Goal: Task Accomplishment & Management: Manage account settings

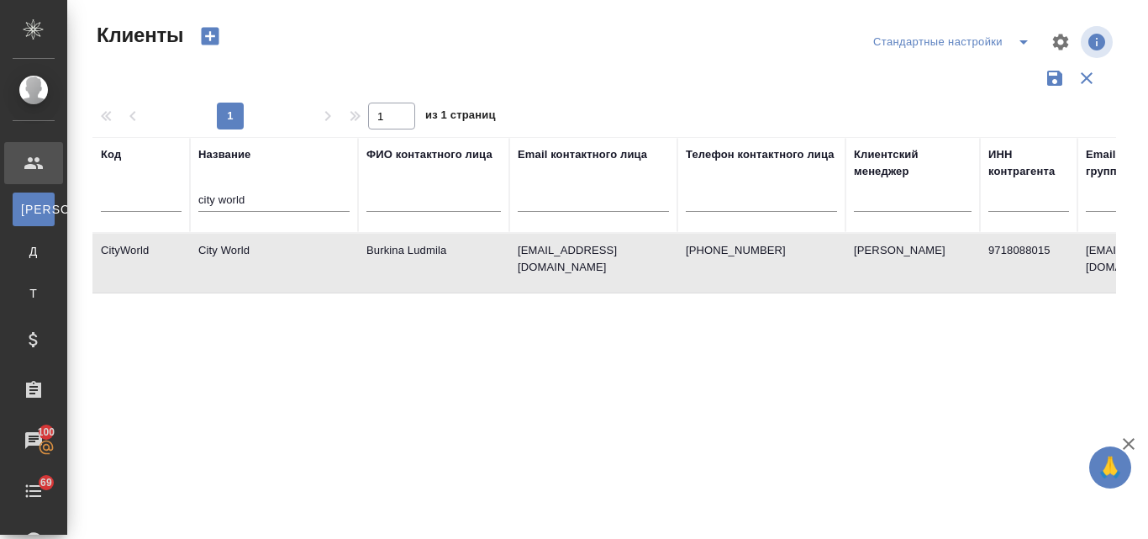
select select "RU"
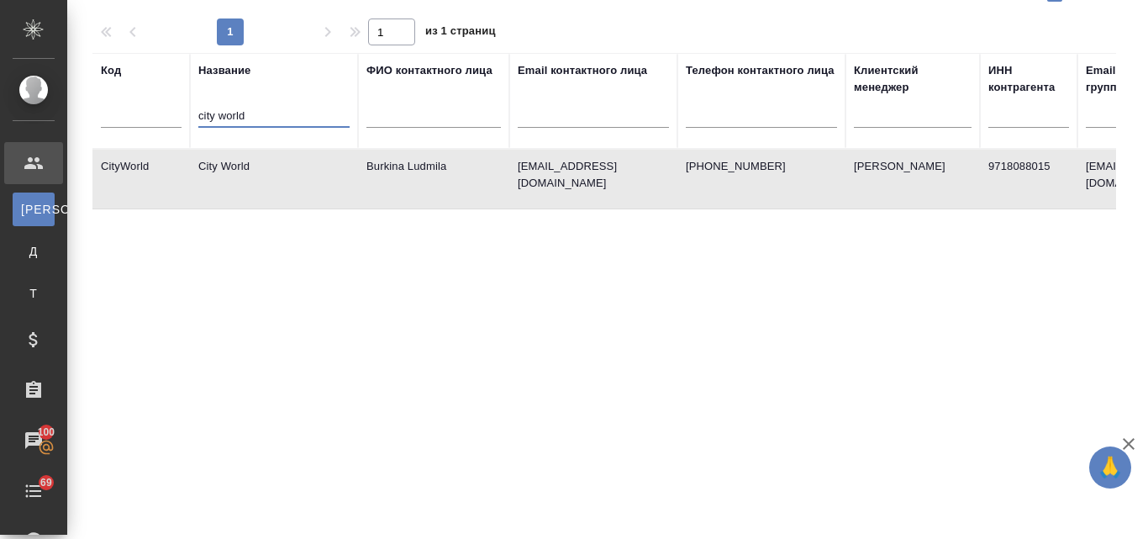
drag, startPoint x: 255, startPoint y: 113, endPoint x: 171, endPoint y: 117, distance: 84.1
click at [171, 117] on tr "Код Название city world ФИО контактного лица Email контактного лица Телефон кон…" at bounding box center [727, 101] width 1271 height 96
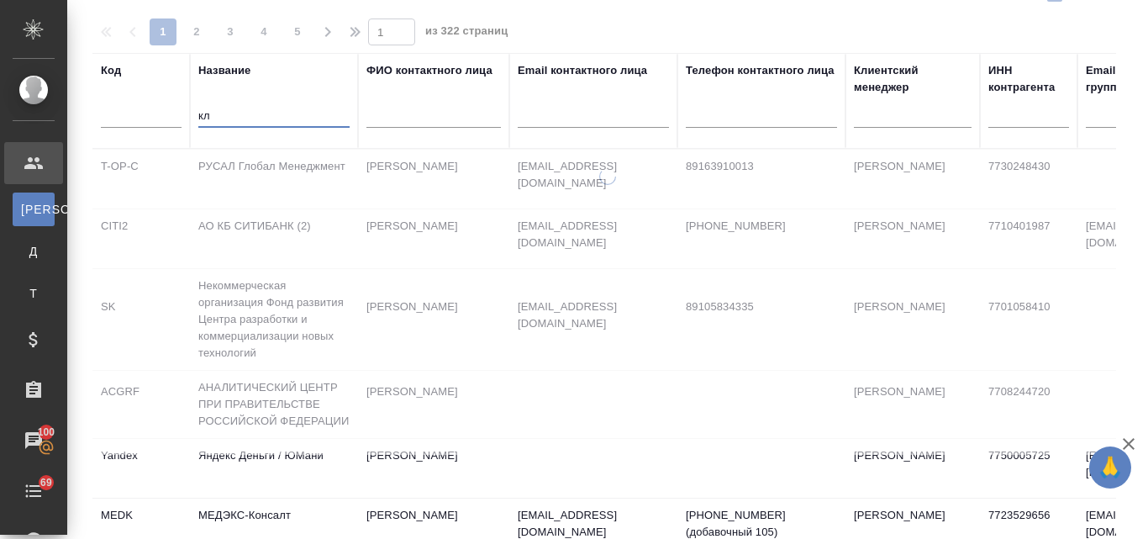
type input "к"
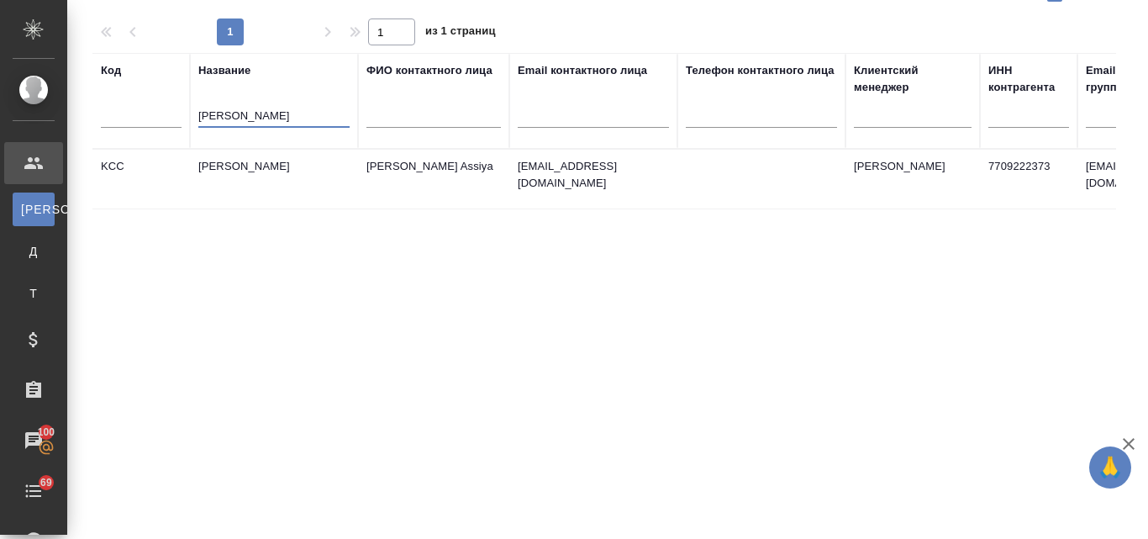
type input "kimberly"
click at [209, 168] on td "Kimberly-Clark" at bounding box center [274, 179] width 168 height 59
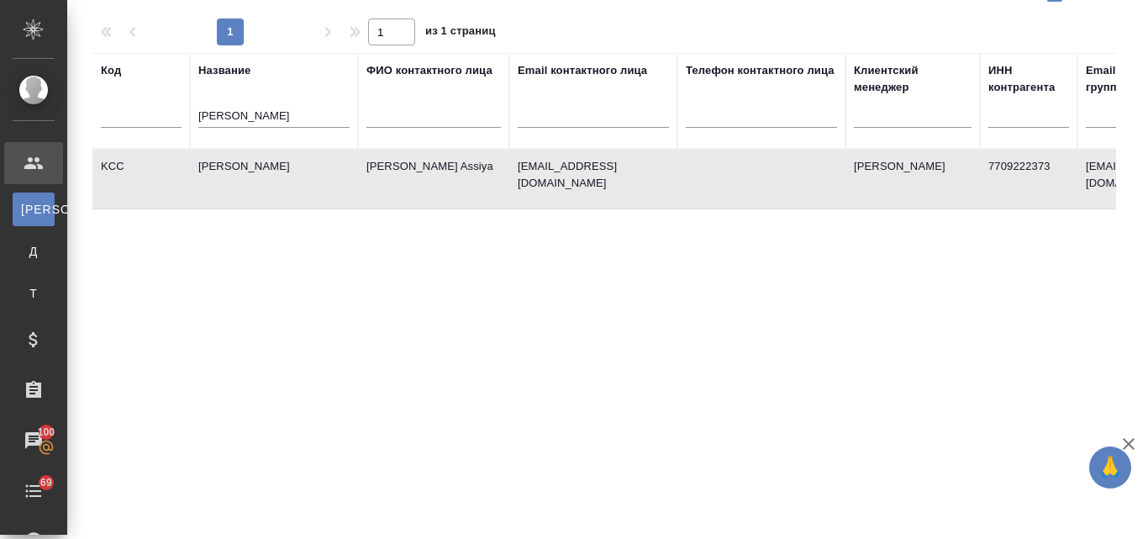
click at [209, 168] on td "Kimberly-Clark" at bounding box center [274, 179] width 168 height 59
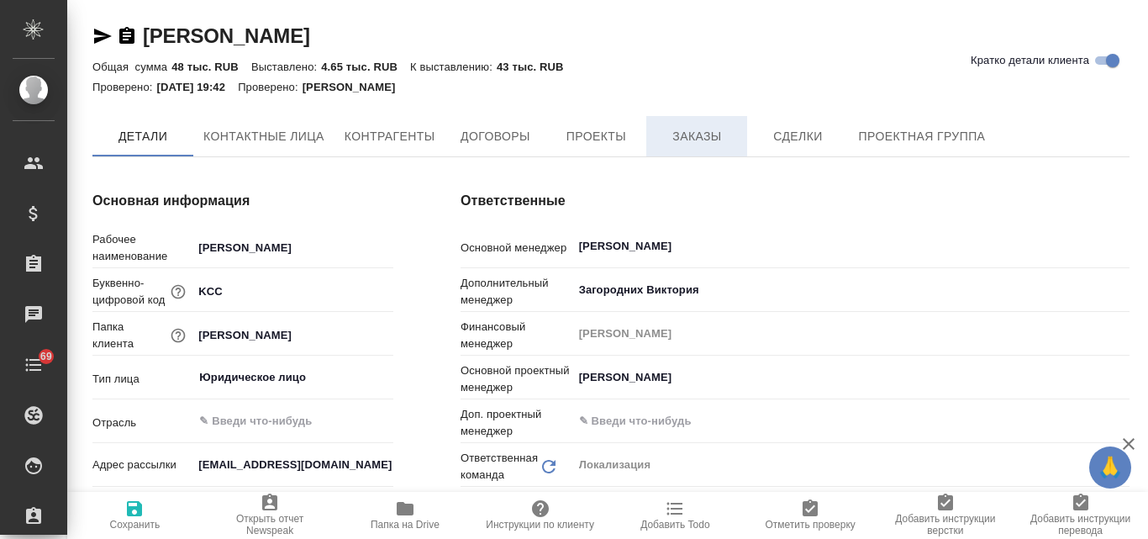
type textarea "x"
click at [697, 137] on span "Заказы" at bounding box center [697, 137] width 81 height 21
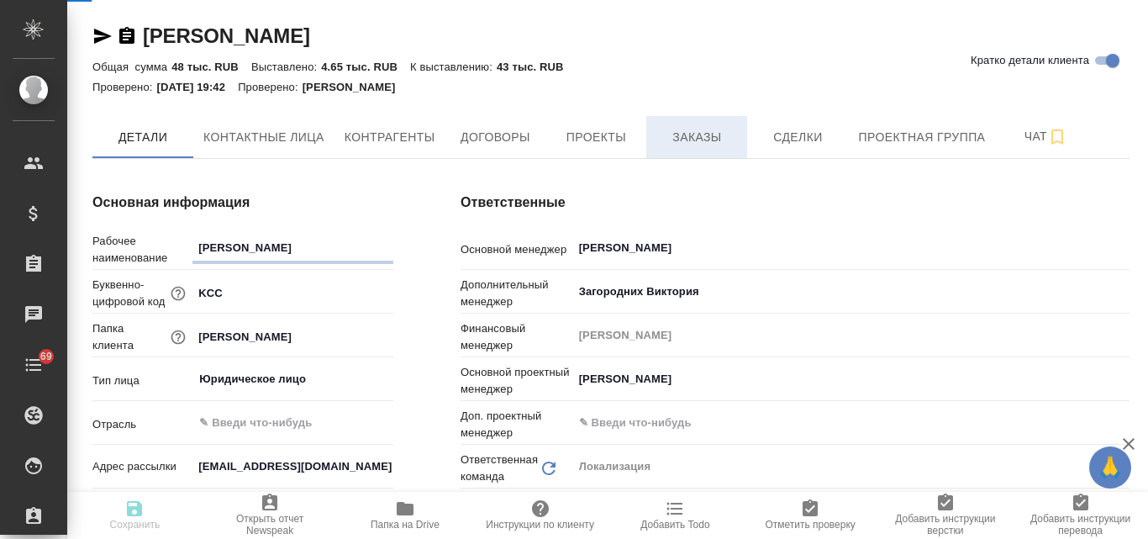
type textarea "x"
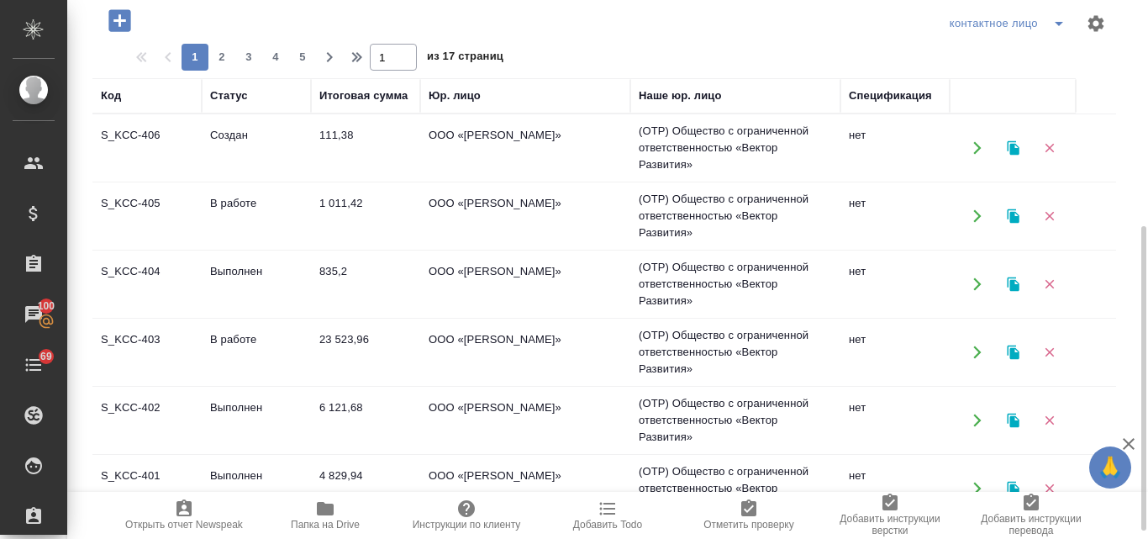
scroll to position [252, 0]
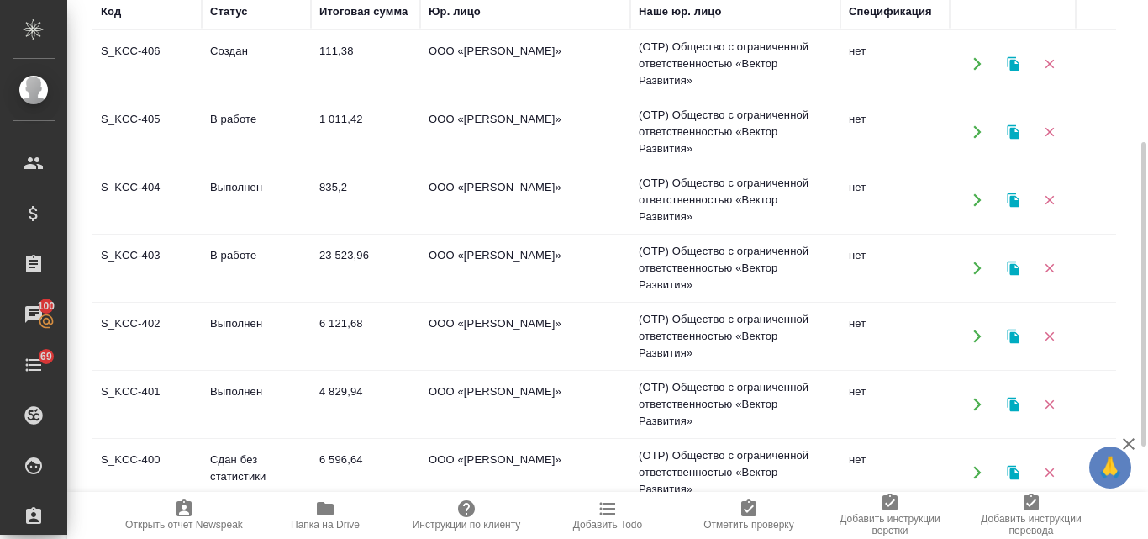
click at [151, 93] on td "S_KCC-400" at bounding box center [146, 63] width 109 height 59
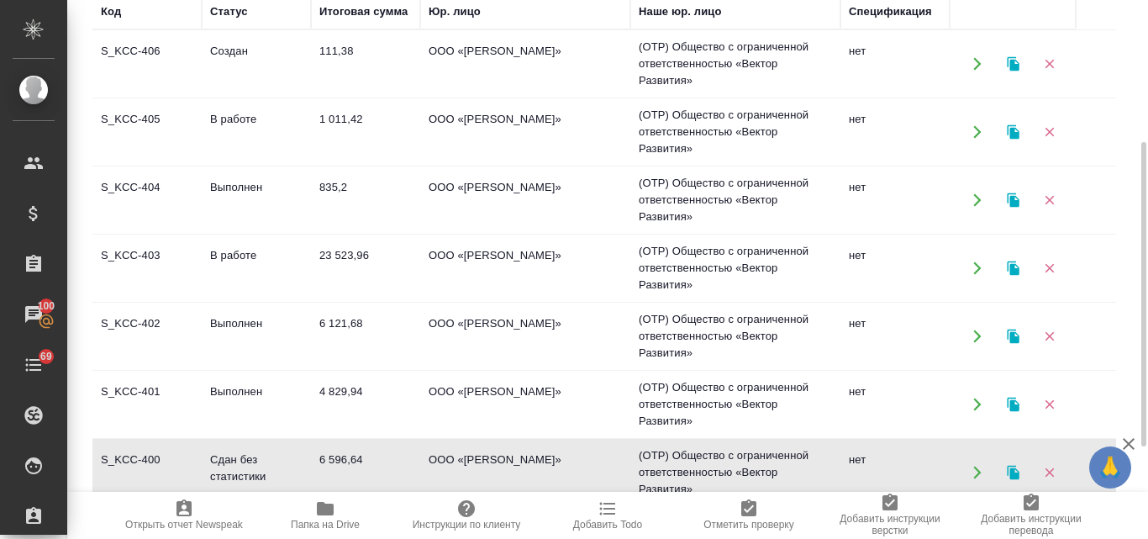
click at [151, 93] on td "S_KCC-400" at bounding box center [146, 63] width 109 height 59
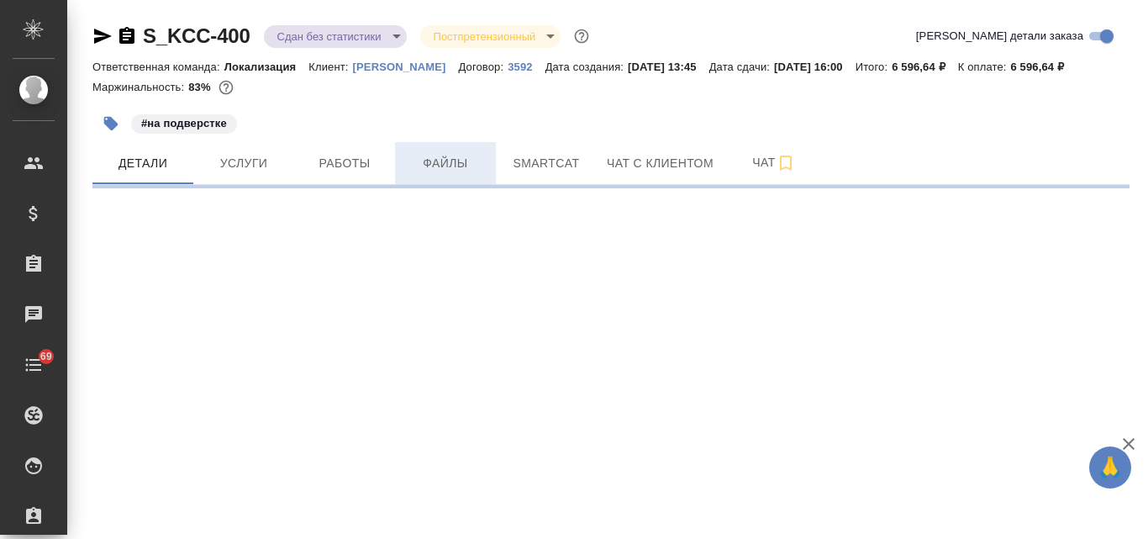
select select "RU"
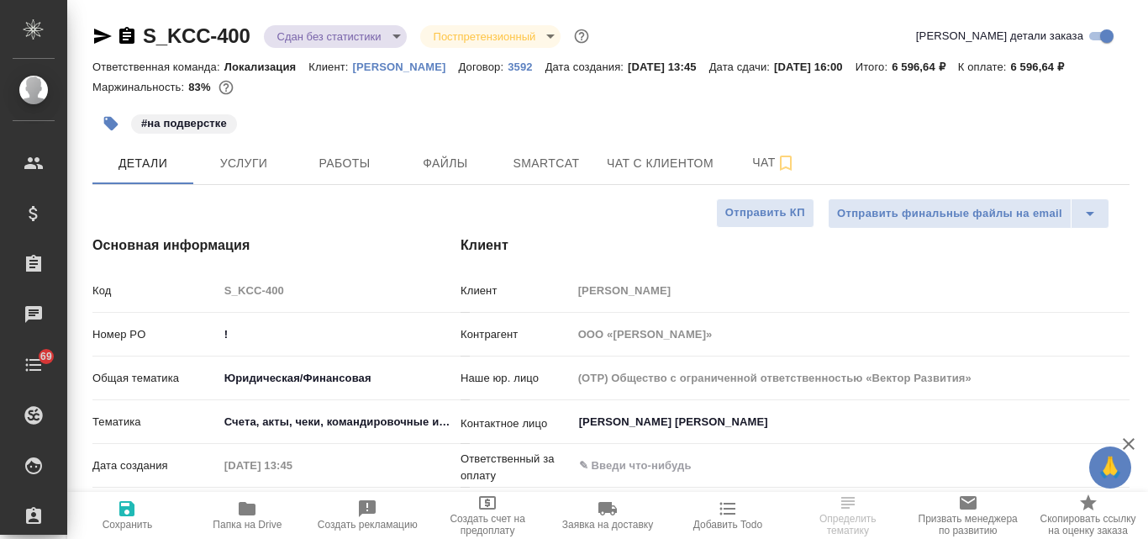
type textarea "x"
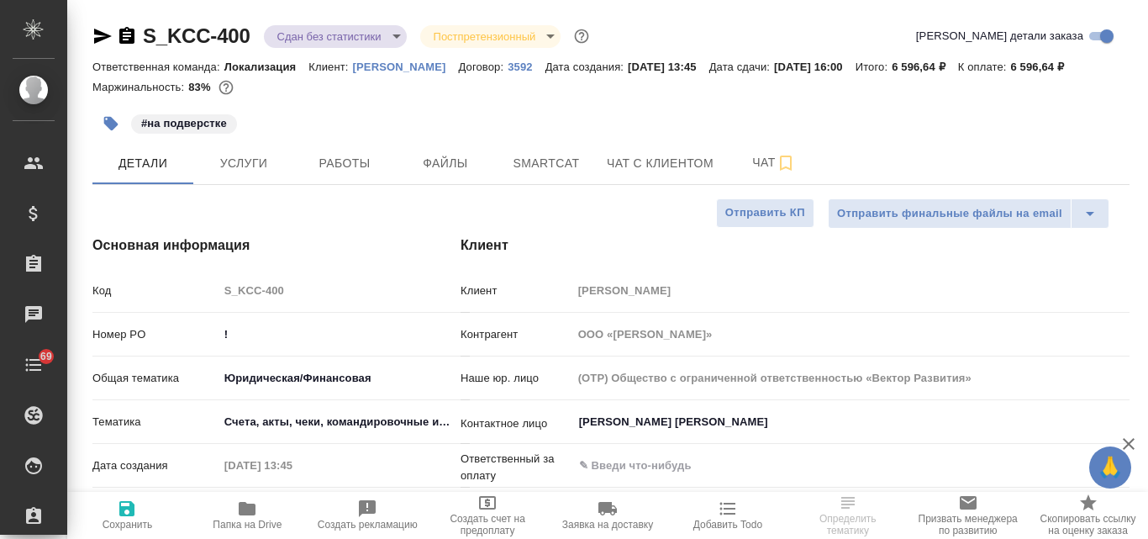
type textarea "x"
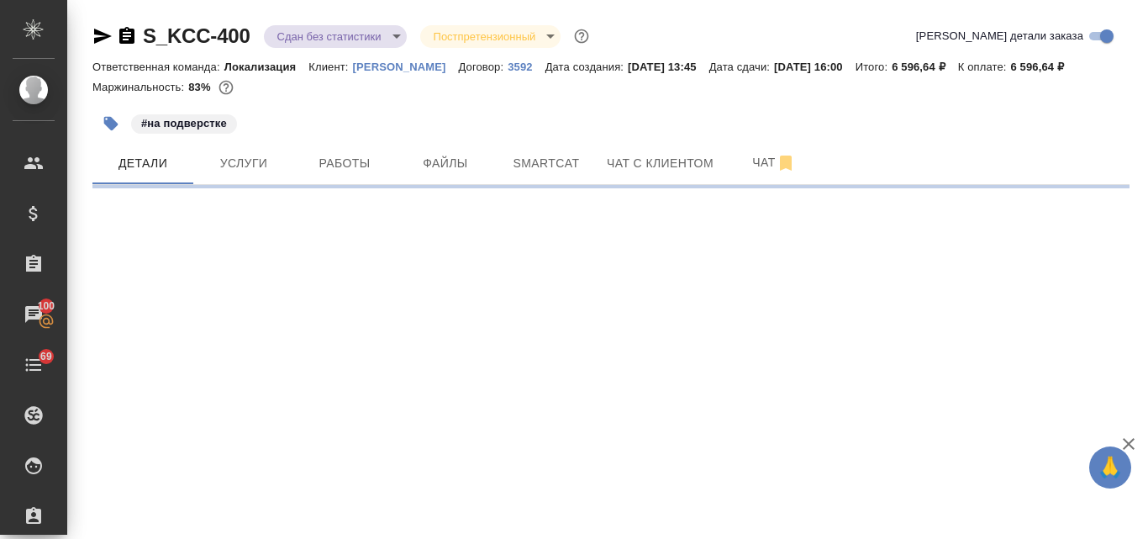
select select "RU"
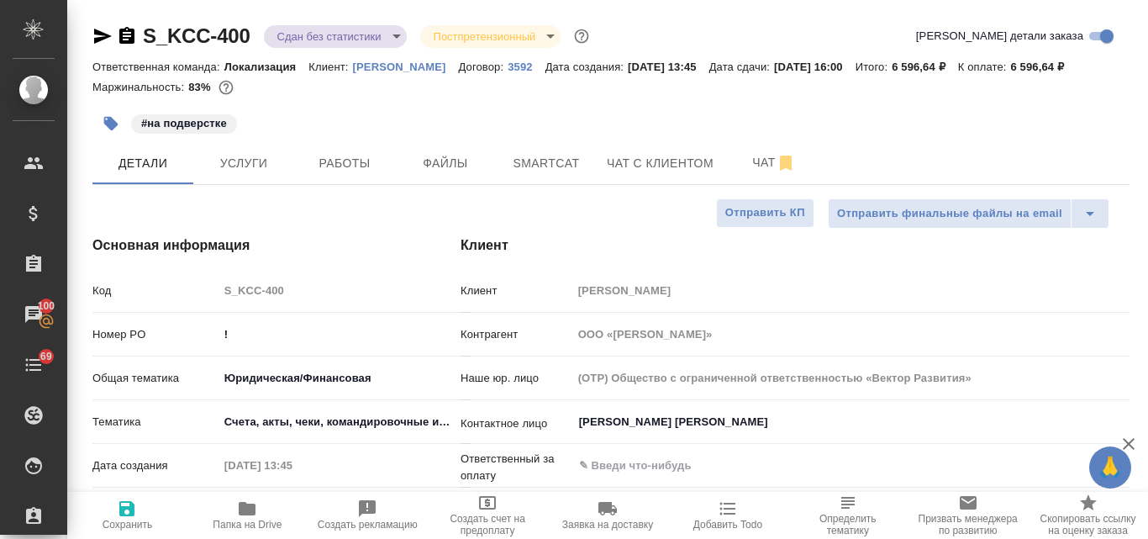
type textarea "x"
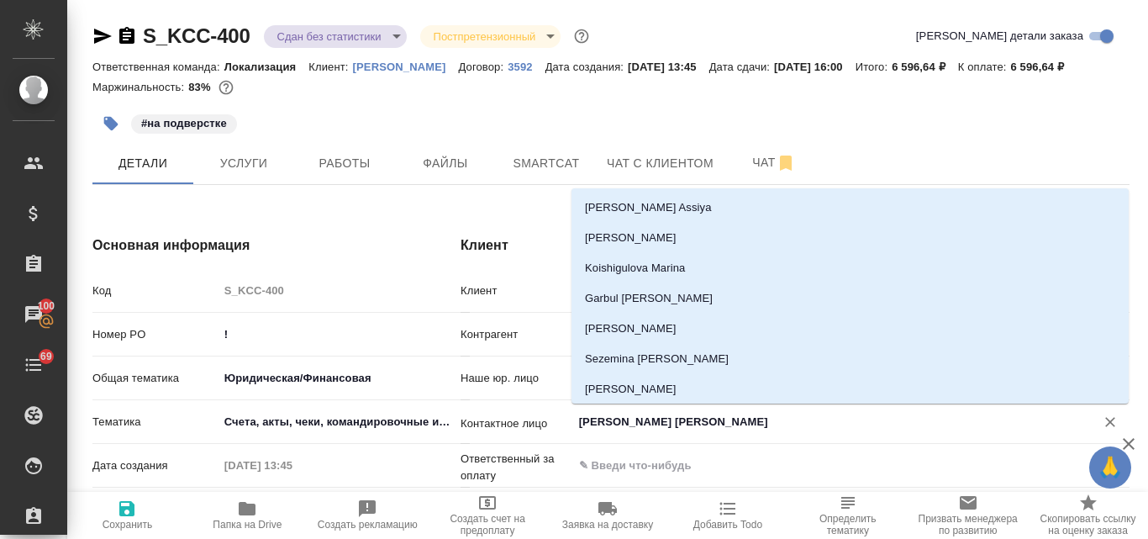
drag, startPoint x: 665, startPoint y: 422, endPoint x: 579, endPoint y: 426, distance: 85.9
click at [579, 426] on input "Kafafova Julia" at bounding box center [823, 422] width 491 height 20
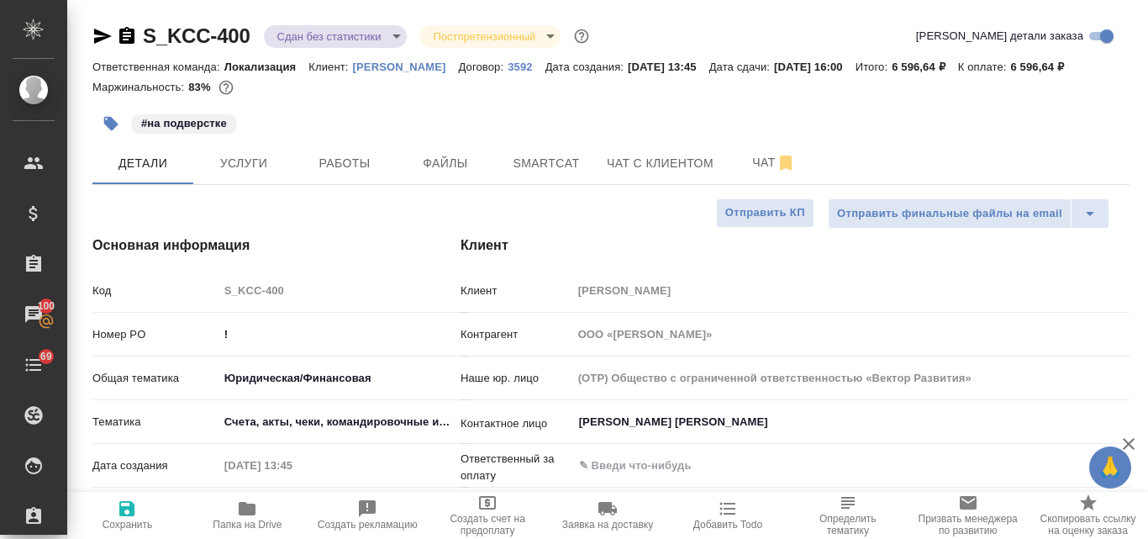
type textarea "x"
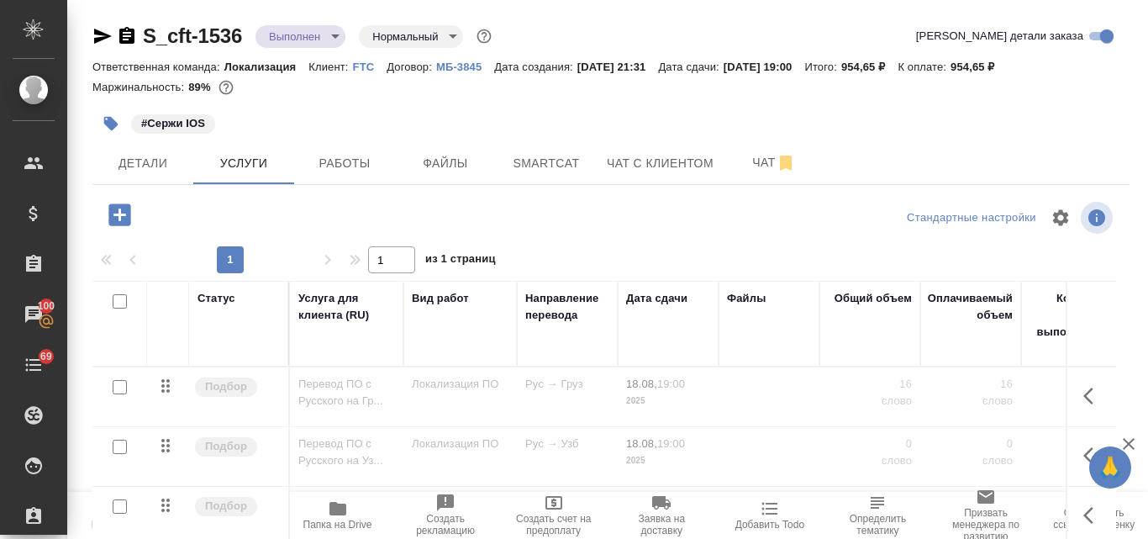
click at [365, 70] on p "FTC" at bounding box center [370, 67] width 34 height 13
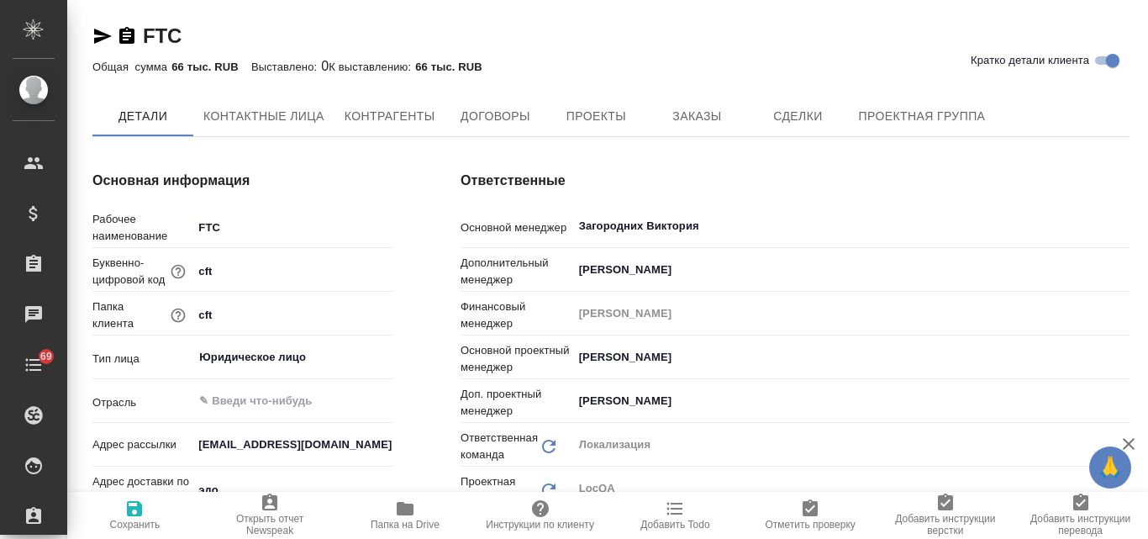
type textarea "x"
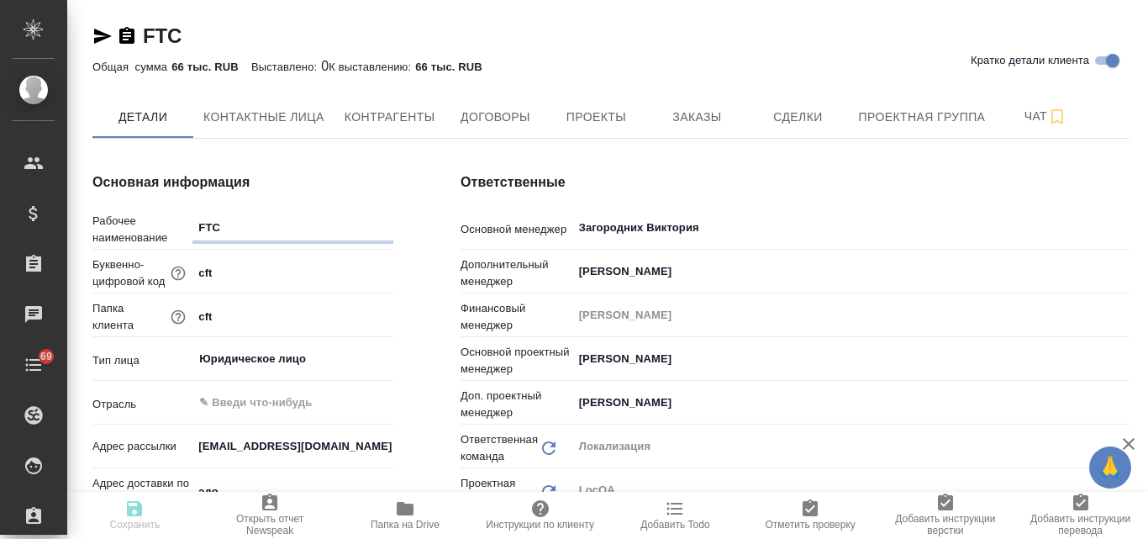
type textarea "x"
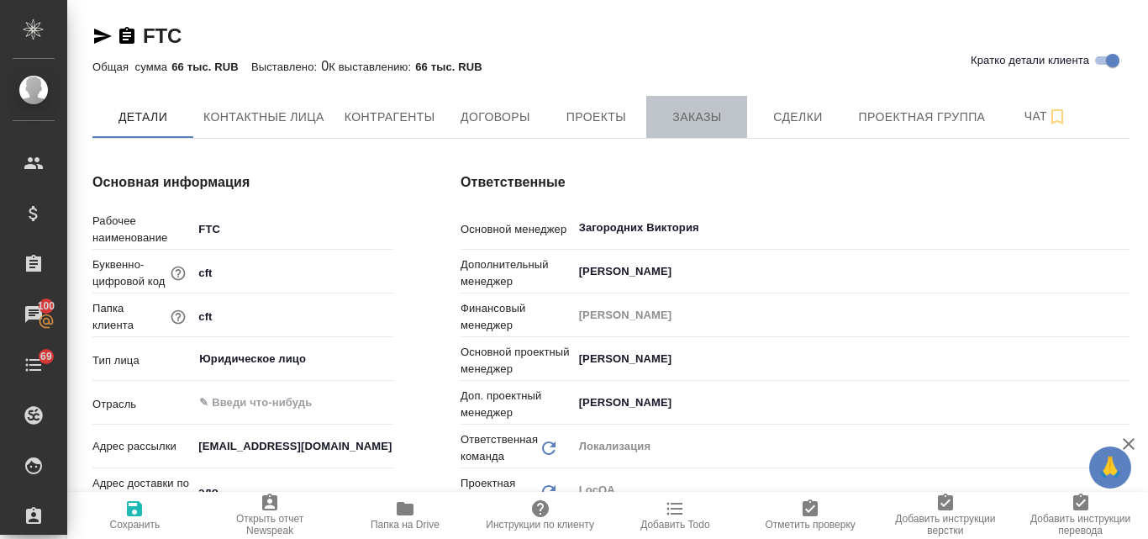
click at [678, 123] on span "Заказы" at bounding box center [697, 117] width 81 height 21
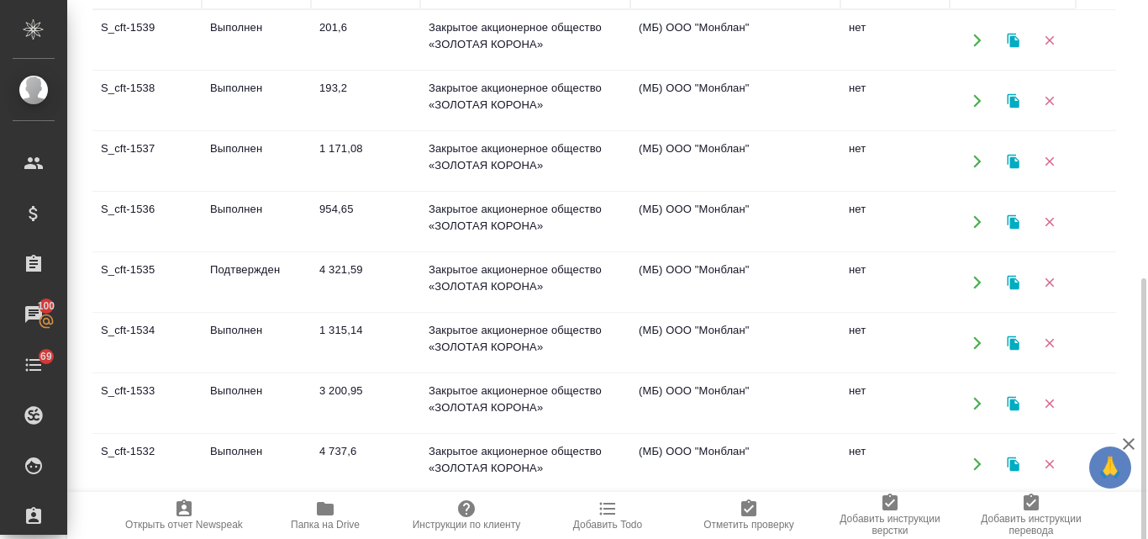
scroll to position [336, 0]
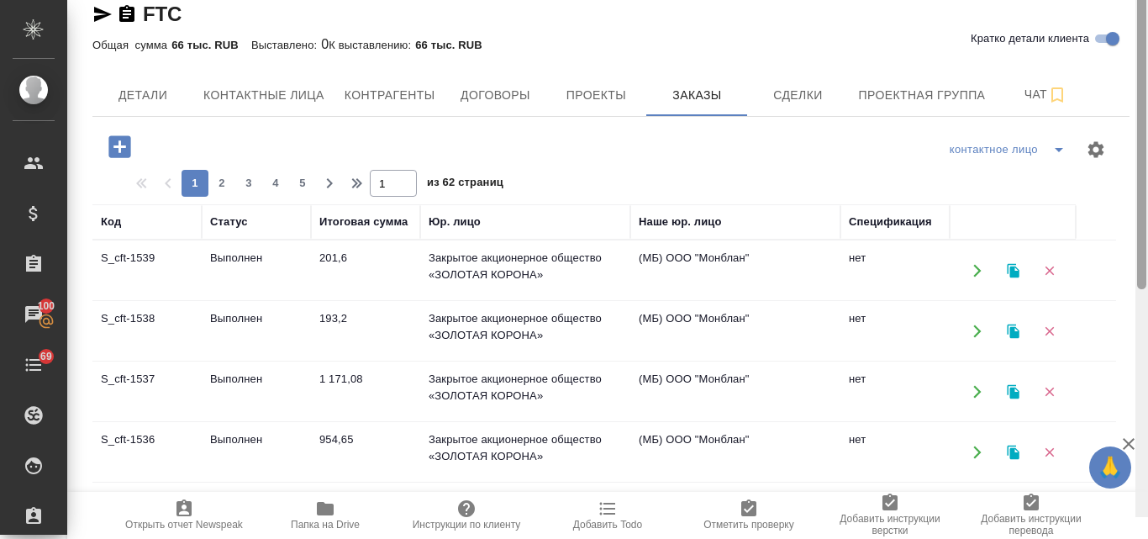
scroll to position [0, 0]
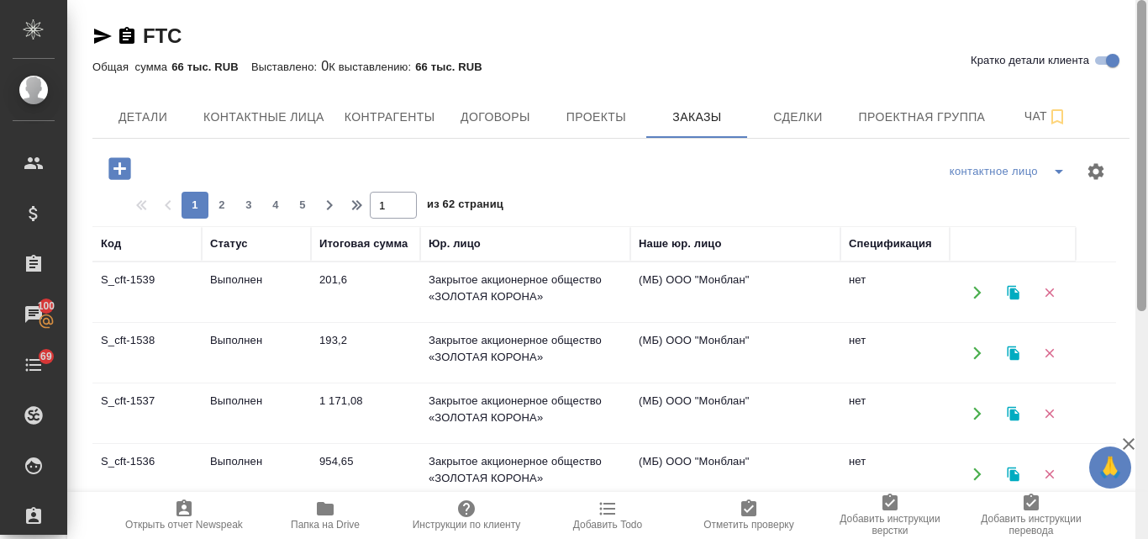
drag, startPoint x: 1144, startPoint y: 280, endPoint x: 1148, endPoint y: 45, distance: 235.4
click at [1148, 45] on div at bounding box center [1142, 269] width 13 height 539
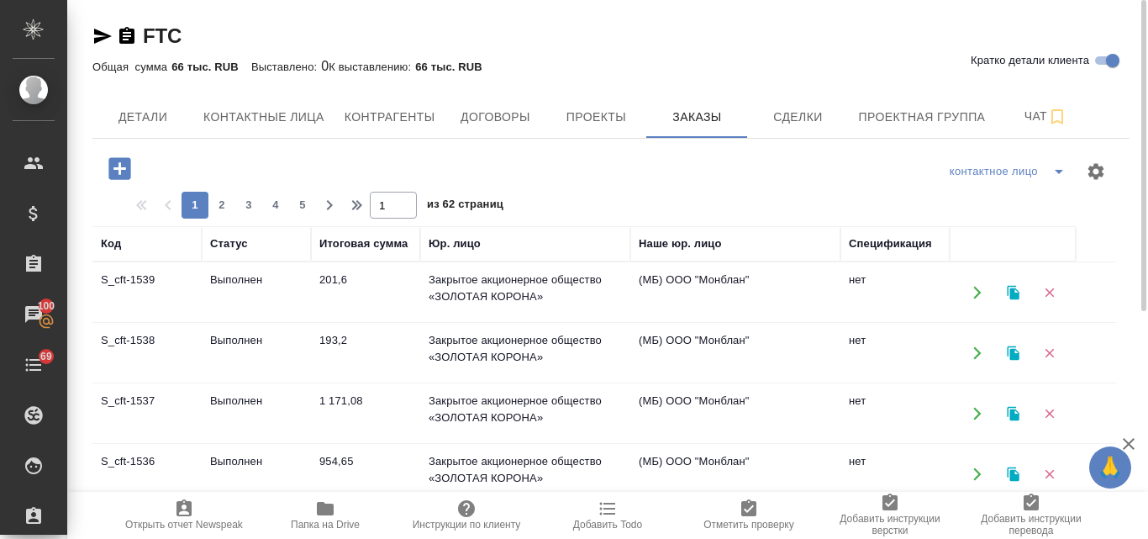
scroll to position [168, 0]
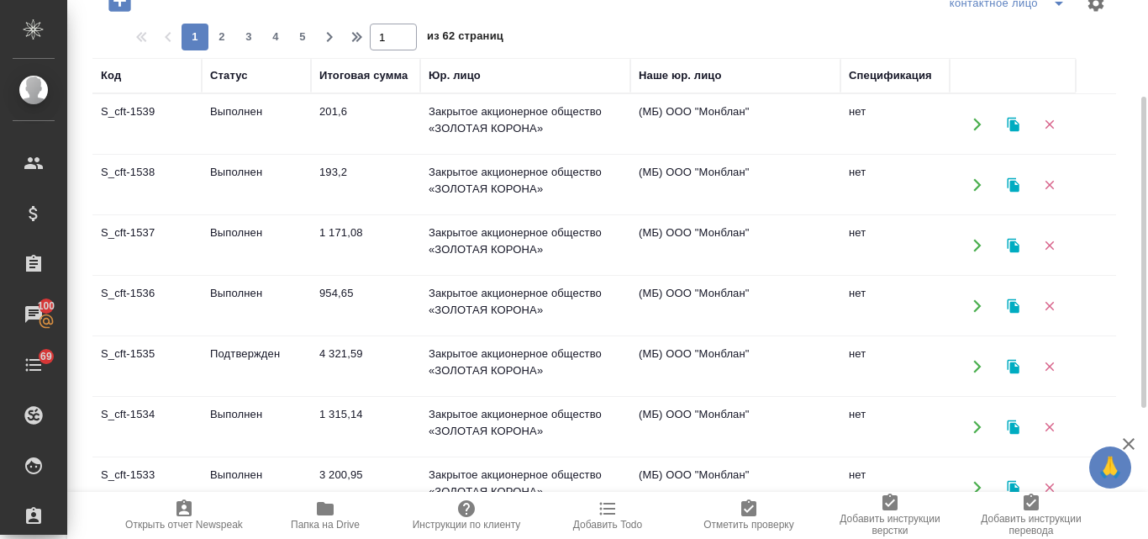
click at [134, 154] on td "S_cft-1535" at bounding box center [146, 124] width 109 height 59
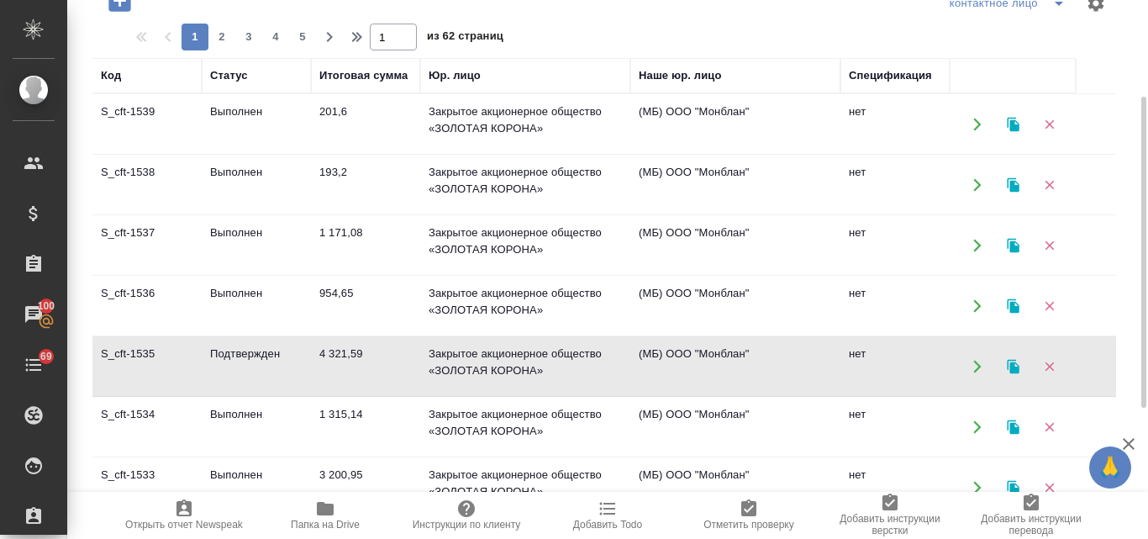
click at [134, 154] on td "S_cft-1535" at bounding box center [146, 124] width 109 height 59
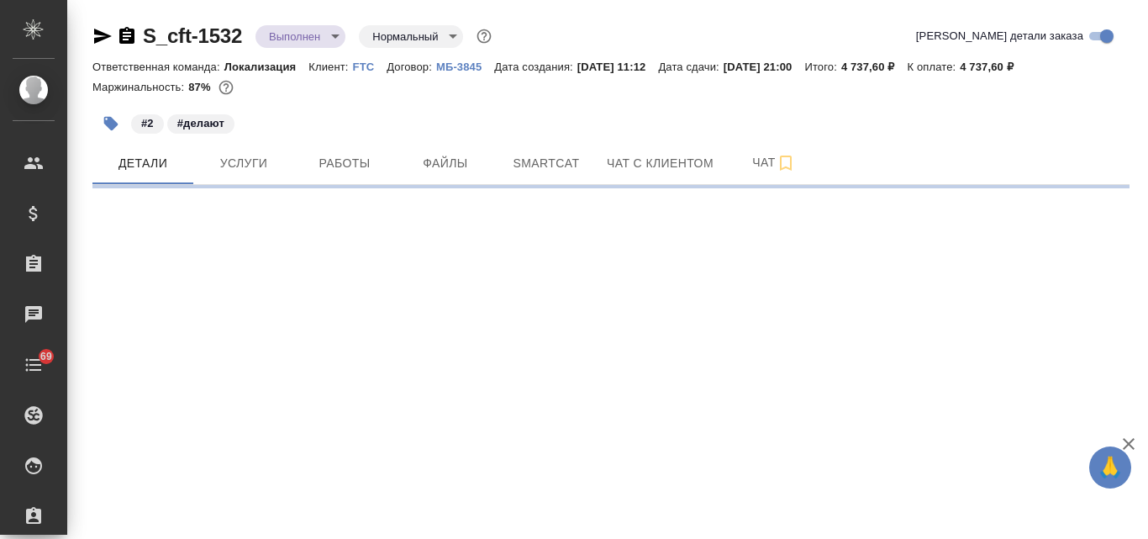
select select "RU"
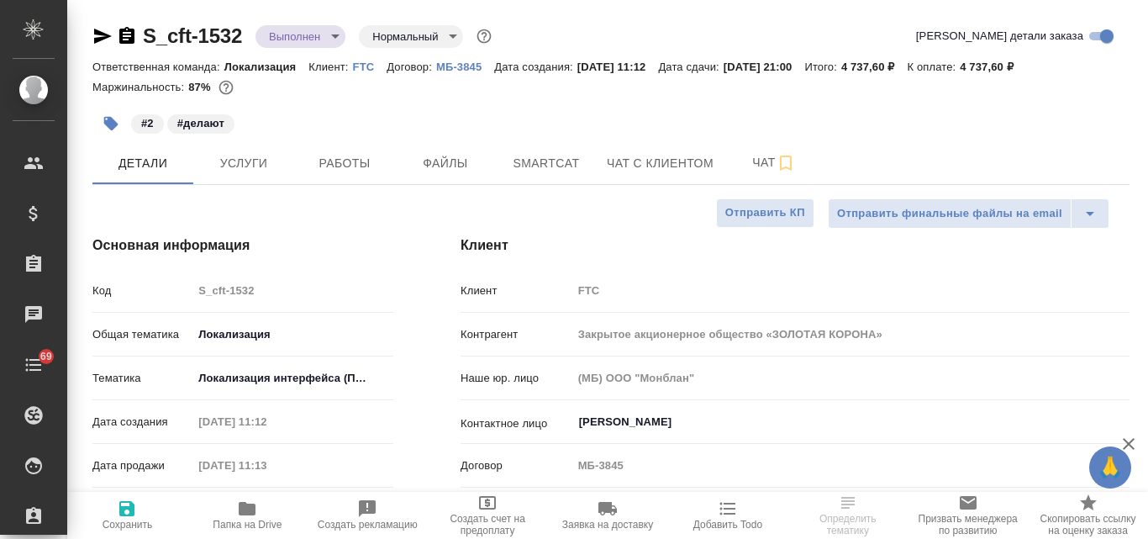
type textarea "x"
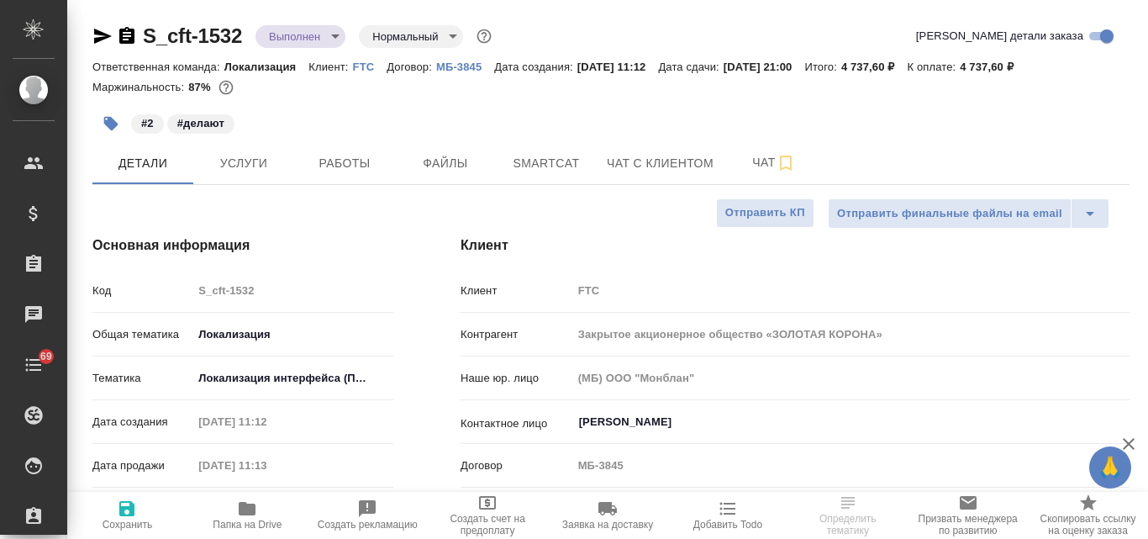
type textarea "x"
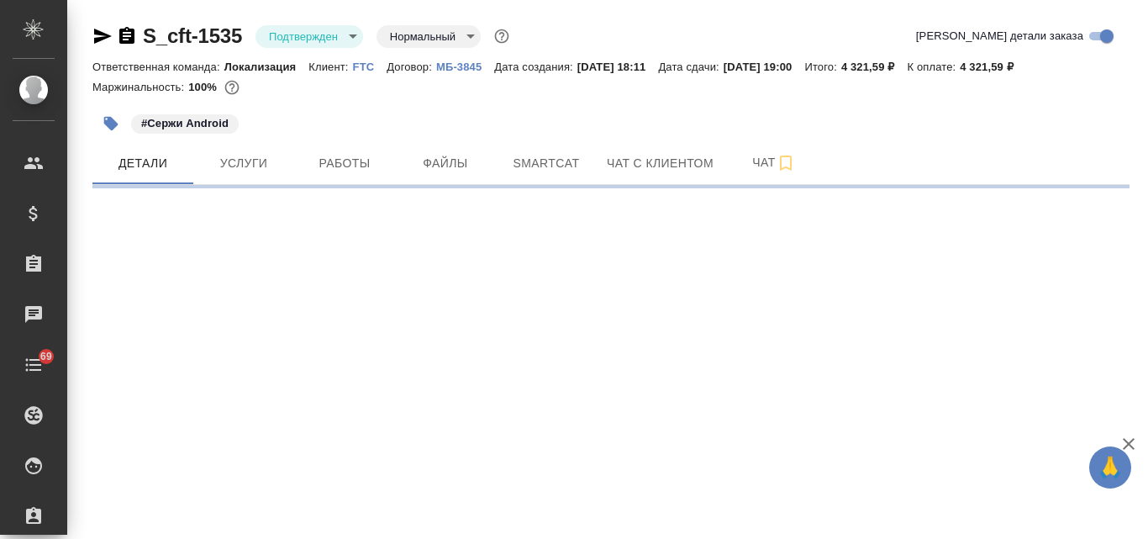
select select "RU"
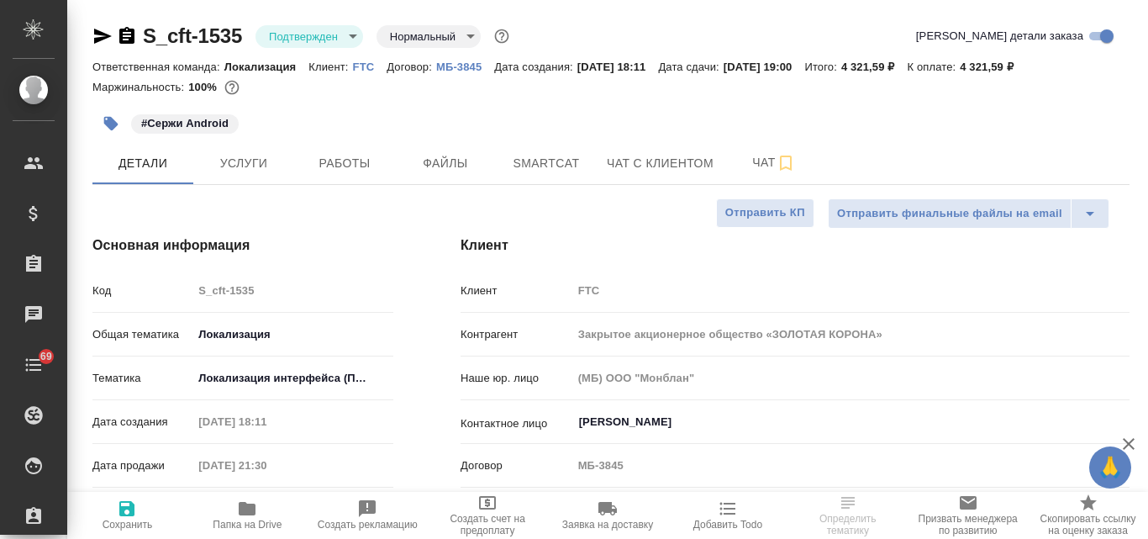
type textarea "x"
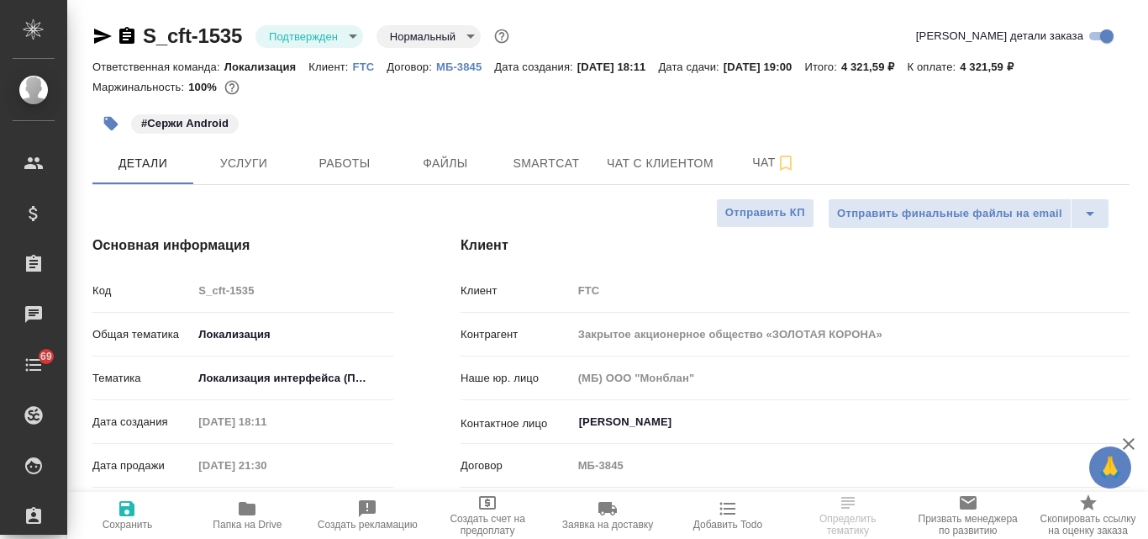
type textarea "x"
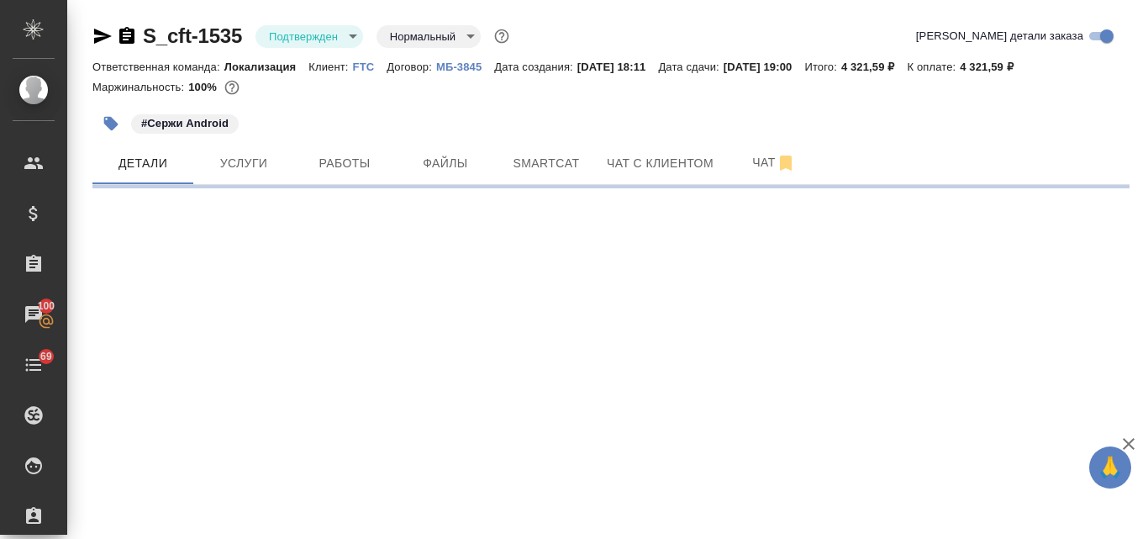
select select "RU"
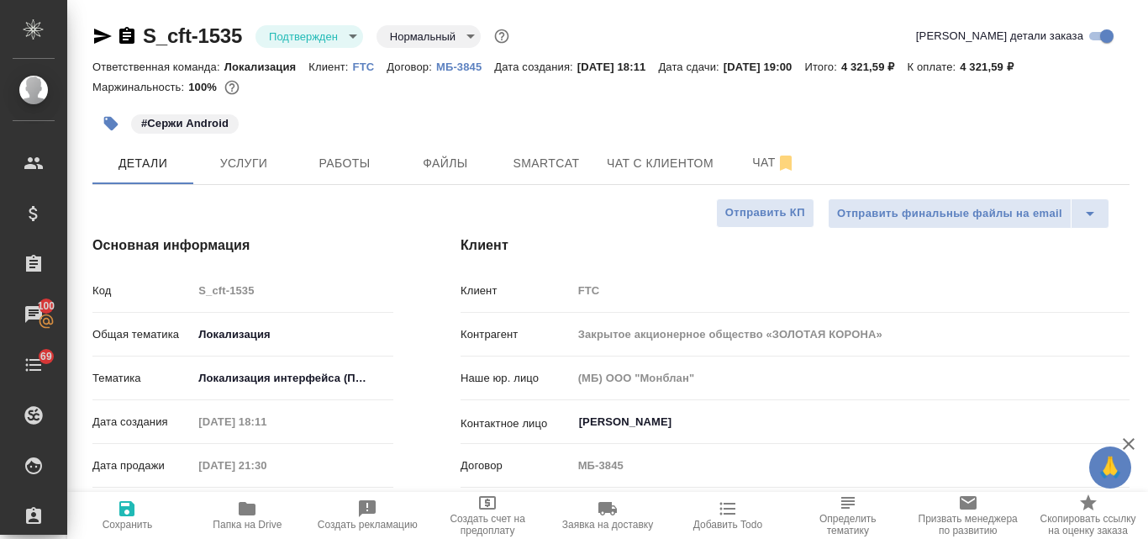
type textarea "x"
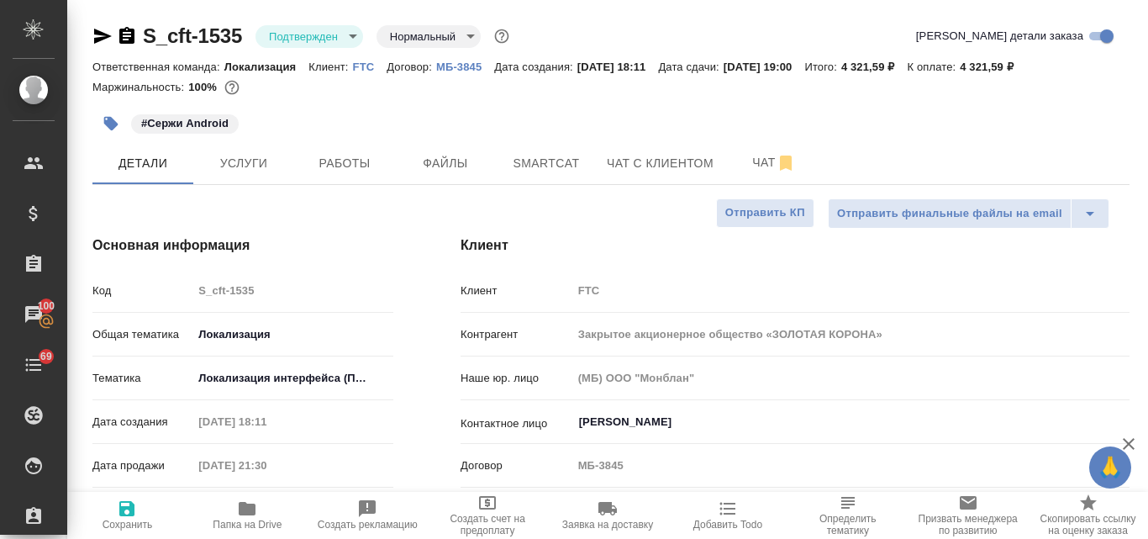
type textarea "x"
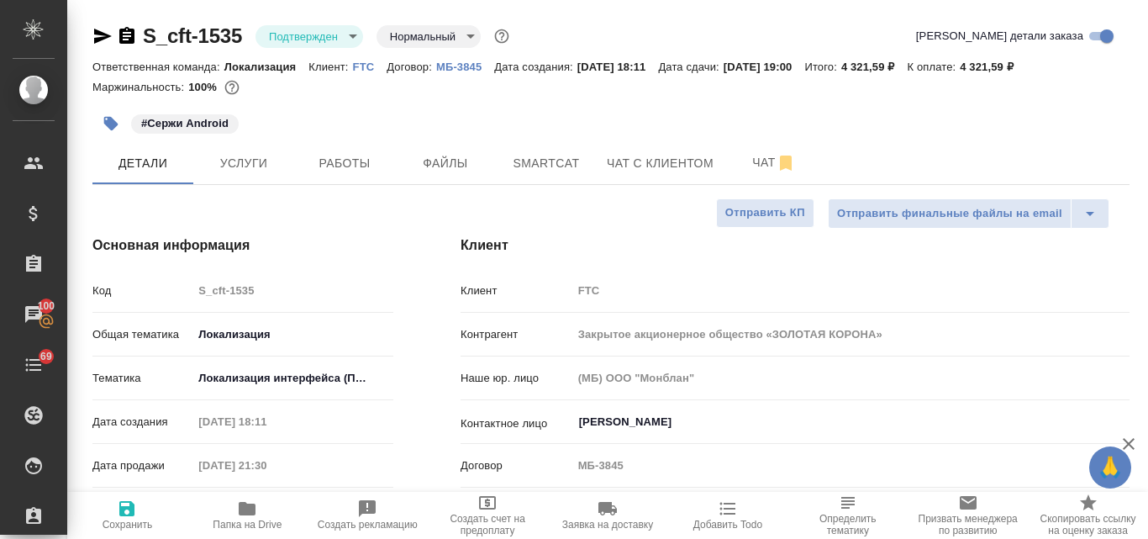
type textarea "x"
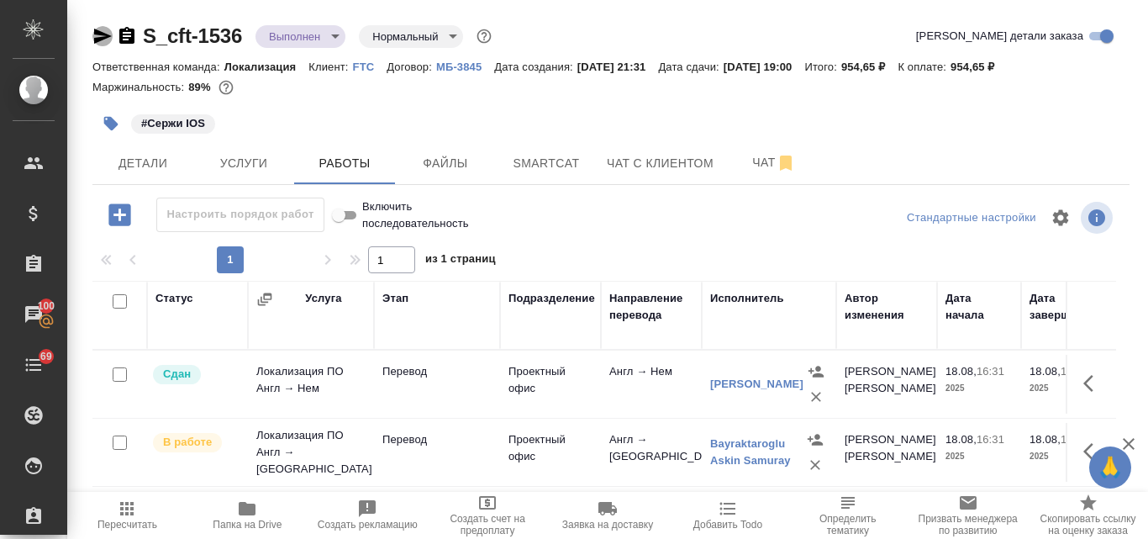
click at [102, 34] on icon "button" at bounding box center [103, 36] width 18 height 15
click at [197, 121] on p "#Сержи IOS" at bounding box center [173, 123] width 64 height 17
click at [169, 117] on p "#Сержи IOS" at bounding box center [173, 123] width 64 height 17
click at [113, 122] on icon "button" at bounding box center [111, 124] width 14 height 14
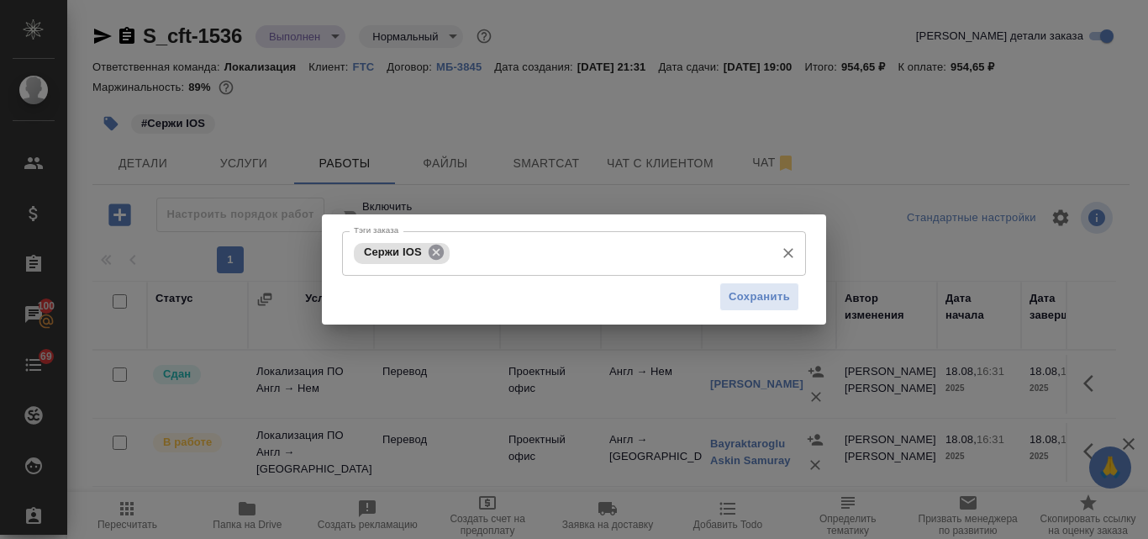
click at [437, 255] on icon at bounding box center [436, 252] width 15 height 15
click at [430, 244] on input "Тэги заказа" at bounding box center [558, 253] width 417 height 29
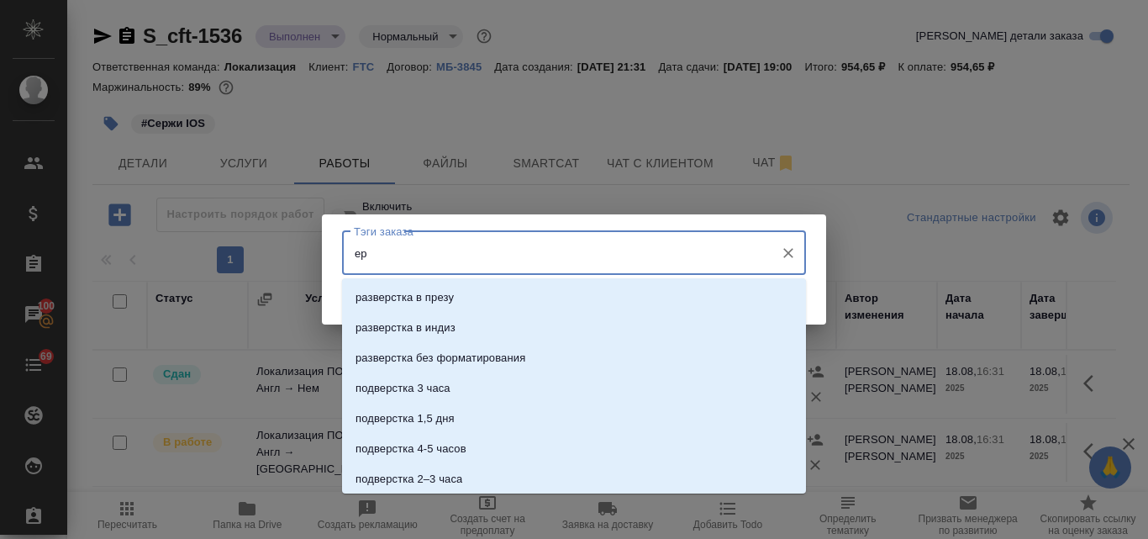
type input "е"
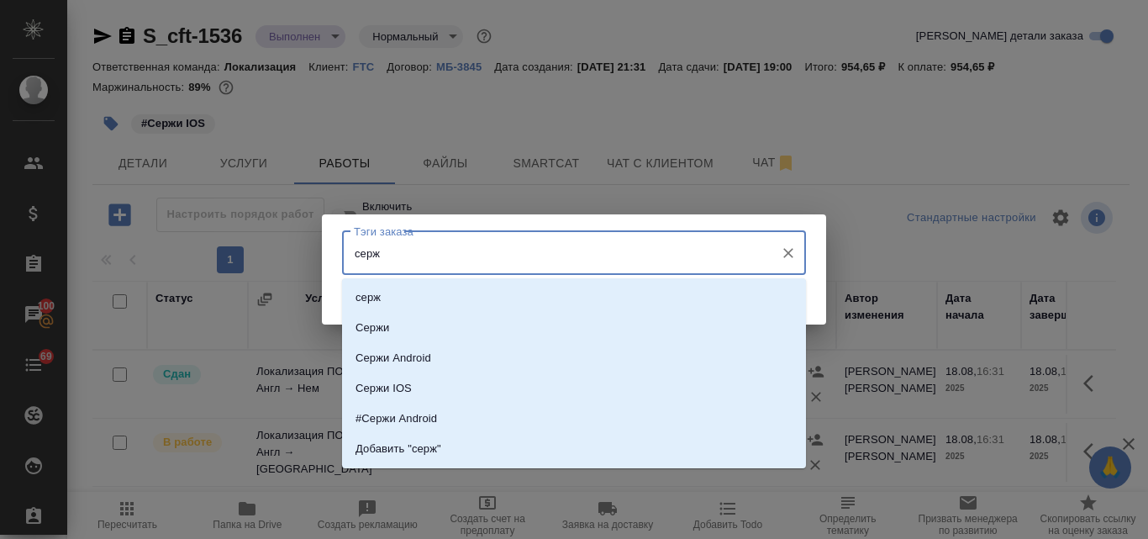
type input "сержи"
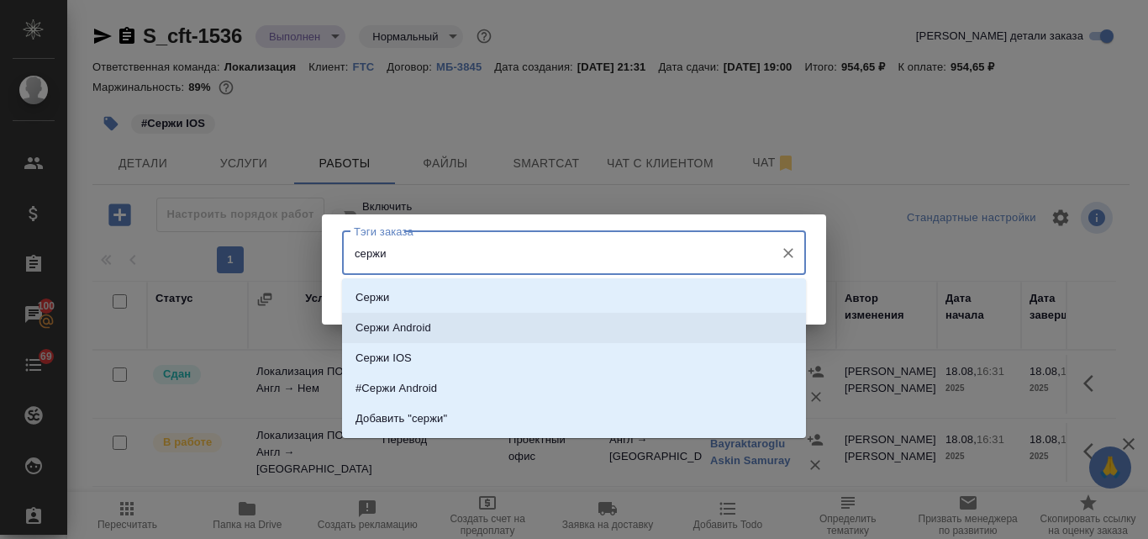
click at [406, 335] on p "Сержи Android" at bounding box center [394, 327] width 76 height 17
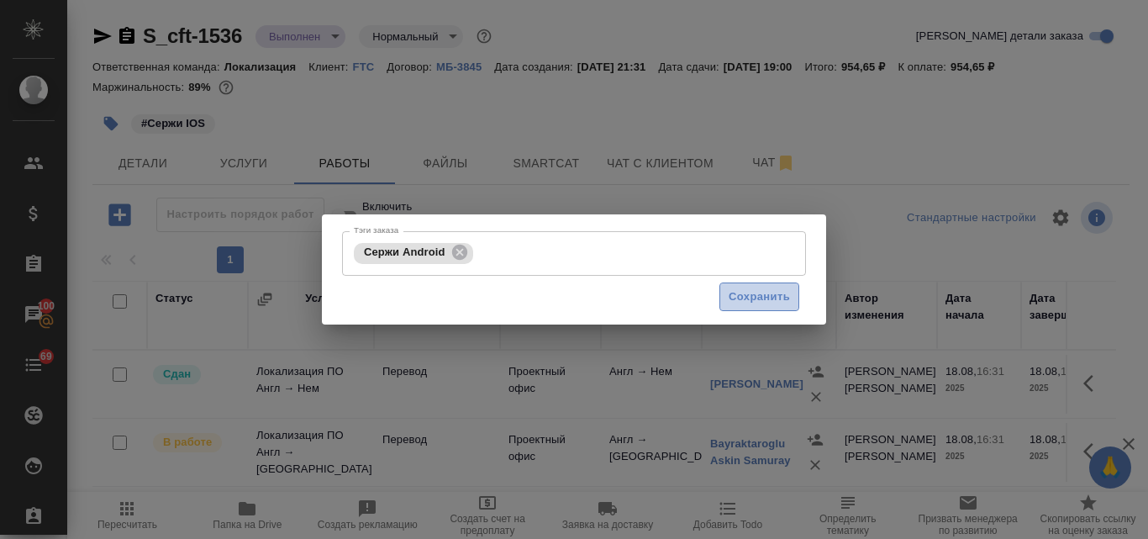
click at [773, 302] on span "Сохранить" at bounding box center [759, 297] width 61 height 19
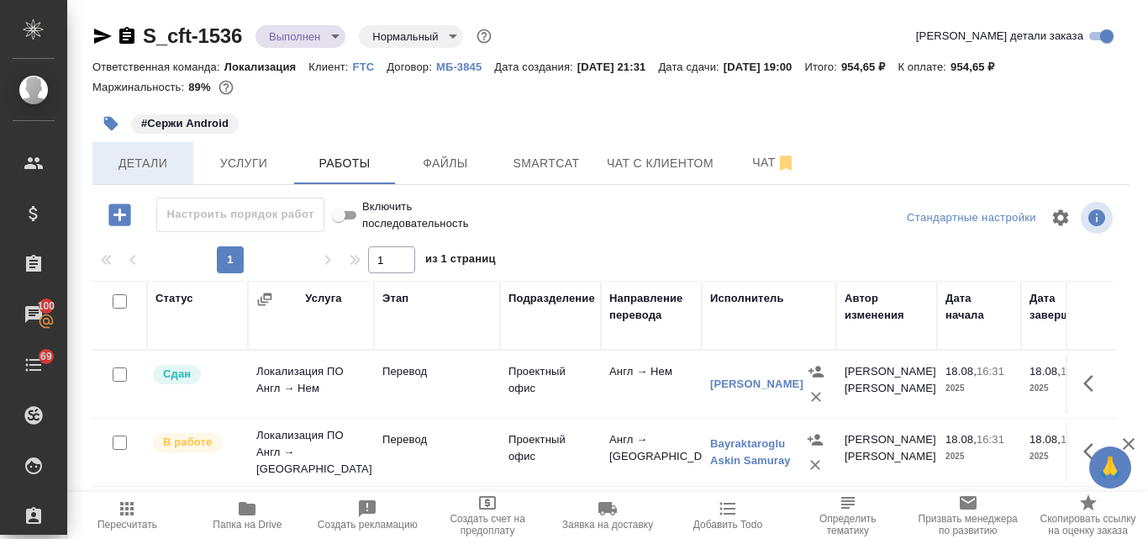
click at [130, 166] on span "Детали" at bounding box center [143, 163] width 81 height 21
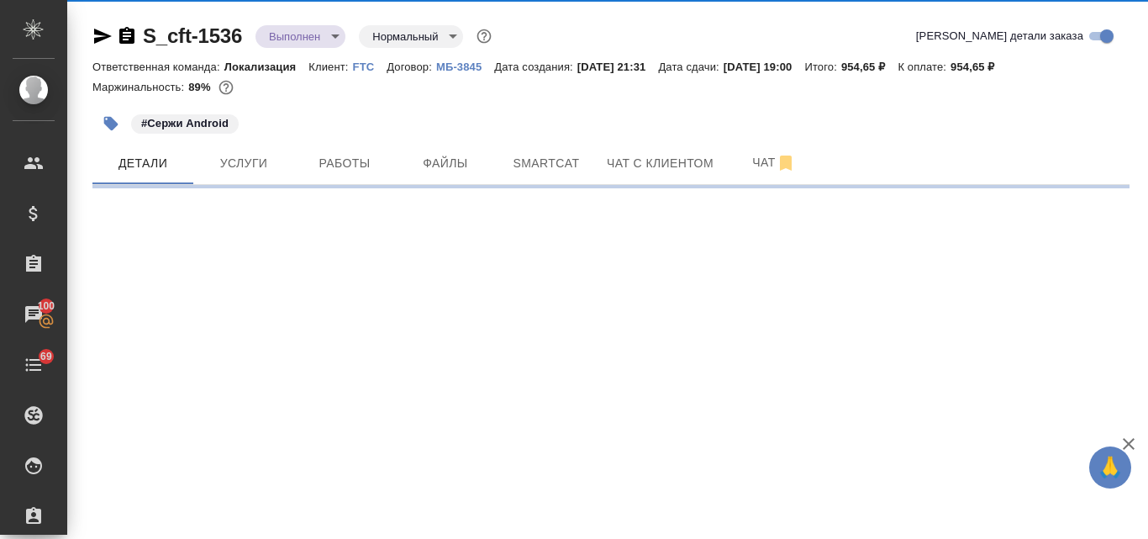
select select "RU"
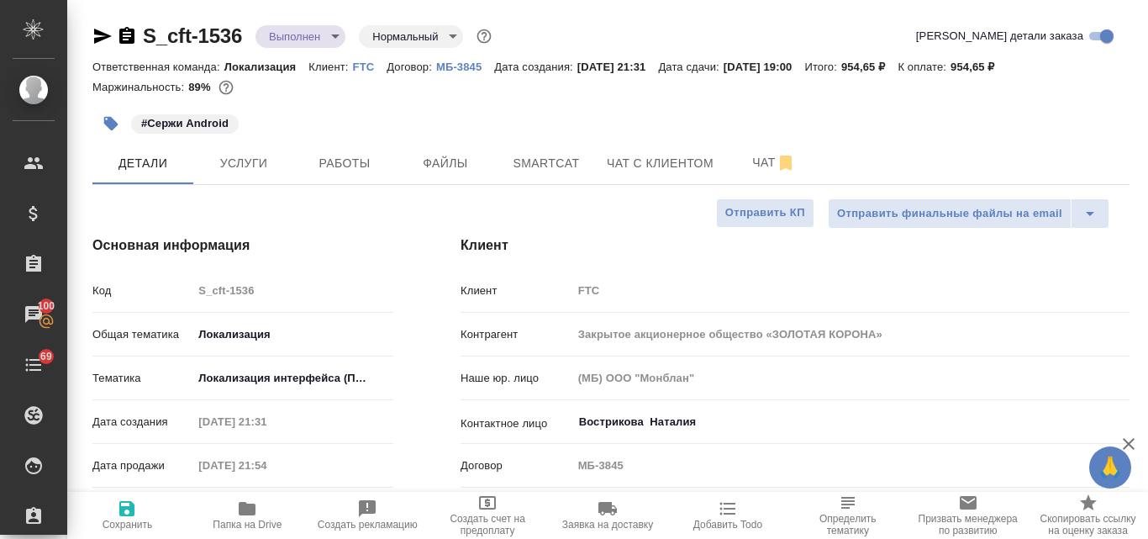
type textarea "x"
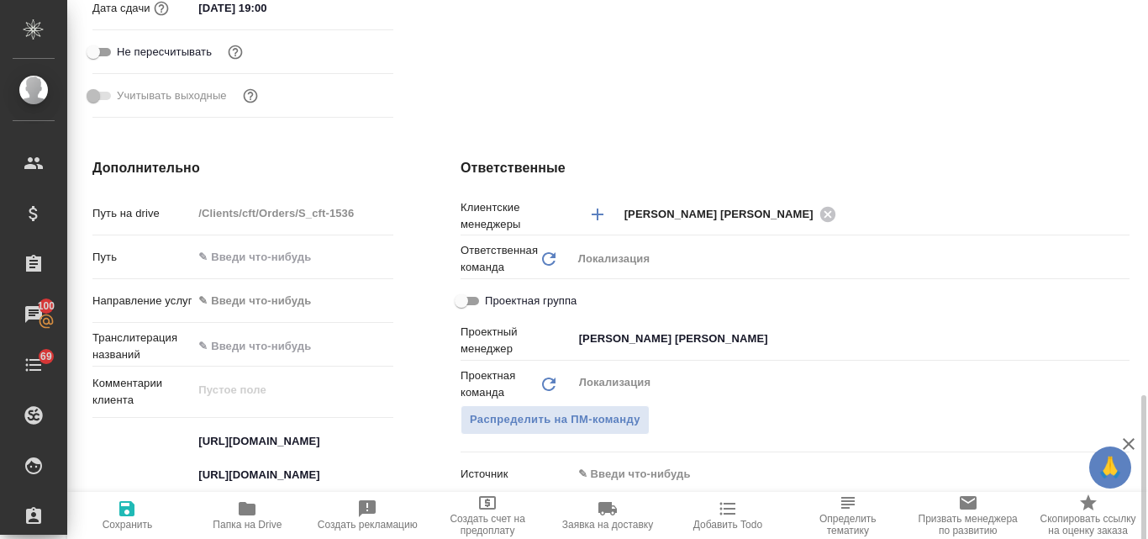
scroll to position [925, 0]
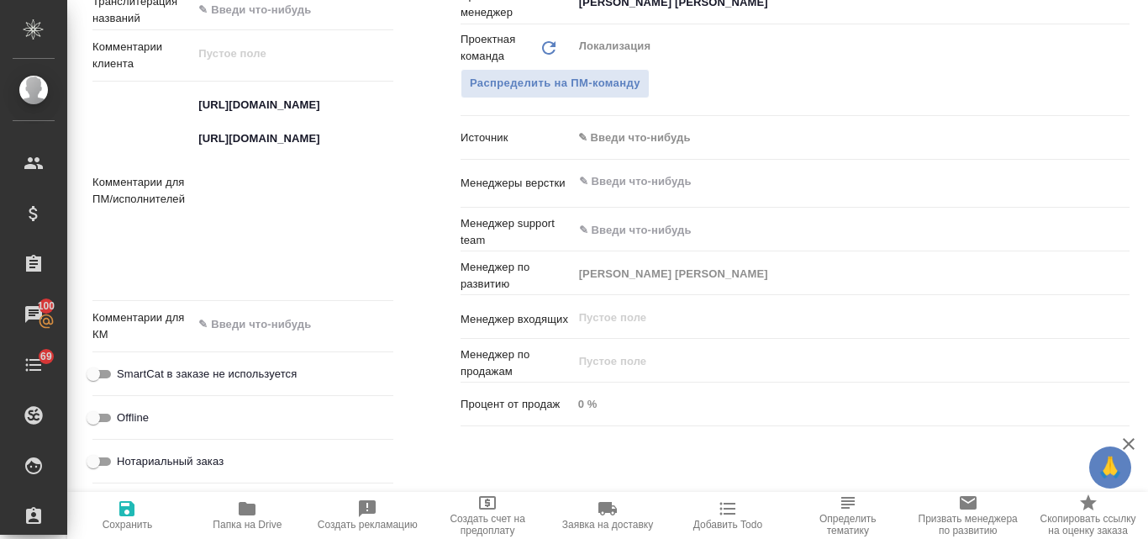
type textarea "x"
drag, startPoint x: 199, startPoint y: 103, endPoint x: 342, endPoint y: 268, distance: 218.8
click at [342, 268] on textarea "https://smartcat.com/projects/cbb2b0c1-053b-4a02-9793-cb712a3e3c97/files?target…" at bounding box center [292, 190] width 199 height 197
type textarea "x"
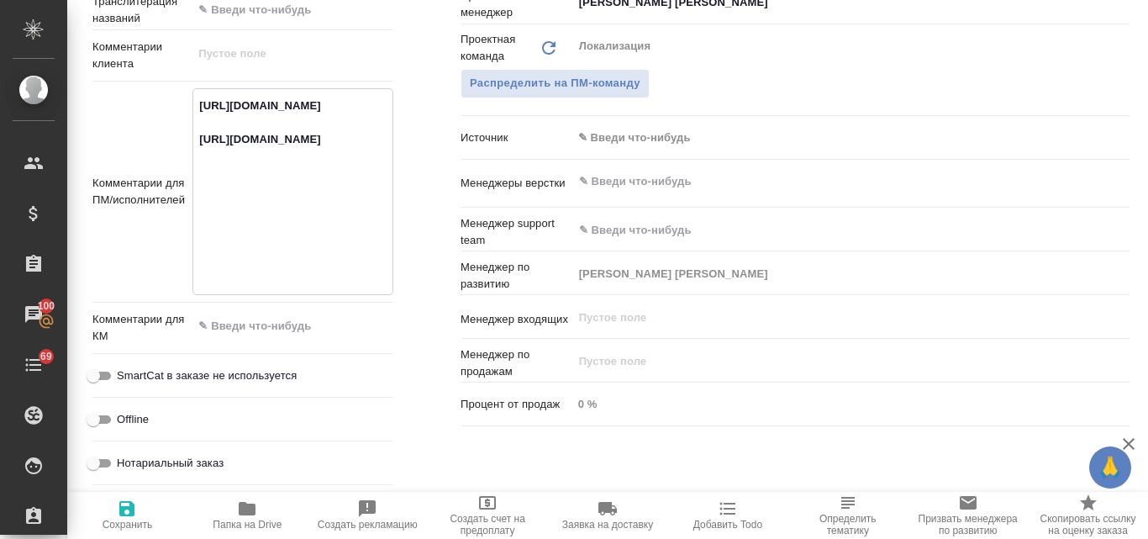
type textarea "x"
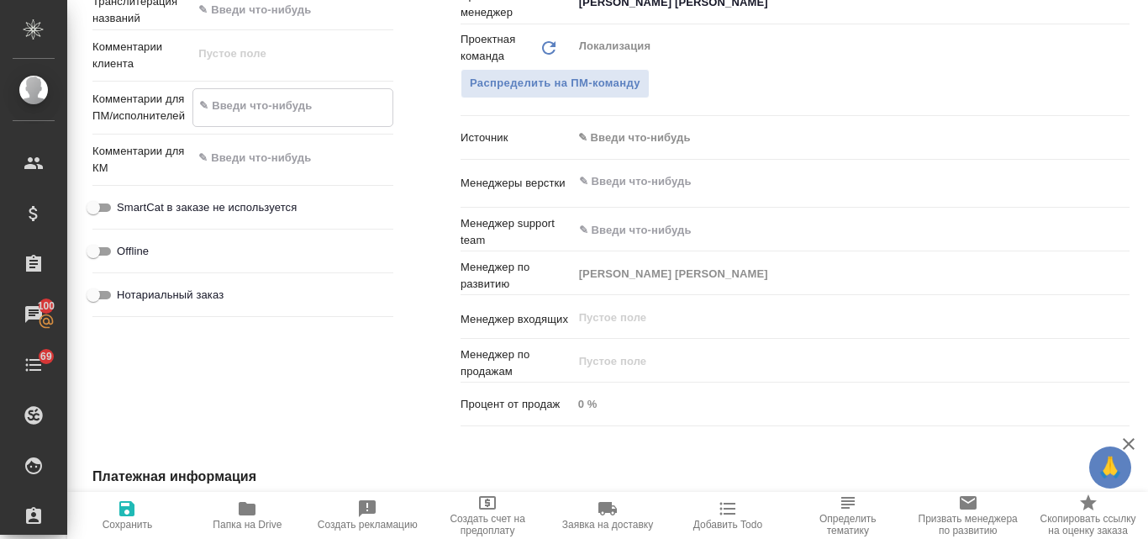
type textarea "x"
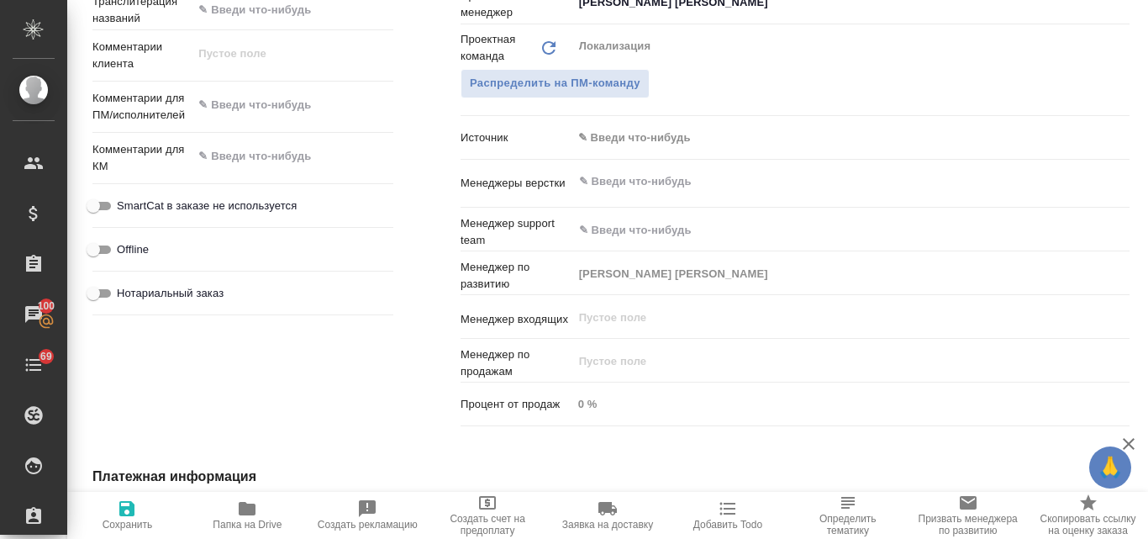
type textarea "x"
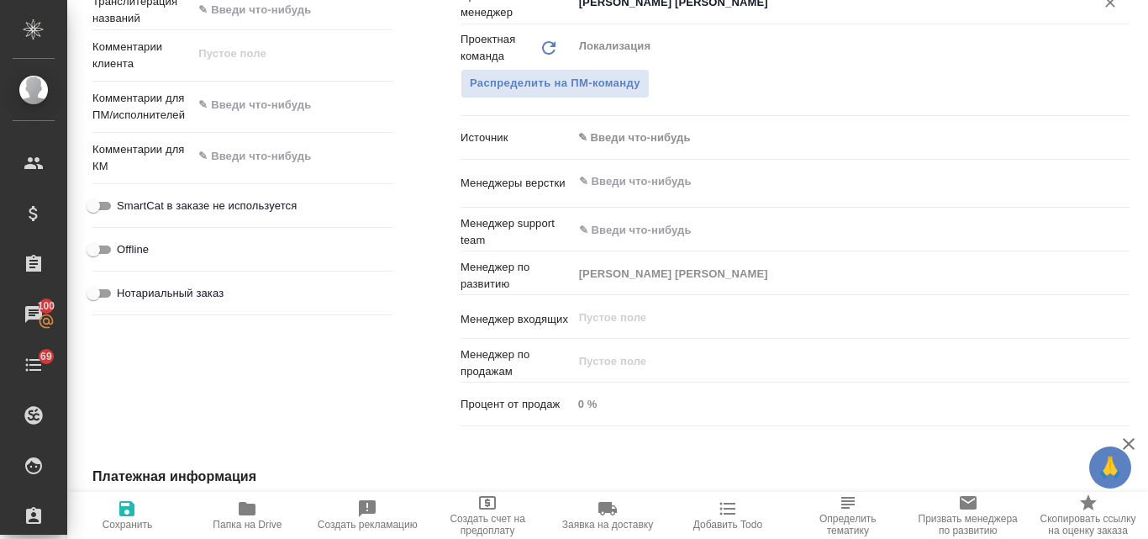
type textarea "x"
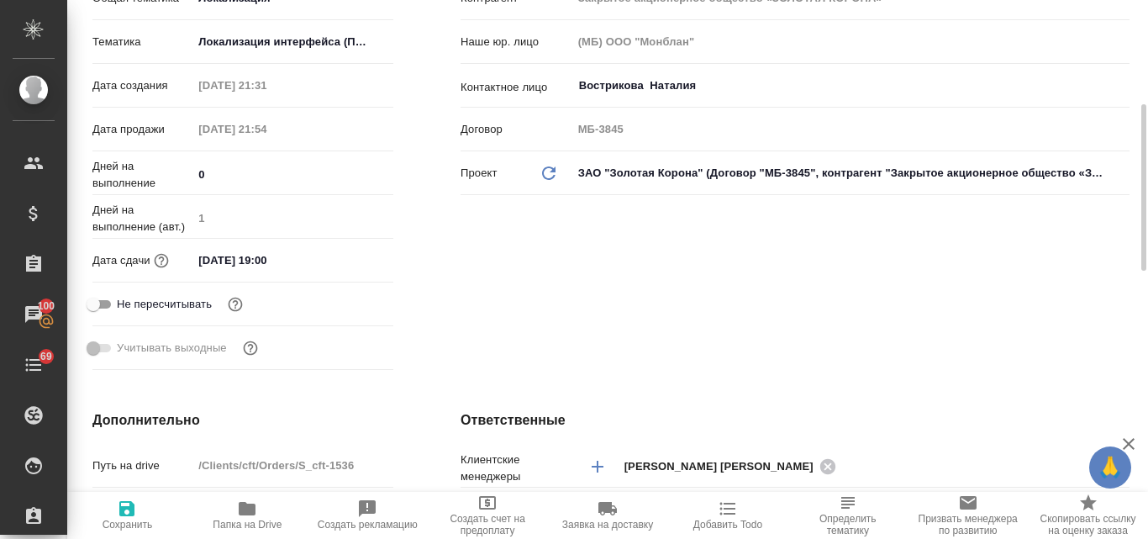
scroll to position [0, 0]
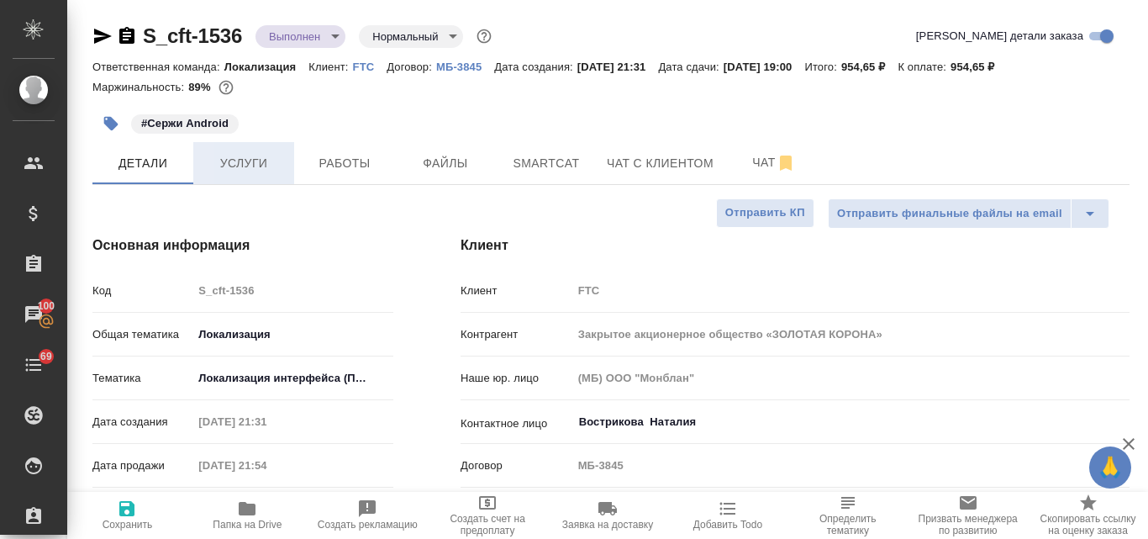
type textarea "x"
click at [240, 158] on span "Услуги" at bounding box center [243, 163] width 81 height 21
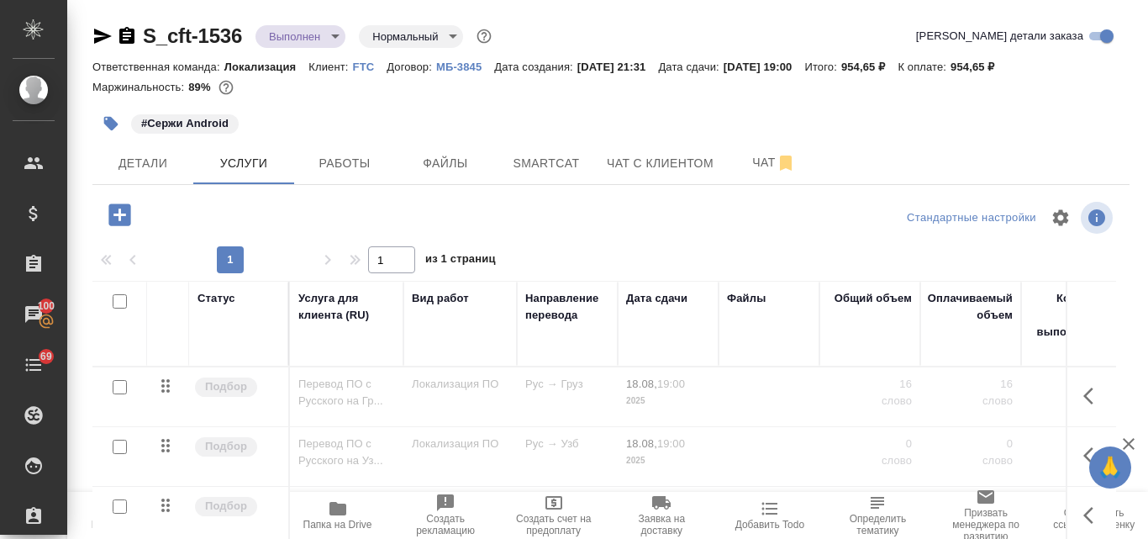
click at [117, 301] on input "checkbox" at bounding box center [120, 301] width 14 height 14
checkbox input "true"
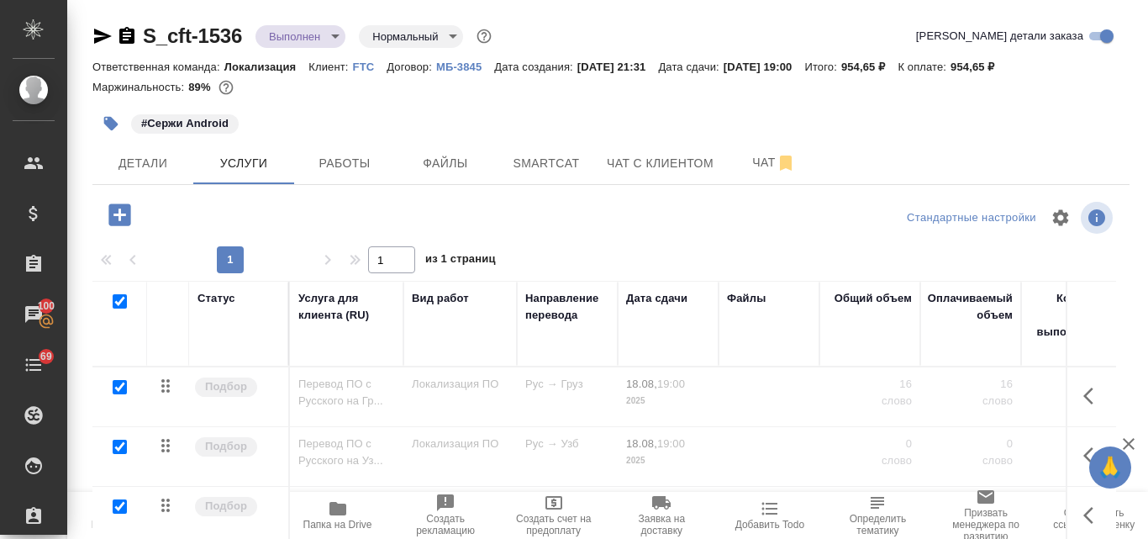
checkbox input "true"
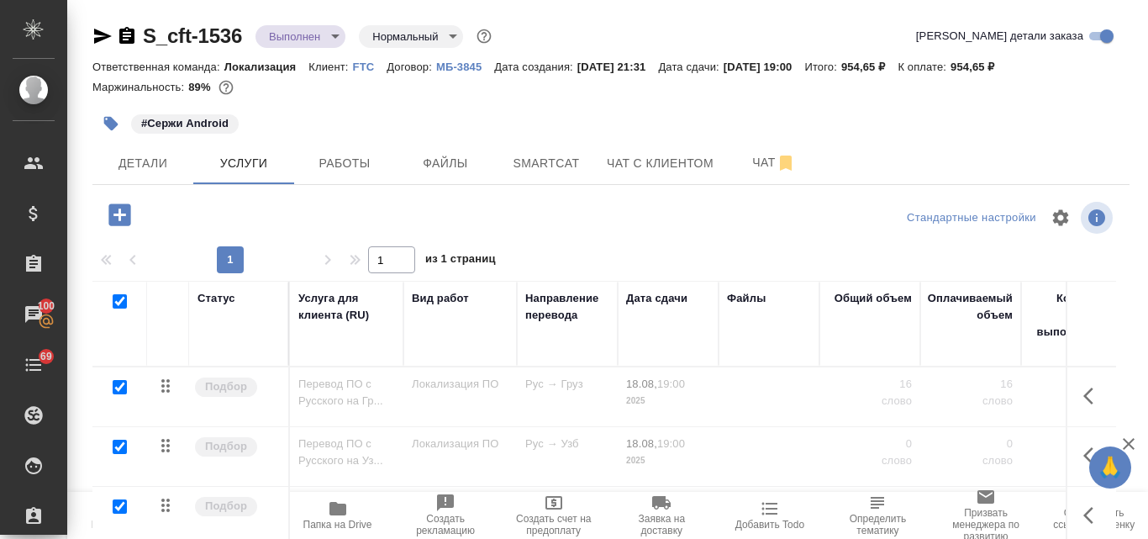
checkbox input "true"
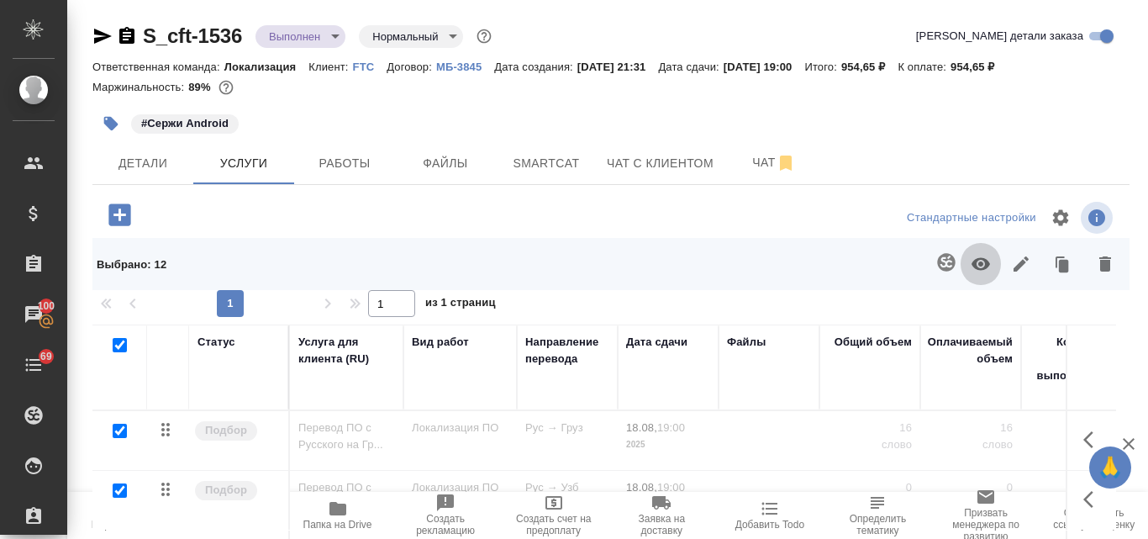
click at [971, 261] on icon "button" at bounding box center [981, 264] width 20 height 20
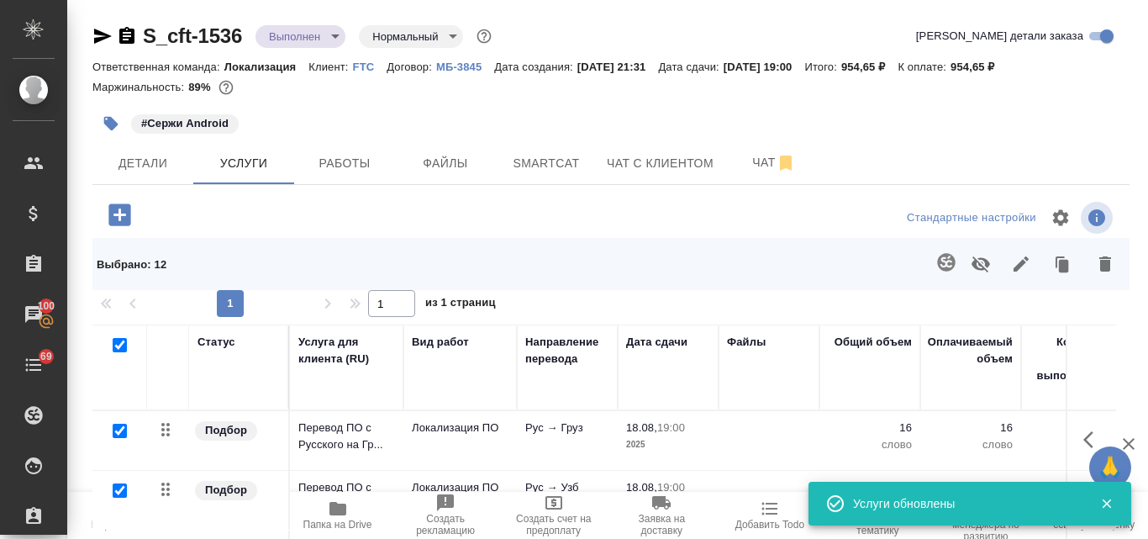
click at [126, 342] on input "checkbox" at bounding box center [120, 345] width 14 height 14
checkbox input "false"
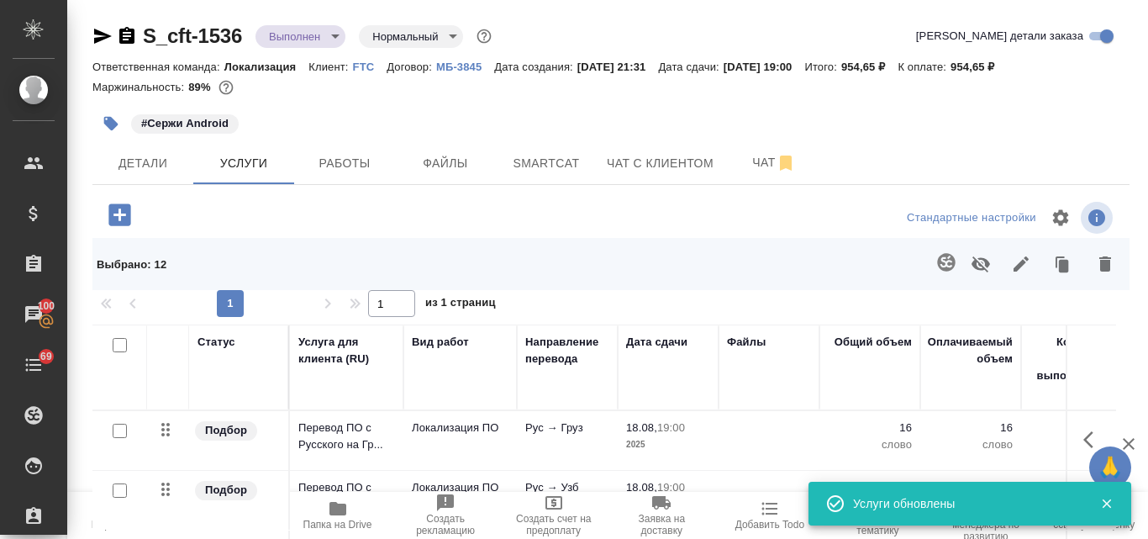
checkbox input "false"
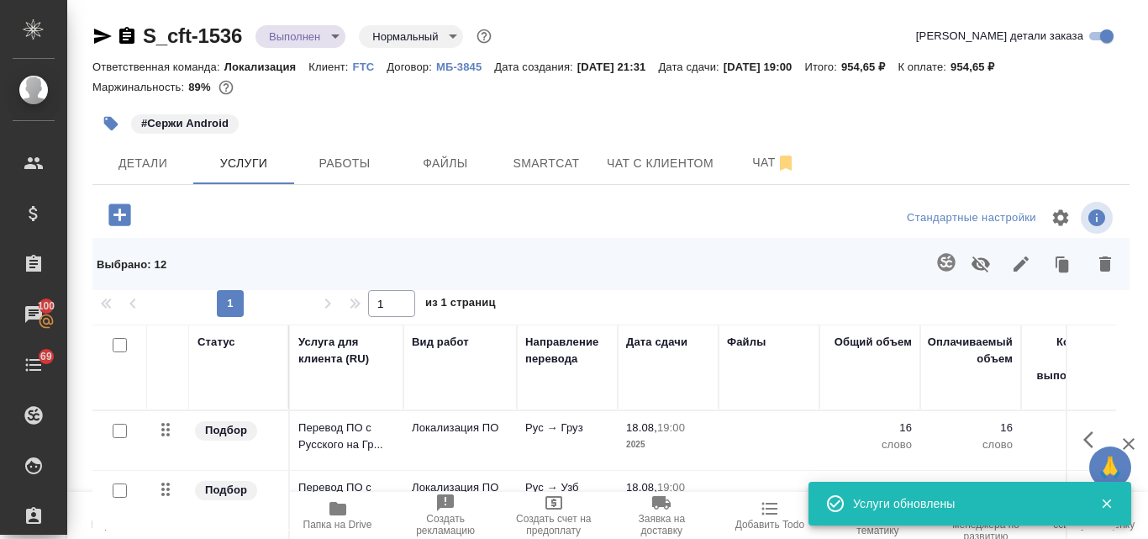
checkbox input "false"
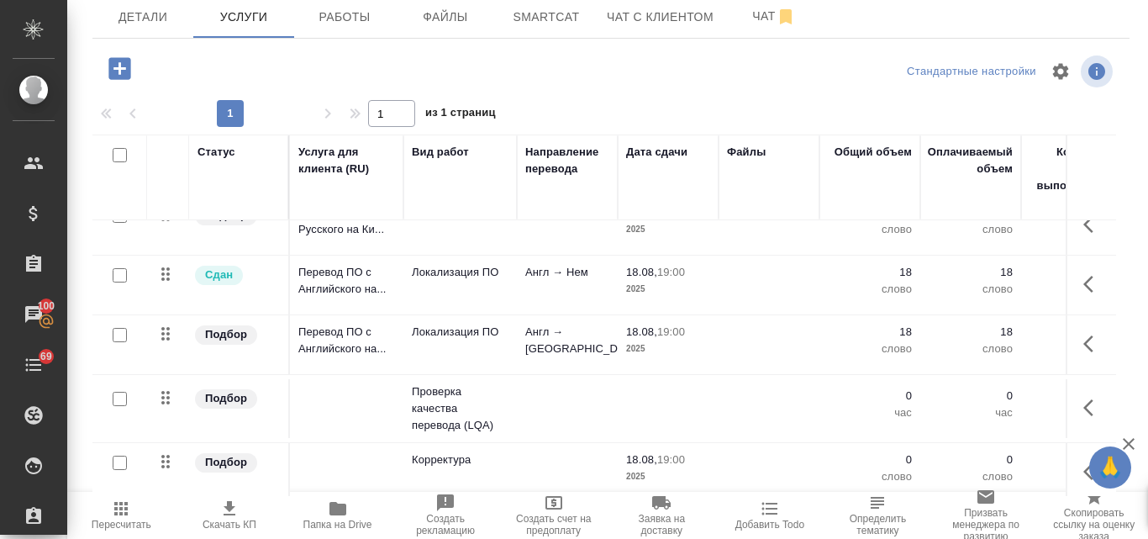
scroll to position [462, 0]
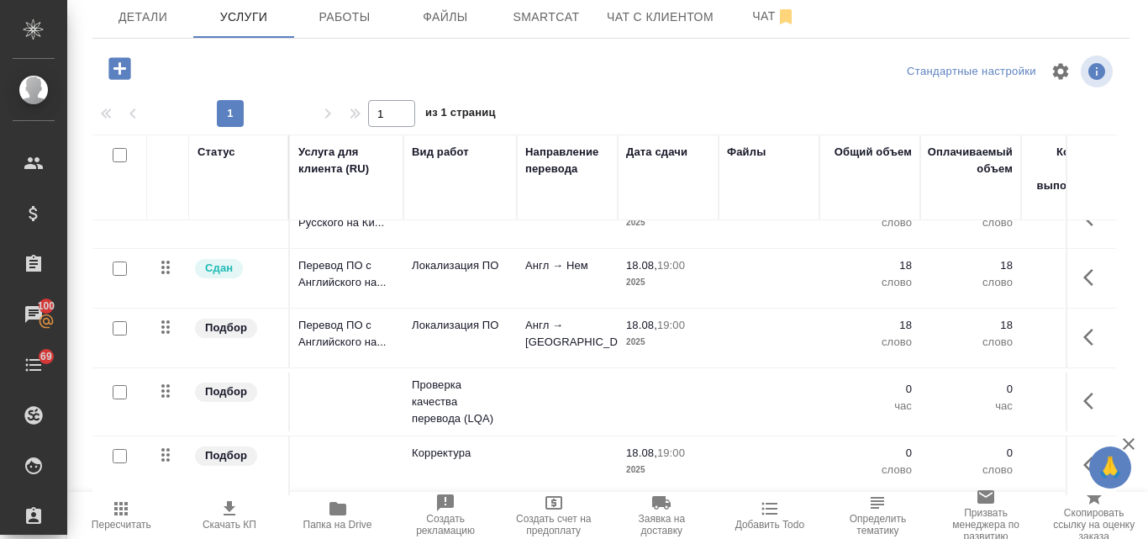
click at [116, 449] on input "checkbox" at bounding box center [120, 456] width 14 height 14
checkbox input "true"
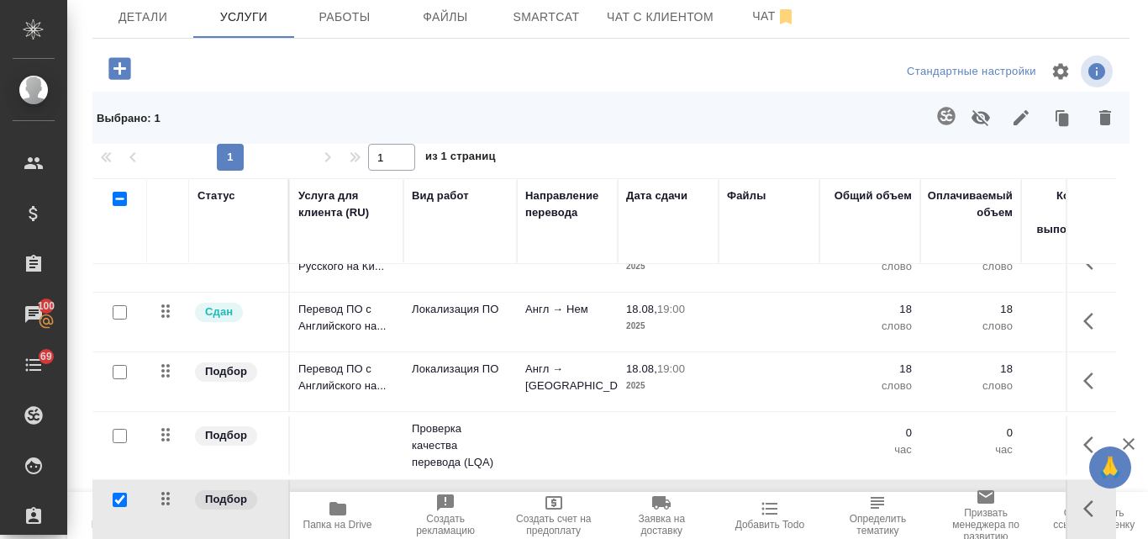
click at [972, 120] on icon "button" at bounding box center [981, 118] width 18 height 16
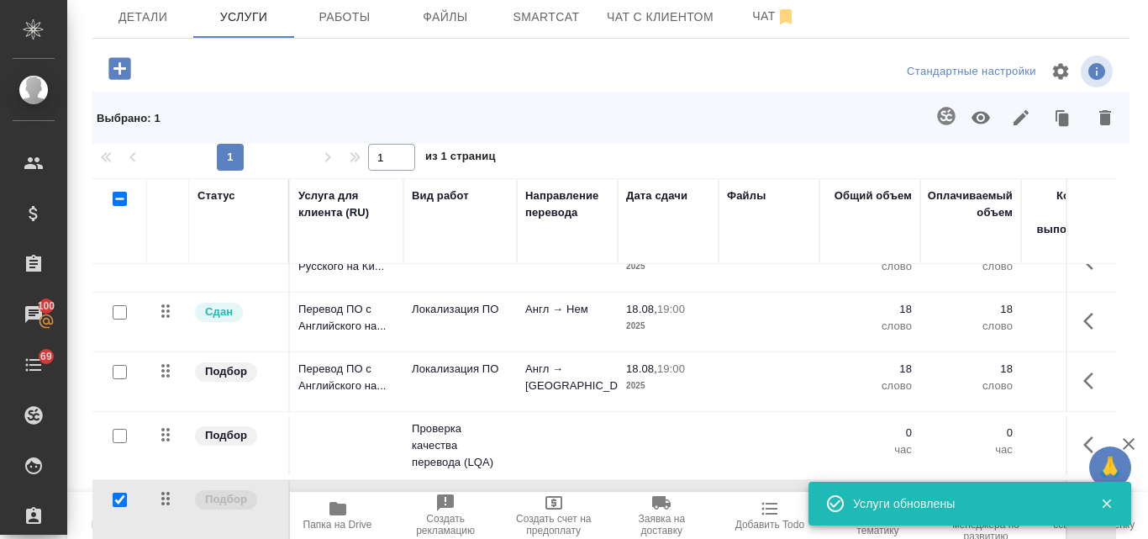
click at [123, 429] on input "checkbox" at bounding box center [120, 436] width 14 height 14
checkbox input "true"
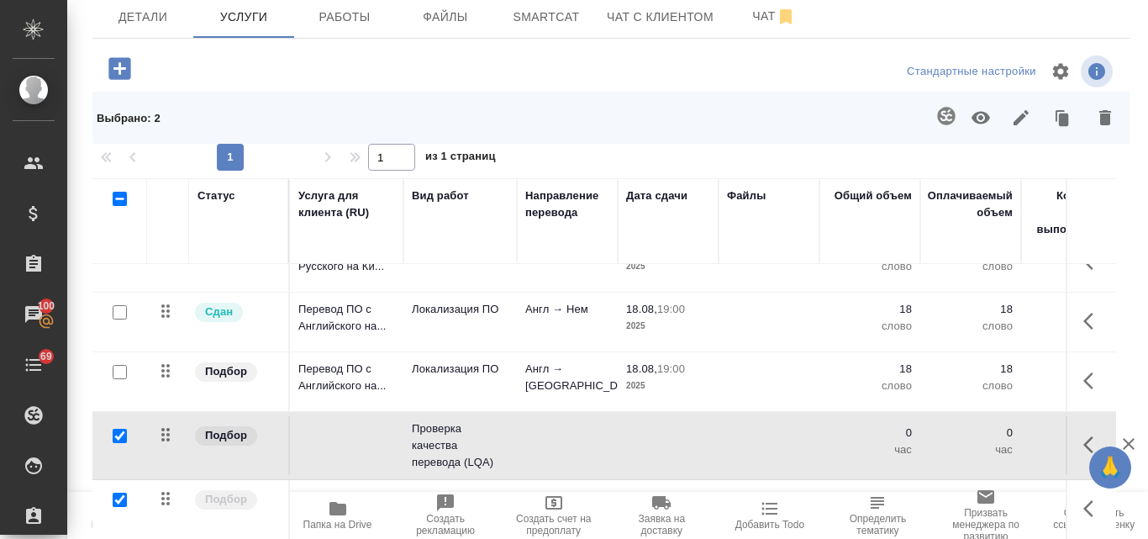
click at [123, 193] on input "checkbox" at bounding box center [120, 199] width 14 height 14
checkbox input "true"
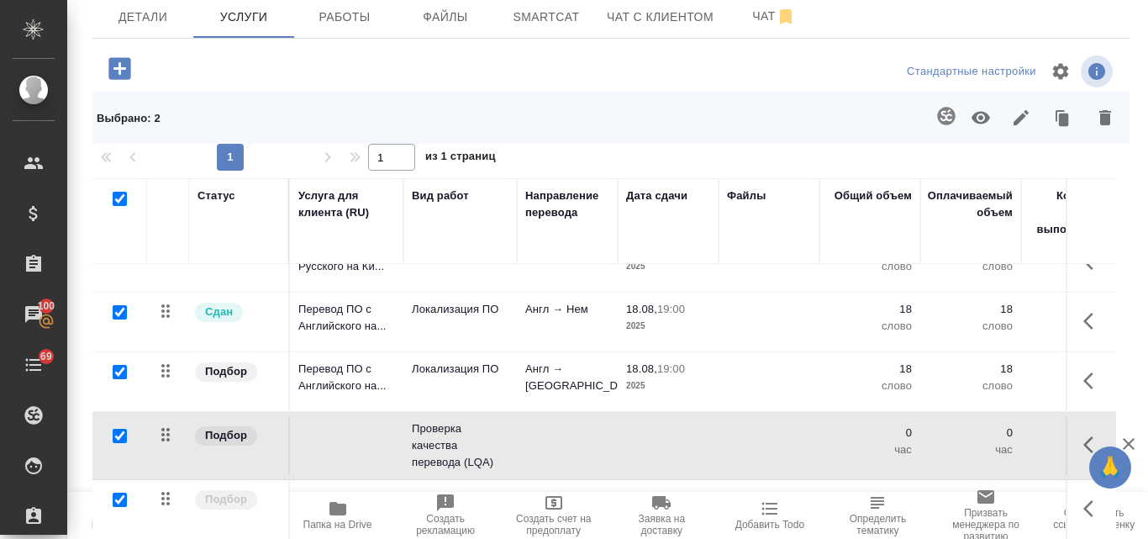
checkbox input "true"
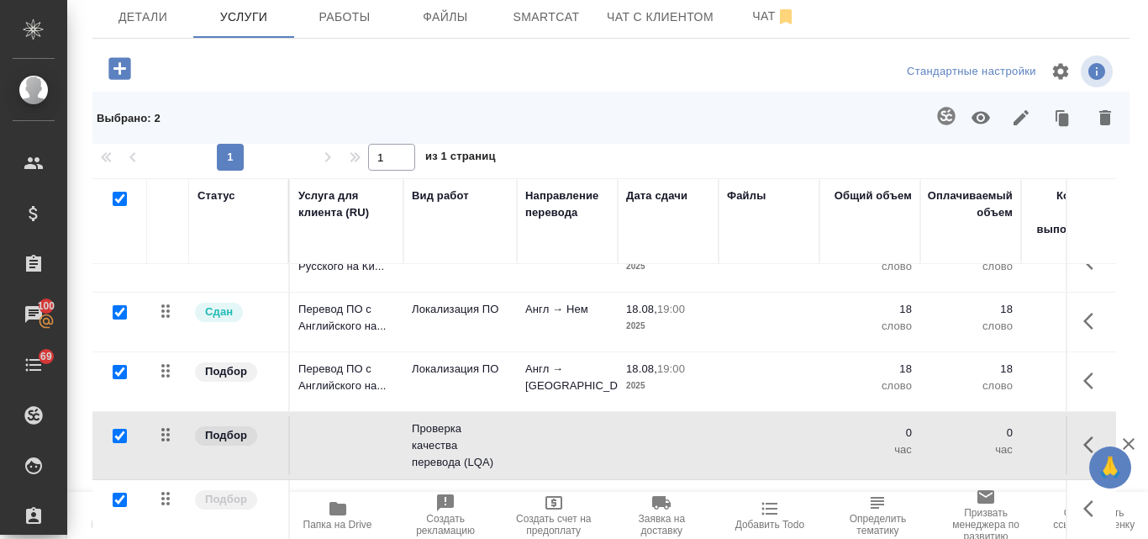
checkbox input "true"
click at [121, 429] on input "checkbox" at bounding box center [120, 436] width 14 height 14
checkbox input "false"
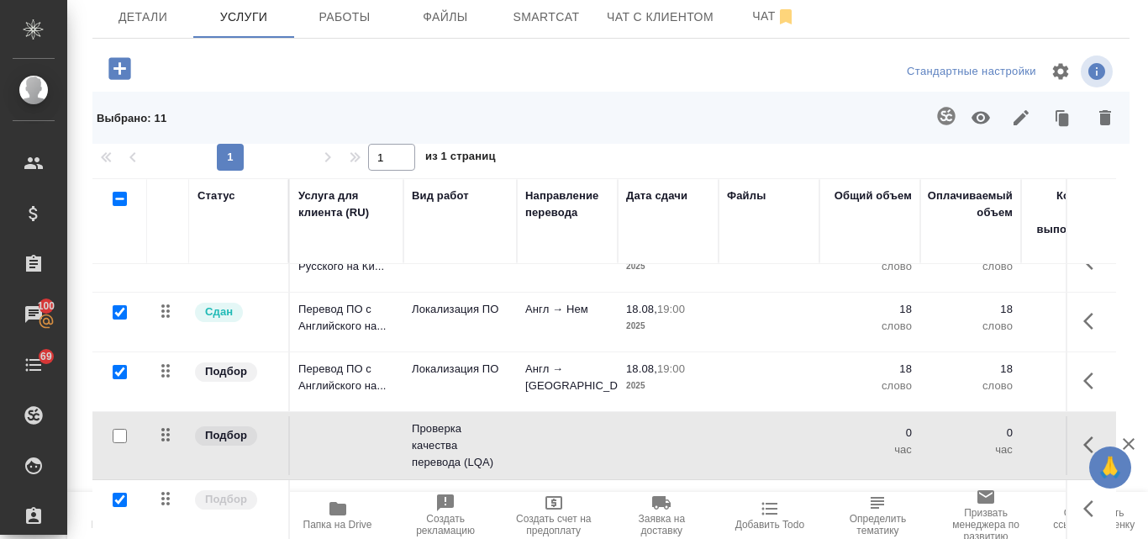
click at [120, 493] on input "checkbox" at bounding box center [120, 500] width 14 height 14
checkbox input "false"
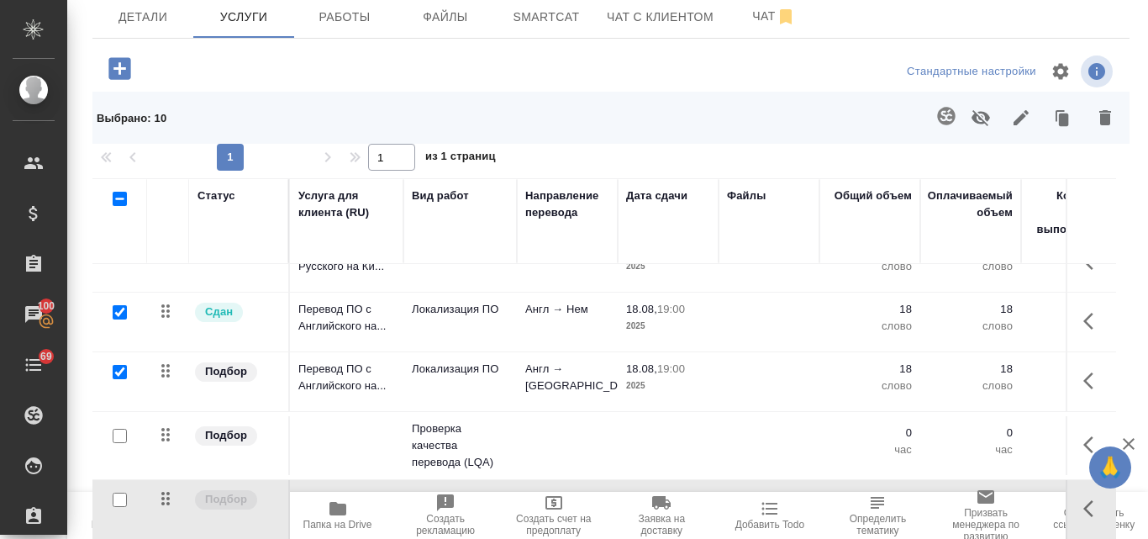
click at [128, 196] on div at bounding box center [115, 199] width 29 height 24
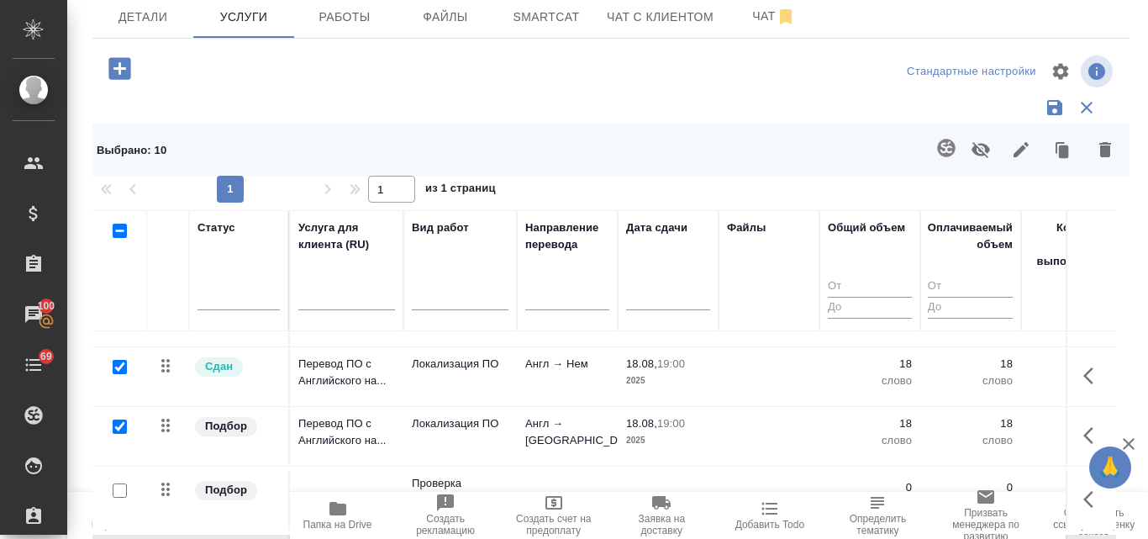
click at [119, 233] on input "checkbox" at bounding box center [120, 231] width 14 height 14
checkbox input "true"
click at [119, 233] on input "checkbox" at bounding box center [120, 231] width 14 height 14
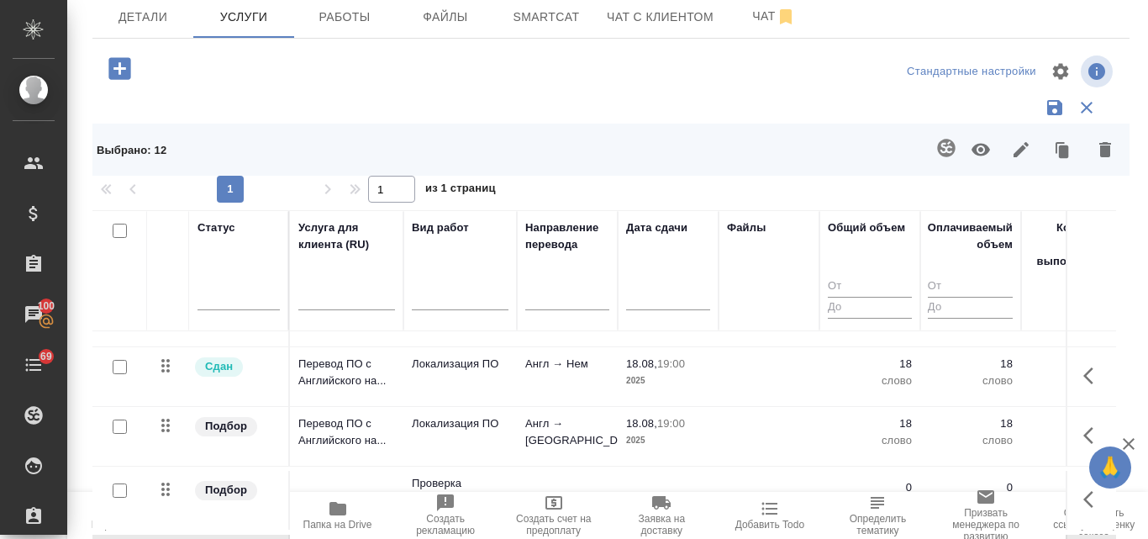
checkbox input "false"
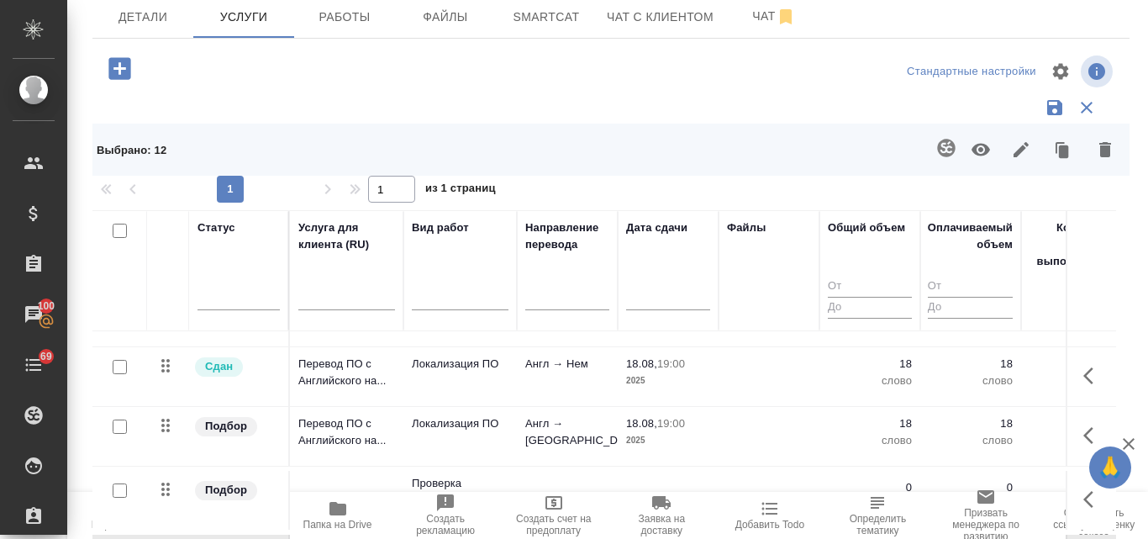
checkbox input "false"
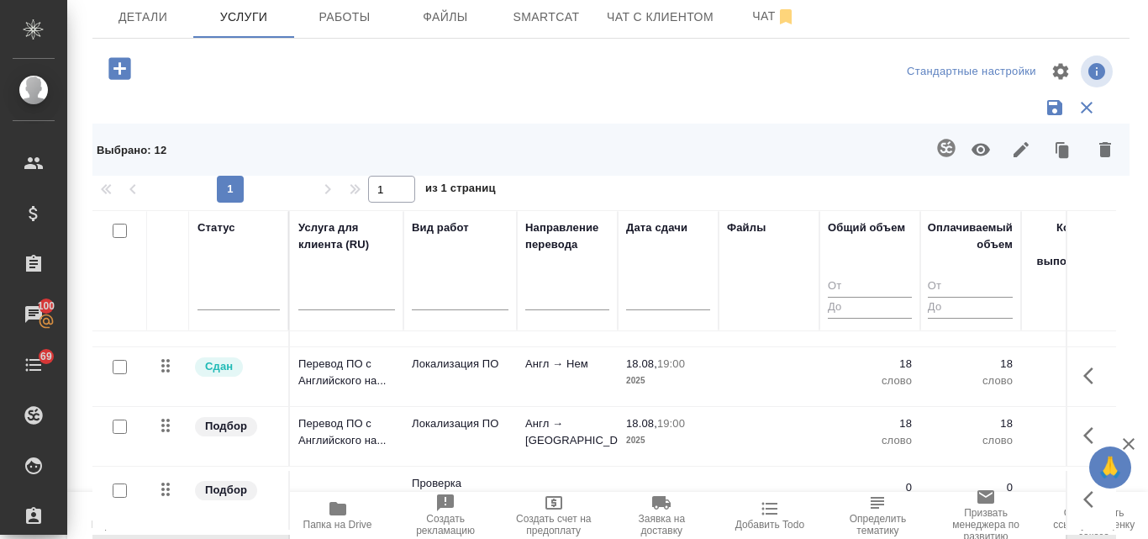
checkbox input "false"
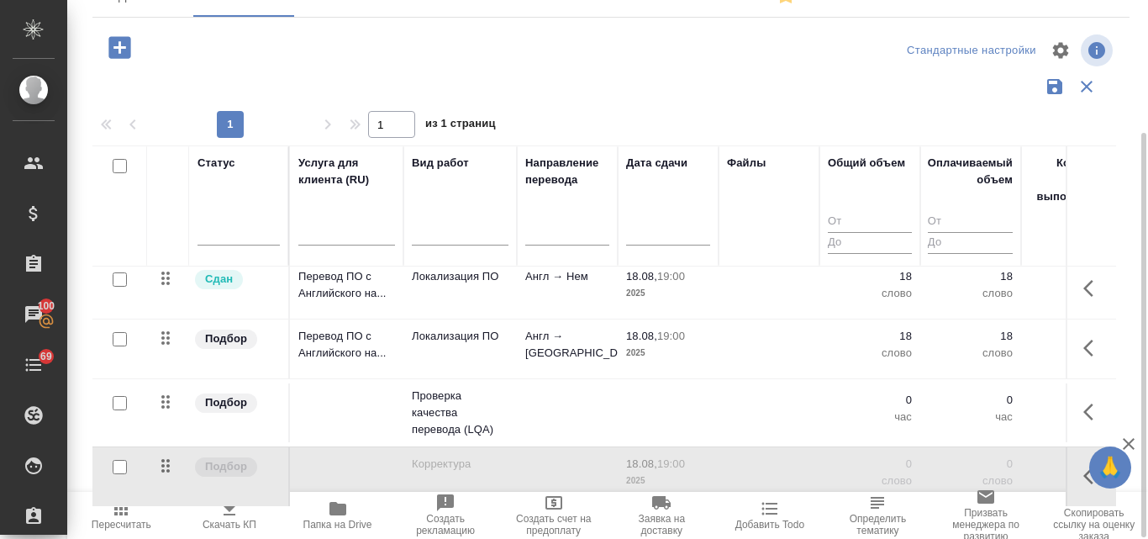
scroll to position [178, 0]
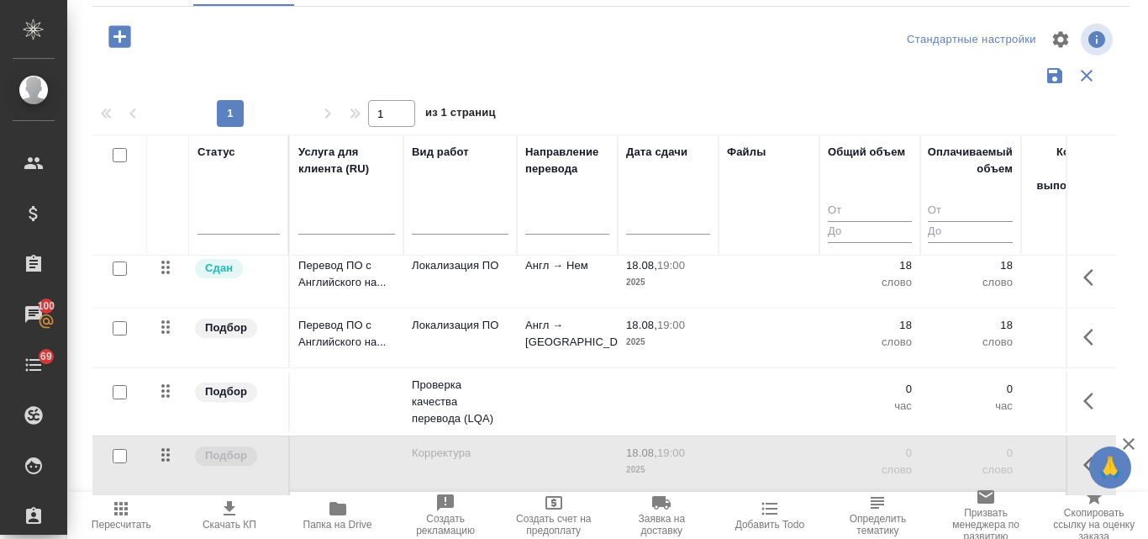
click at [121, 385] on input "checkbox" at bounding box center [120, 392] width 14 height 14
checkbox input "true"
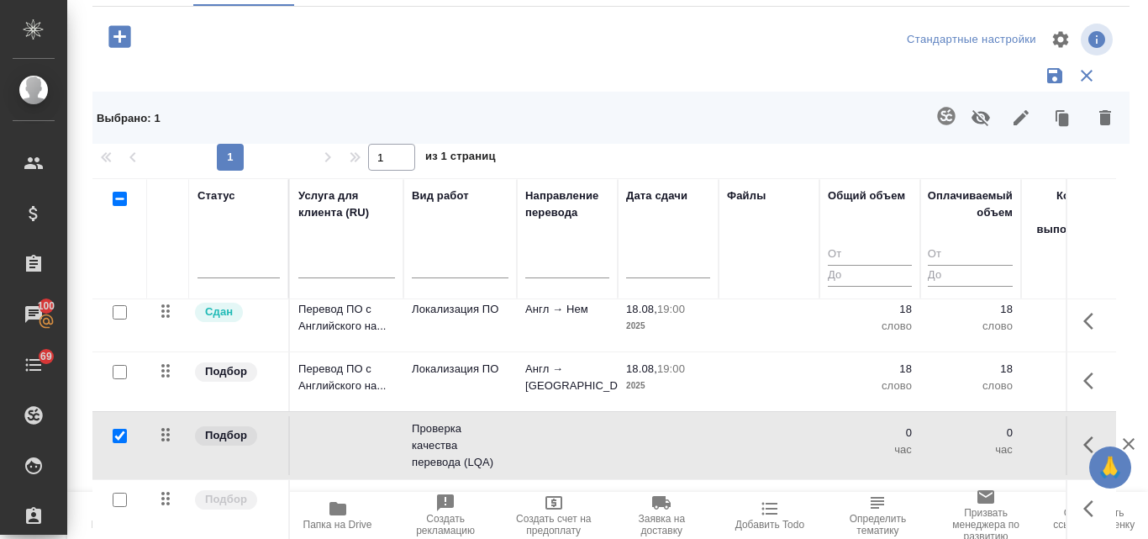
click at [974, 119] on icon "button" at bounding box center [981, 118] width 18 height 16
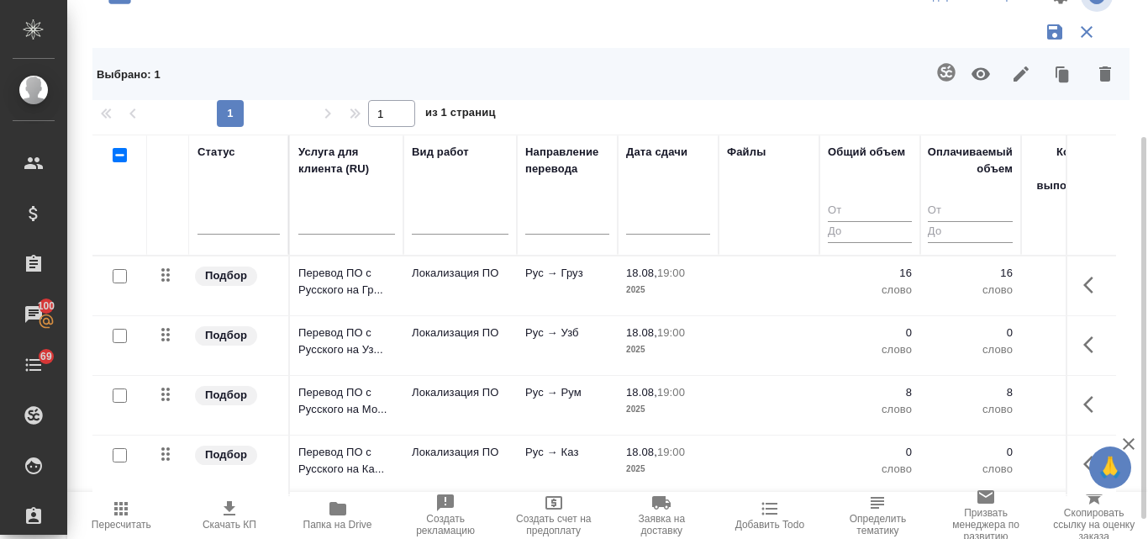
scroll to position [138, 0]
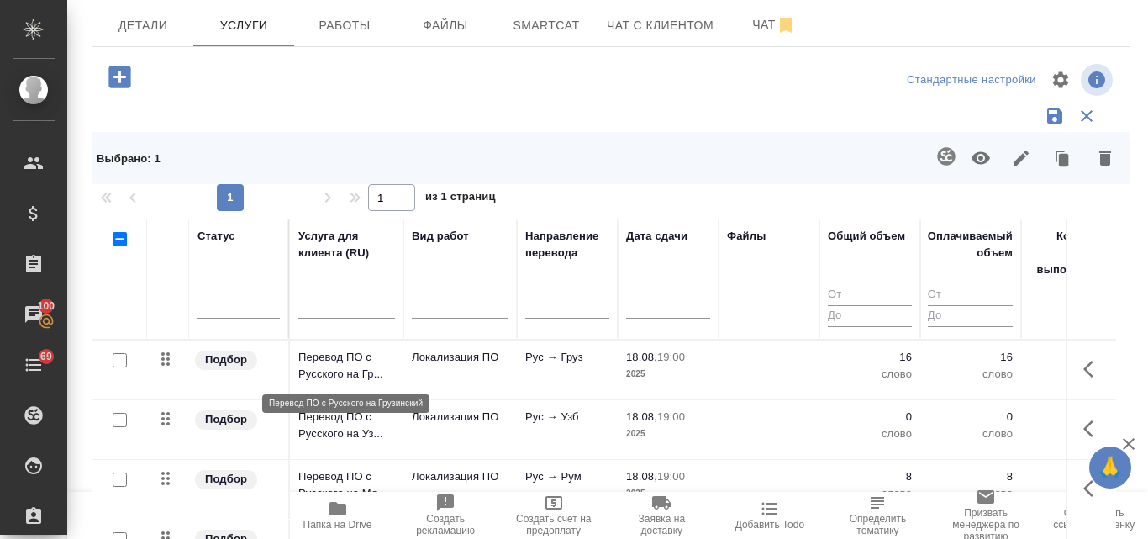
click at [345, 367] on p "Перевод ПО с Русского на Гр..." at bounding box center [346, 366] width 97 height 34
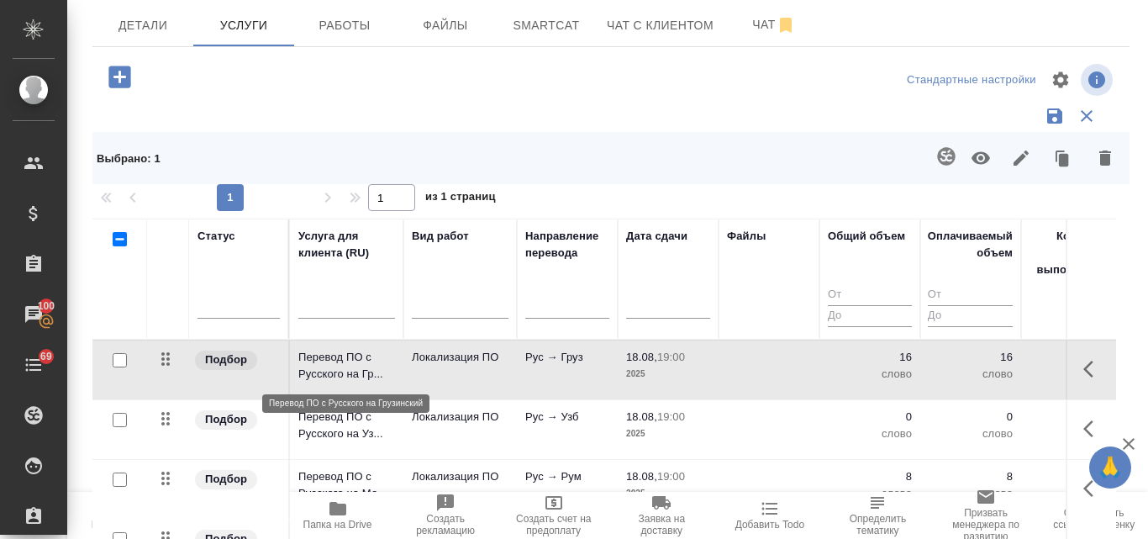
click at [345, 367] on p "Перевод ПО с Русского на Гр..." at bounding box center [346, 366] width 97 height 34
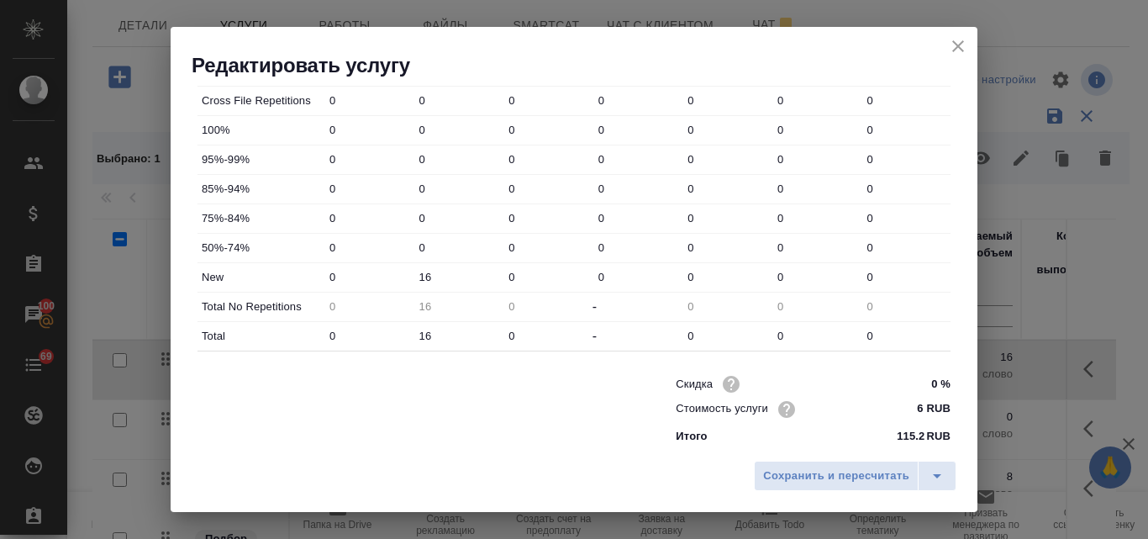
scroll to position [608, 0]
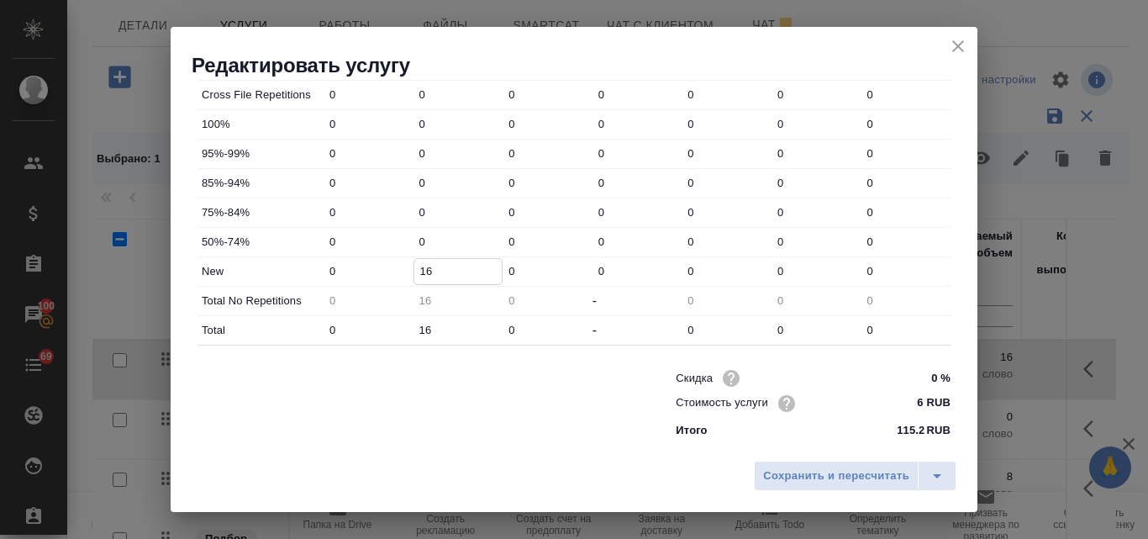
drag, startPoint x: 440, startPoint y: 268, endPoint x: 410, endPoint y: 267, distance: 29.4
click at [410, 267] on div "New 0 16 0 0 0 0 0" at bounding box center [574, 271] width 753 height 29
type input "7"
drag, startPoint x: 432, startPoint y: 325, endPoint x: 404, endPoint y: 325, distance: 27.8
click at [404, 325] on div "Total 0 16 0 - 0 0 0" at bounding box center [574, 330] width 753 height 29
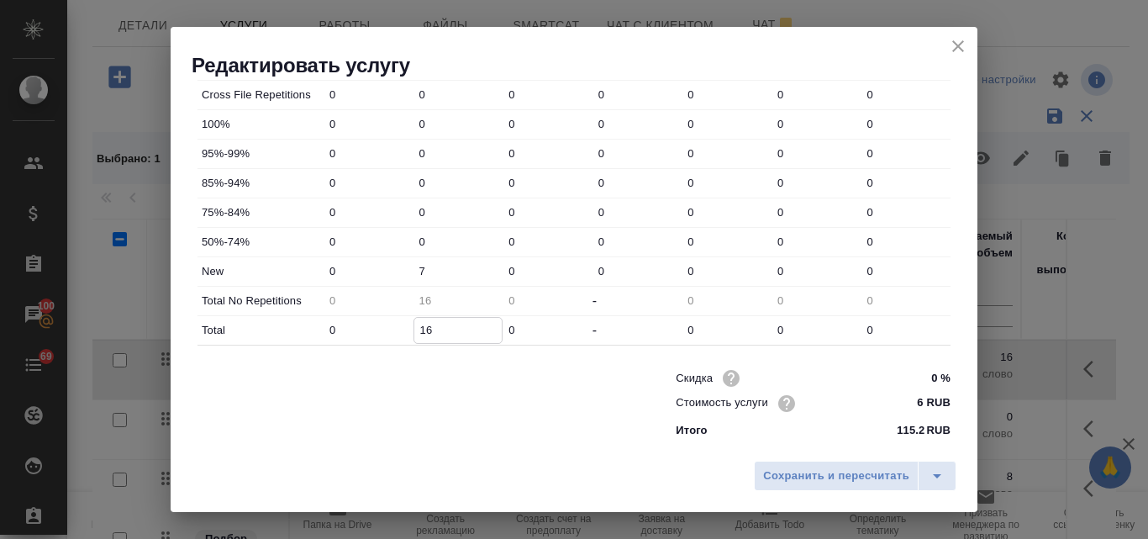
type input "7"
click at [837, 472] on span "Сохранить и пересчитать" at bounding box center [836, 476] width 146 height 19
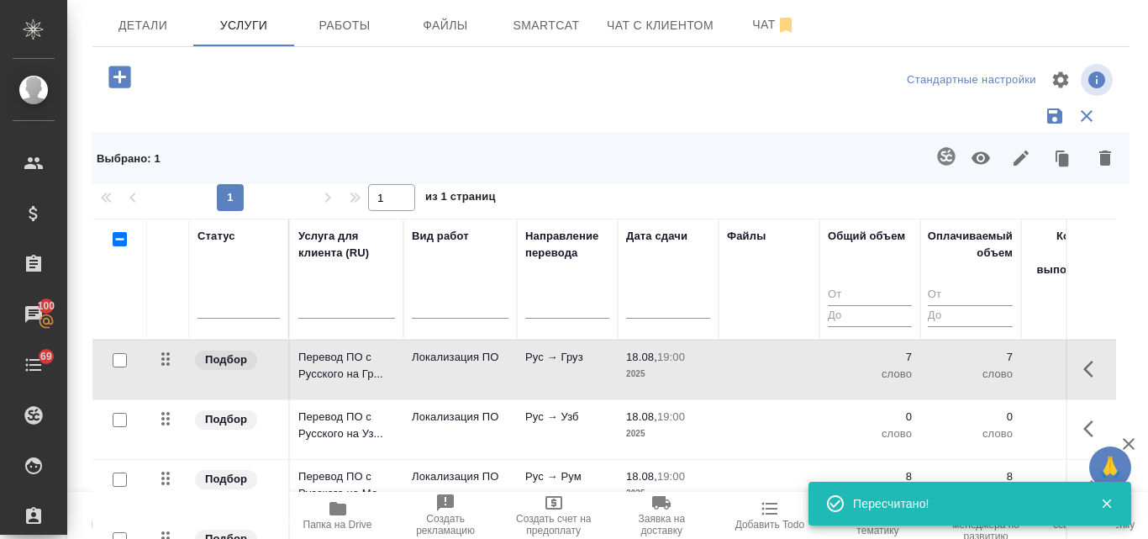
click at [551, 366] on p "Рус → Узб" at bounding box center [567, 357] width 84 height 17
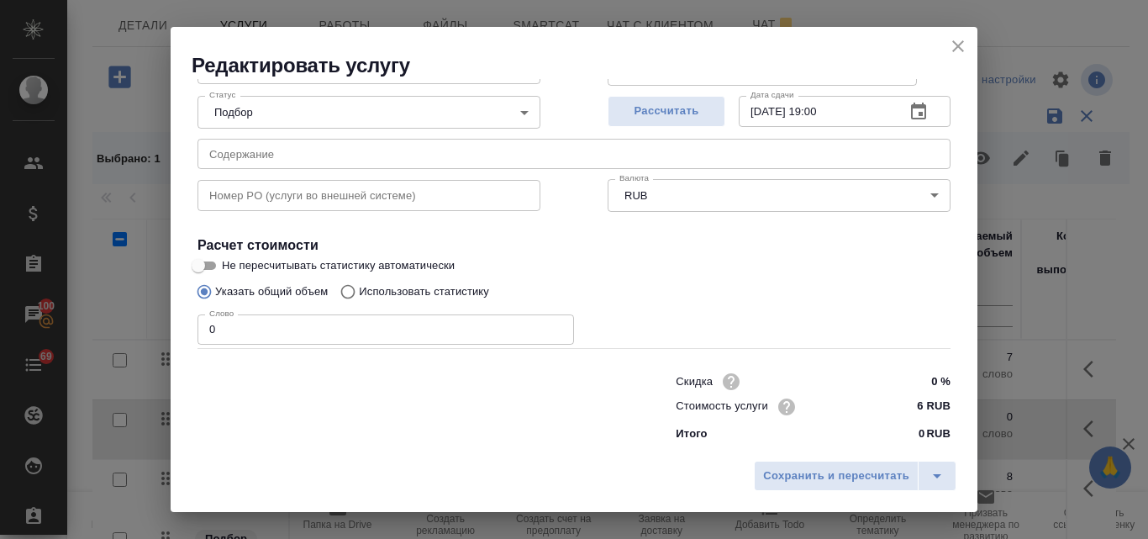
scroll to position [172, 0]
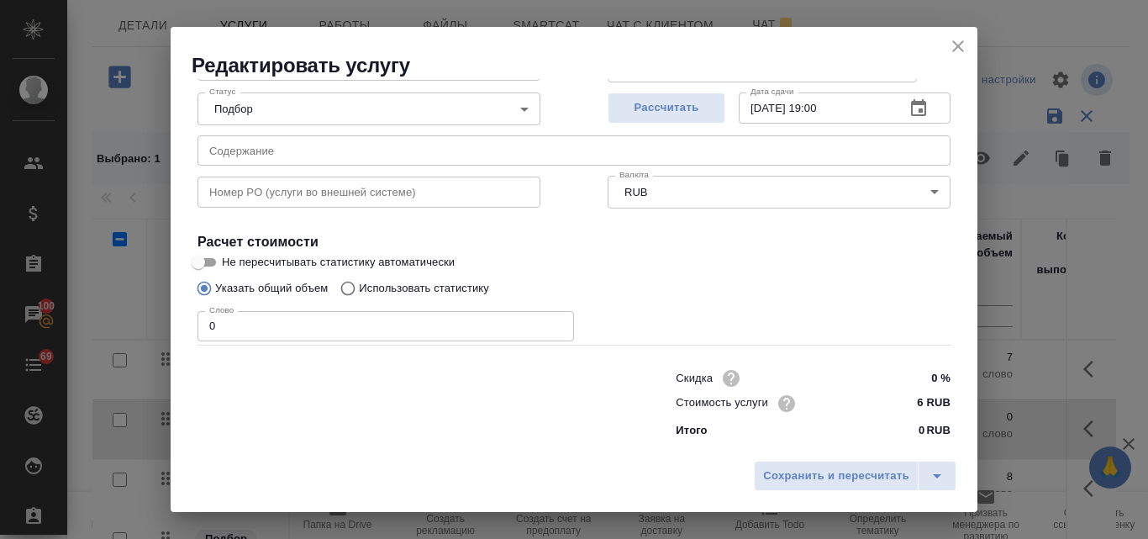
click at [352, 292] on input "Использовать статистику" at bounding box center [345, 288] width 27 height 32
radio input "true"
radio input "false"
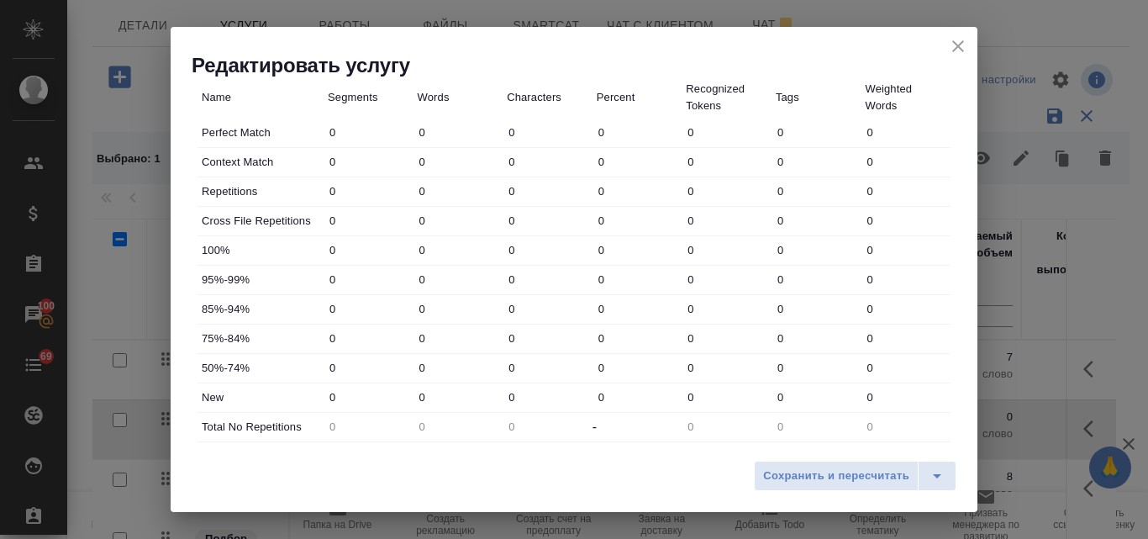
scroll to position [508, 0]
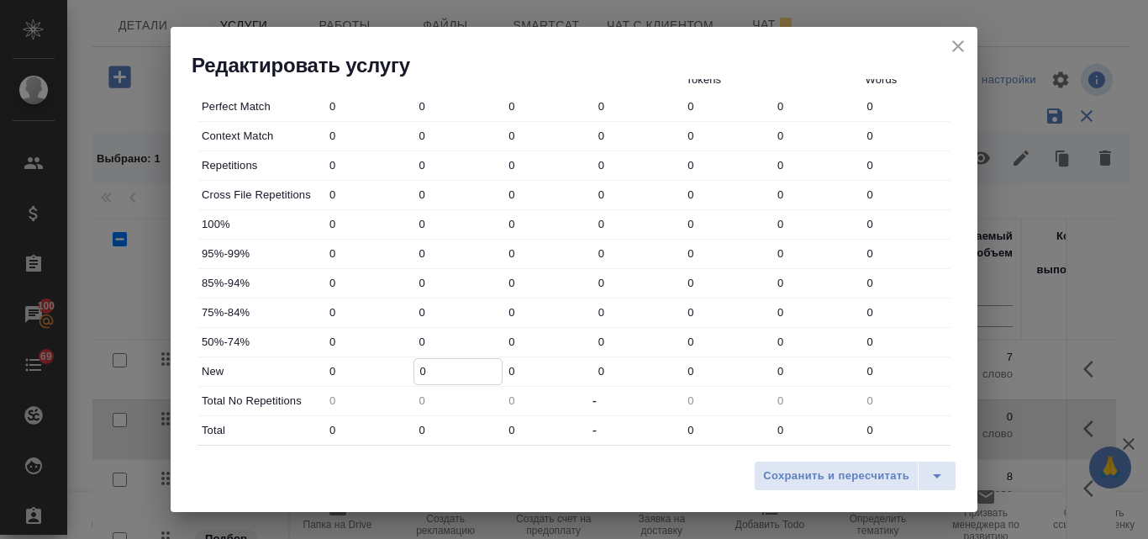
drag, startPoint x: 425, startPoint y: 372, endPoint x: 412, endPoint y: 366, distance: 13.9
click at [414, 366] on input "0" at bounding box center [458, 371] width 88 height 24
type input "7"
drag, startPoint x: 426, startPoint y: 423, endPoint x: 499, endPoint y: 446, distance: 76.0
click at [417, 425] on input "0" at bounding box center [458, 430] width 88 height 24
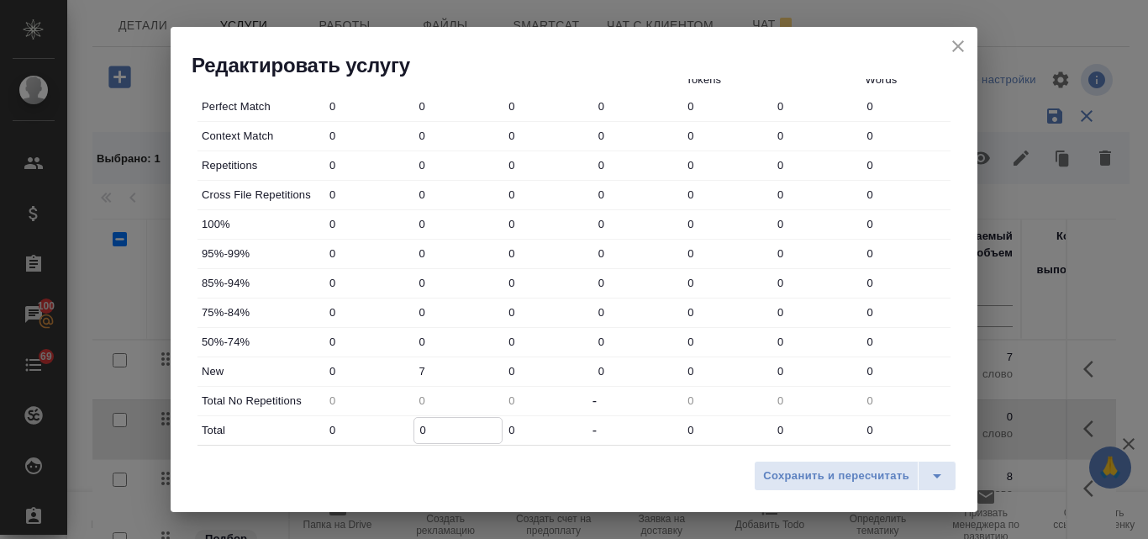
type input "7"
click at [830, 479] on span "Сохранить и пересчитать" at bounding box center [836, 476] width 146 height 19
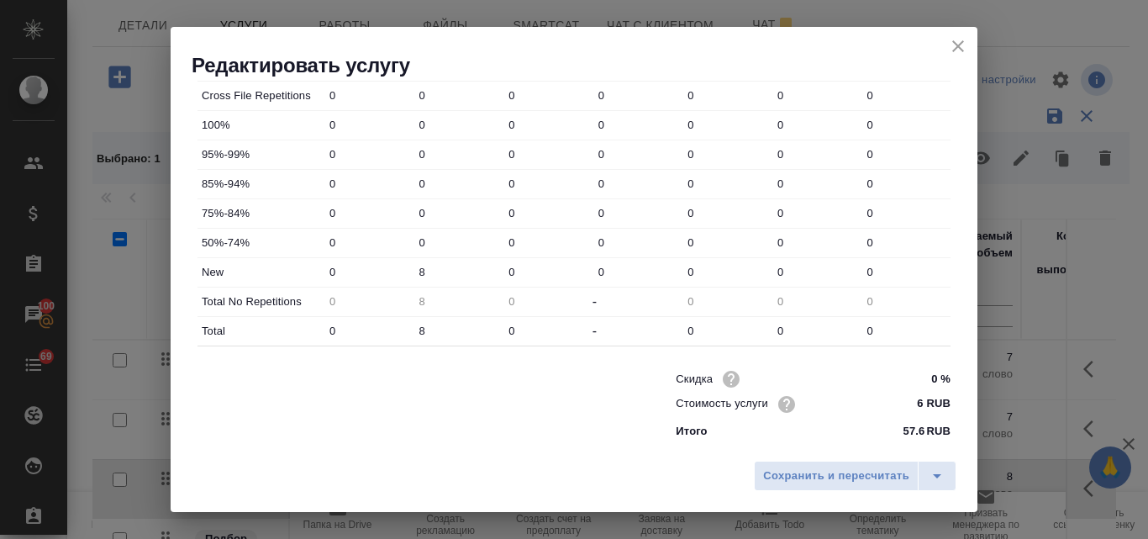
scroll to position [608, 0]
drag, startPoint x: 429, startPoint y: 272, endPoint x: 412, endPoint y: 267, distance: 17.6
click at [414, 267] on input "8" at bounding box center [458, 271] width 88 height 24
type input "7"
drag, startPoint x: 428, startPoint y: 330, endPoint x: 415, endPoint y: 330, distance: 12.6
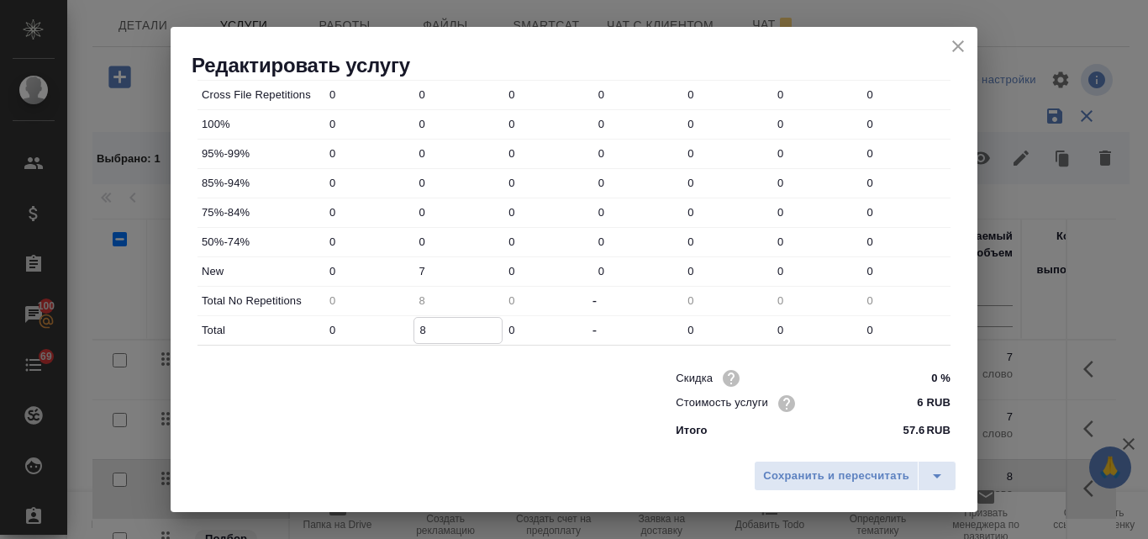
click at [415, 330] on input "8" at bounding box center [458, 330] width 88 height 24
type input "7"
click at [794, 472] on span "Сохранить и пересчитать" at bounding box center [836, 476] width 146 height 19
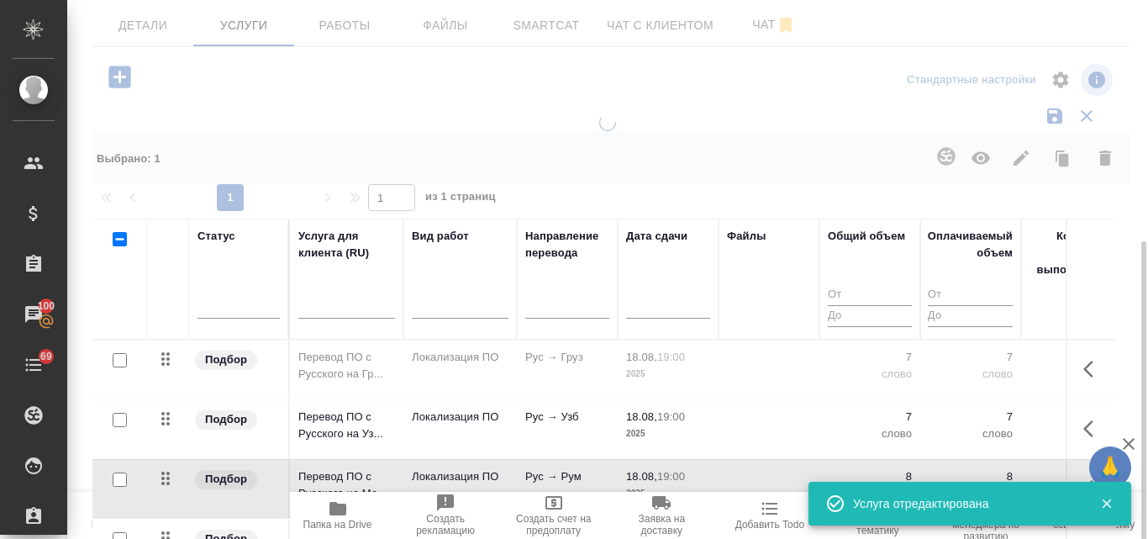
scroll to position [71, 0]
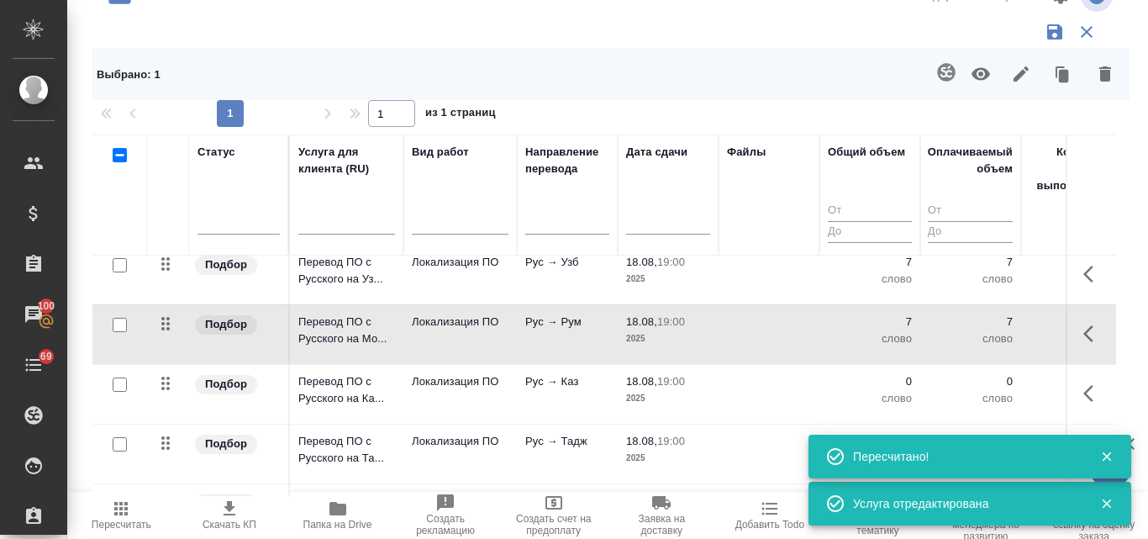
click at [467, 211] on p "Локализация ПО" at bounding box center [460, 202] width 97 height 17
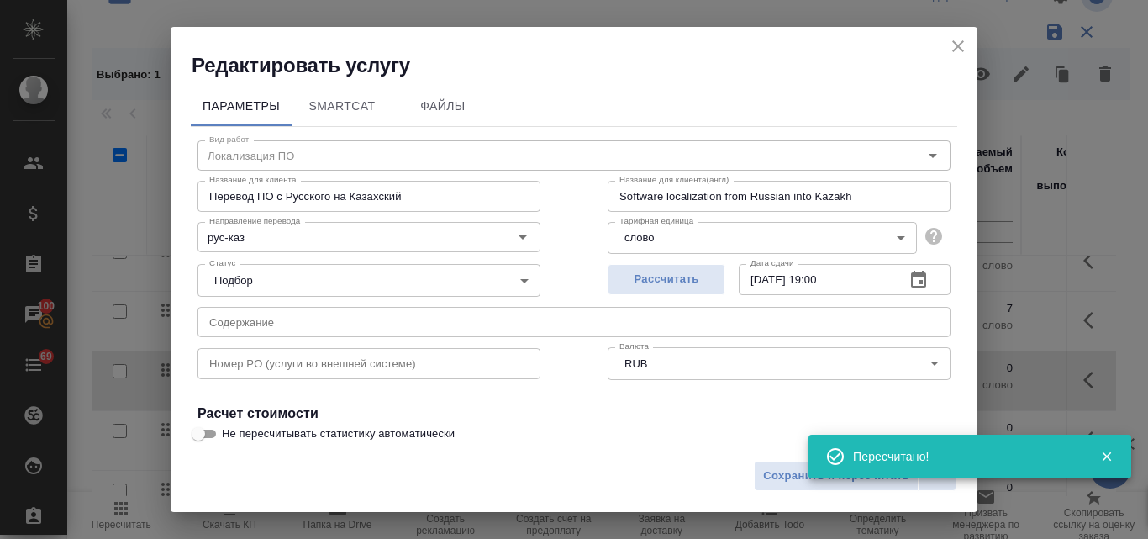
scroll to position [172, 0]
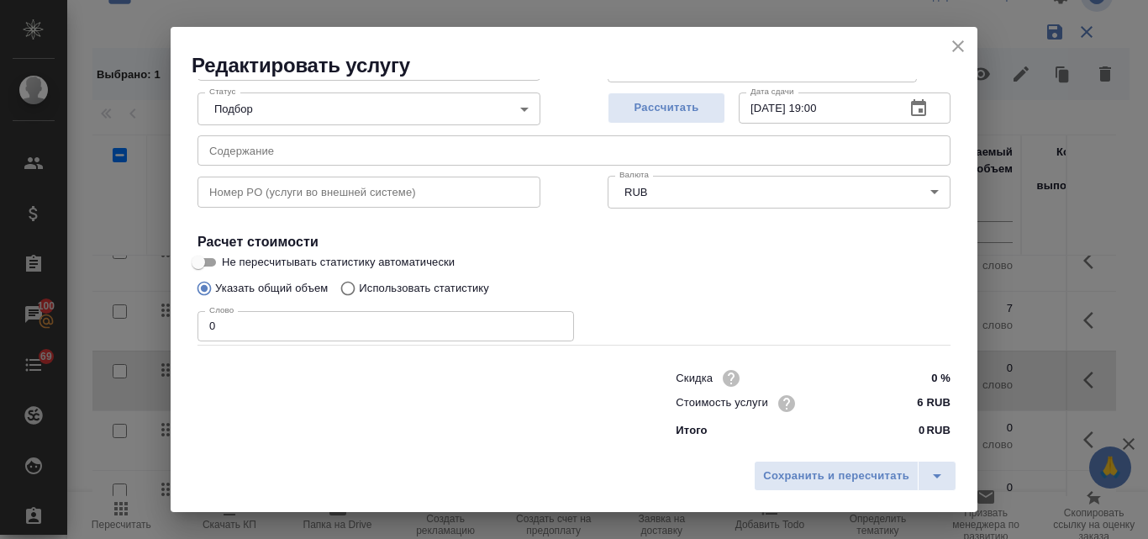
click at [352, 289] on input "Использовать статистику" at bounding box center [345, 288] width 27 height 32
radio input "true"
radio input "false"
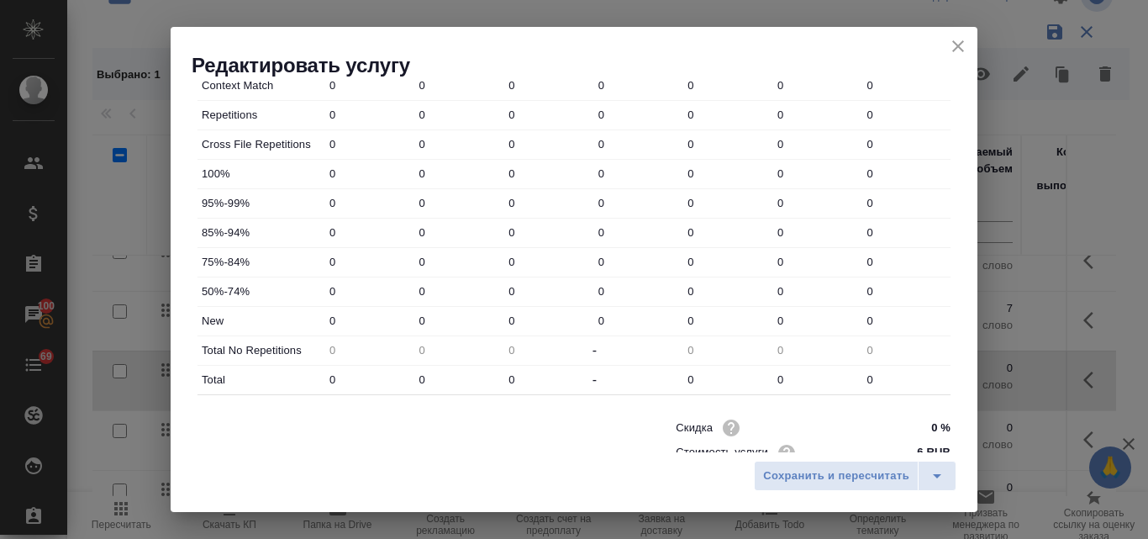
scroll to position [592, 0]
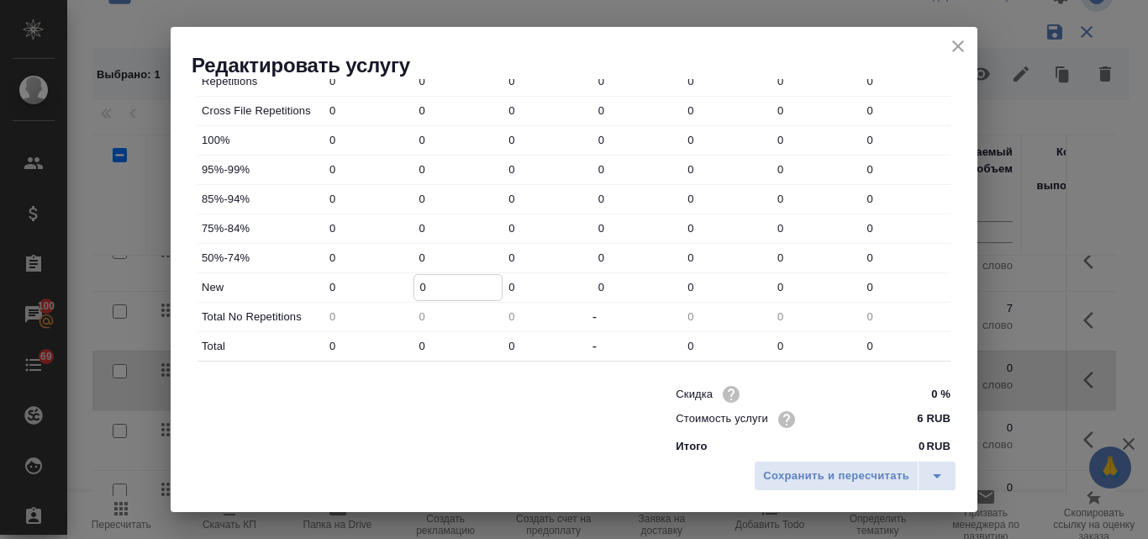
drag, startPoint x: 425, startPoint y: 286, endPoint x: 414, endPoint y: 278, distance: 13.3
click at [414, 278] on input "0" at bounding box center [458, 287] width 88 height 24
type input "7"
drag, startPoint x: 423, startPoint y: 343, endPoint x: 410, endPoint y: 340, distance: 12.9
click at [410, 340] on div "Total 0 0 0 - 0 0 0" at bounding box center [574, 346] width 753 height 29
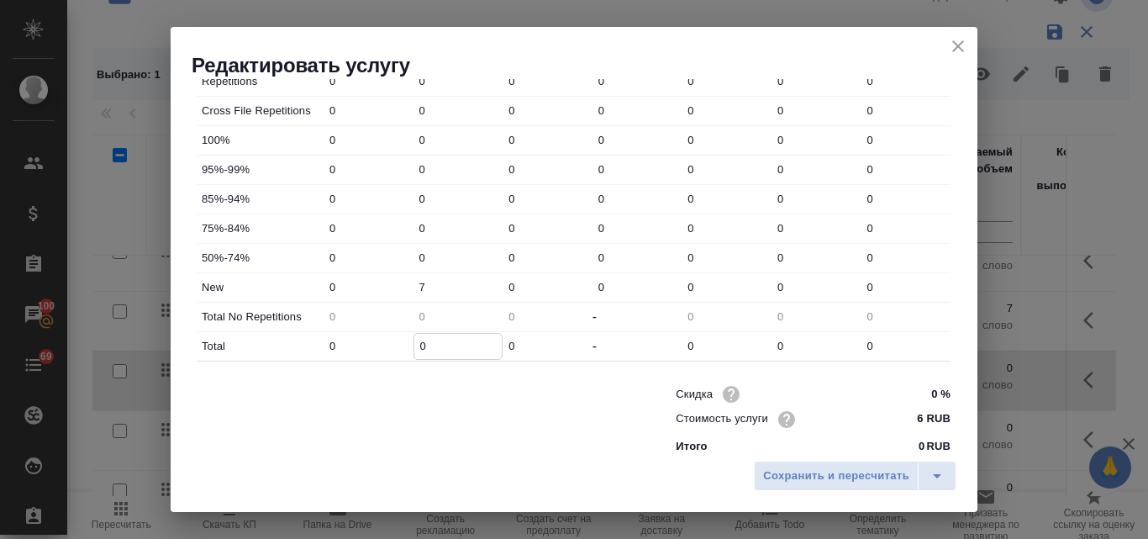
type input "7"
click at [807, 479] on span "Сохранить и пересчитать" at bounding box center [836, 476] width 146 height 19
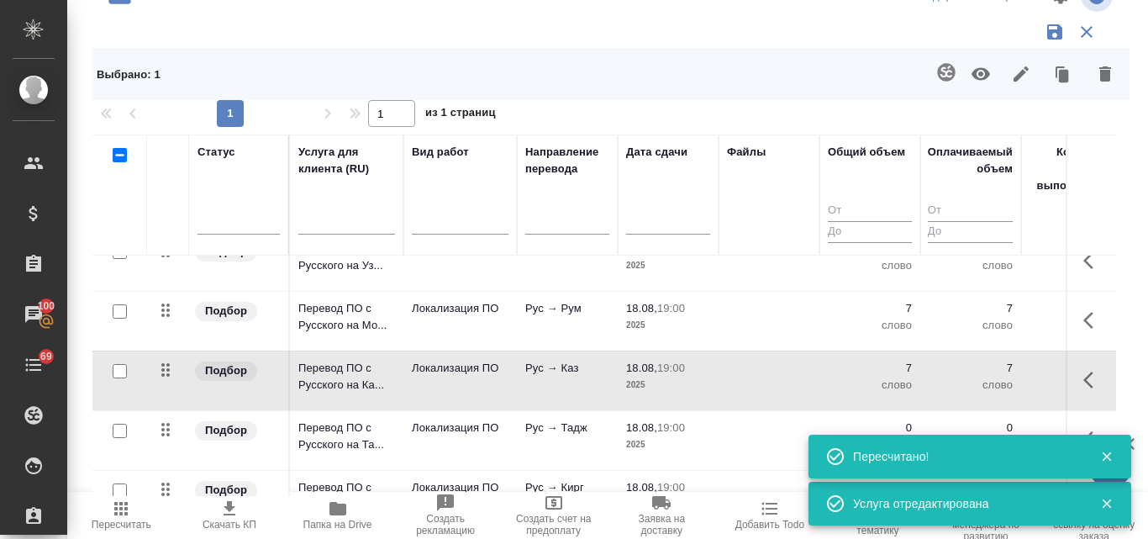
click at [509, 231] on td "Локализация ПО" at bounding box center [460, 201] width 113 height 59
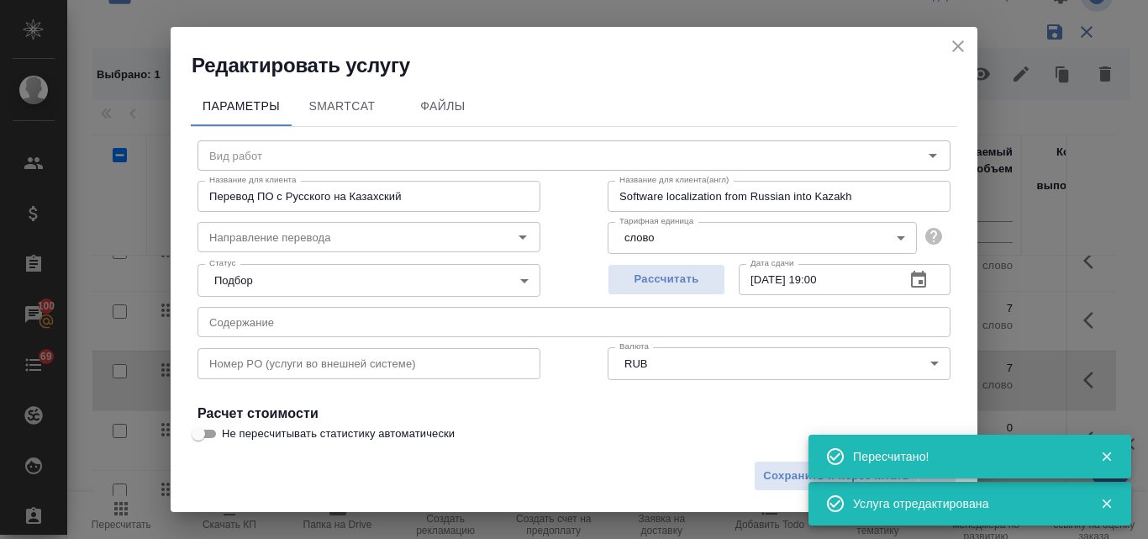
type input "Локализация ПО"
type input "рус-каз"
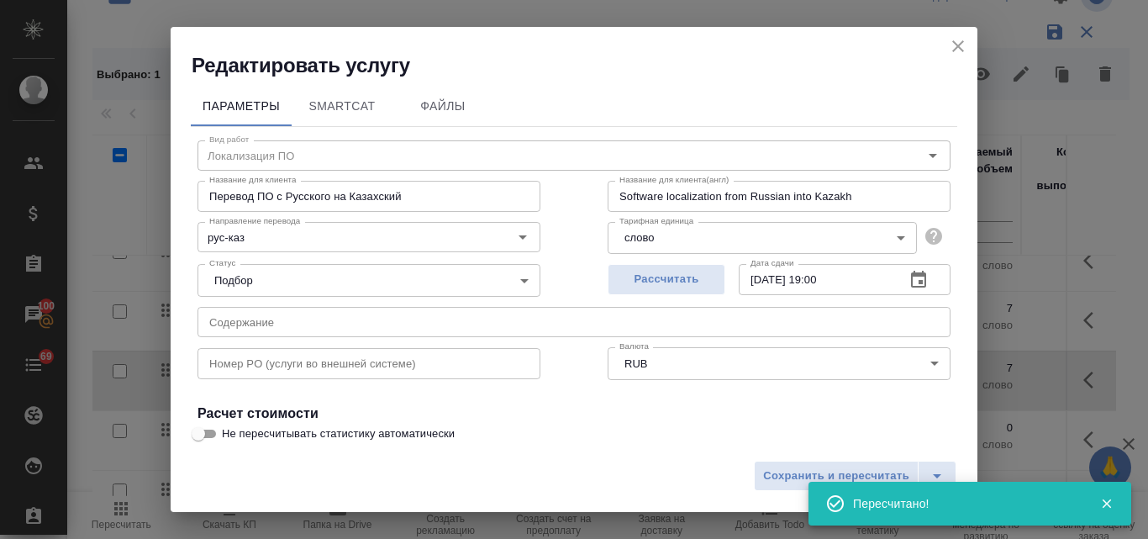
click at [957, 40] on icon "close" at bounding box center [958, 46] width 20 height 20
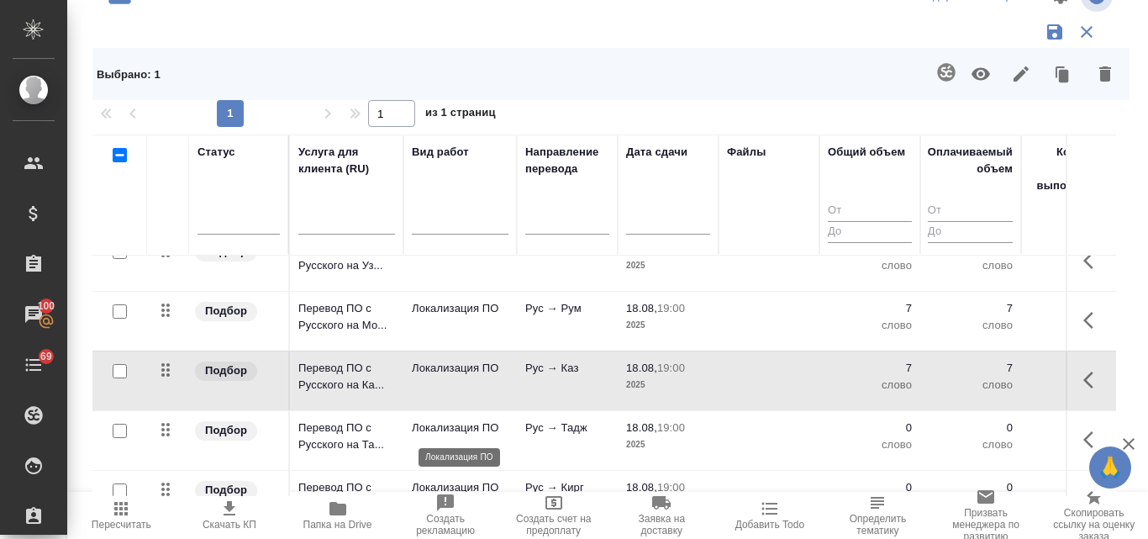
click at [492, 430] on p "Локализация ПО" at bounding box center [460, 428] width 97 height 17
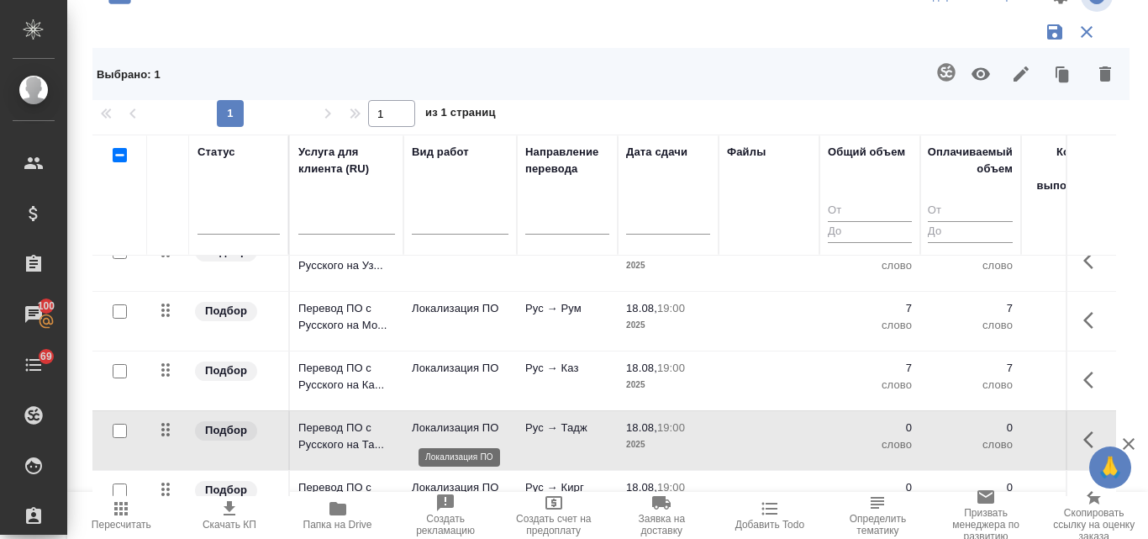
click at [492, 430] on p "Локализация ПО" at bounding box center [460, 428] width 97 height 17
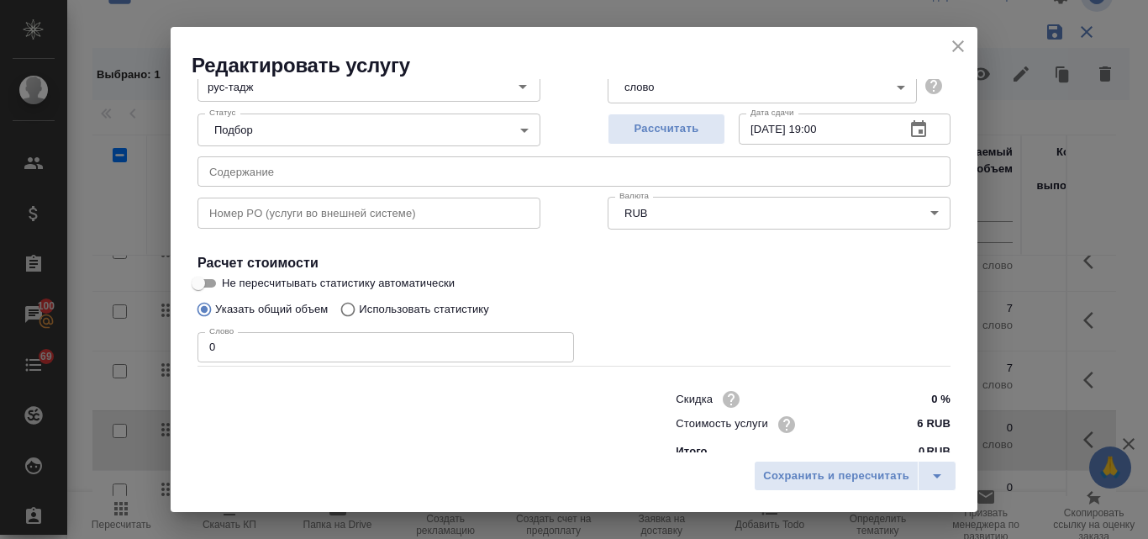
scroll to position [172, 0]
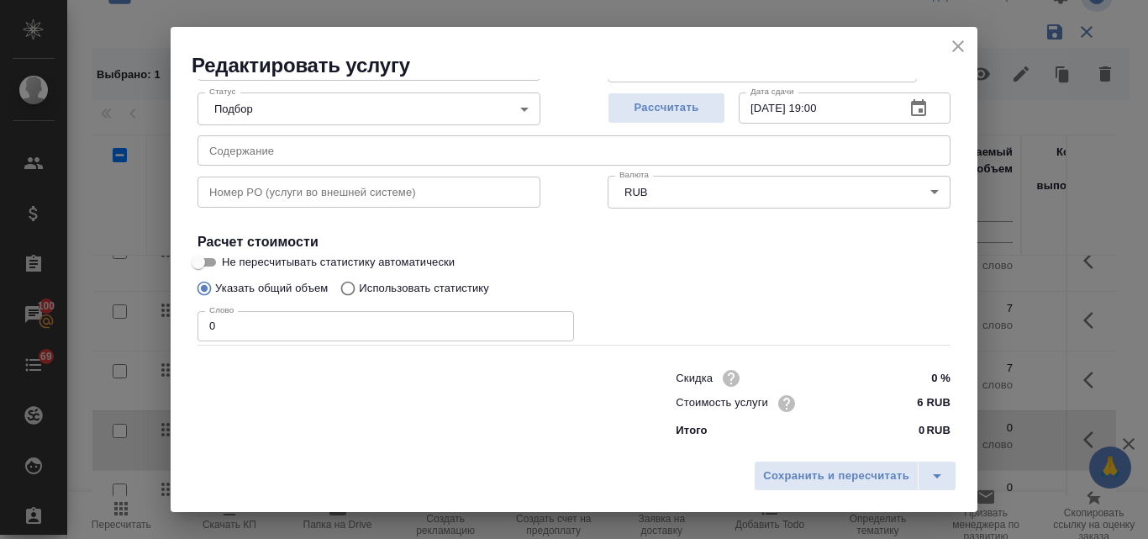
click at [351, 291] on input "Использовать статистику" at bounding box center [345, 288] width 27 height 32
radio input "true"
radio input "false"
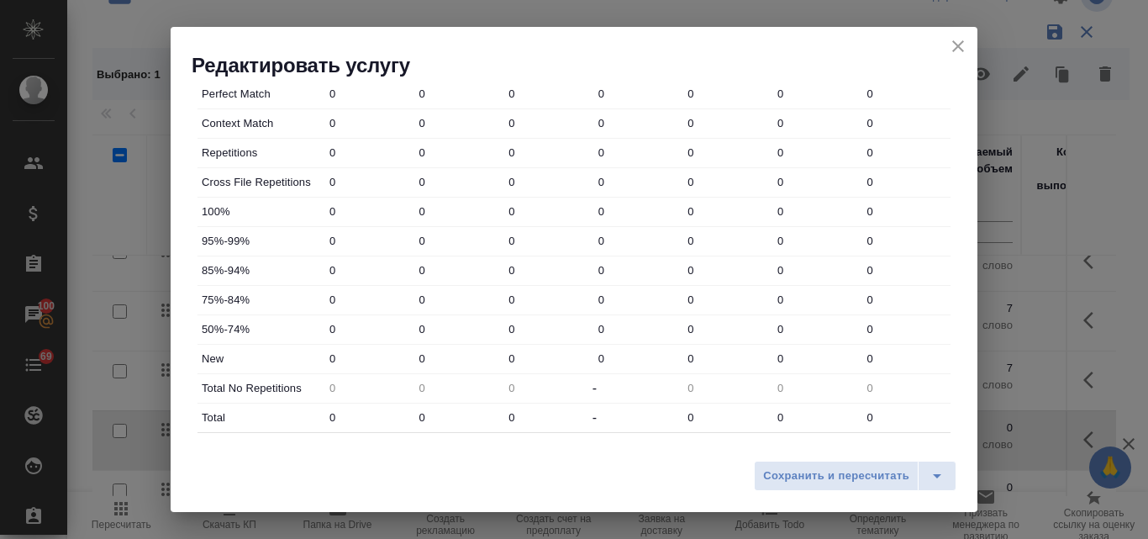
scroll to position [592, 0]
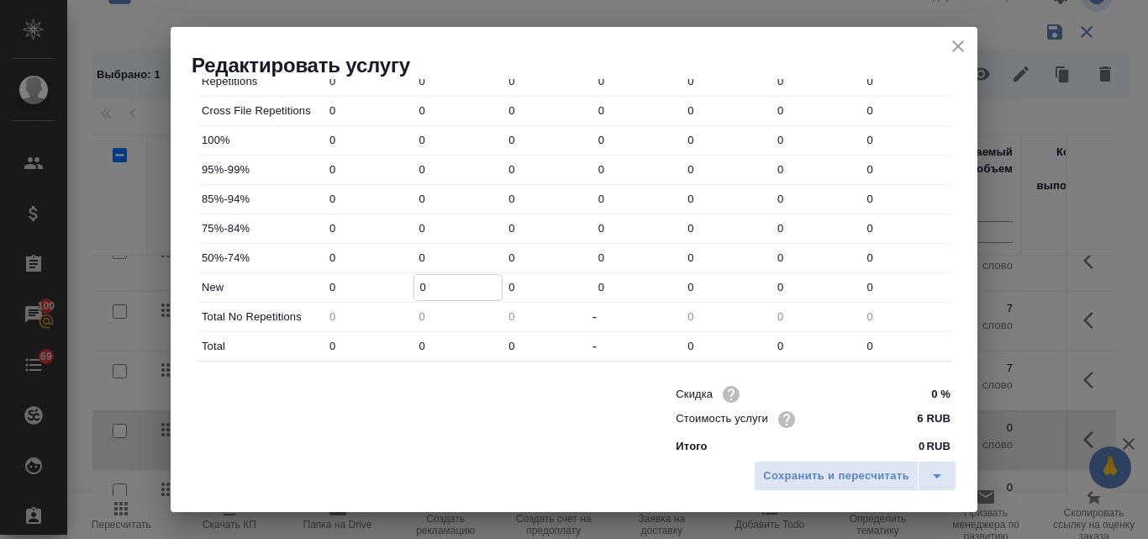
drag, startPoint x: 425, startPoint y: 290, endPoint x: 410, endPoint y: 287, distance: 14.7
click at [410, 287] on div "New 0 0 0 0 0 0 0" at bounding box center [574, 287] width 753 height 29
type input "7"
drag, startPoint x: 433, startPoint y: 346, endPoint x: 406, endPoint y: 341, distance: 27.4
click at [406, 341] on div "Total 0 0 0 - 0 0 0" at bounding box center [574, 346] width 753 height 29
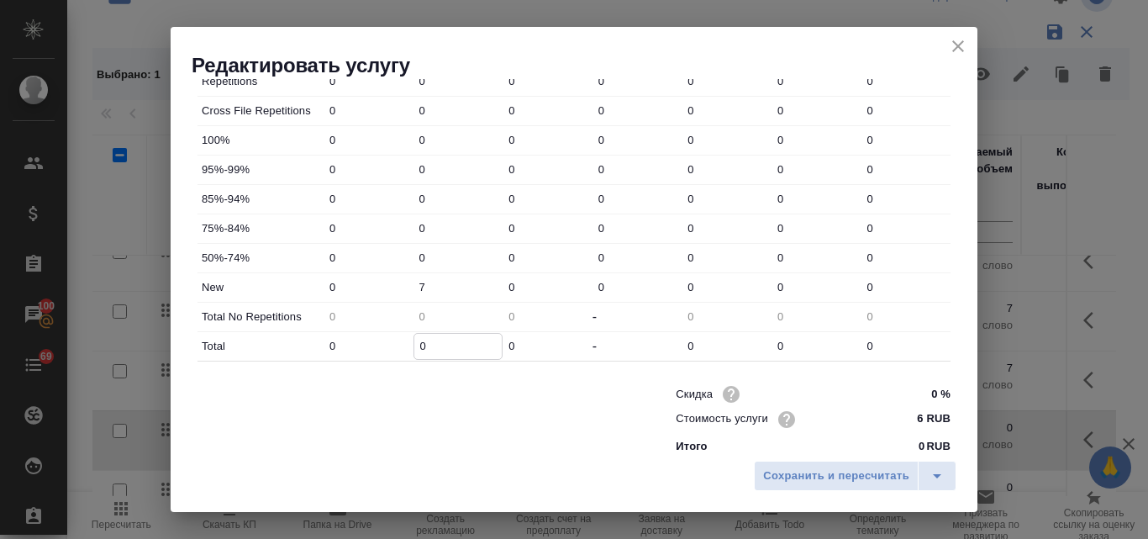
type input "7"
click at [772, 478] on span "Сохранить и пересчитать" at bounding box center [836, 476] width 146 height 19
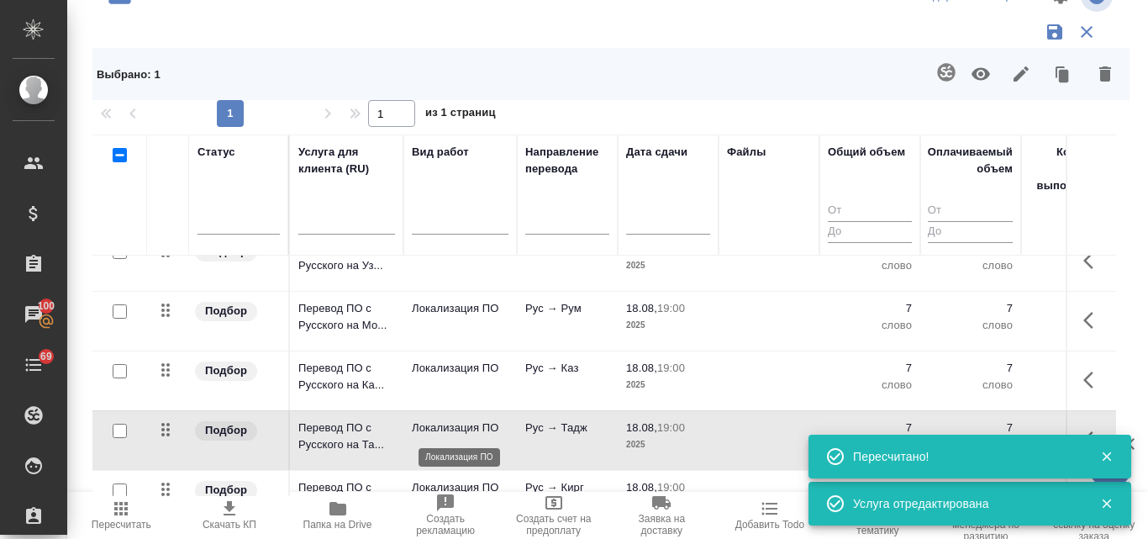
click at [467, 428] on p "Локализация ПО" at bounding box center [460, 428] width 97 height 17
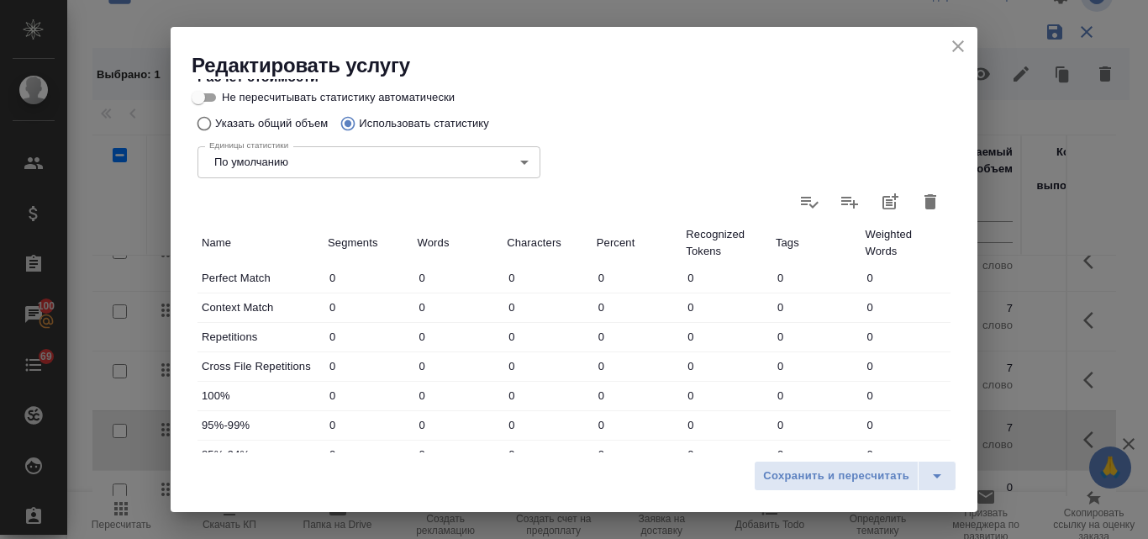
scroll to position [589, 0]
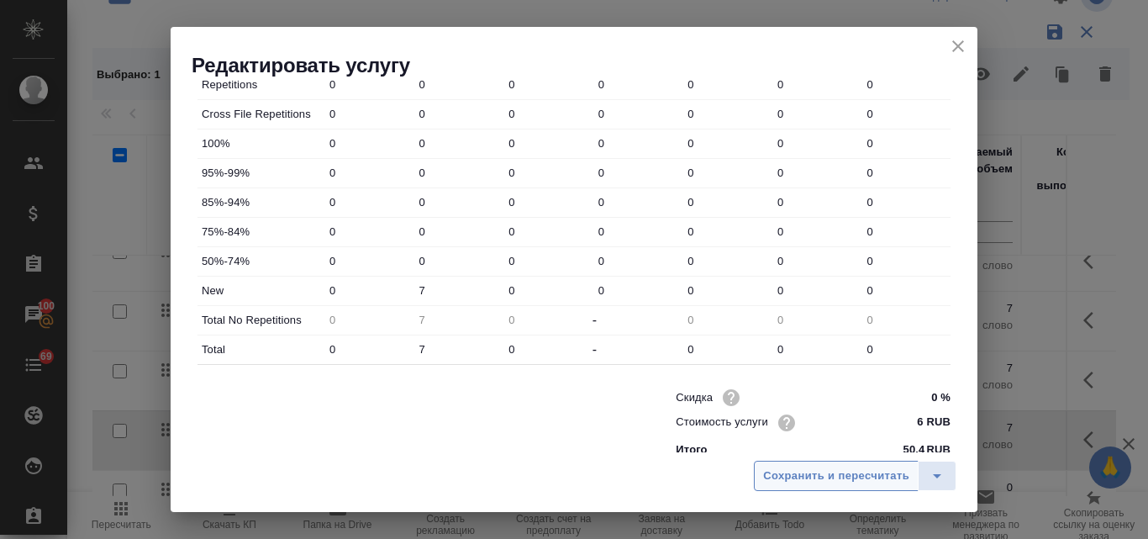
click at [820, 478] on span "Сохранить и пересчитать" at bounding box center [836, 476] width 146 height 19
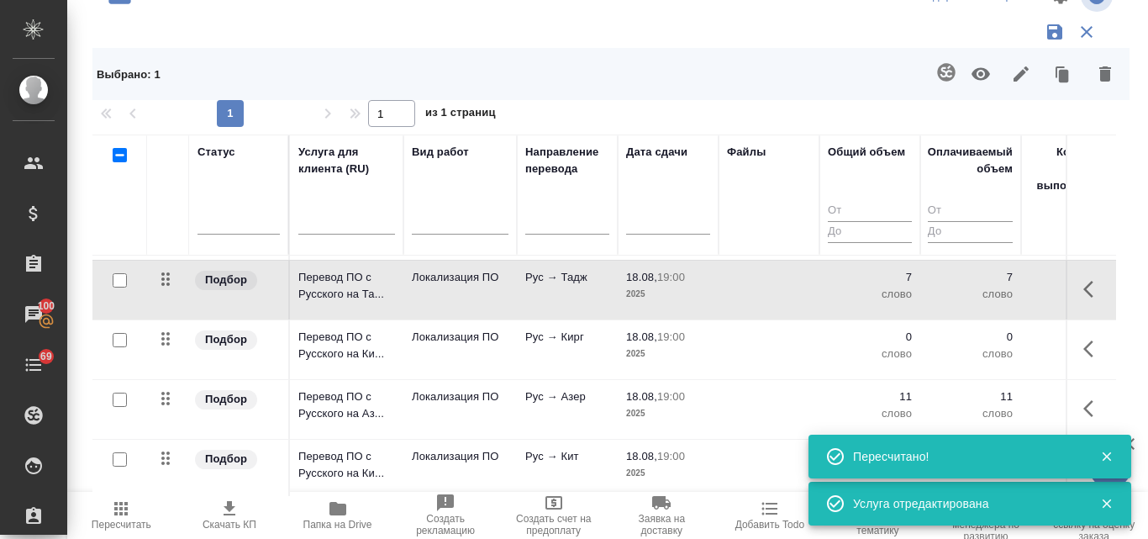
scroll to position [252, 0]
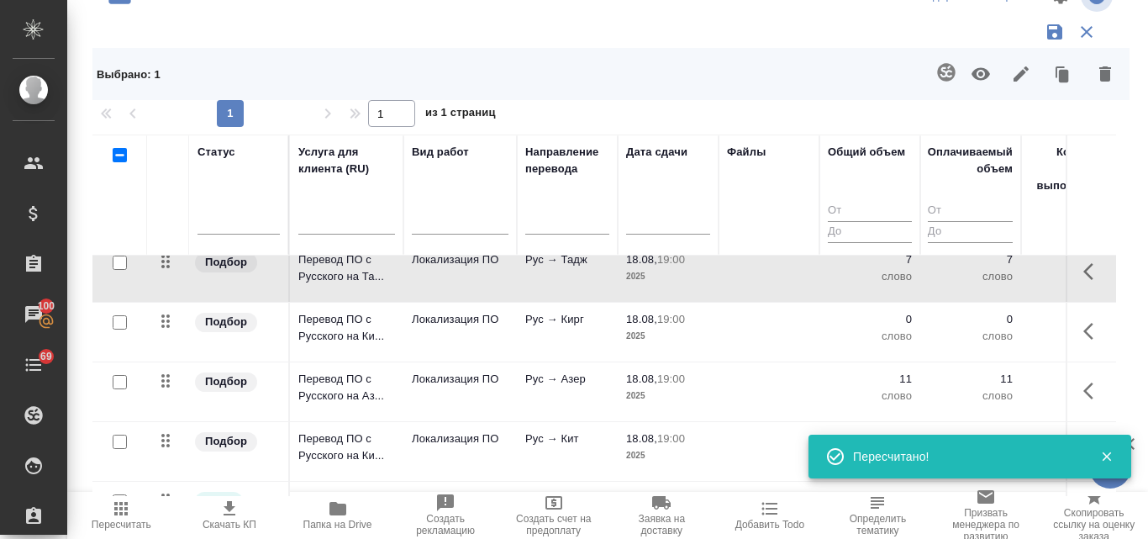
click at [539, 29] on p "Рус → Кирг" at bounding box center [567, 21] width 84 height 17
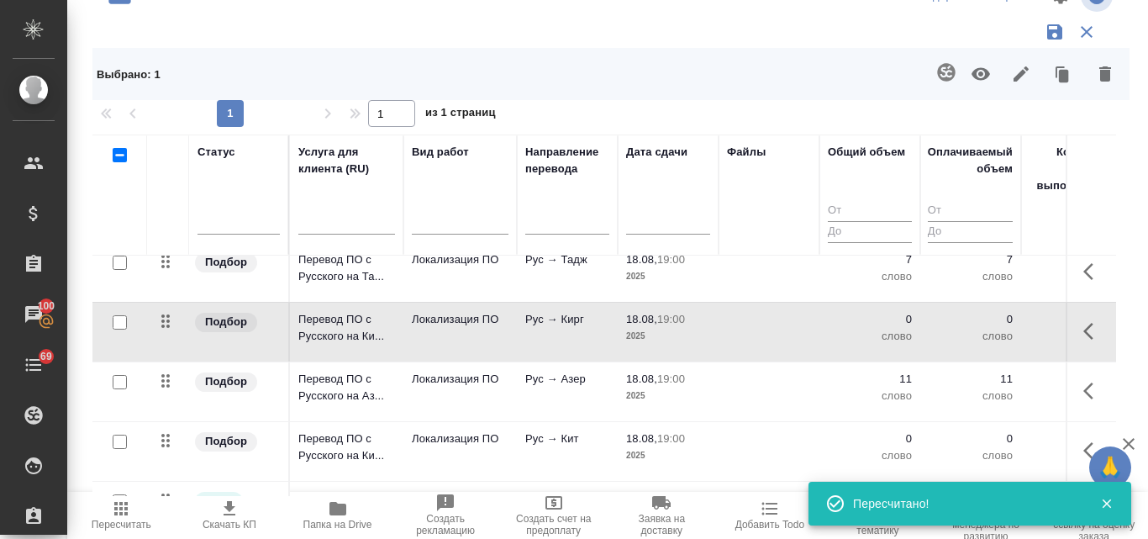
click at [539, 29] on p "Рус → Кирг" at bounding box center [567, 21] width 84 height 17
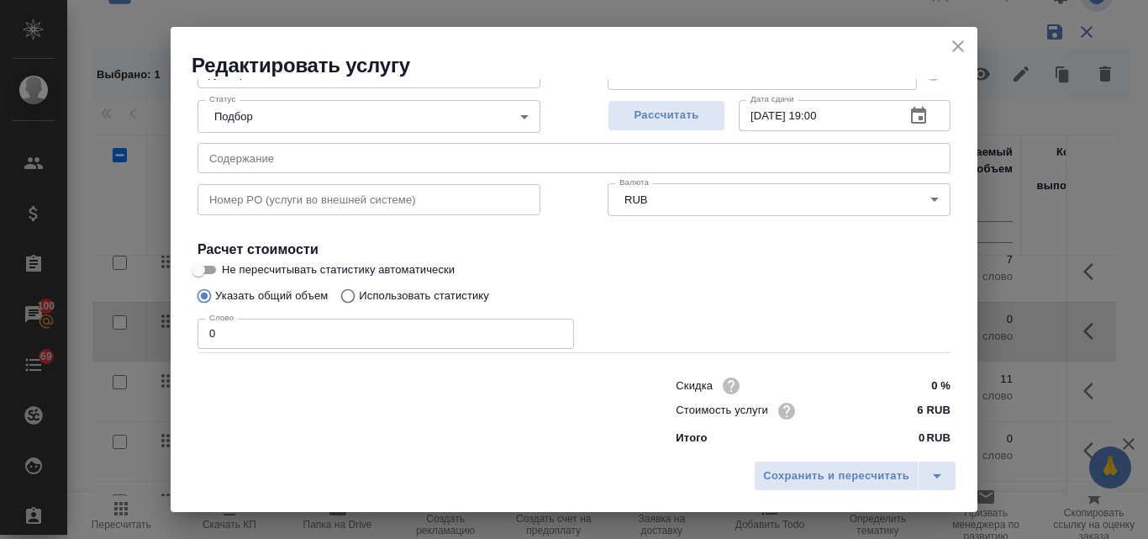
scroll to position [172, 0]
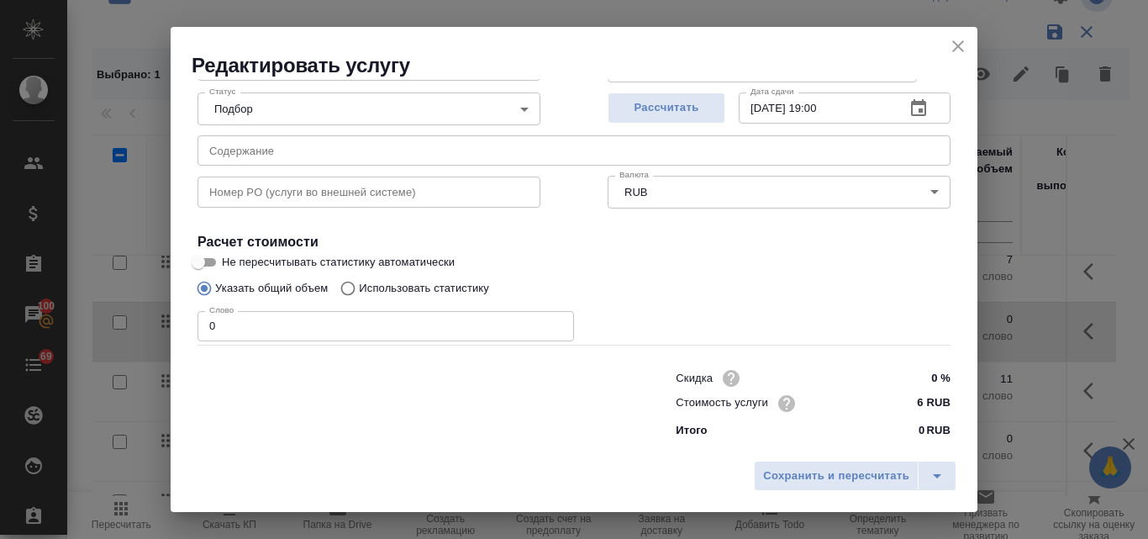
click at [349, 296] on input "Использовать статистику" at bounding box center [345, 288] width 27 height 32
radio input "true"
radio input "false"
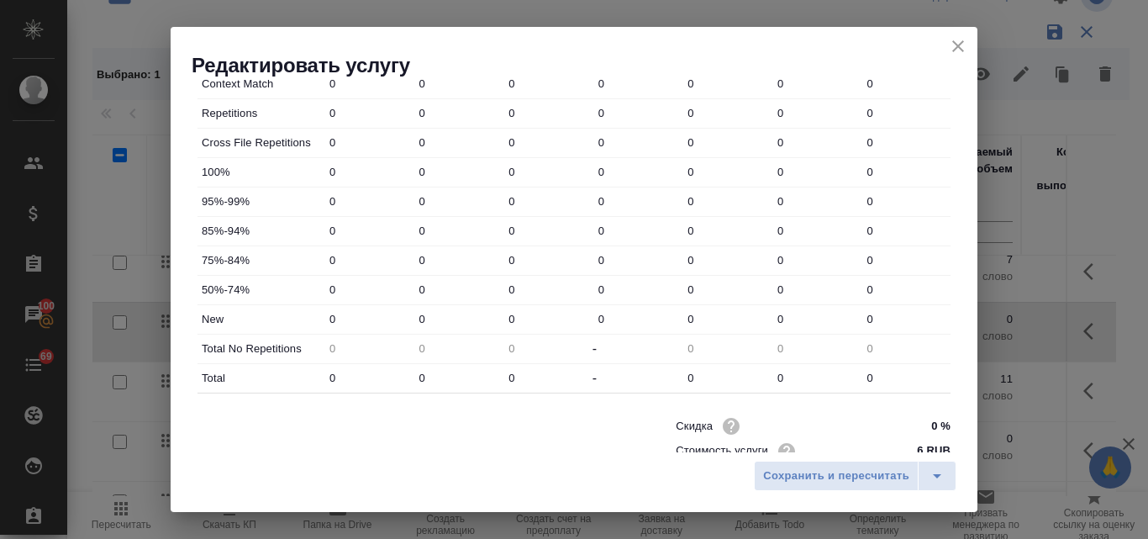
scroll to position [592, 0]
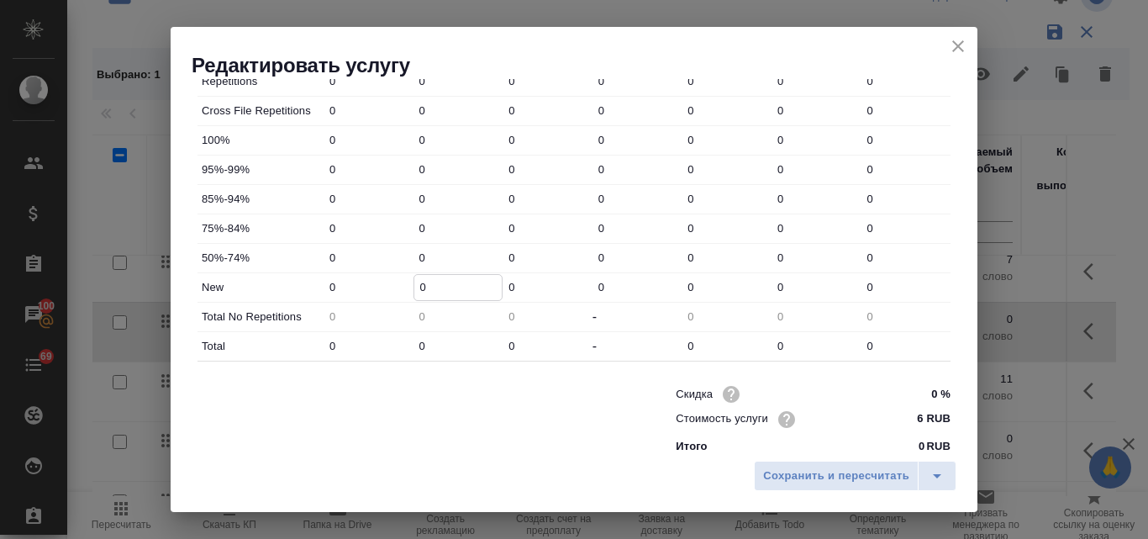
drag, startPoint x: 426, startPoint y: 288, endPoint x: 417, endPoint y: 283, distance: 10.5
click at [417, 283] on input "0" at bounding box center [458, 287] width 88 height 24
type input "7"
drag, startPoint x: 430, startPoint y: 342, endPoint x: 415, endPoint y: 340, distance: 15.2
click at [415, 340] on input "0" at bounding box center [458, 346] width 88 height 24
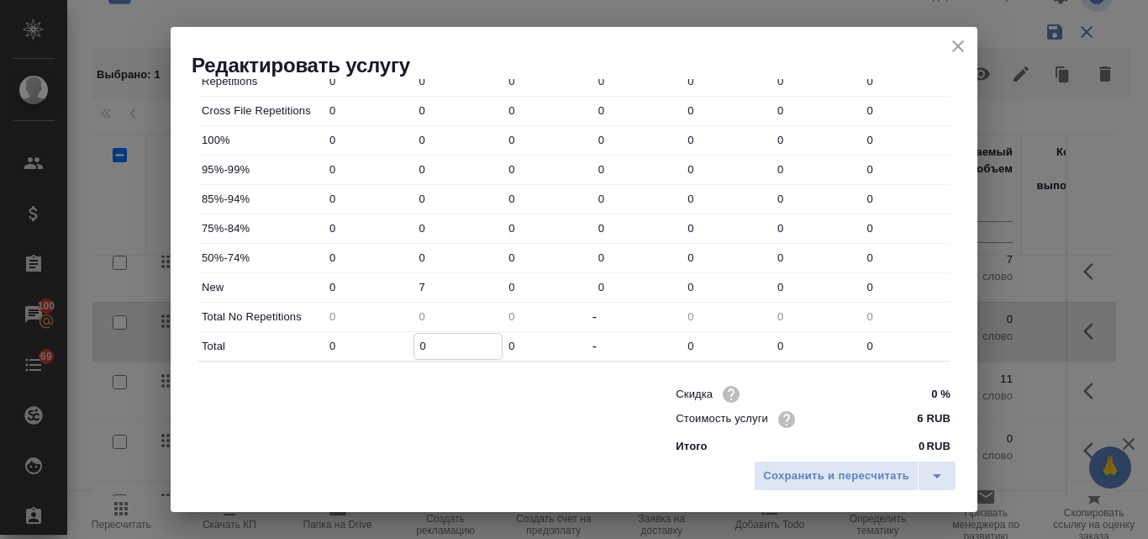
type input "7"
click at [847, 478] on span "Сохранить и пересчитать" at bounding box center [836, 476] width 146 height 19
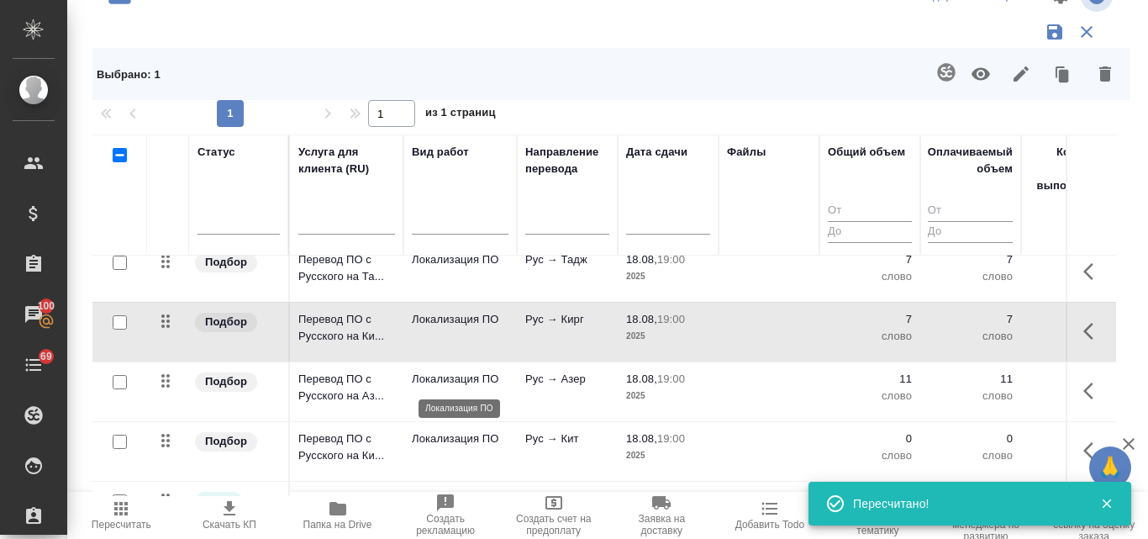
click at [488, 382] on p "Локализация ПО" at bounding box center [460, 379] width 97 height 17
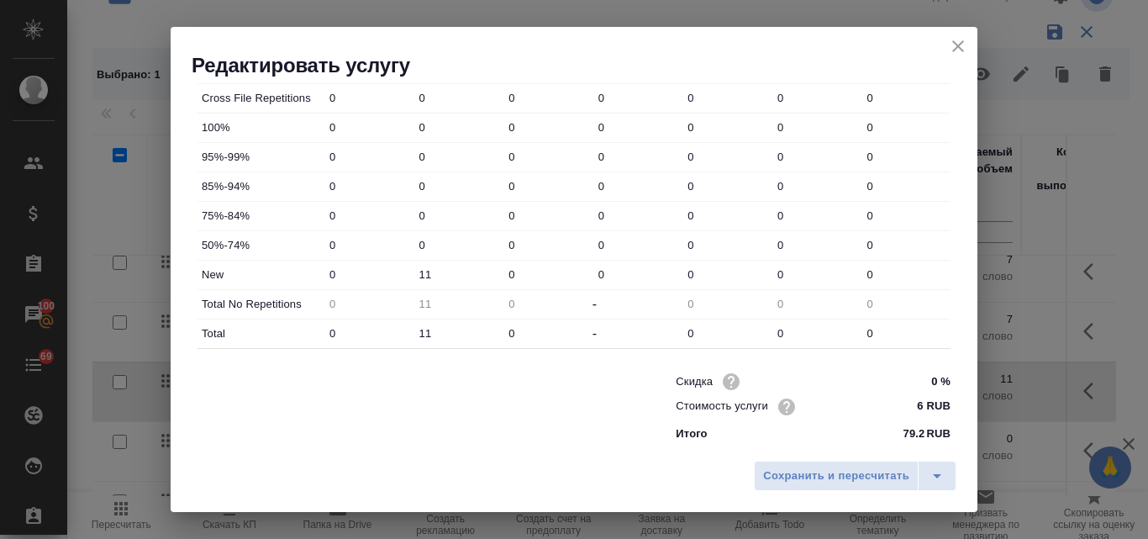
scroll to position [608, 0]
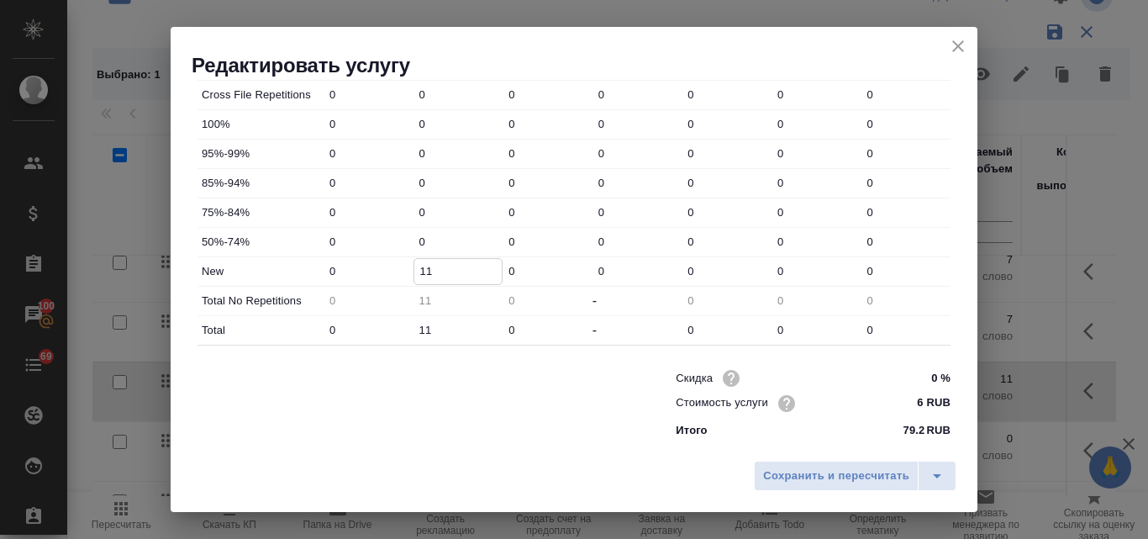
drag, startPoint x: 440, startPoint y: 269, endPoint x: 414, endPoint y: 269, distance: 26.1
click at [414, 269] on input "11" at bounding box center [458, 271] width 88 height 24
type input "7"
drag, startPoint x: 439, startPoint y: 324, endPoint x: 414, endPoint y: 319, distance: 25.6
click at [414, 319] on input "11" at bounding box center [458, 330] width 88 height 24
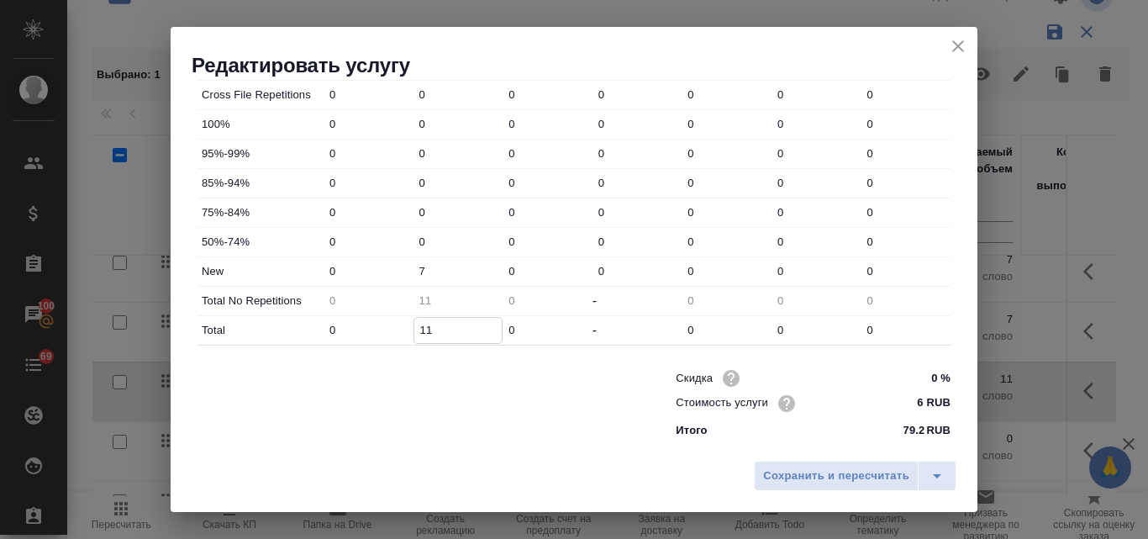
type input "7"
click at [824, 485] on span "Сохранить и пересчитать" at bounding box center [836, 476] width 146 height 19
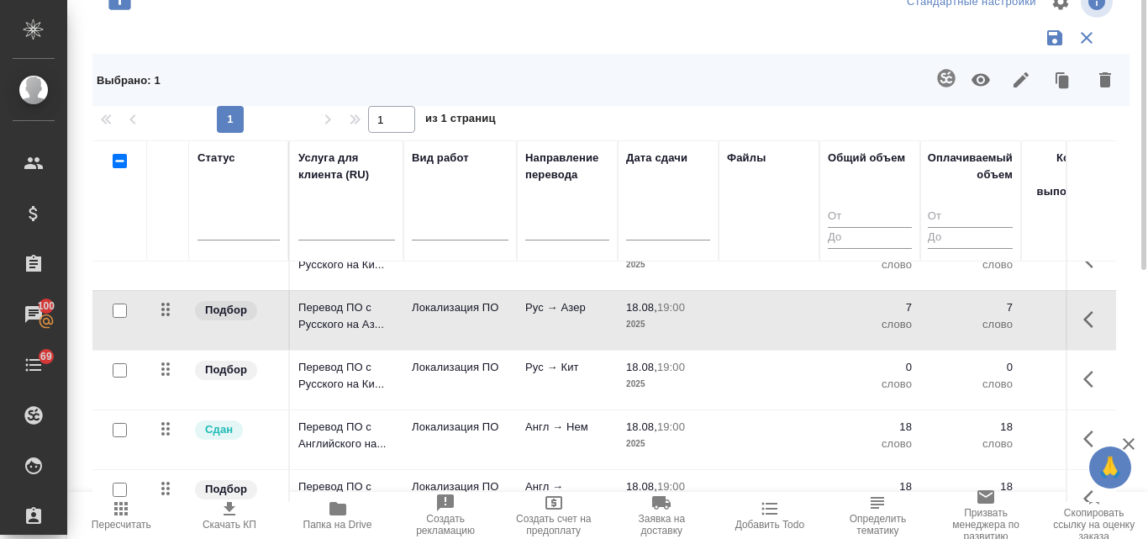
scroll to position [222, 0]
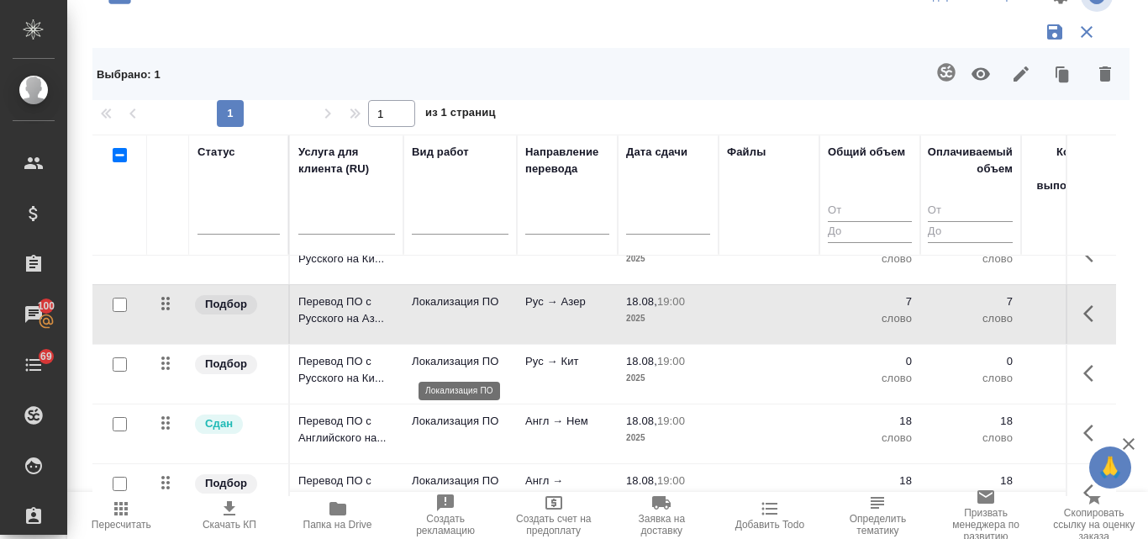
click at [489, 368] on p "Локализация ПО" at bounding box center [460, 361] width 97 height 17
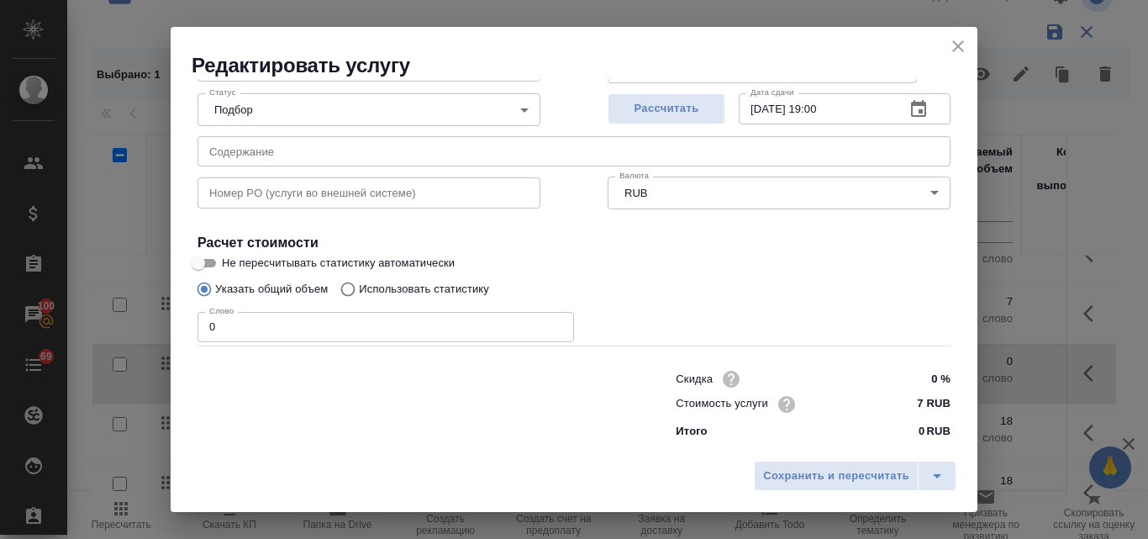
scroll to position [172, 0]
click at [347, 292] on input "Использовать статистику" at bounding box center [345, 288] width 27 height 32
radio input "true"
radio input "false"
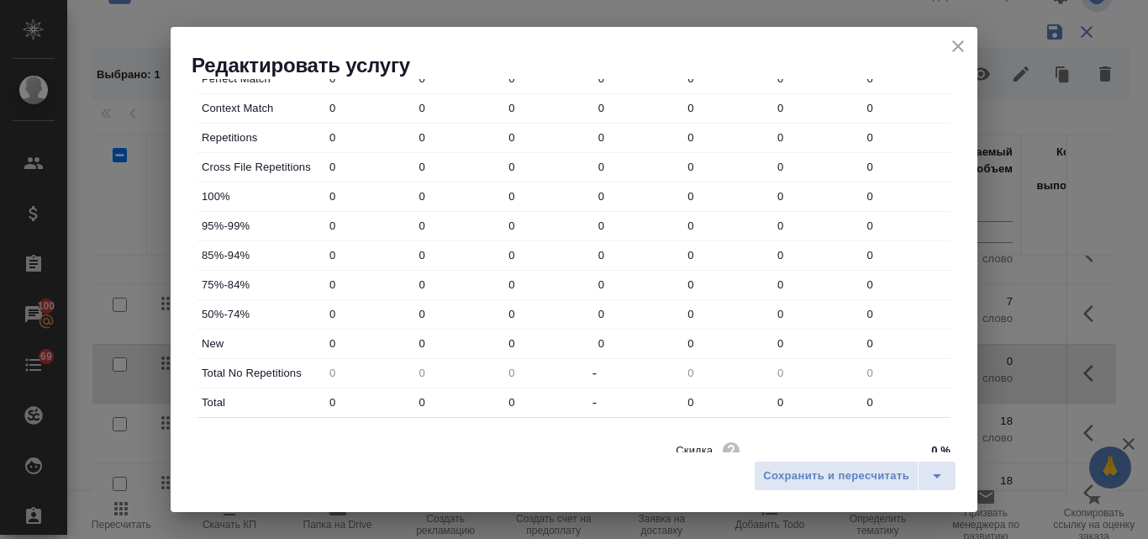
scroll to position [608, 0]
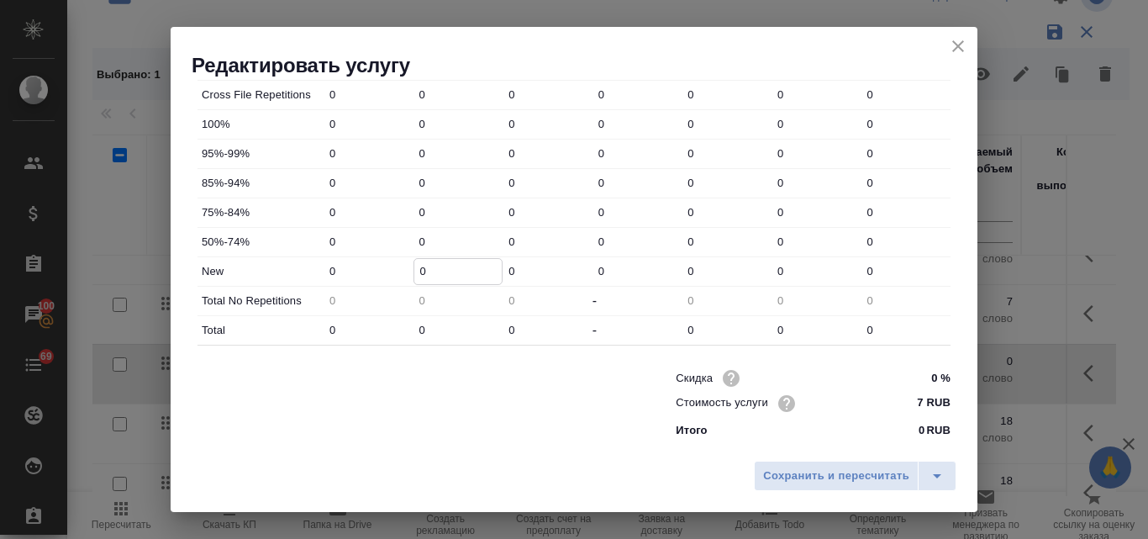
drag, startPoint x: 421, startPoint y: 269, endPoint x: 412, endPoint y: 273, distance: 10.2
click at [414, 269] on input "0" at bounding box center [458, 271] width 88 height 24
type input "7"
drag, startPoint x: 424, startPoint y: 325, endPoint x: 414, endPoint y: 325, distance: 9.2
click at [414, 325] on input "0" at bounding box center [458, 330] width 88 height 24
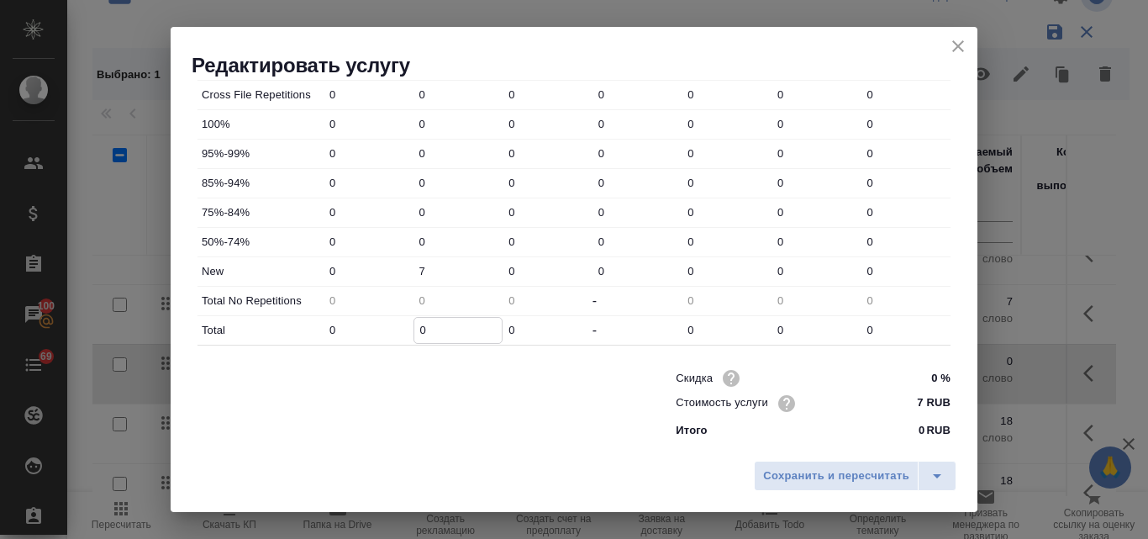
type input "7"
click at [846, 480] on span "Сохранить и пересчитать" at bounding box center [836, 476] width 146 height 19
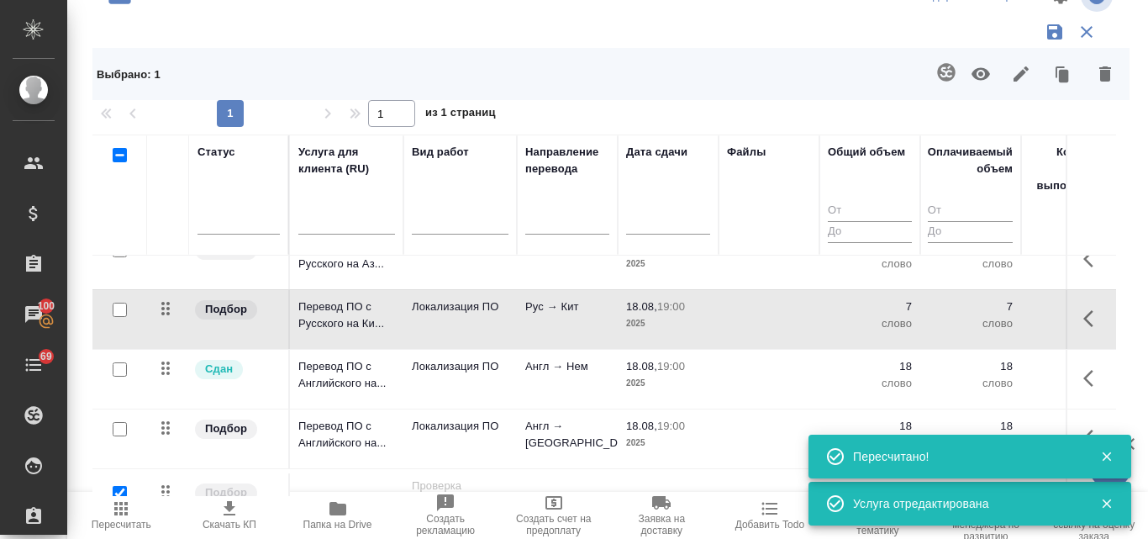
scroll to position [414, 0]
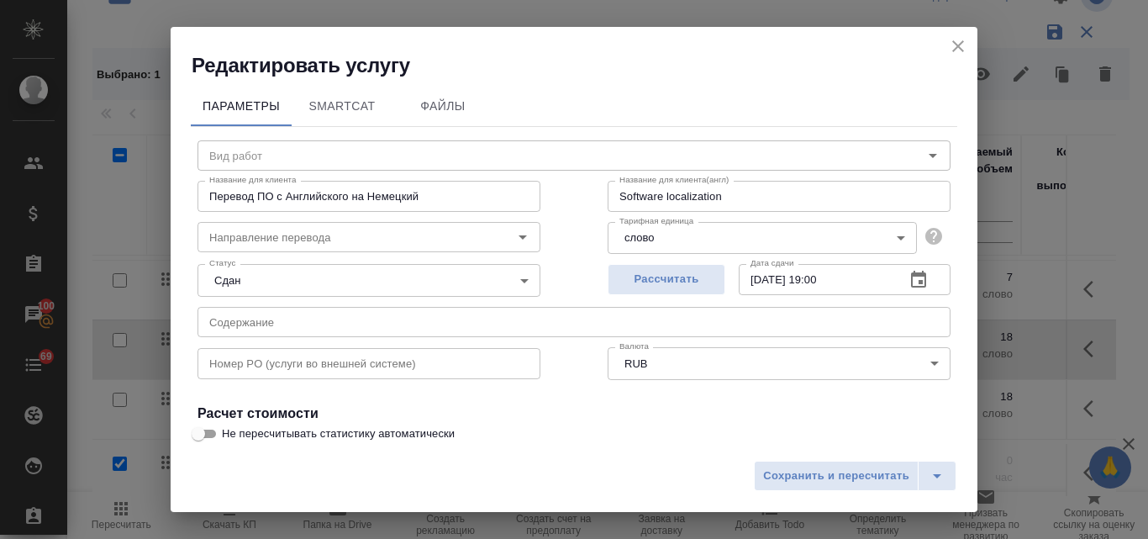
type input "Локализация ПО"
type input "англ-нем"
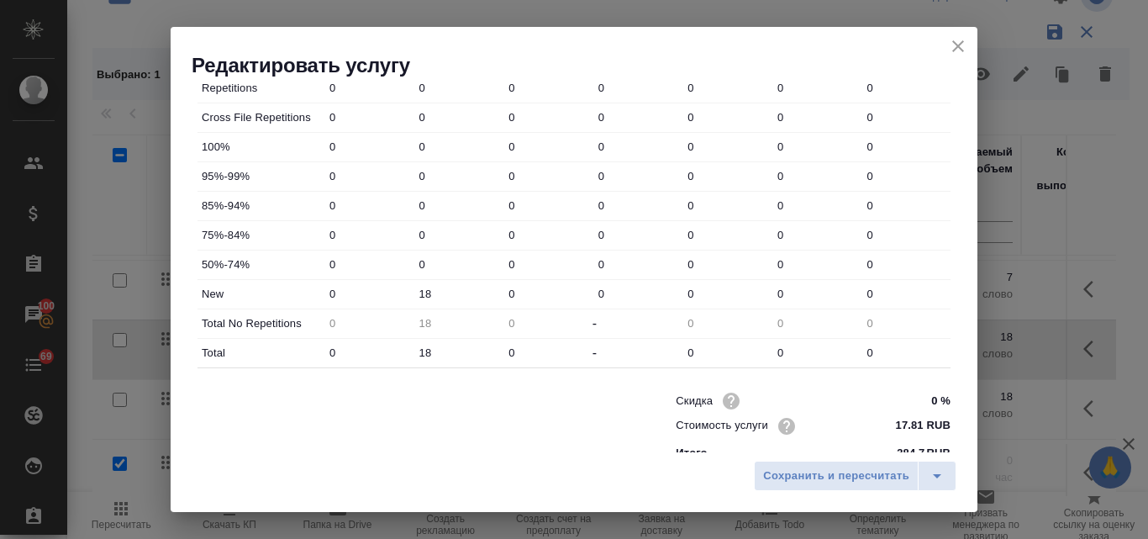
scroll to position [589, 0]
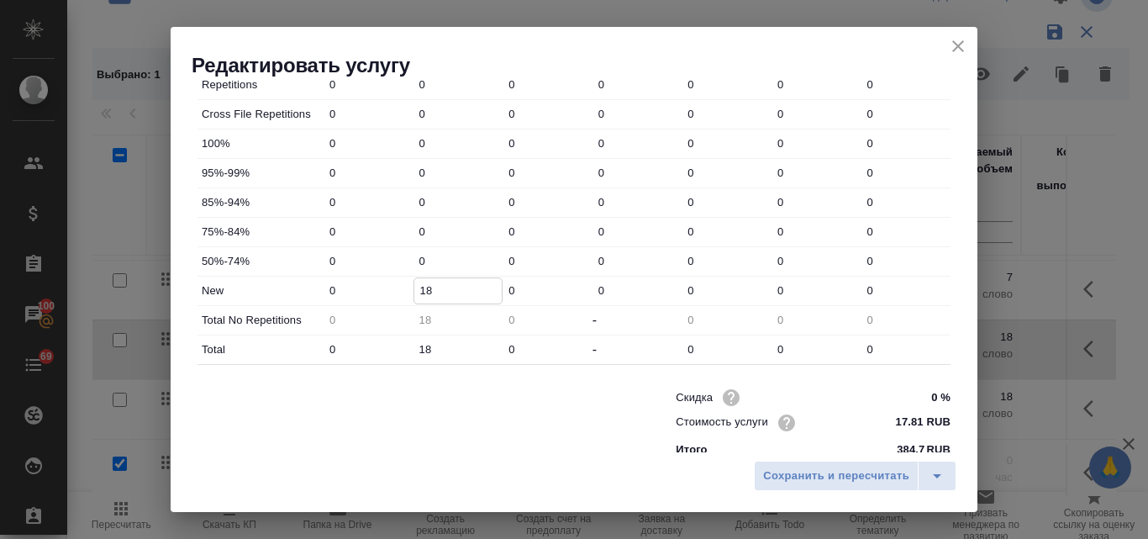
drag, startPoint x: 432, startPoint y: 293, endPoint x: 409, endPoint y: 289, distance: 22.9
click at [409, 289] on div "New 0 18 0 0 0 0 0" at bounding box center [574, 291] width 753 height 29
type input "9"
drag, startPoint x: 427, startPoint y: 351, endPoint x: 410, endPoint y: 348, distance: 17.1
click at [410, 348] on div "Total 0 18 0 - 0 0 0" at bounding box center [574, 349] width 753 height 29
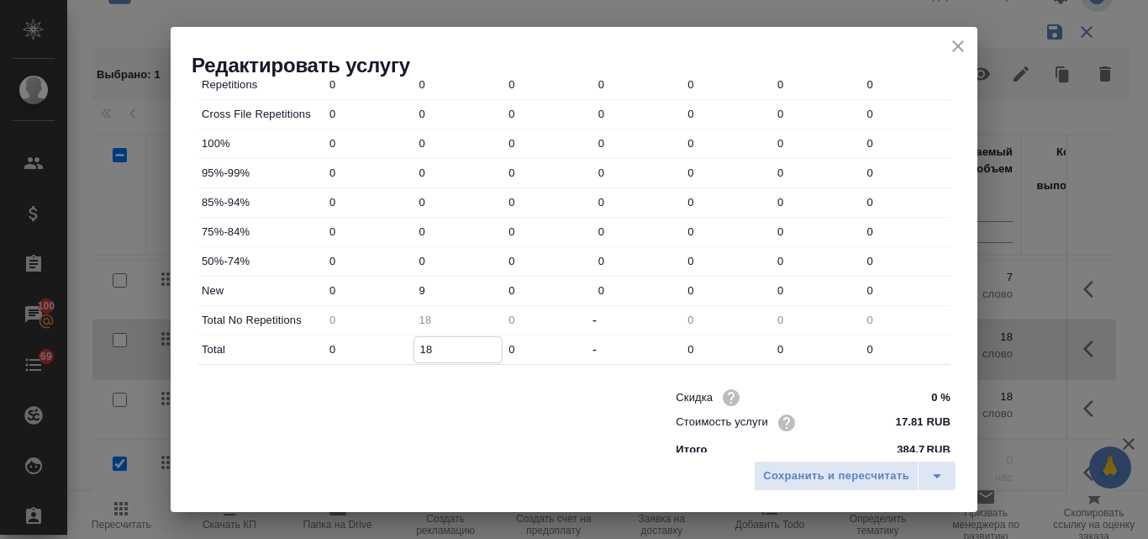
drag, startPoint x: 431, startPoint y: 343, endPoint x: 410, endPoint y: 342, distance: 21.0
click at [410, 342] on div "Total 0 18 0 - 0 0 0" at bounding box center [574, 349] width 753 height 29
type input "9"
click at [784, 471] on span "Сохранить и пересчитать" at bounding box center [836, 476] width 146 height 19
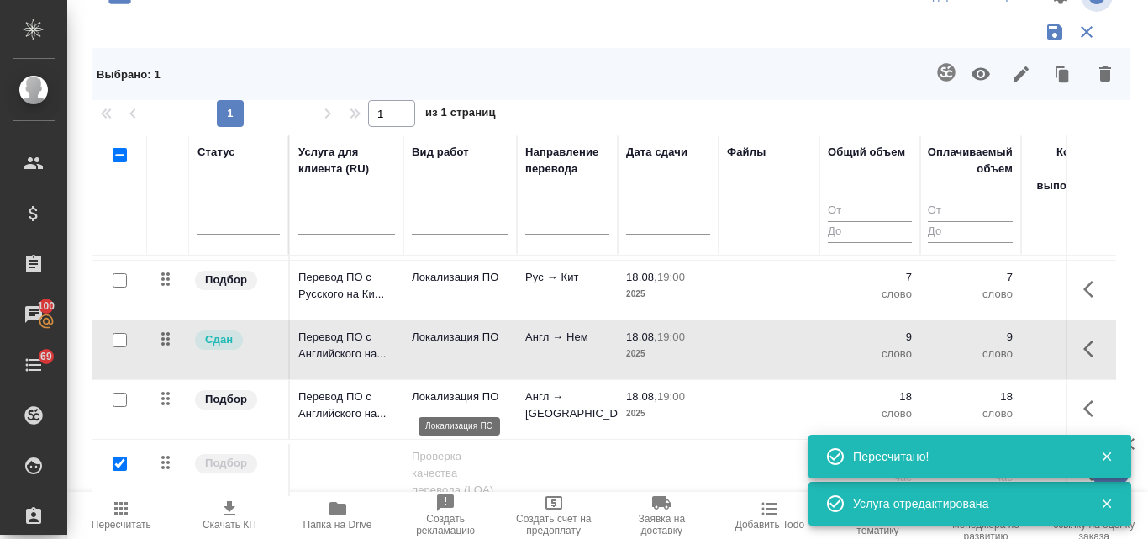
click at [427, 399] on p "Локализация ПО" at bounding box center [460, 396] width 97 height 17
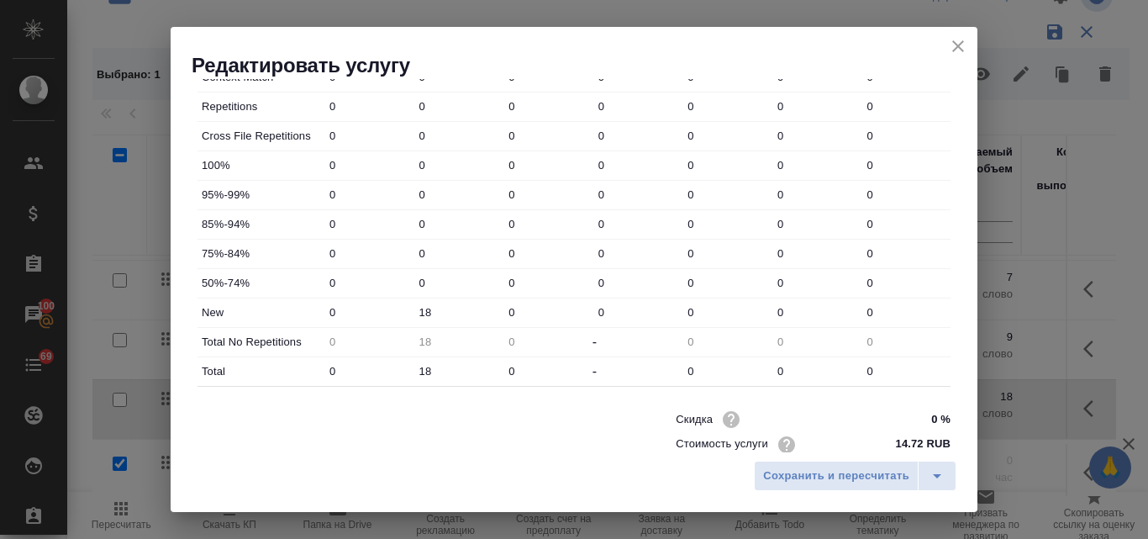
scroll to position [608, 0]
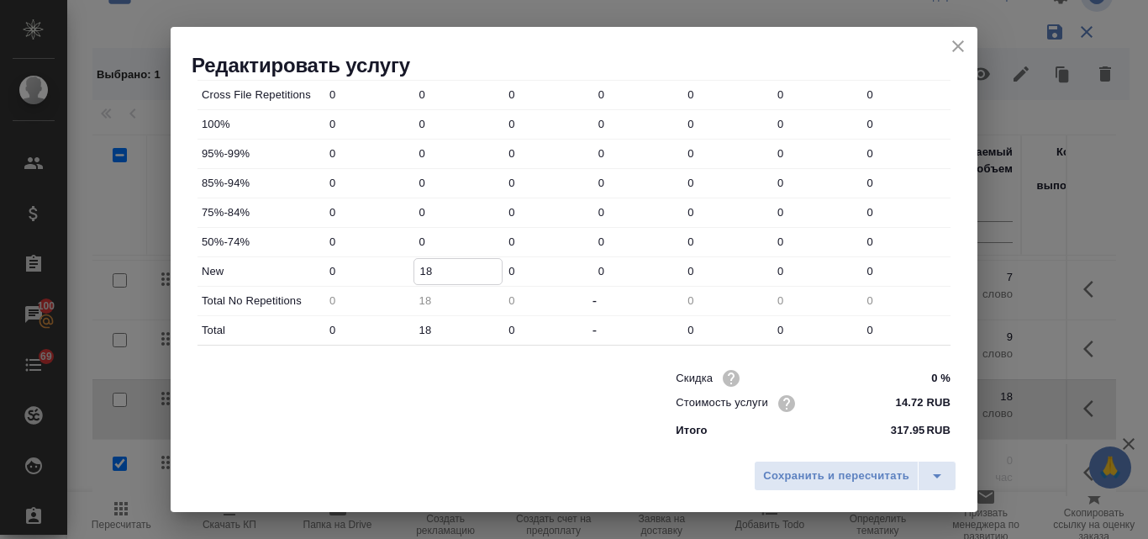
drag, startPoint x: 434, startPoint y: 268, endPoint x: 406, endPoint y: 272, distance: 27.9
click at [406, 272] on div "New 0 18 0 0 0 0 0" at bounding box center [574, 271] width 753 height 29
type input "9"
drag, startPoint x: 425, startPoint y: 330, endPoint x: 411, endPoint y: 324, distance: 15.8
click at [414, 324] on div "18" at bounding box center [459, 330] width 90 height 26
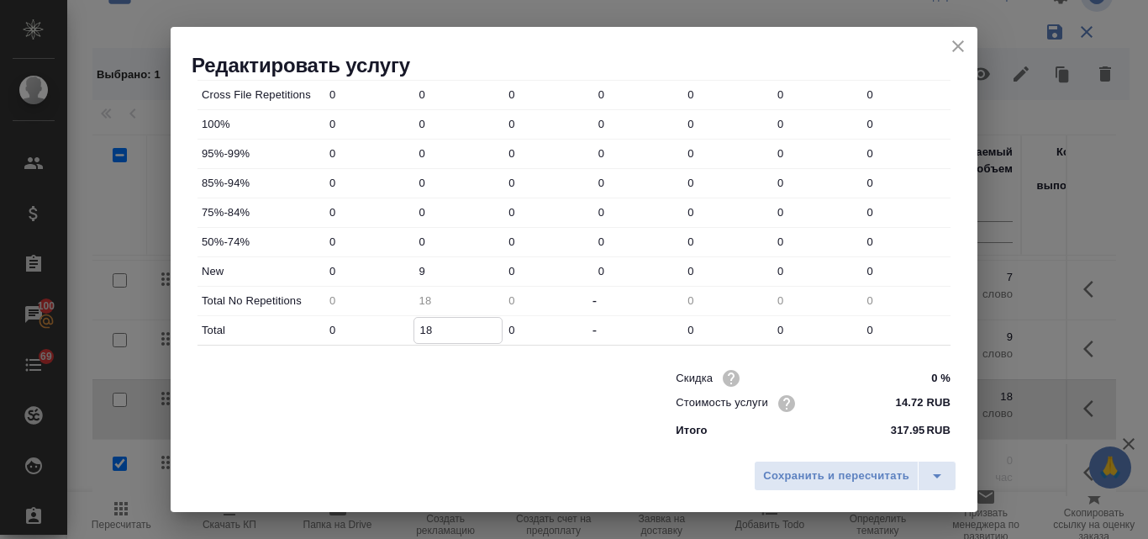
drag, startPoint x: 439, startPoint y: 325, endPoint x: 405, endPoint y: 326, distance: 33.7
click at [405, 326] on div "Total 0 18 0 - 0 0 0" at bounding box center [574, 330] width 753 height 29
type input "9"
click at [784, 472] on span "Сохранить и пересчитать" at bounding box center [836, 476] width 146 height 19
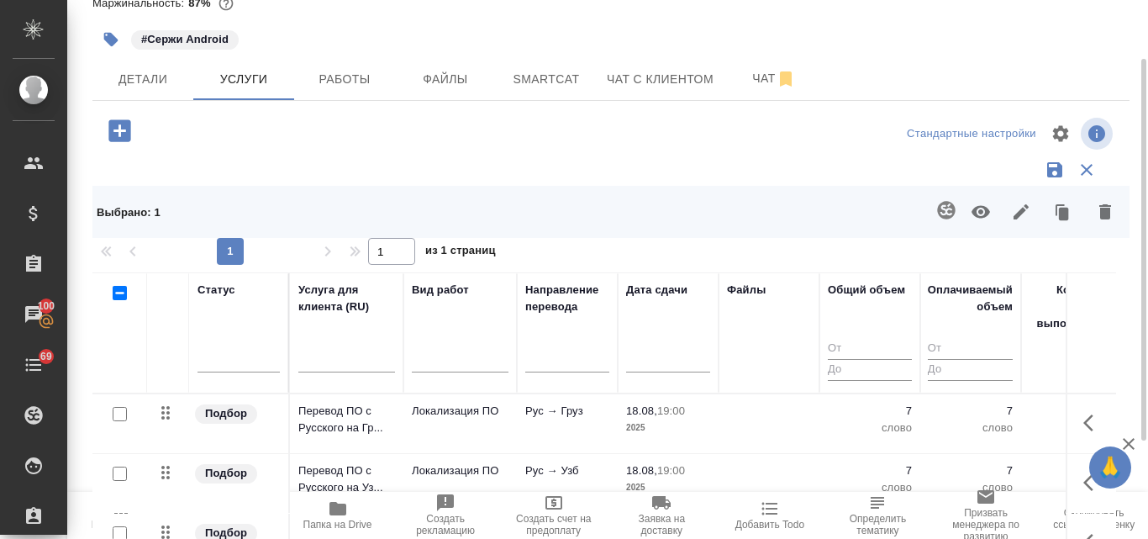
scroll to position [0, 0]
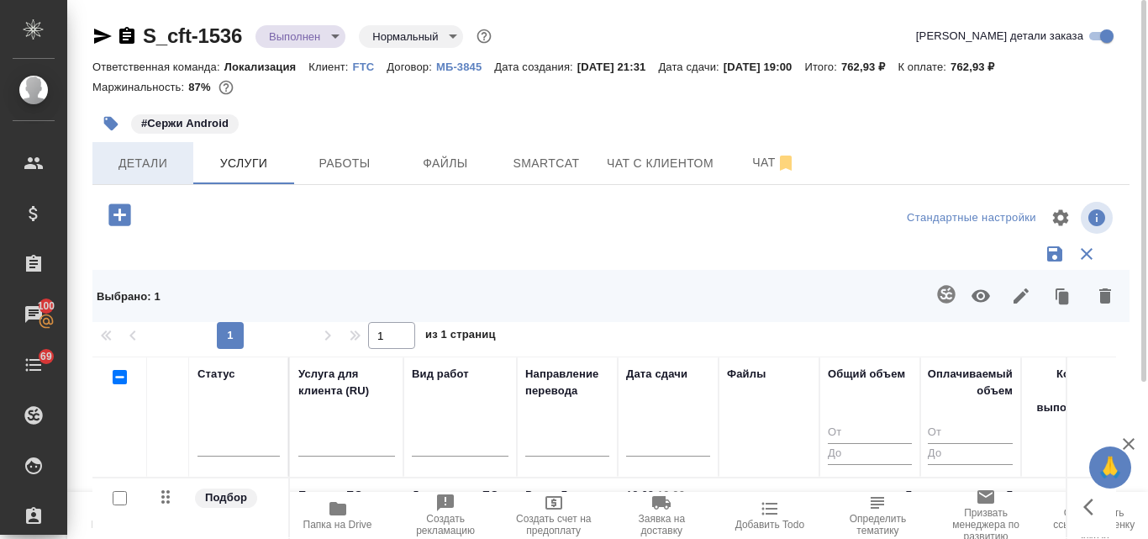
click at [128, 156] on span "Детали" at bounding box center [143, 163] width 81 height 21
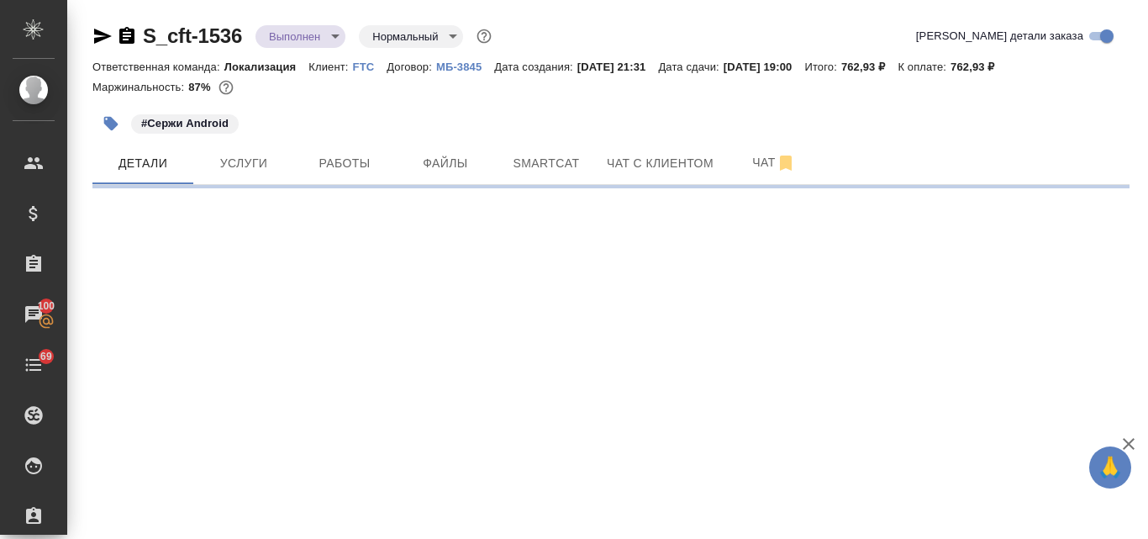
select select "RU"
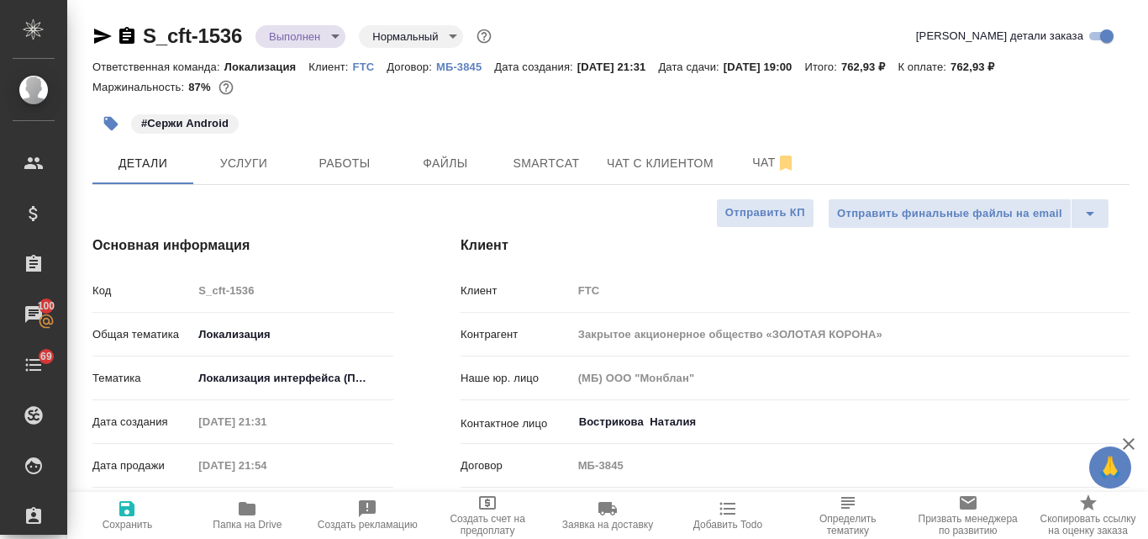
type textarea "x"
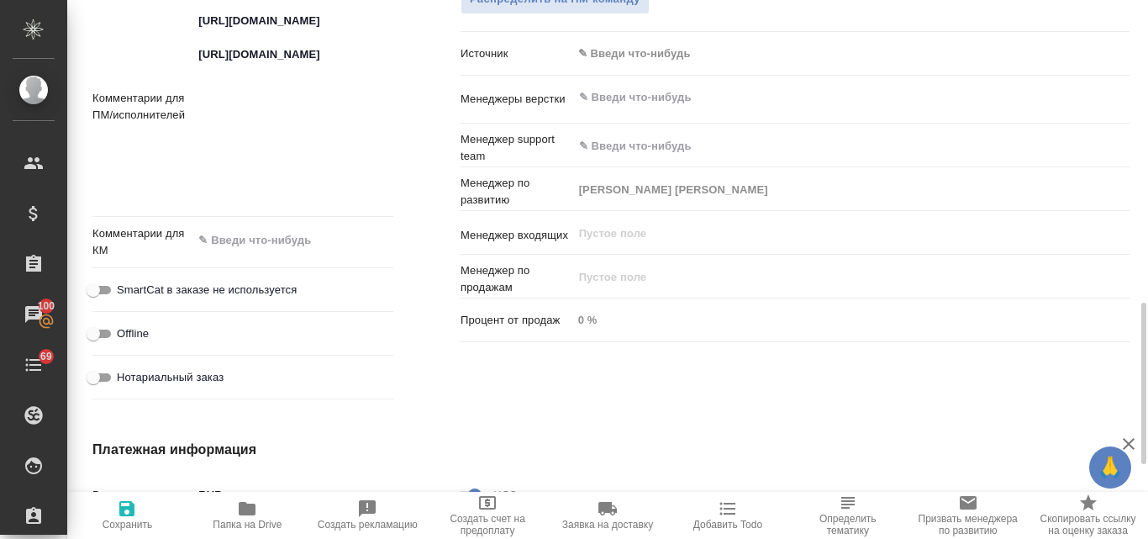
scroll to position [841, 0]
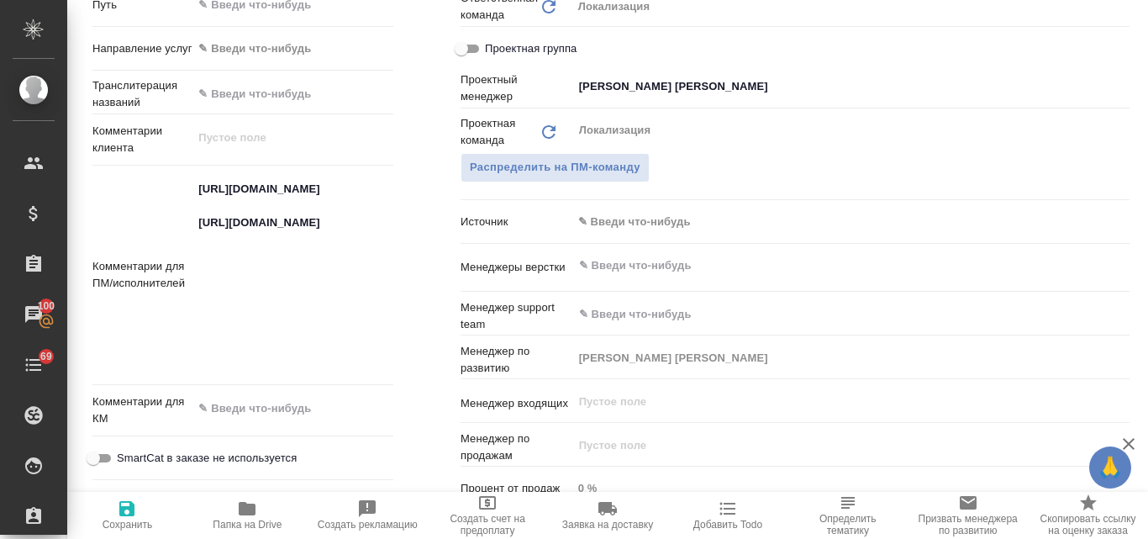
type textarea "x"
drag, startPoint x: 193, startPoint y: 184, endPoint x: 294, endPoint y: 350, distance: 193.9
click at [294, 350] on textarea "https://smartcat.com/projects/cbb2b0c1-053b-4a02-9793-cb712a3e3c97/files?target…" at bounding box center [292, 274] width 199 height 197
type textarea "x"
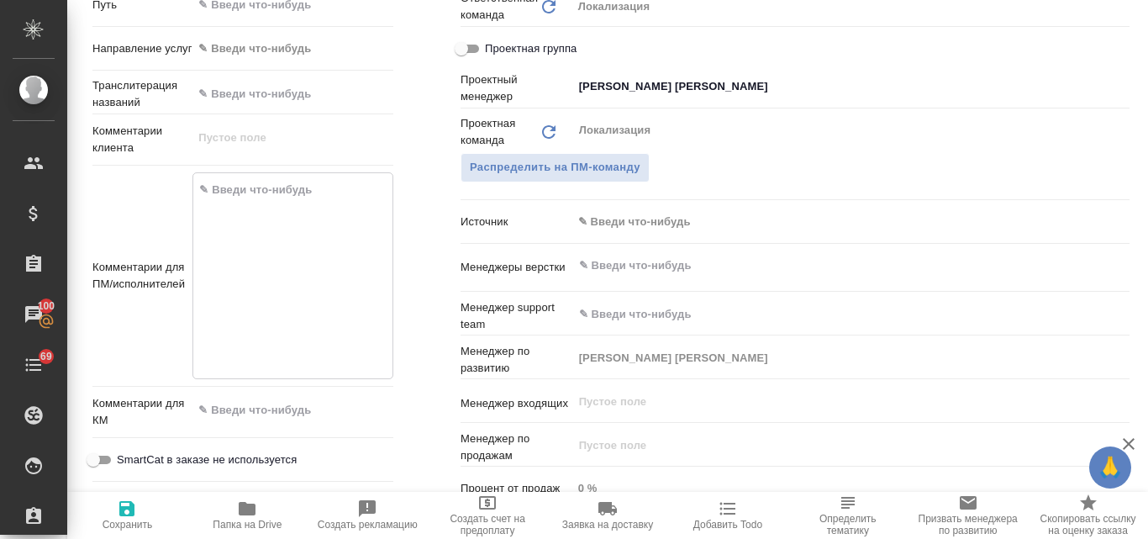
type textarea "x"
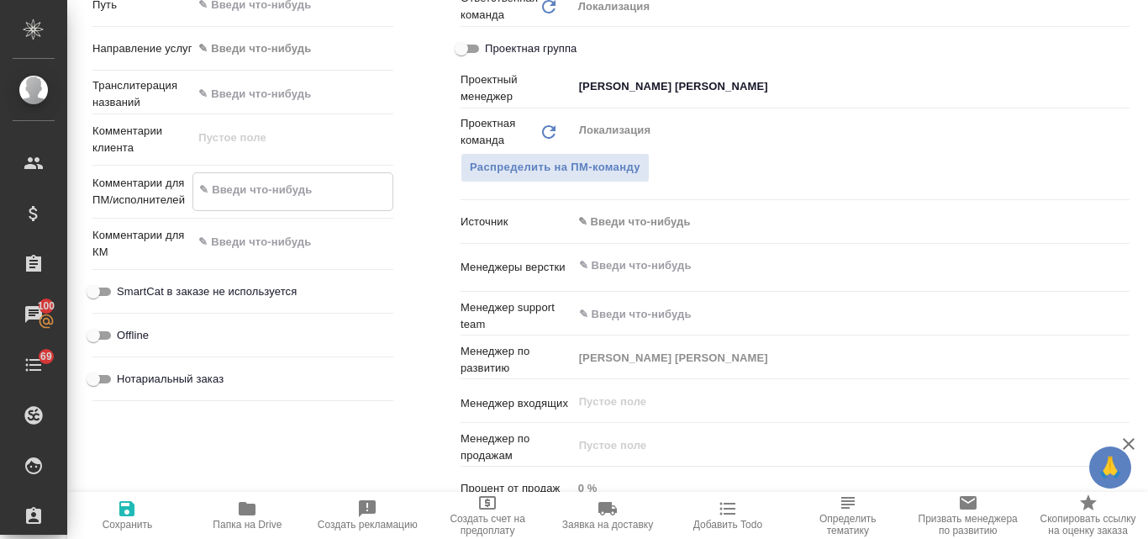
paste textarea "https://smartcat.com/projects/64c78566-ebcf-4faf-9644-26ca342ce695/files?target…"
type textarea "https://smartcat.com/projects/64c78566-ebcf-4faf-9644-26ca342ce695/files?target…"
type textarea "x"
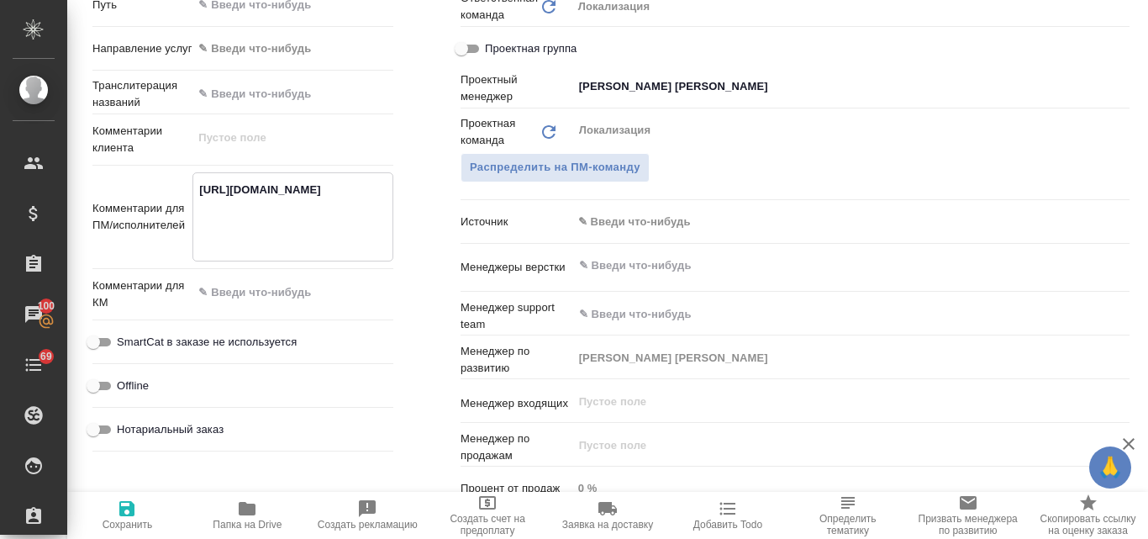
type textarea "https://smartcat.com/projects/64c78566-ebcf-4faf-9644-26ca342ce695/files?target…"
type textarea "x"
click at [131, 516] on icon "button" at bounding box center [126, 508] width 15 height 15
type textarea "x"
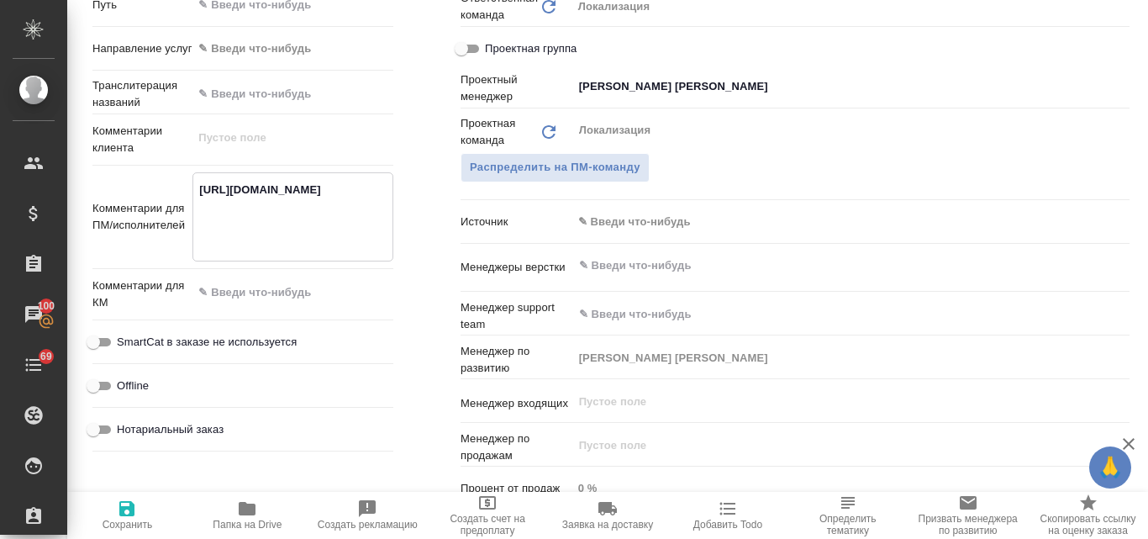
type textarea "x"
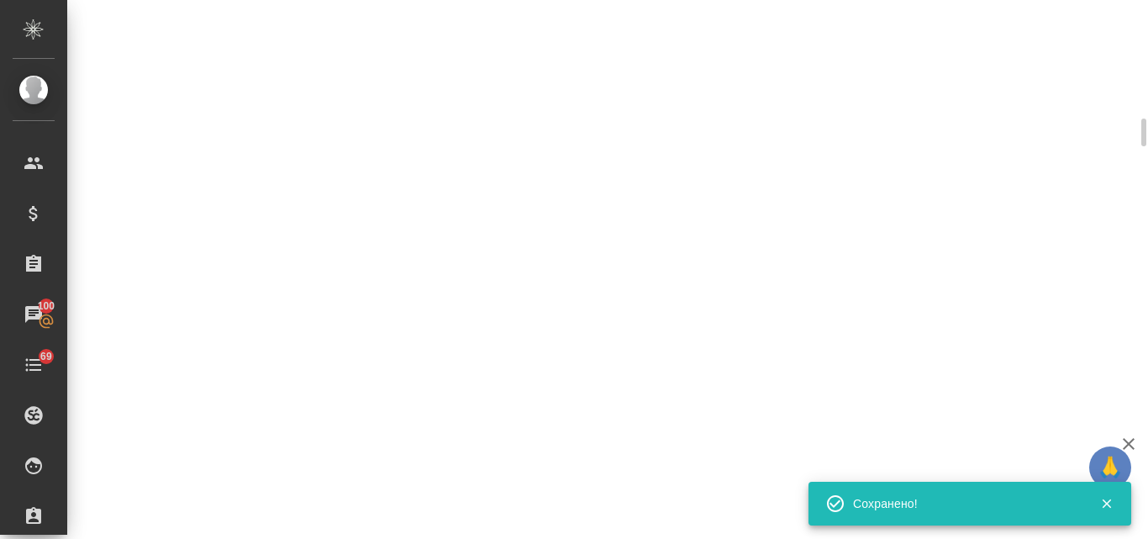
select select "RU"
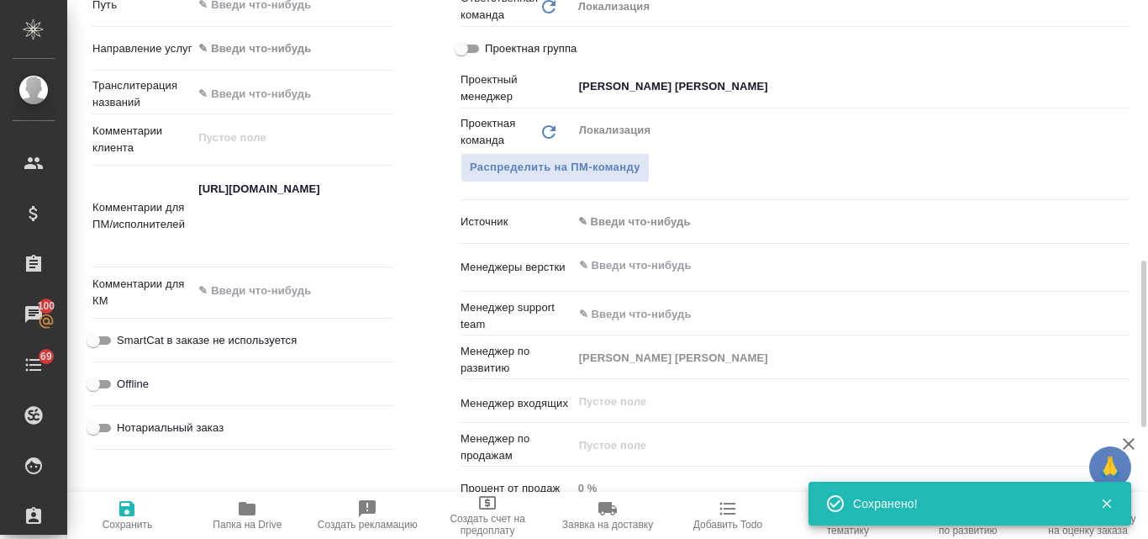
type textarea "x"
click at [360, 245] on textarea "https://smartcat.com/projects/64c78566-ebcf-4faf-9644-26ca342ce695/files?target…" at bounding box center [292, 215] width 199 height 79
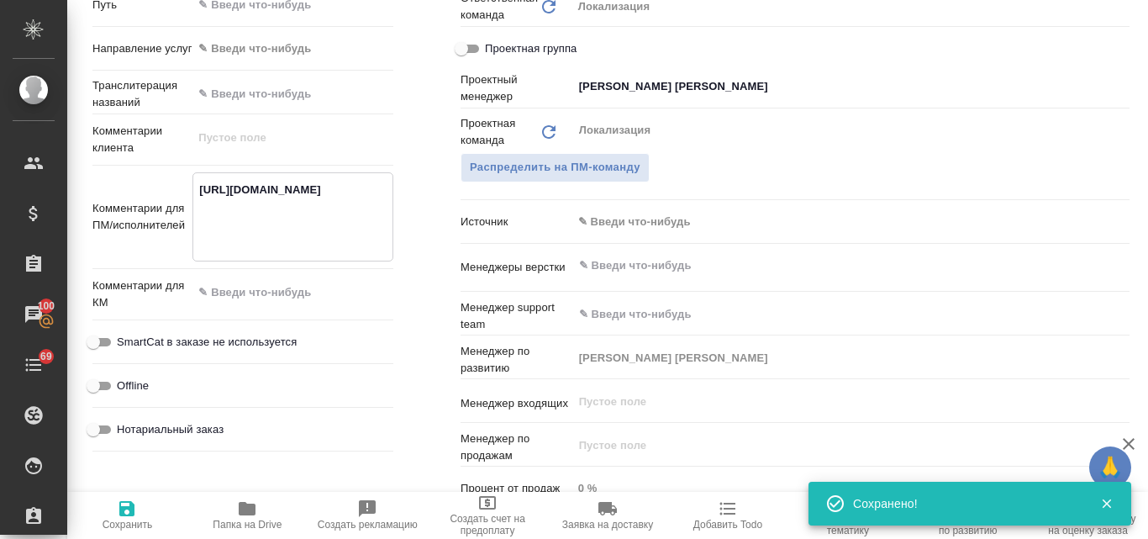
type textarea "x"
type textarea "https://smartcat.com/projects/64c78566-ebcf-4faf-9644-26ca342ce695/files?target…"
type textarea "x"
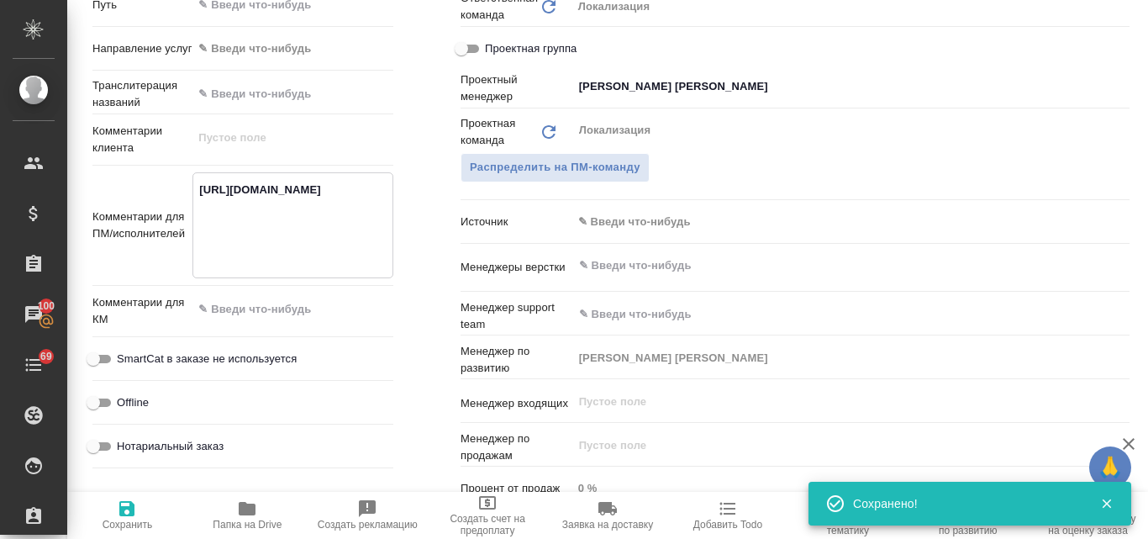
type textarea "https://smartcat.com/projects/64c78566-ebcf-4faf-9644-26ca342ce695/files?target…"
type textarea "x"
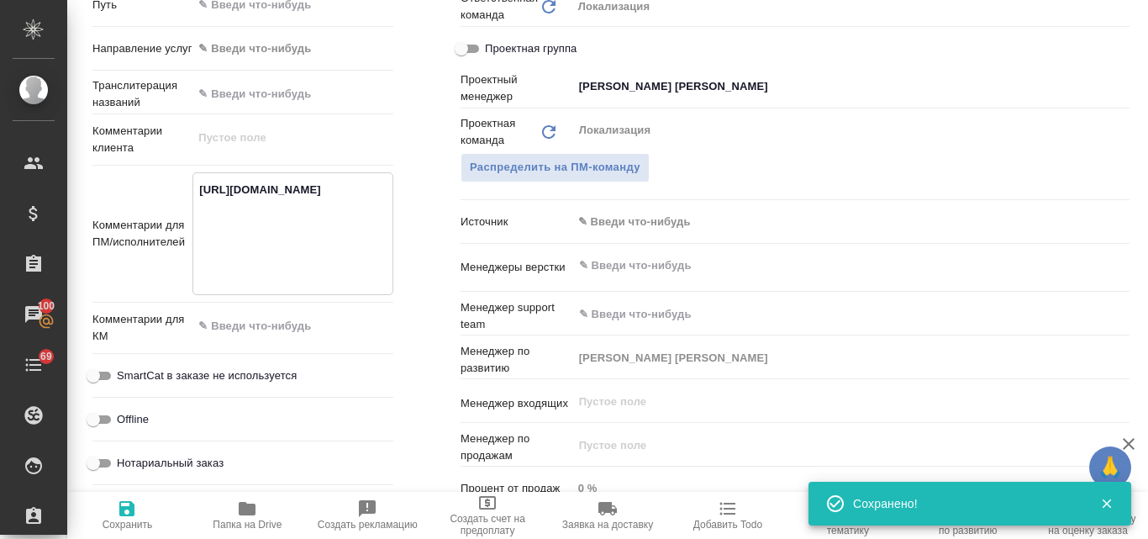
type textarea "https://smartcat.com/projects/64c78566-ebcf-4faf-9644-26ca342ce695/files?target…"
type textarea "x"
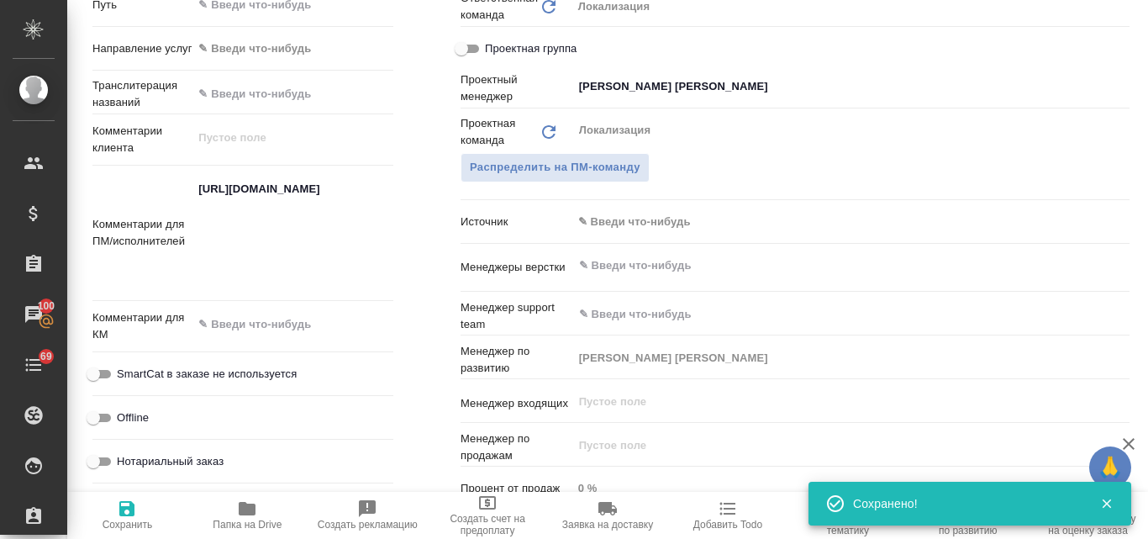
type textarea "x"
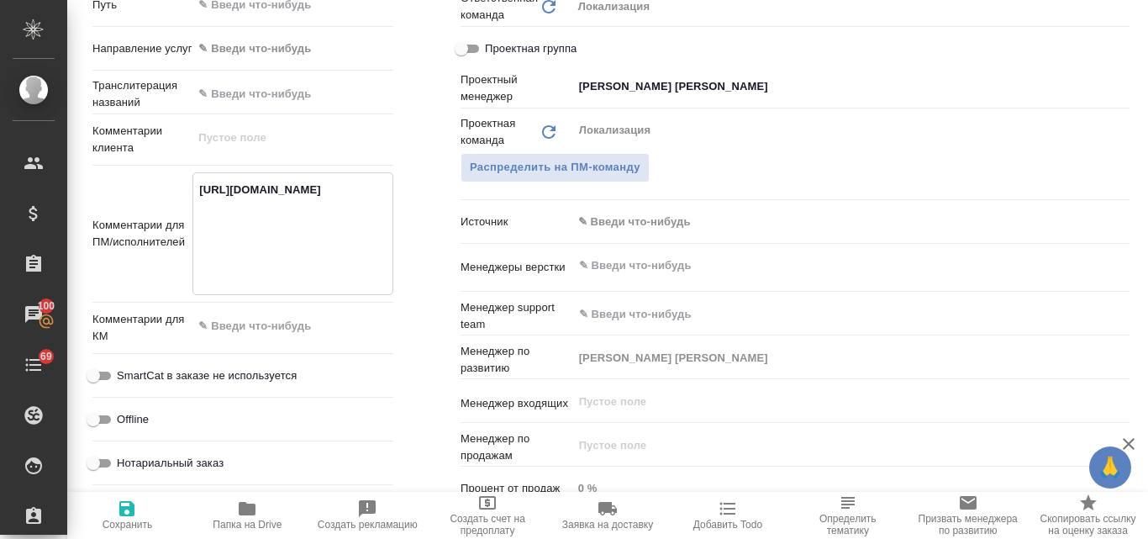
paste textarea "https://smartcat.com/projects/a3e2d400-f834-4757-8563-5d4e2db58a4b/files?target…"
type textarea "https://smartcat.com/projects/64c78566-ebcf-4faf-9644-26ca342ce695/files?target…"
type textarea "x"
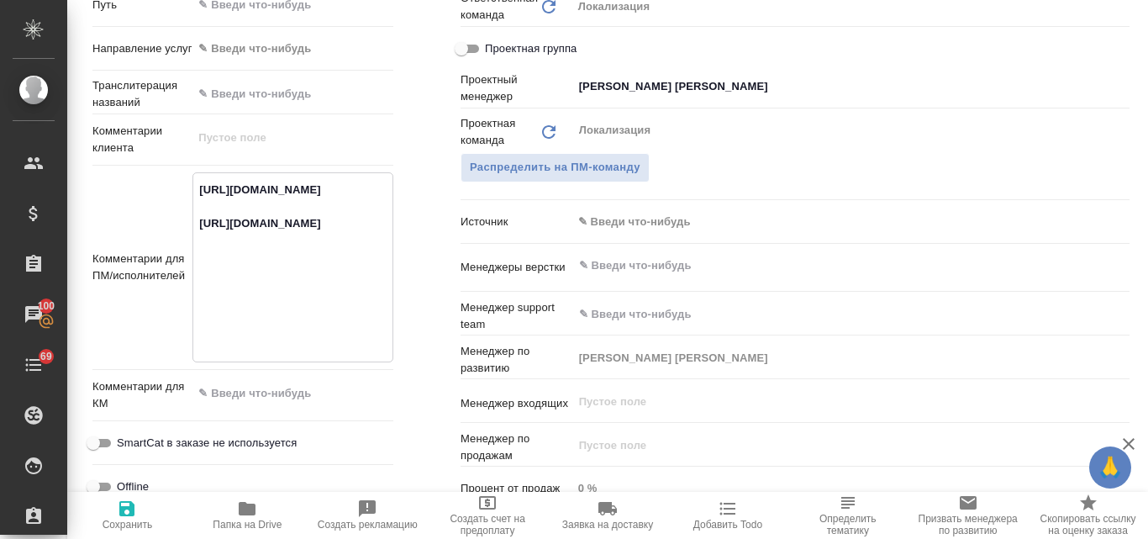
type textarea "https://smartcat.com/projects/64c78566-ebcf-4faf-9644-26ca342ce695/files?target…"
type textarea "x"
click at [125, 508] on icon "button" at bounding box center [126, 508] width 15 height 15
type textarea "x"
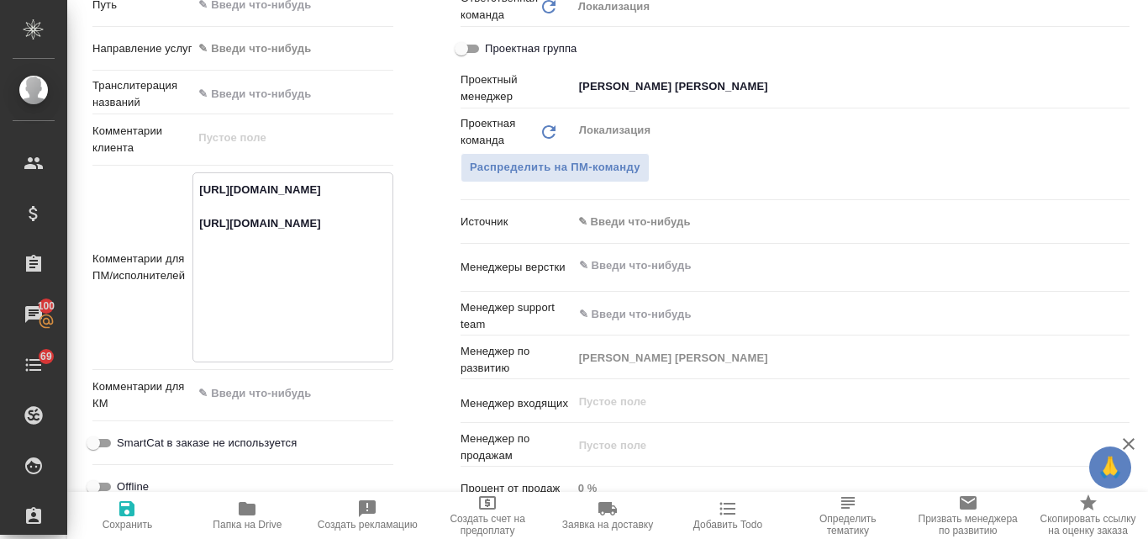
type textarea "x"
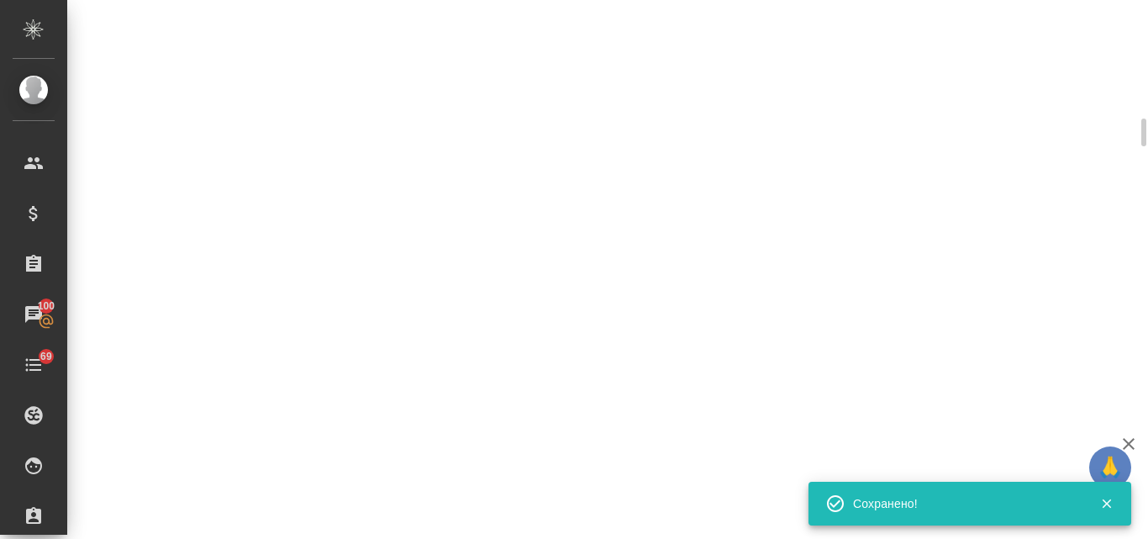
select select "RU"
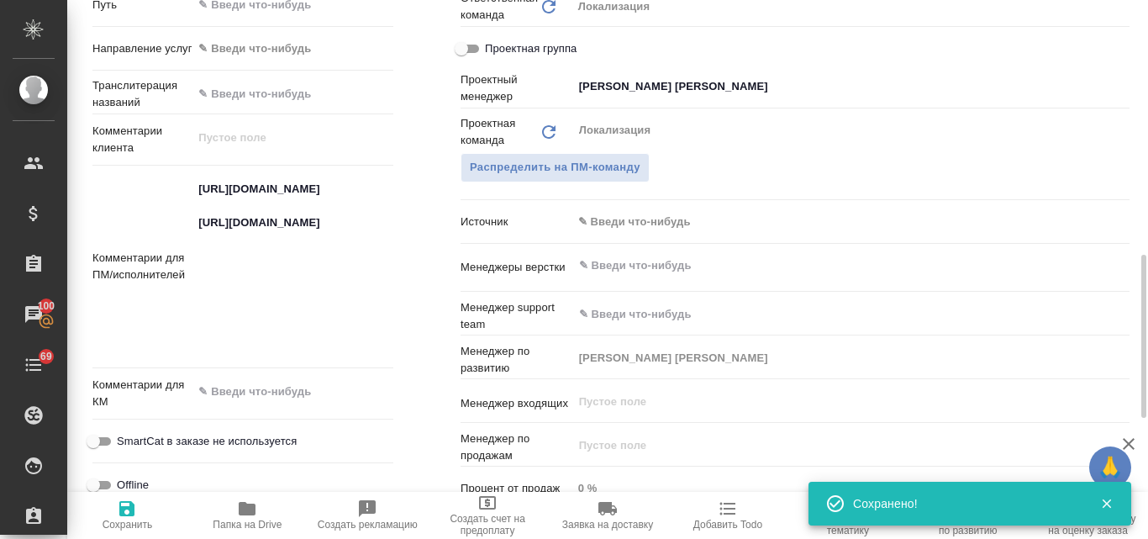
type textarea "x"
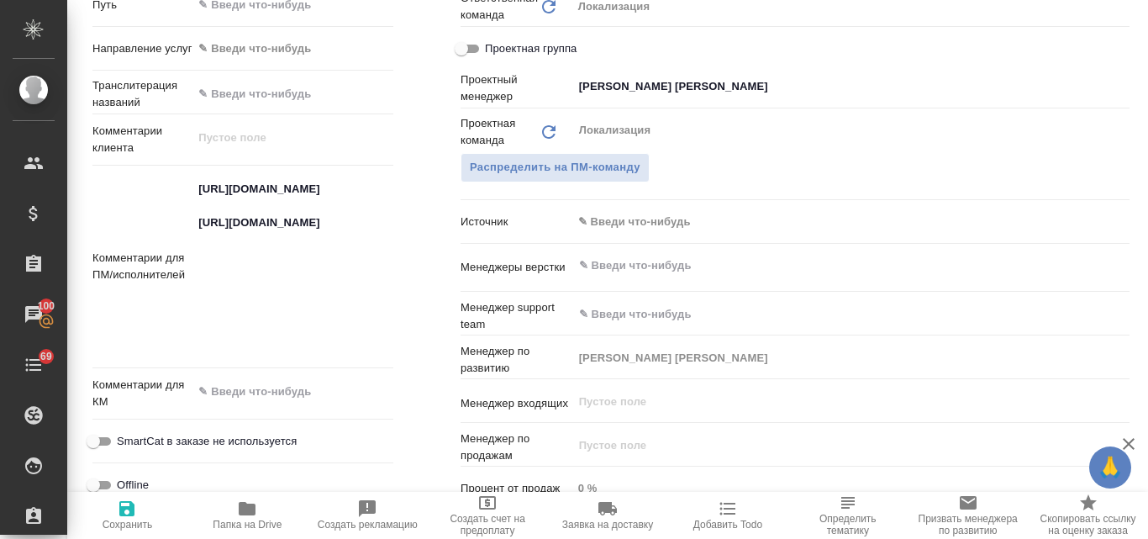
type textarea "x"
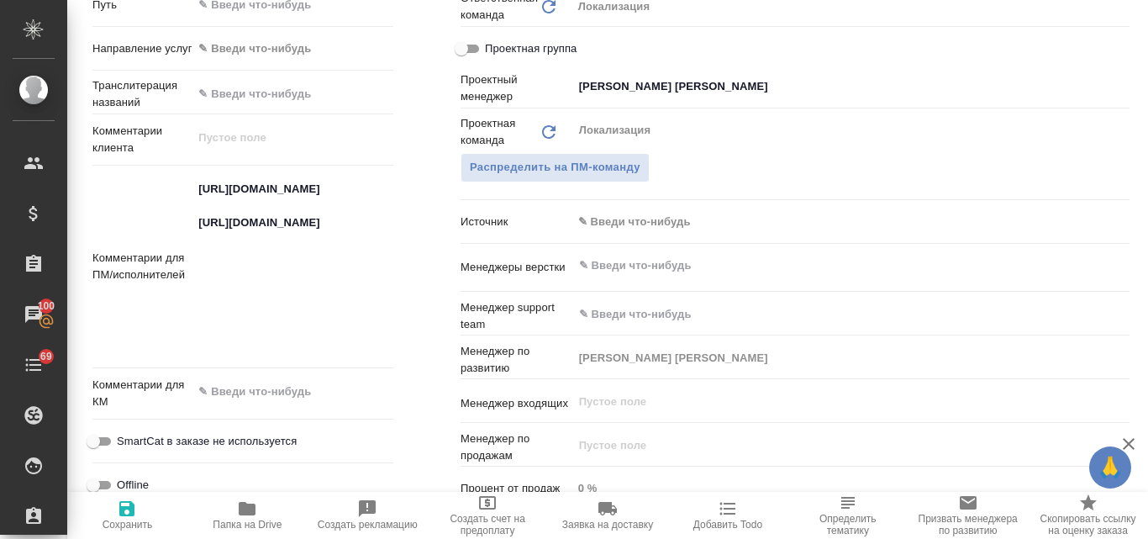
type textarea "x"
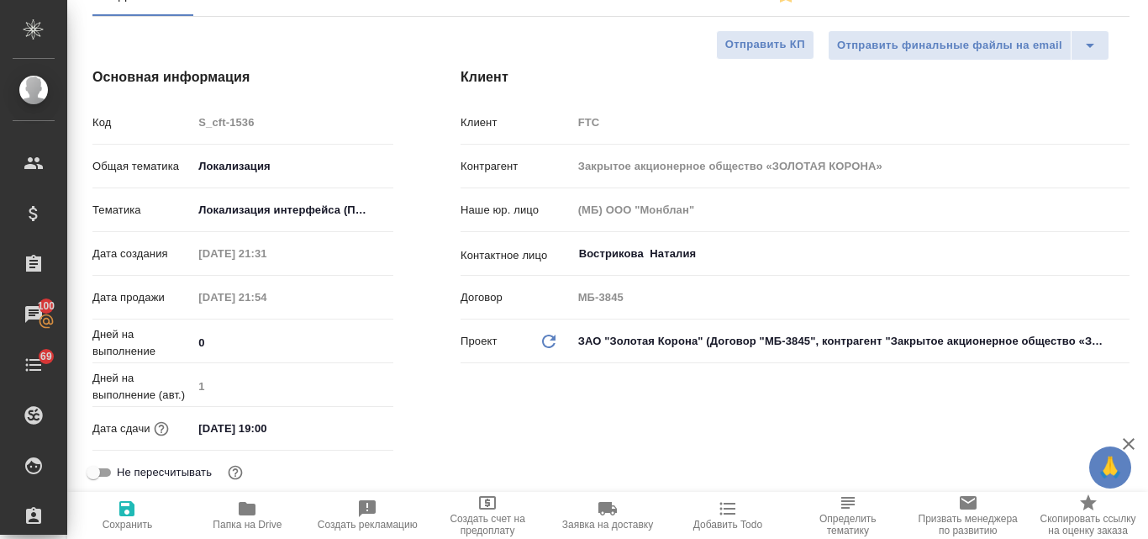
scroll to position [0, 0]
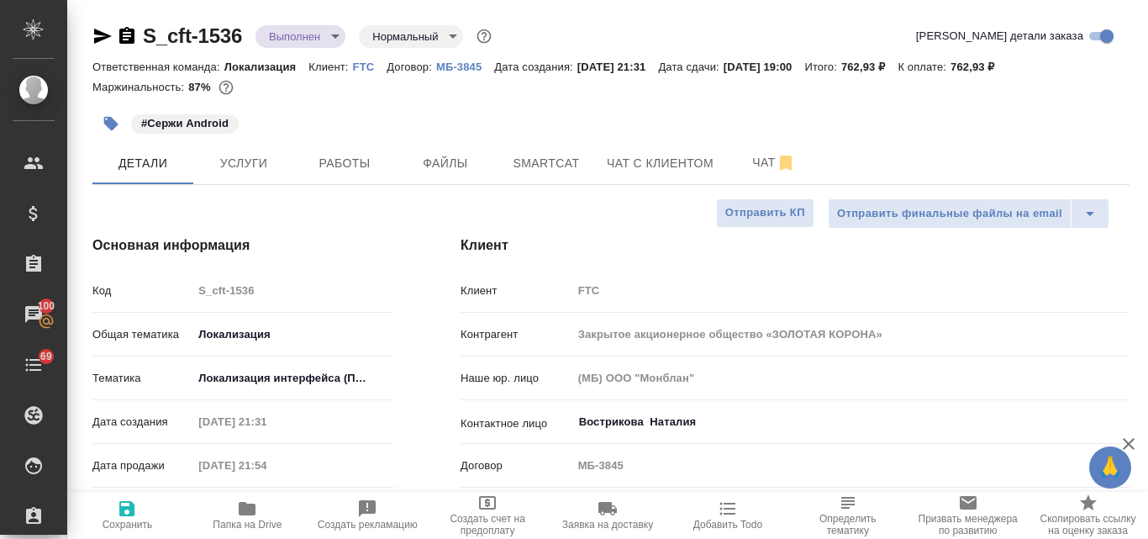
click at [362, 65] on p "FTC" at bounding box center [370, 67] width 34 height 13
type textarea "x"
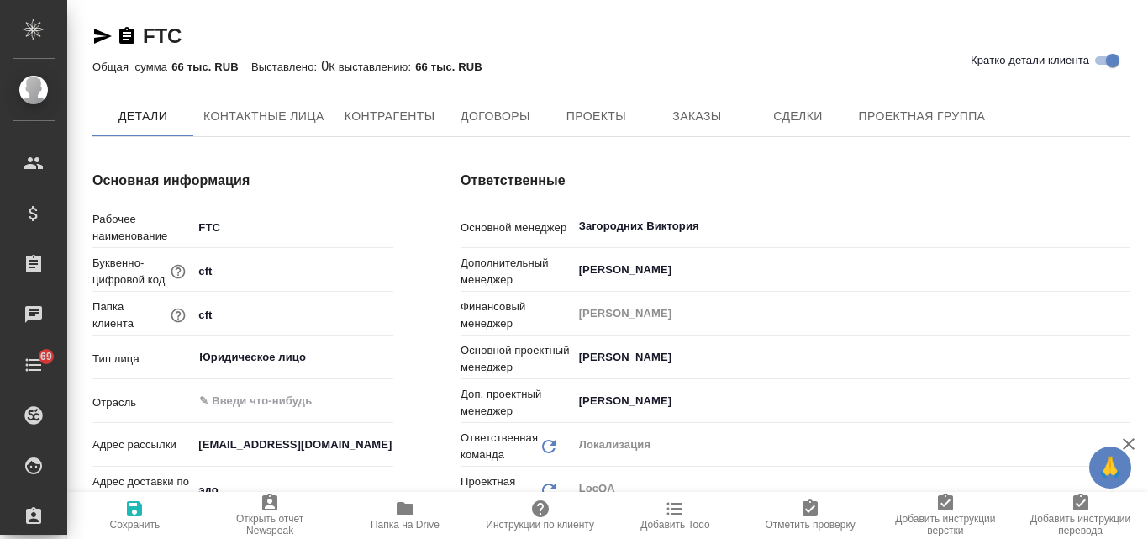
type textarea "x"
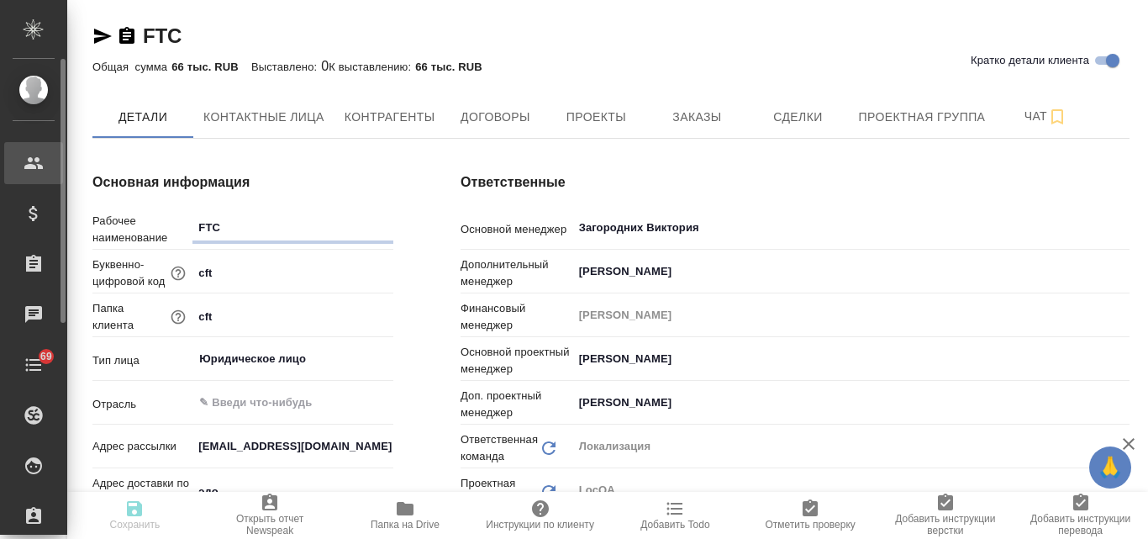
type textarea "x"
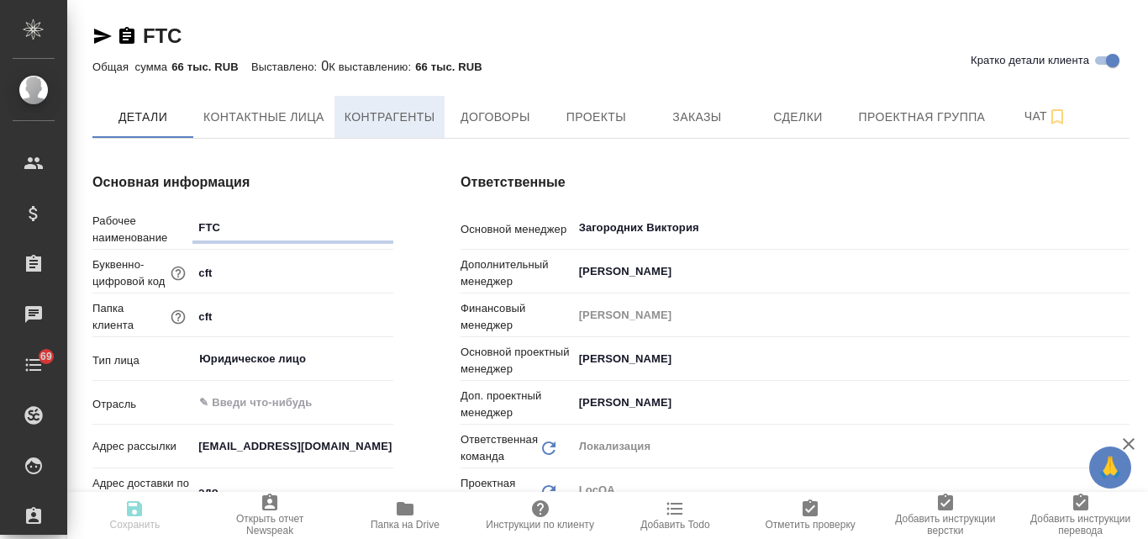
type textarea "x"
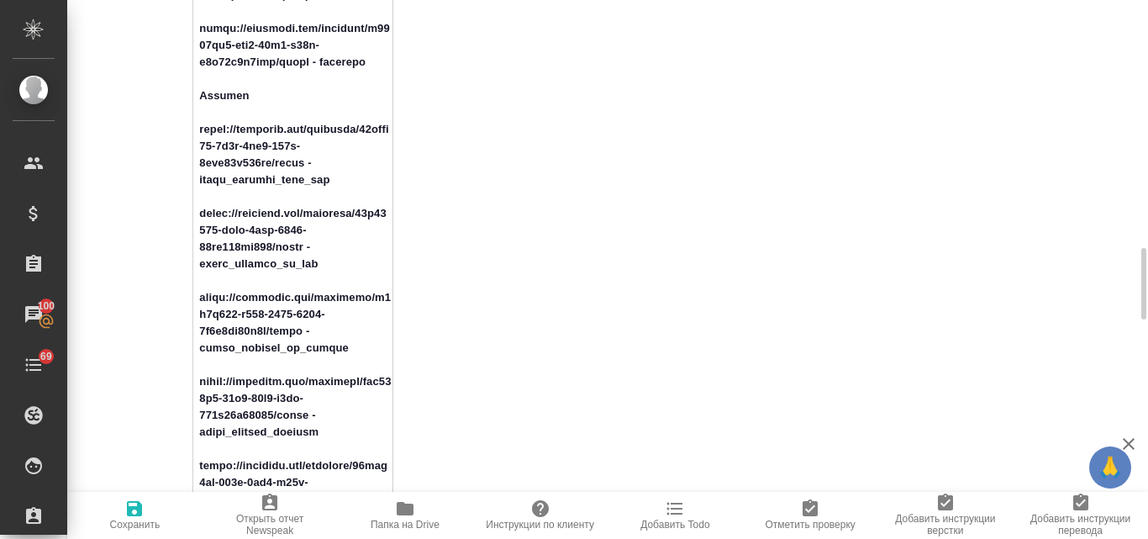
scroll to position [1850, 0]
drag, startPoint x: 194, startPoint y: 161, endPoint x: 377, endPoint y: 209, distance: 188.6
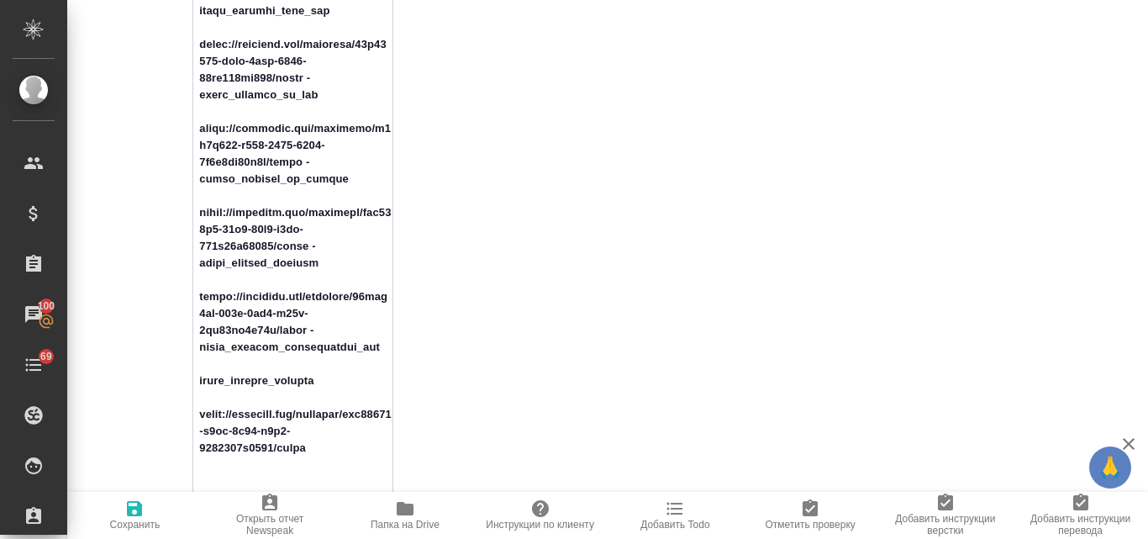
drag, startPoint x: 195, startPoint y: 244, endPoint x: 341, endPoint y: 309, distance: 160.0
drag, startPoint x: 201, startPoint y: 330, endPoint x: 375, endPoint y: 388, distance: 183.7
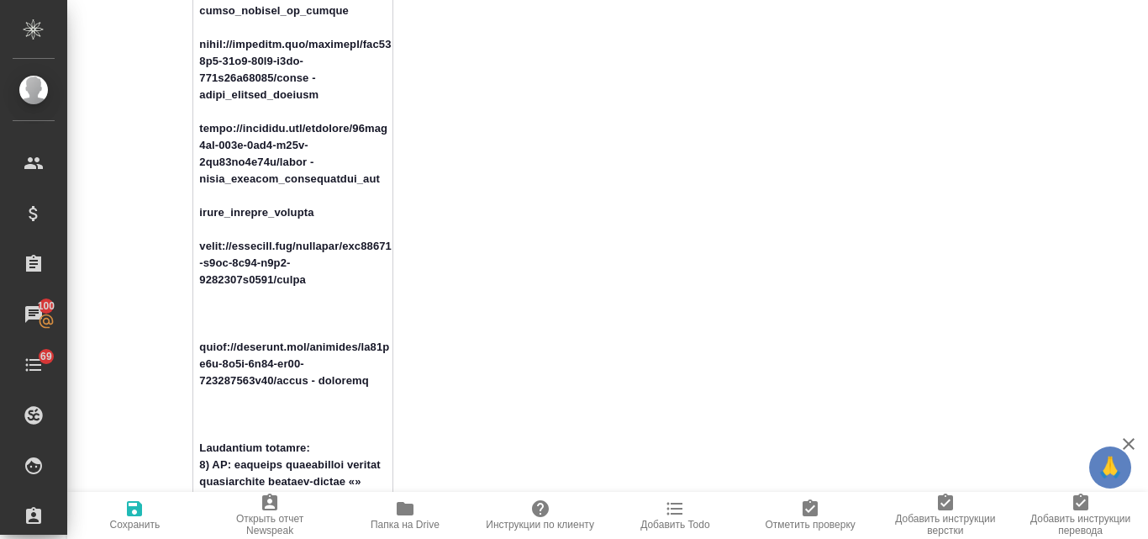
drag, startPoint x: 325, startPoint y: 242, endPoint x: 227, endPoint y: 234, distance: 98.7
drag, startPoint x: 198, startPoint y: 282, endPoint x: 297, endPoint y: 329, distance: 109.5
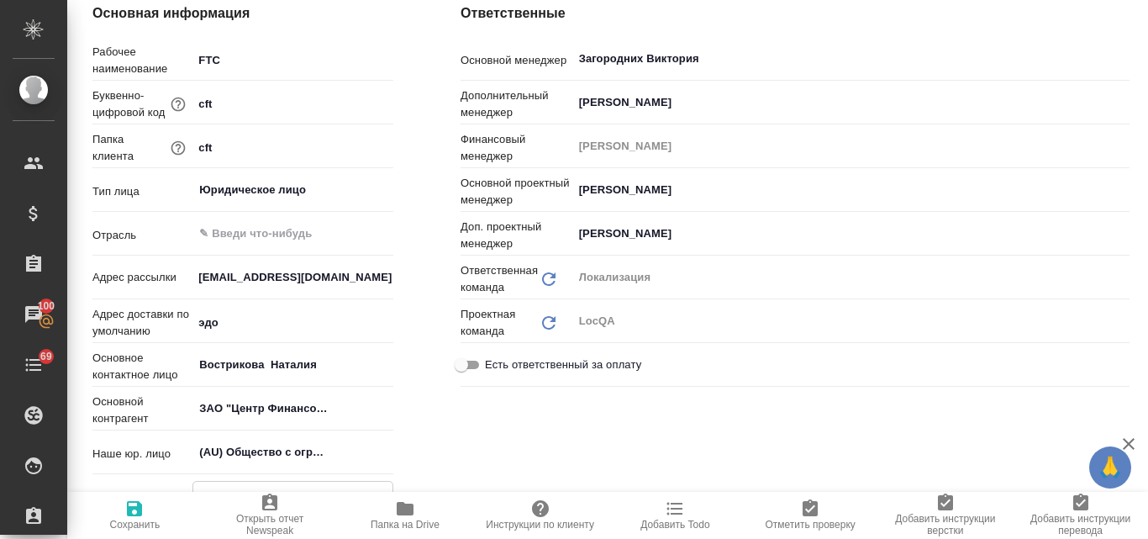
scroll to position [0, 0]
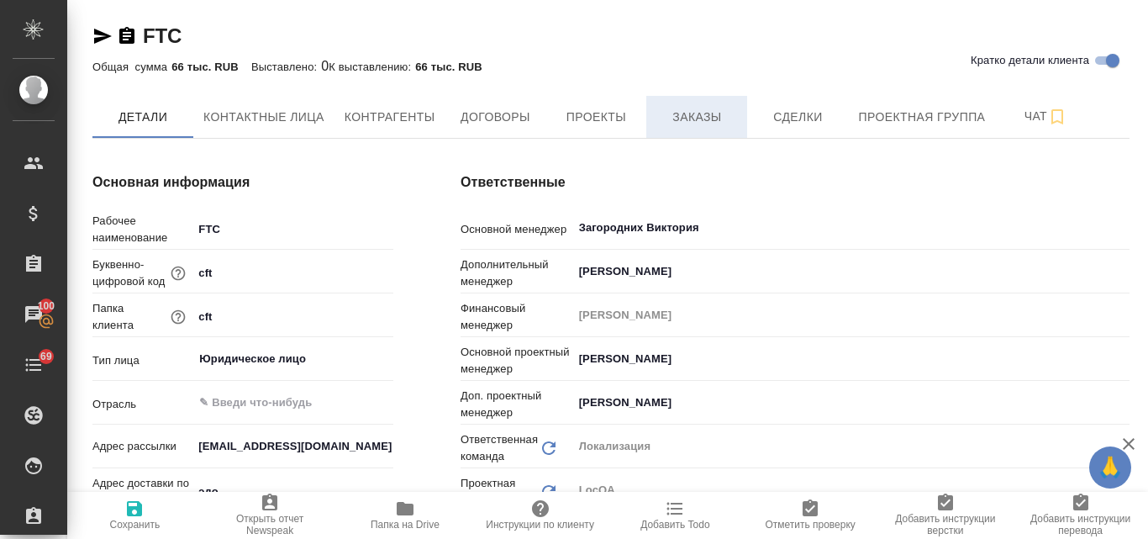
type textarea "x"
click at [720, 115] on span "Заказы" at bounding box center [697, 117] width 81 height 21
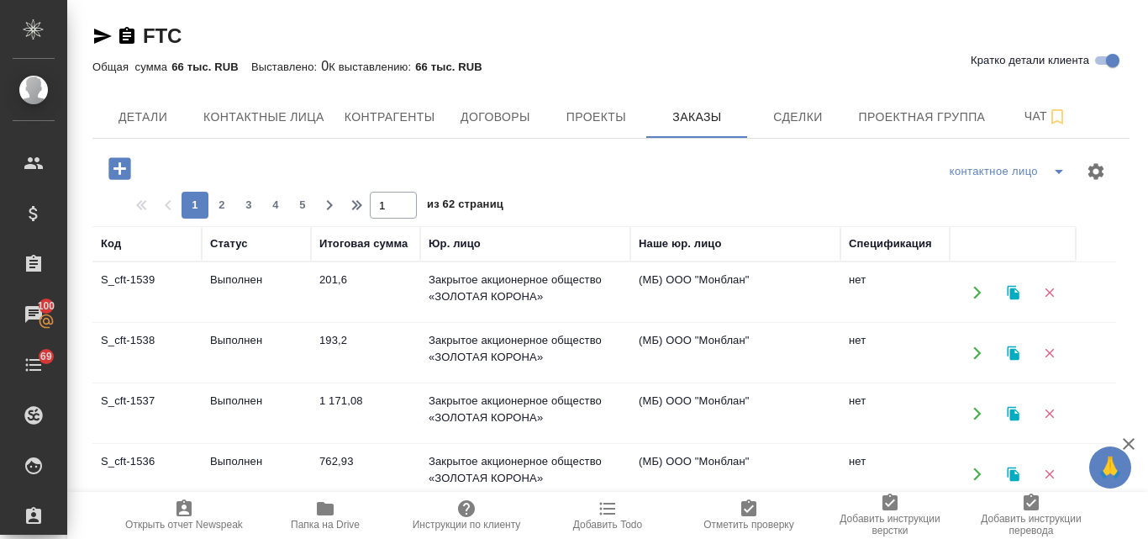
scroll to position [168, 0]
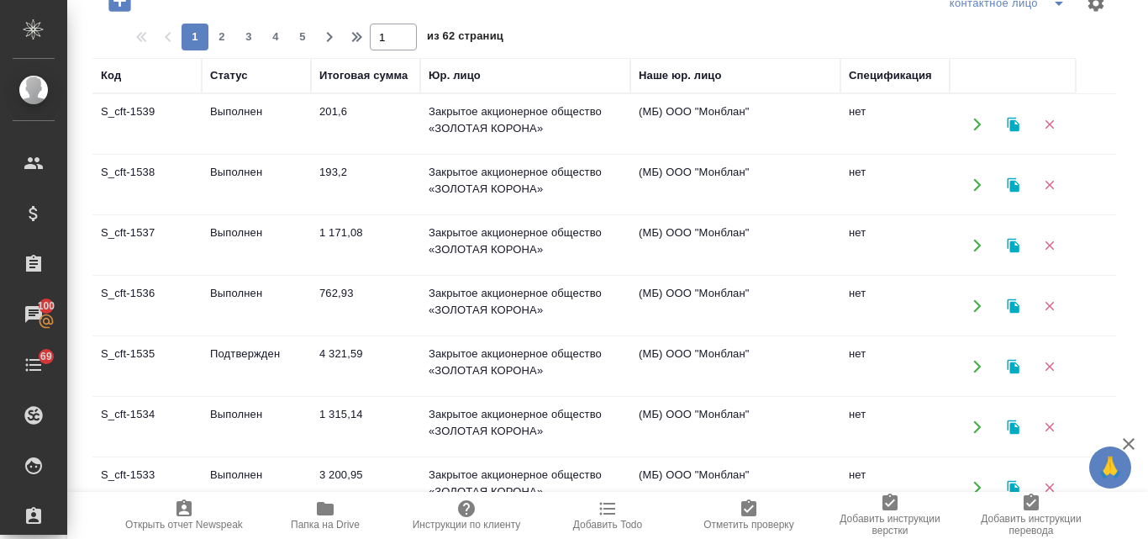
click at [247, 154] on td "Подтвержден" at bounding box center [256, 124] width 109 height 59
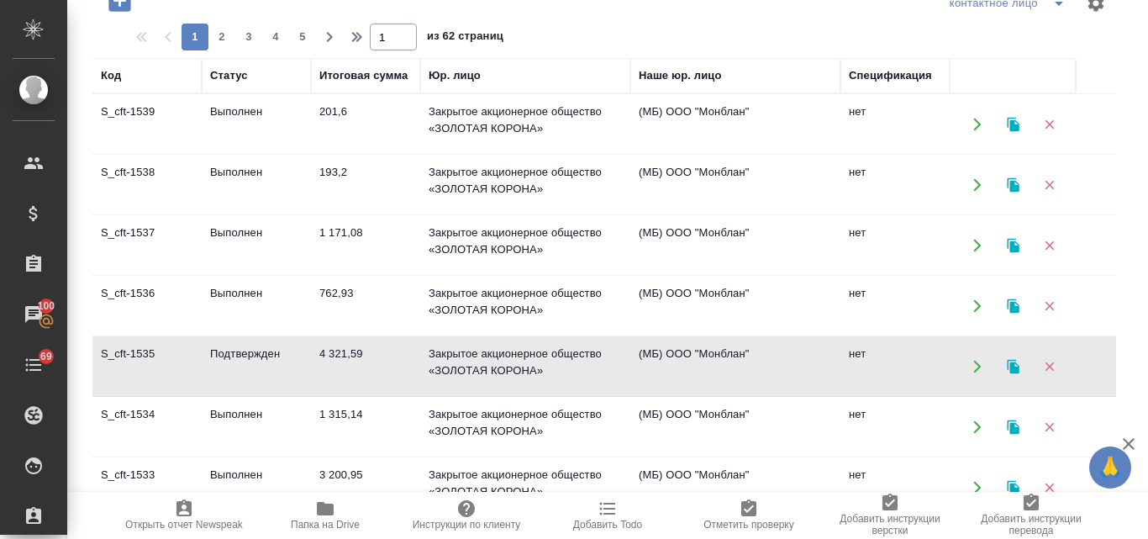
click at [235, 154] on td "Подтвержден" at bounding box center [256, 124] width 109 height 59
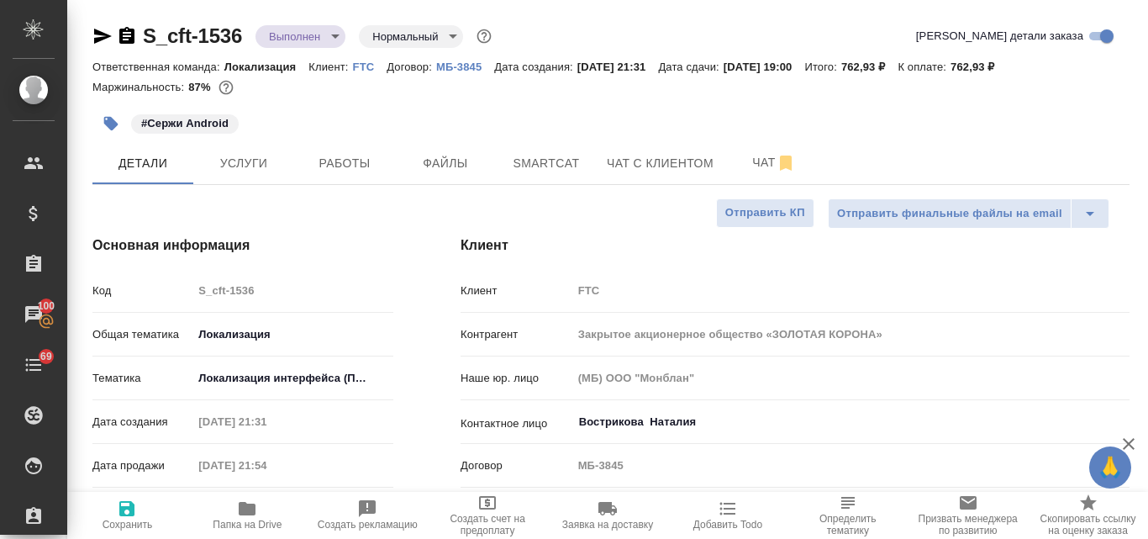
select select "RU"
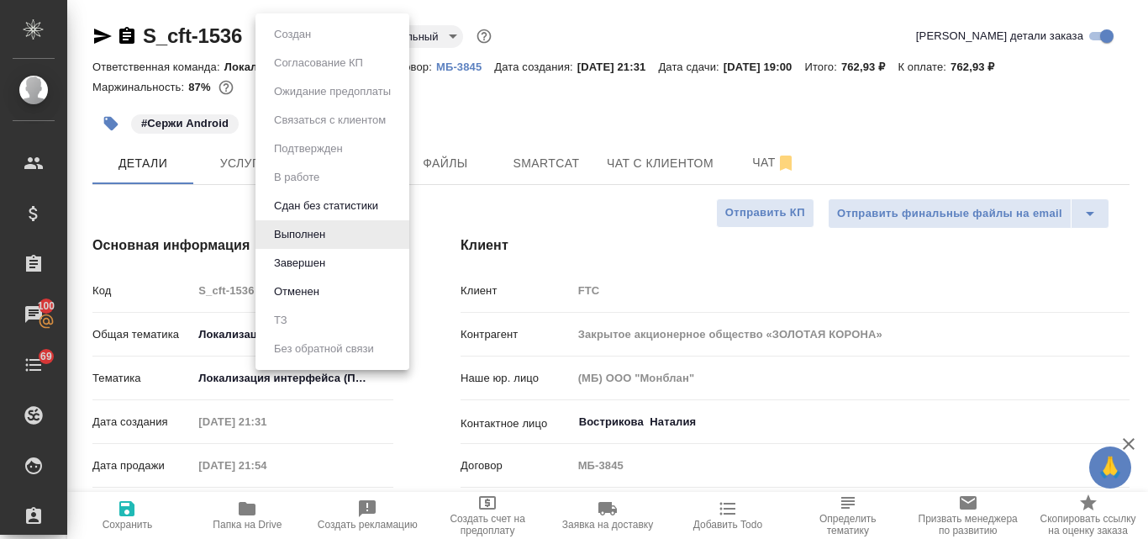
click at [336, 36] on body "🙏 .cls-1 fill:#fff; AWATERA Valyaeva Anna Клиенты Спецификации Заказы 100 Чаты …" at bounding box center [574, 269] width 1148 height 539
click at [525, 207] on div at bounding box center [574, 269] width 1148 height 539
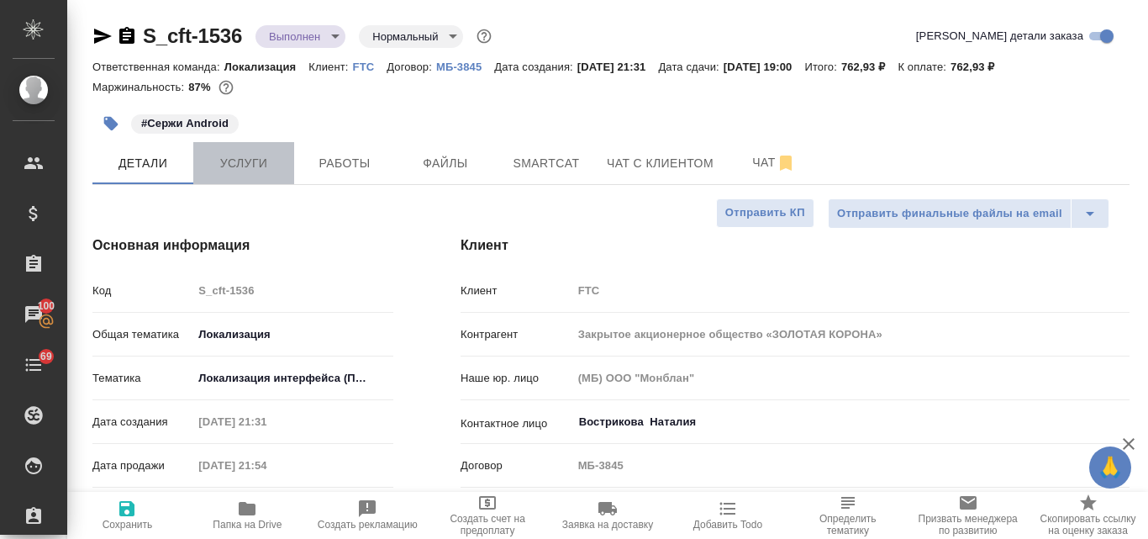
click at [238, 163] on span "Услуги" at bounding box center [243, 163] width 81 height 21
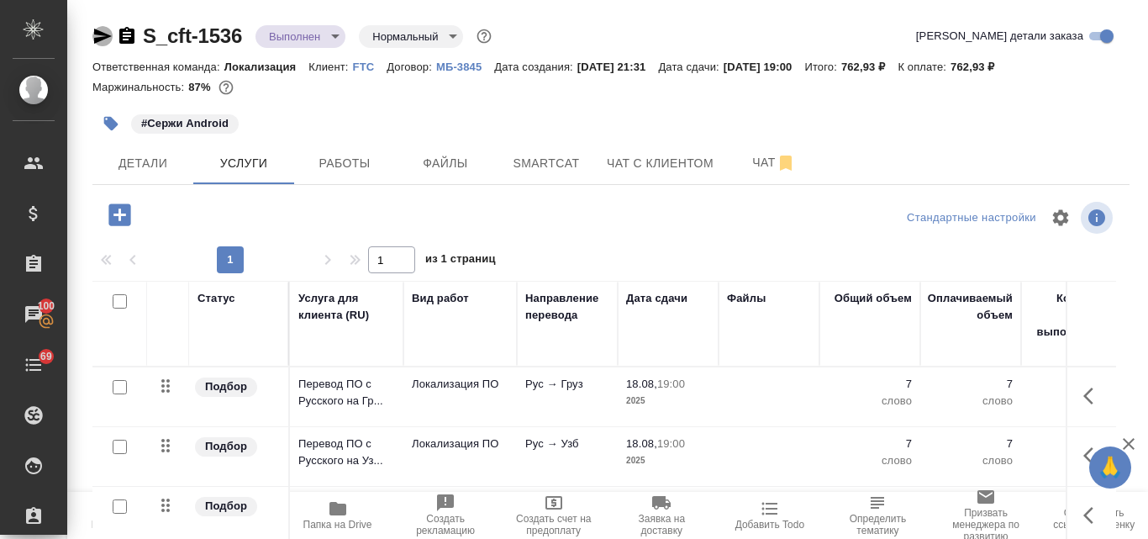
click at [106, 36] on icon "button" at bounding box center [102, 36] width 20 height 20
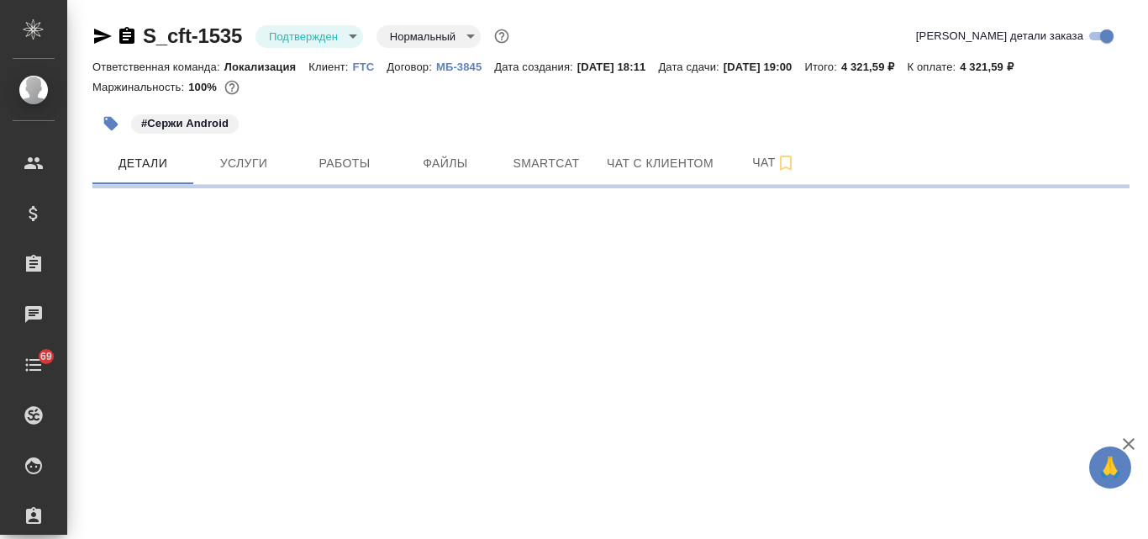
select select "RU"
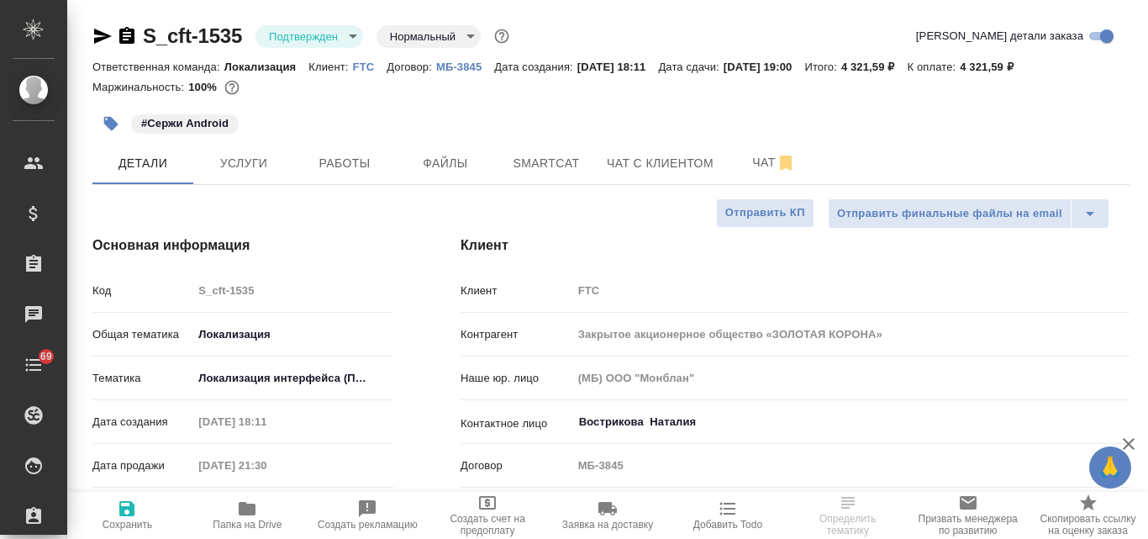
type textarea "x"
click at [256, 161] on span "Услуги" at bounding box center [243, 163] width 81 height 21
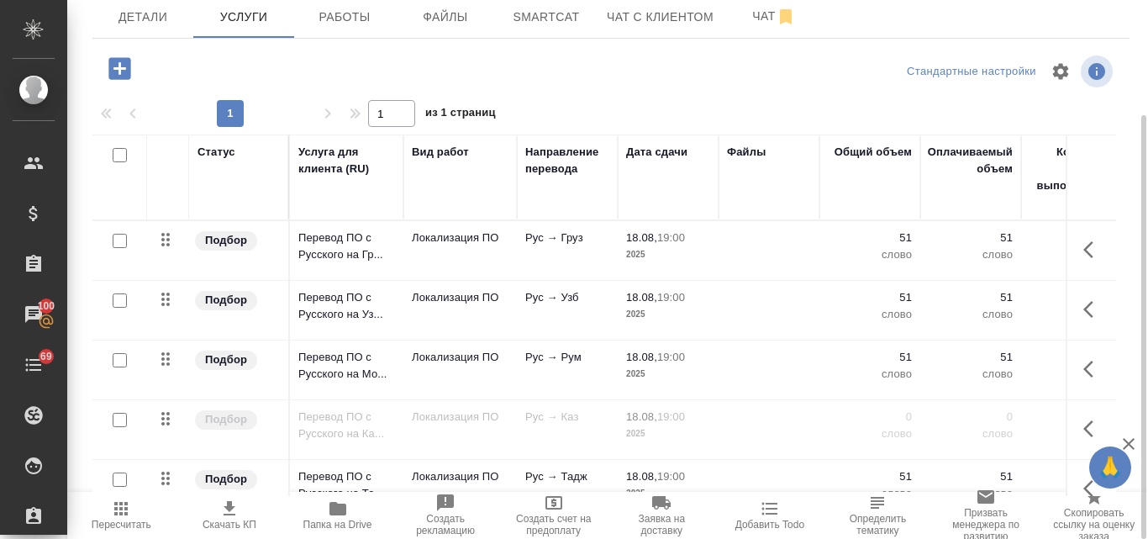
click at [664, 243] on p "19:00" at bounding box center [671, 237] width 28 height 13
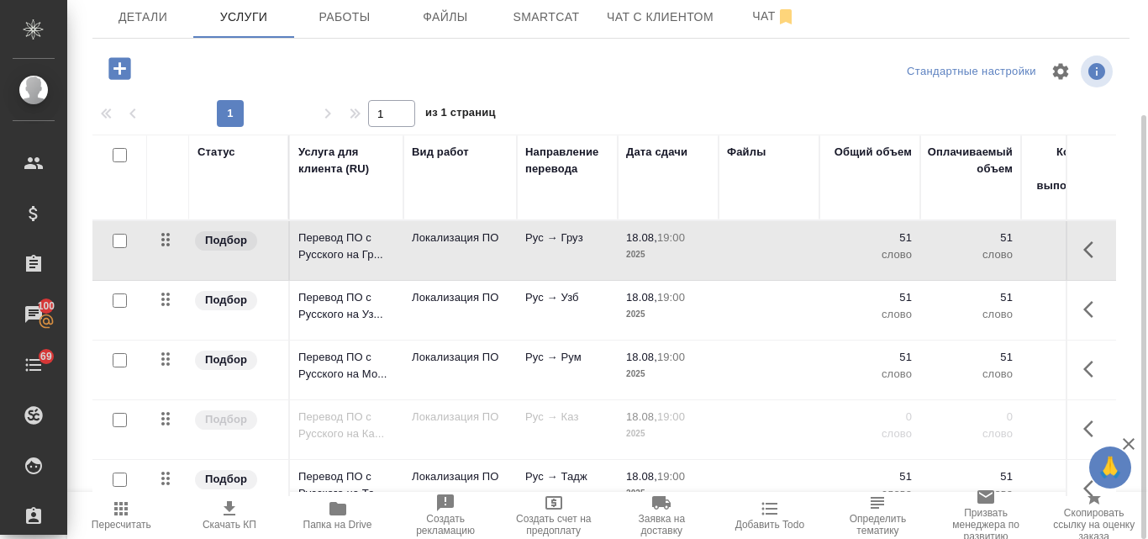
click at [664, 243] on p "19:00" at bounding box center [671, 237] width 28 height 13
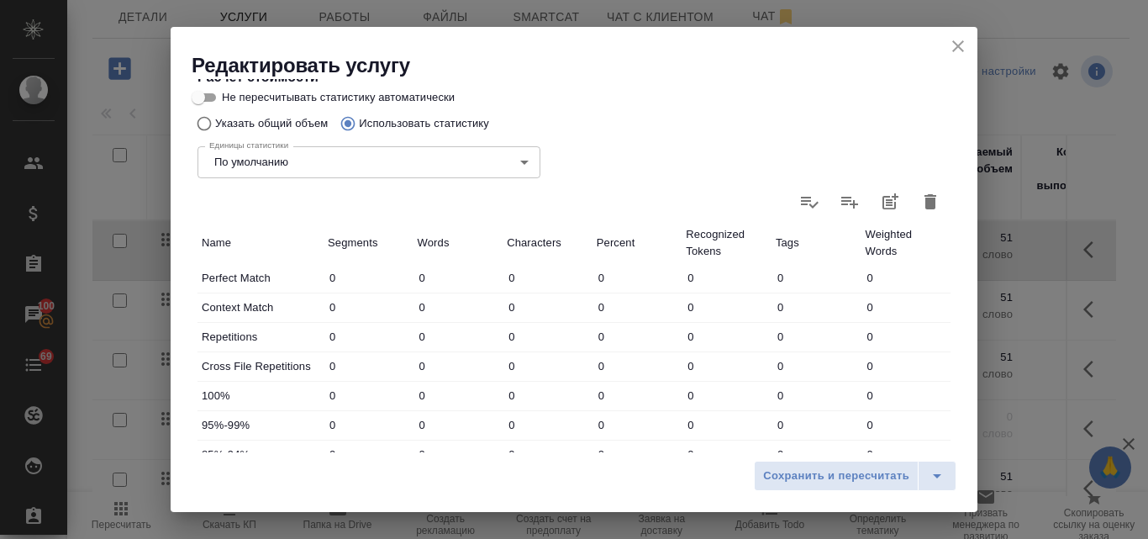
scroll to position [504, 0]
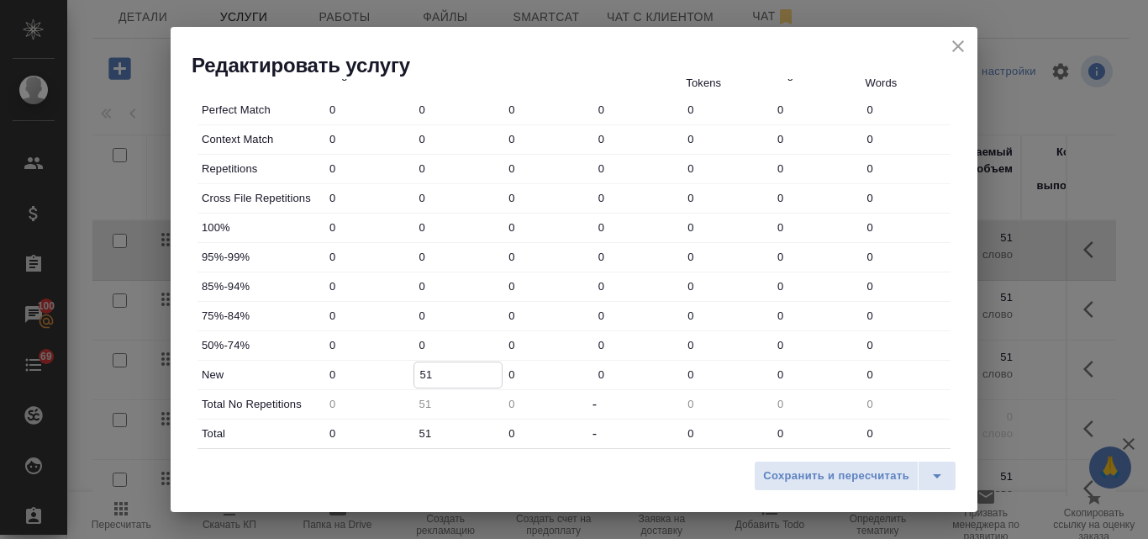
drag, startPoint x: 435, startPoint y: 372, endPoint x: 401, endPoint y: 372, distance: 33.6
click at [401, 372] on div "New 0 51 0 0 0 0 0" at bounding box center [574, 375] width 753 height 29
type input "7"
drag, startPoint x: 439, startPoint y: 428, endPoint x: 402, endPoint y: 426, distance: 37.0
click at [402, 426] on div "Total 0 51 0 - 0 0 0" at bounding box center [574, 434] width 753 height 29
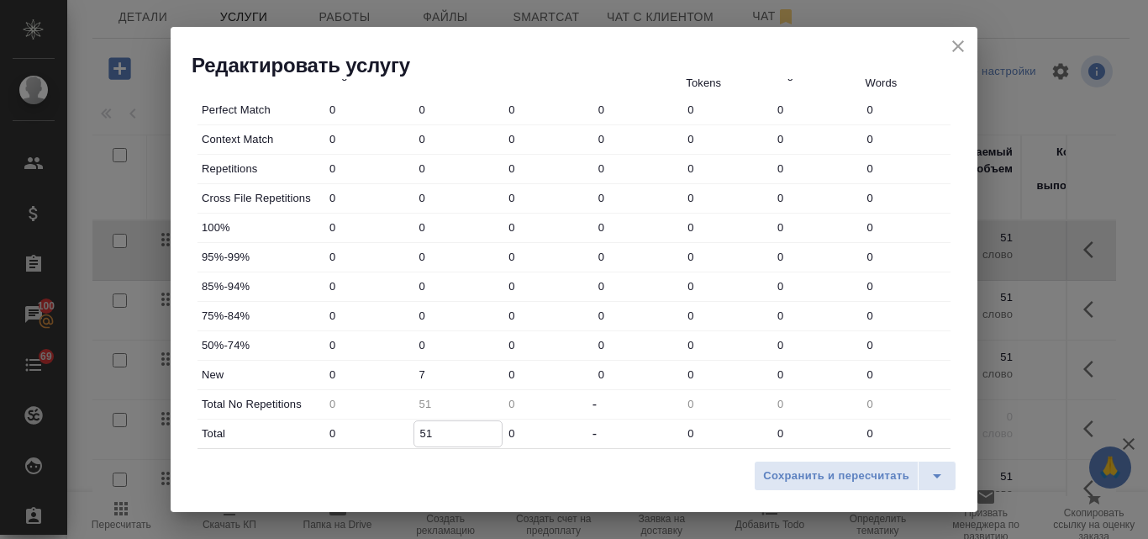
type input "7"
click at [796, 481] on span "Сохранить и пересчитать" at bounding box center [836, 476] width 146 height 19
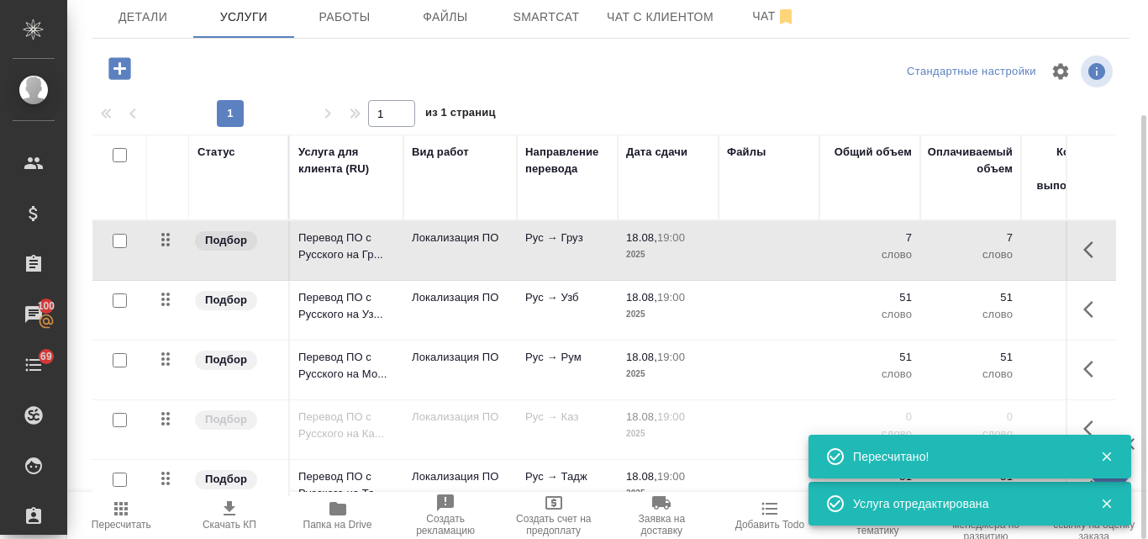
click at [628, 304] on span "18.08, 19:00" at bounding box center [668, 297] width 84 height 17
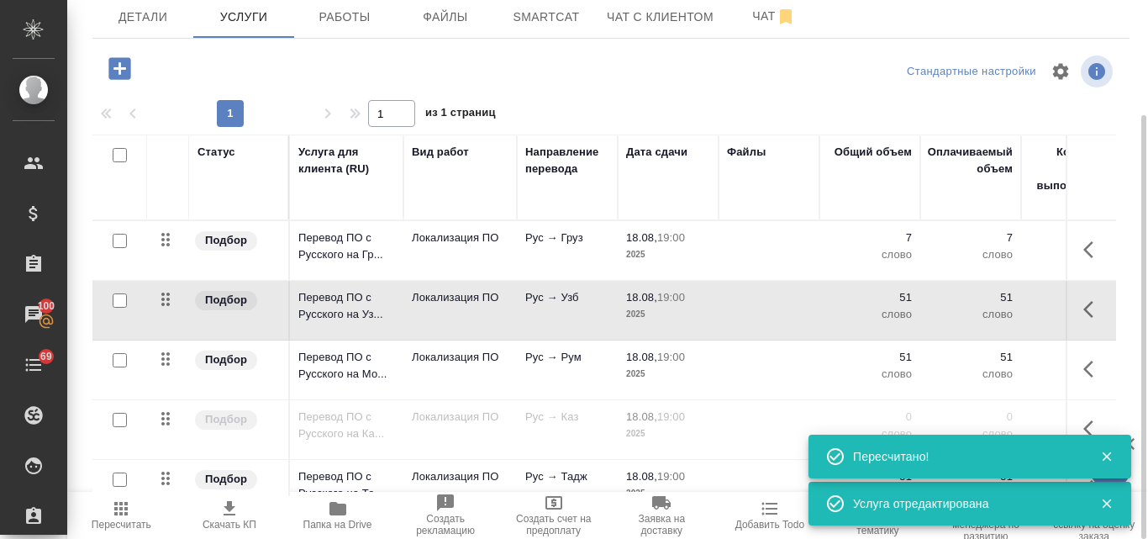
click at [628, 304] on span "18.08, 19:00" at bounding box center [668, 297] width 84 height 17
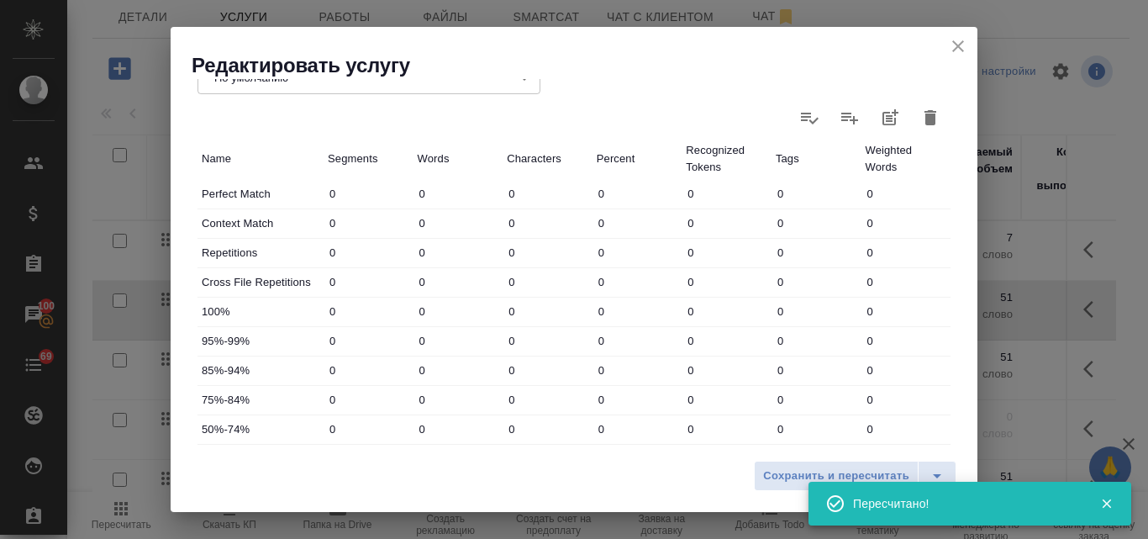
scroll to position [589, 0]
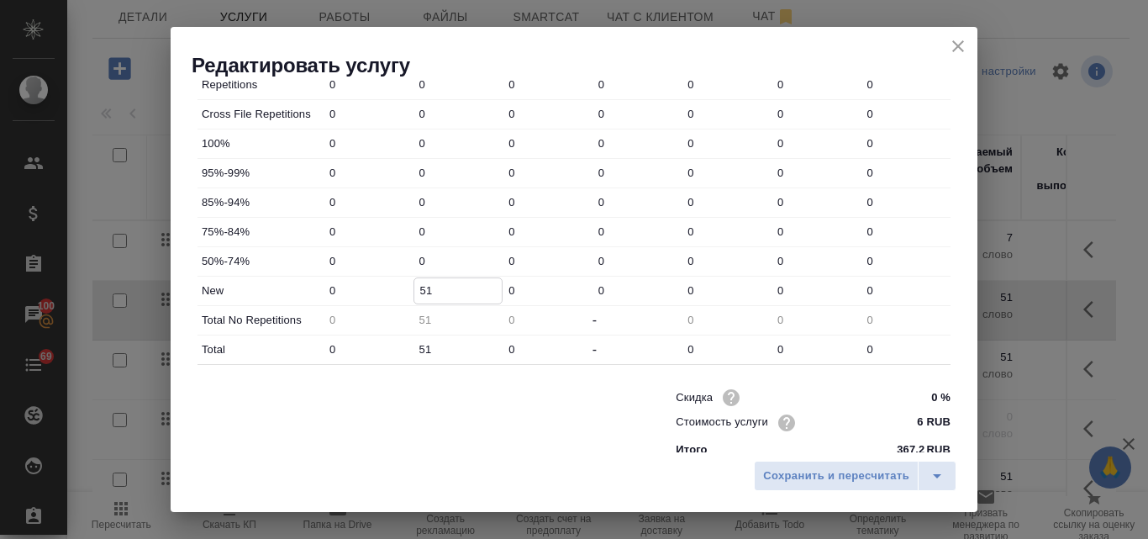
drag, startPoint x: 435, startPoint y: 288, endPoint x: 413, endPoint y: 290, distance: 22.8
click at [414, 290] on input "51" at bounding box center [458, 290] width 88 height 24
type input "7"
drag, startPoint x: 433, startPoint y: 347, endPoint x: 405, endPoint y: 343, distance: 28.1
click at [405, 343] on div "Total 0 51 0 - 0 0 0" at bounding box center [574, 349] width 753 height 29
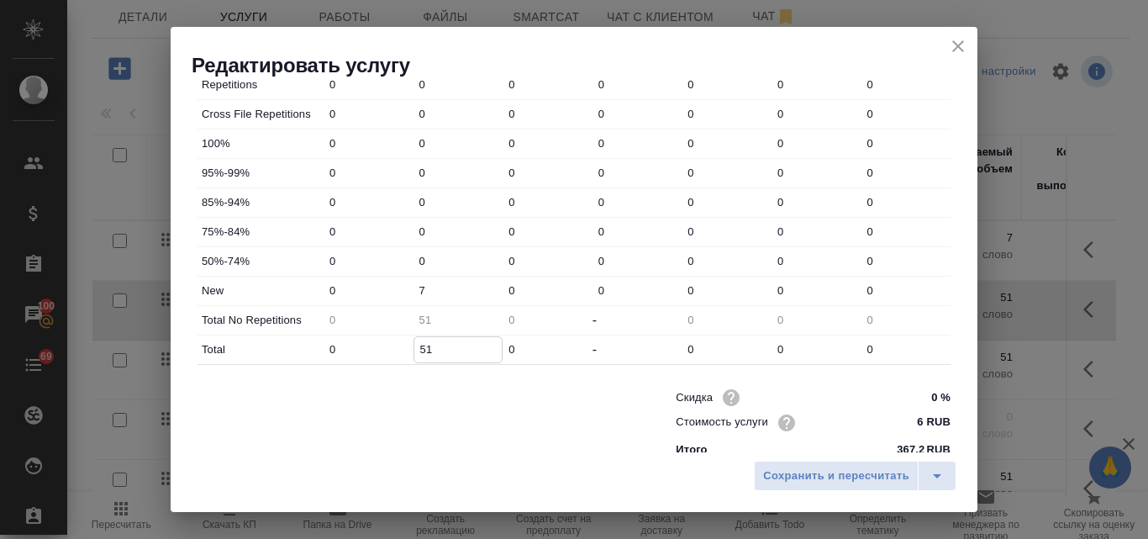
type input "7"
click at [816, 476] on span "Сохранить и пересчитать" at bounding box center [836, 476] width 146 height 19
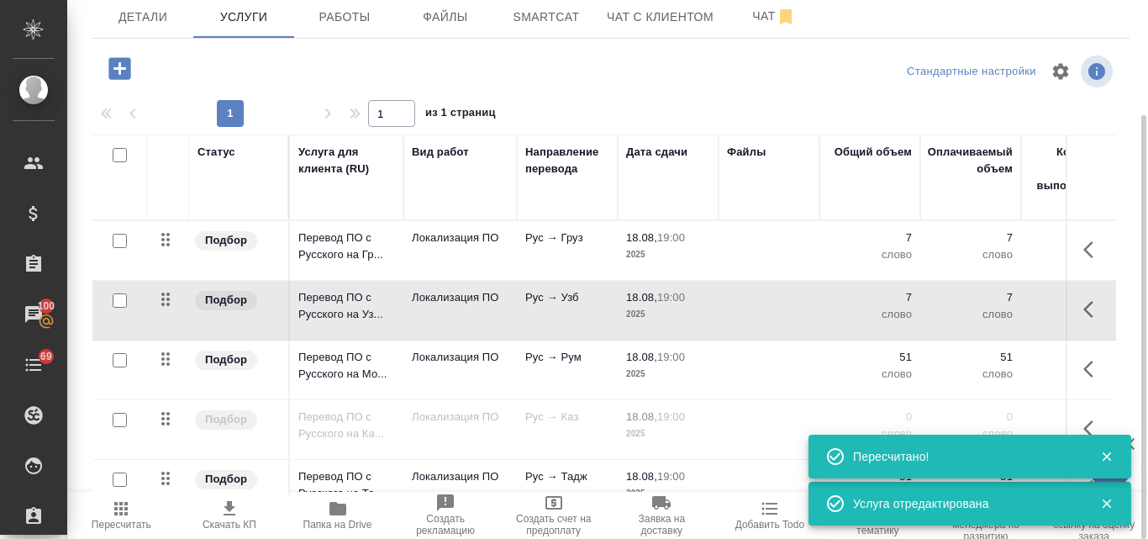
click at [901, 361] on p "51" at bounding box center [870, 357] width 84 height 17
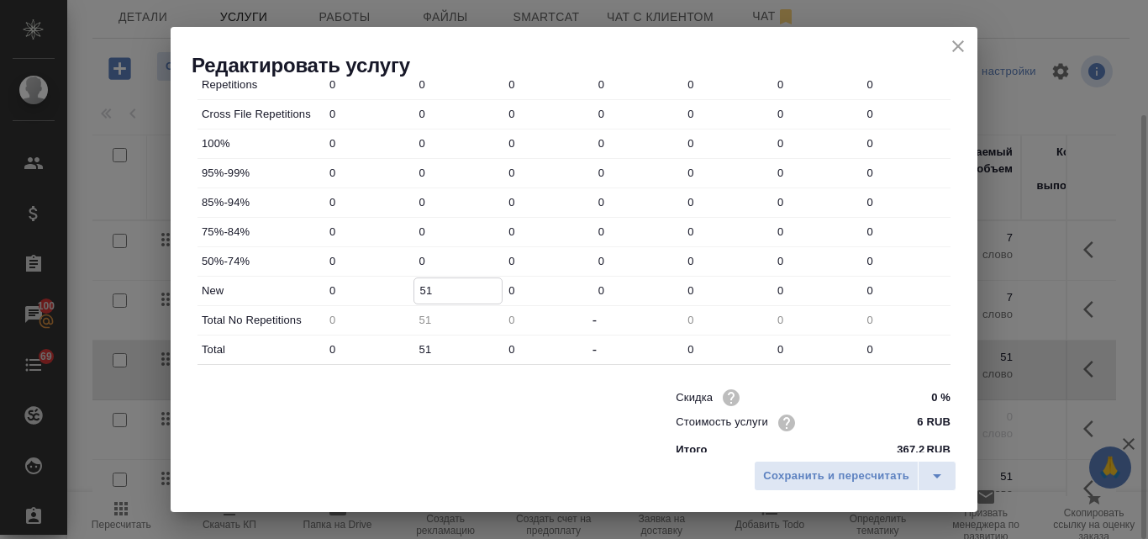
drag, startPoint x: 438, startPoint y: 288, endPoint x: 409, endPoint y: 286, distance: 29.5
click at [409, 286] on div "New 0 51 0 0 0 0 0" at bounding box center [574, 291] width 753 height 29
type input "7"
drag, startPoint x: 440, startPoint y: 344, endPoint x: 404, endPoint y: 345, distance: 36.2
click at [401, 345] on div "Total 0 51 0 - 0 0 0" at bounding box center [574, 349] width 753 height 29
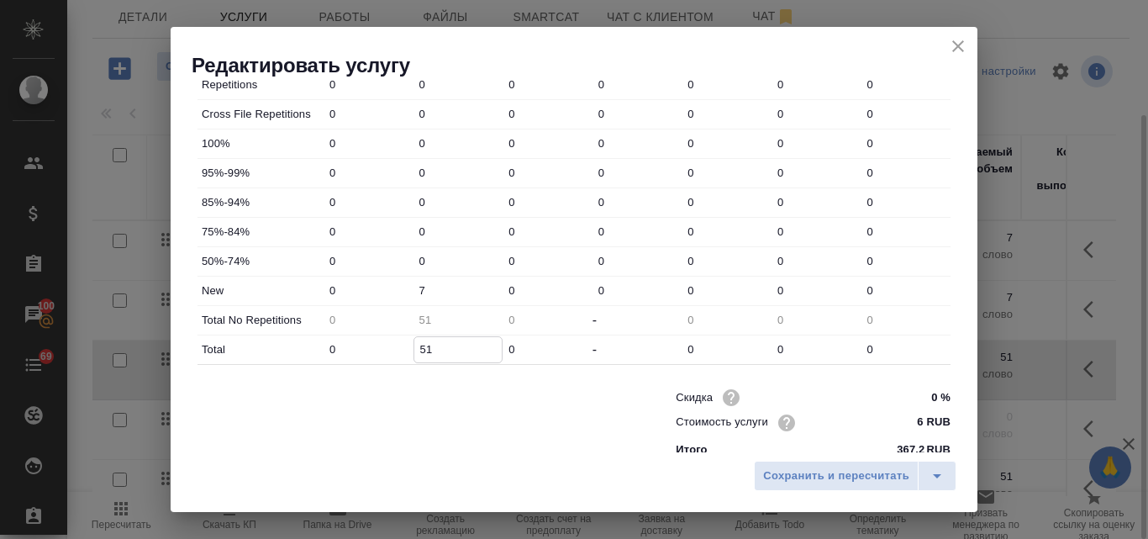
type input "7"
click at [801, 480] on span "Сохранить и пересчитать" at bounding box center [836, 476] width 146 height 19
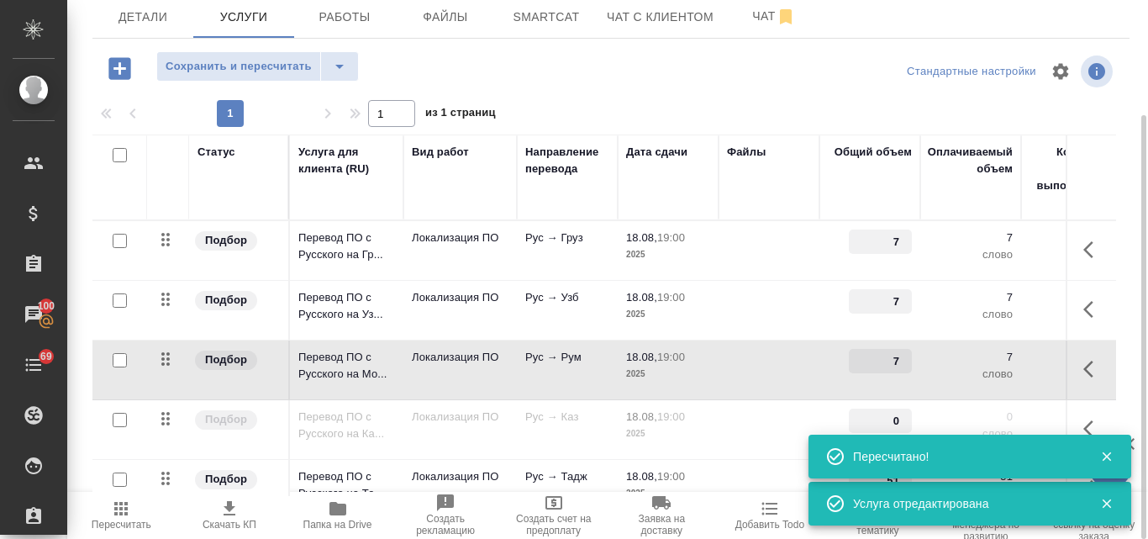
click at [114, 421] on input "checkbox" at bounding box center [120, 420] width 14 height 14
checkbox input "true"
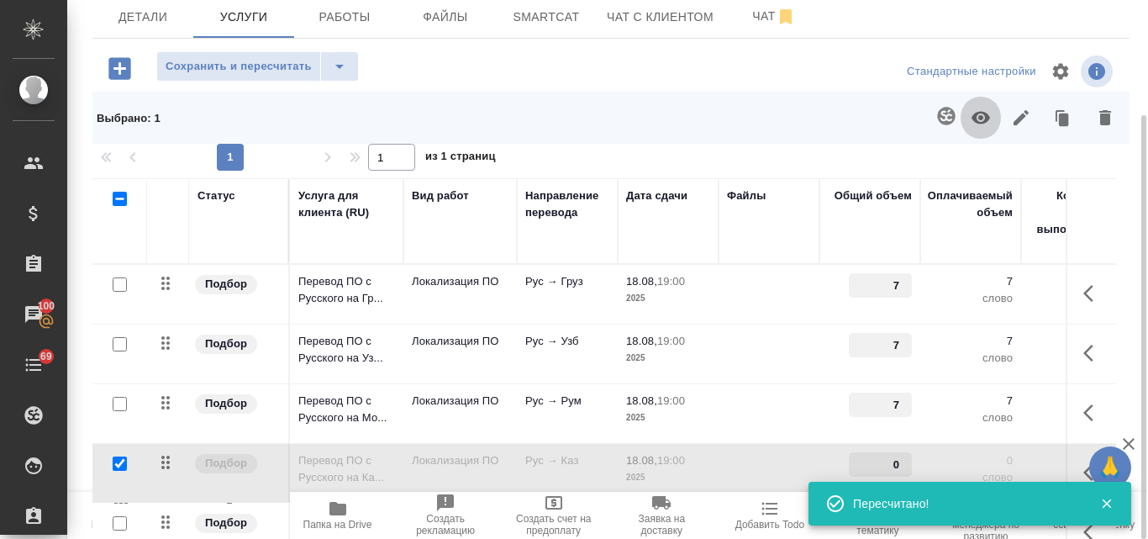
click at [971, 115] on icon "button" at bounding box center [981, 118] width 20 height 20
click at [704, 467] on span "18.08, 19:00" at bounding box center [668, 460] width 84 height 17
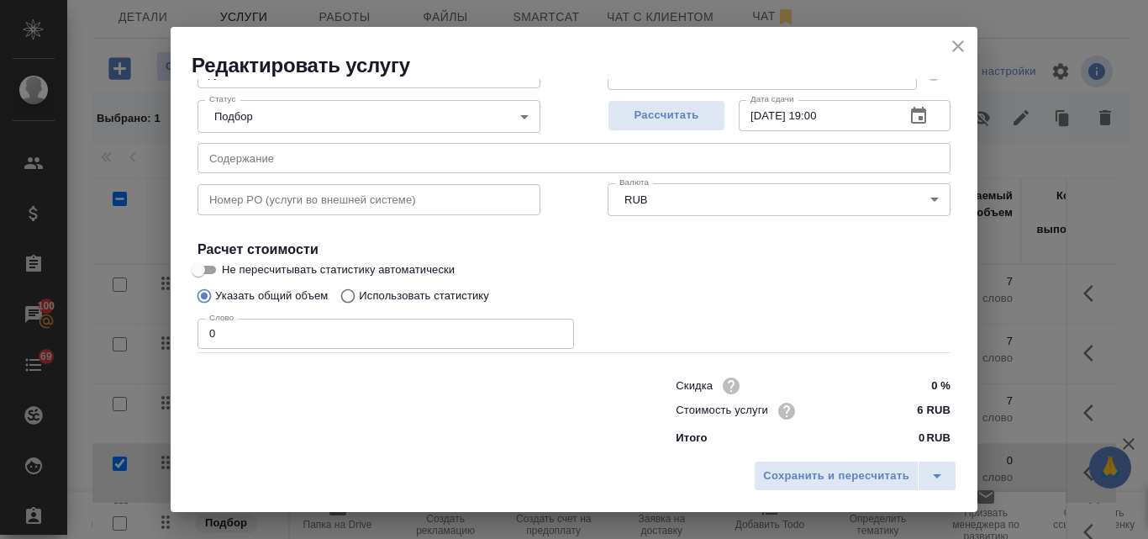
scroll to position [172, 0]
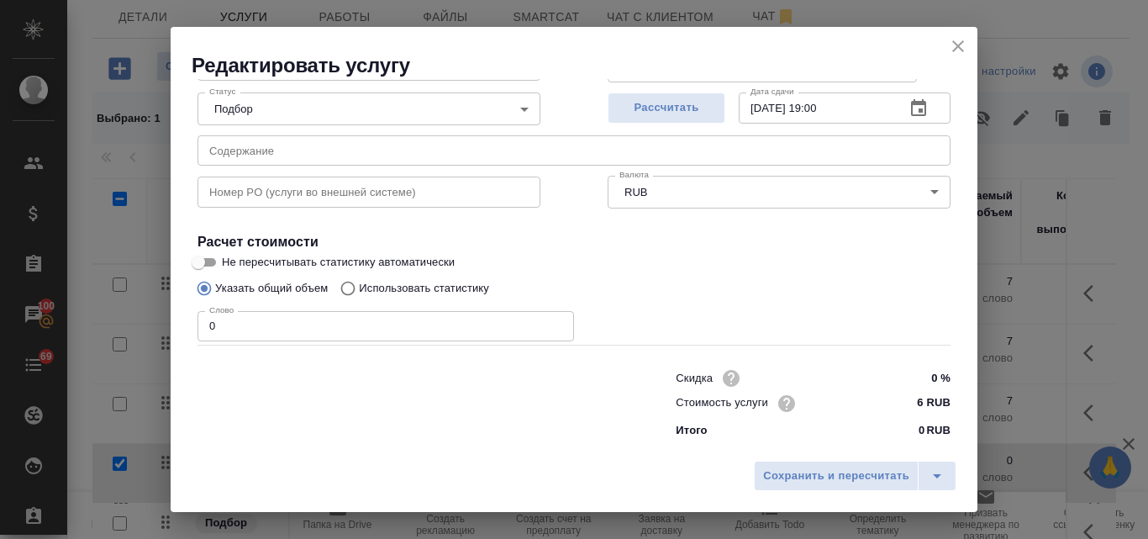
click at [355, 285] on input "Использовать статистику" at bounding box center [345, 288] width 27 height 32
radio input "true"
radio input "false"
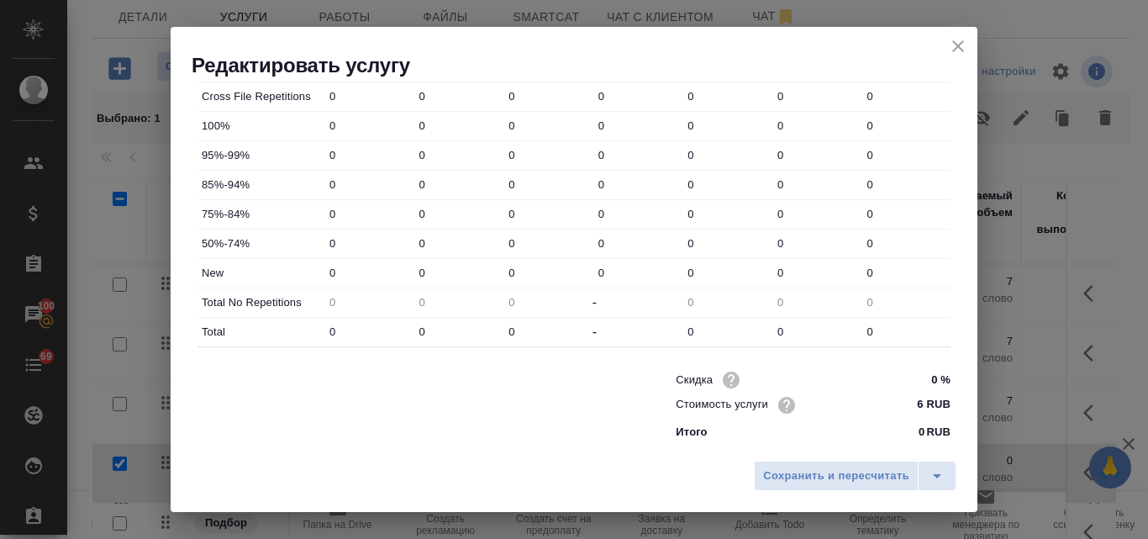
scroll to position [608, 0]
drag, startPoint x: 418, startPoint y: 270, endPoint x: 401, endPoint y: 269, distance: 16.8
click at [400, 267] on div "New 0 0 0 0 0 0 0" at bounding box center [574, 271] width 753 height 29
type input "7"
drag, startPoint x: 430, startPoint y: 323, endPoint x: 404, endPoint y: 322, distance: 26.1
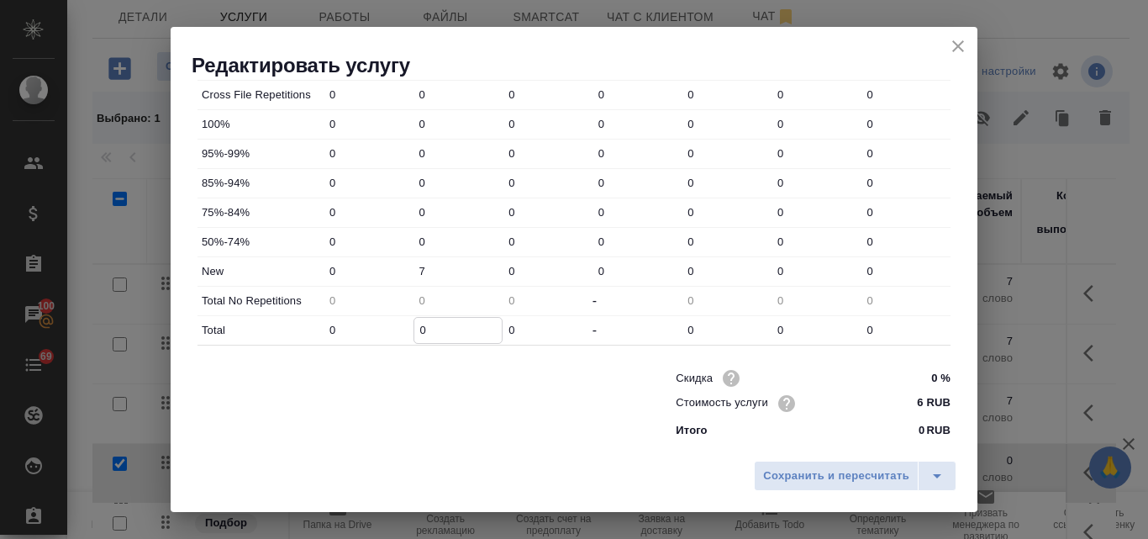
click at [403, 322] on div "Total 0 0 0 - 0 0 0" at bounding box center [574, 330] width 753 height 29
type input "7"
click at [833, 479] on span "Сохранить и пересчитать" at bounding box center [836, 476] width 146 height 19
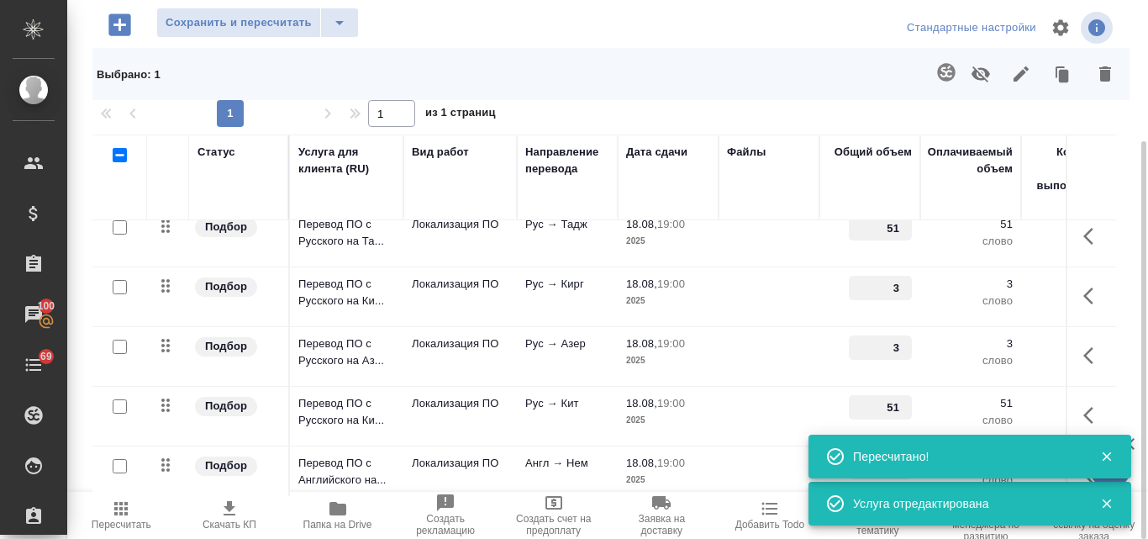
scroll to position [168, 0]
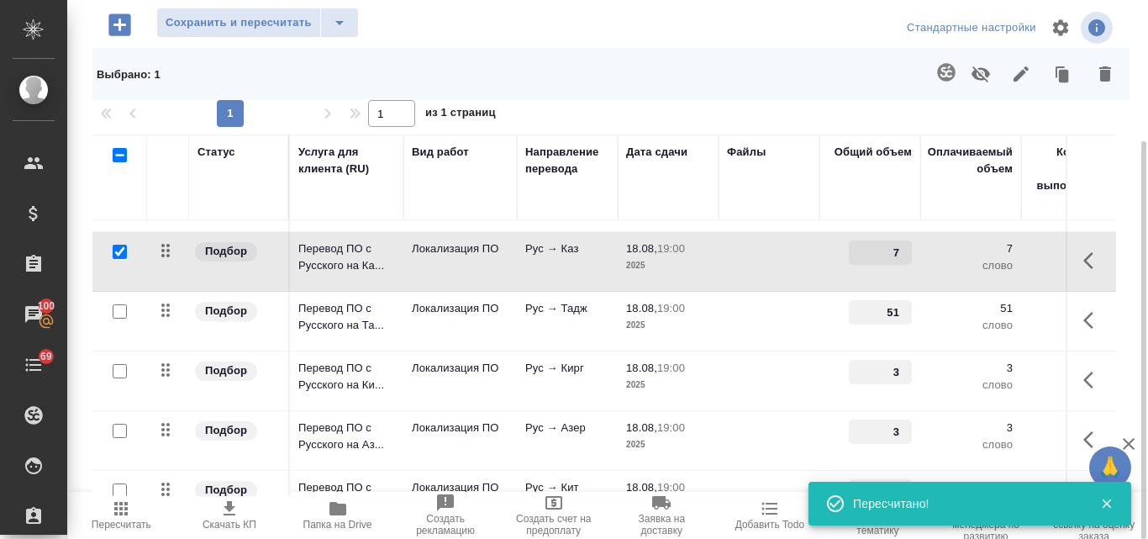
click at [680, 304] on p "19:00" at bounding box center [671, 308] width 28 height 13
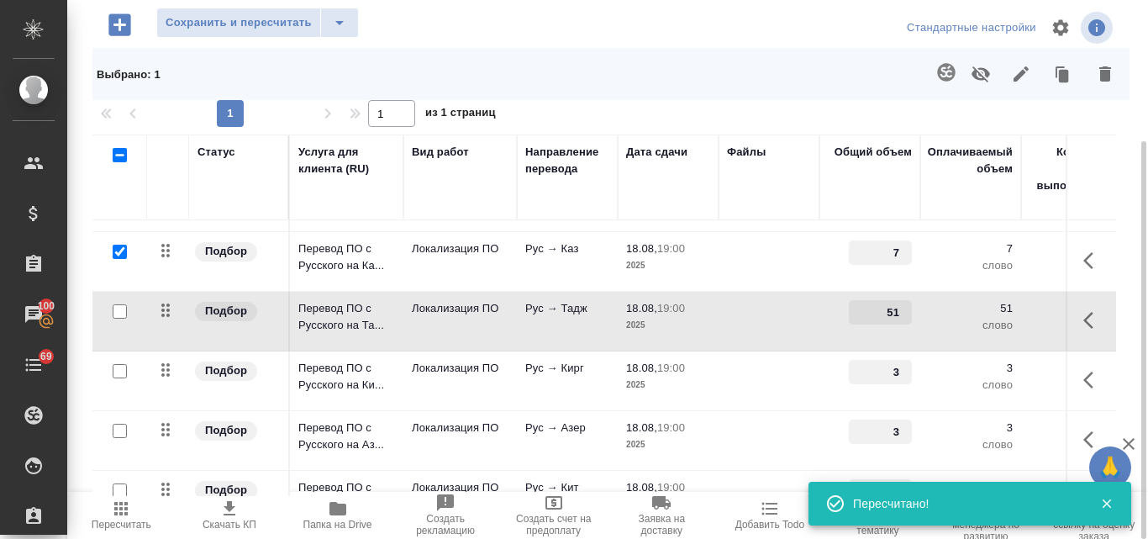
click at [680, 304] on p "19:00" at bounding box center [671, 308] width 28 height 13
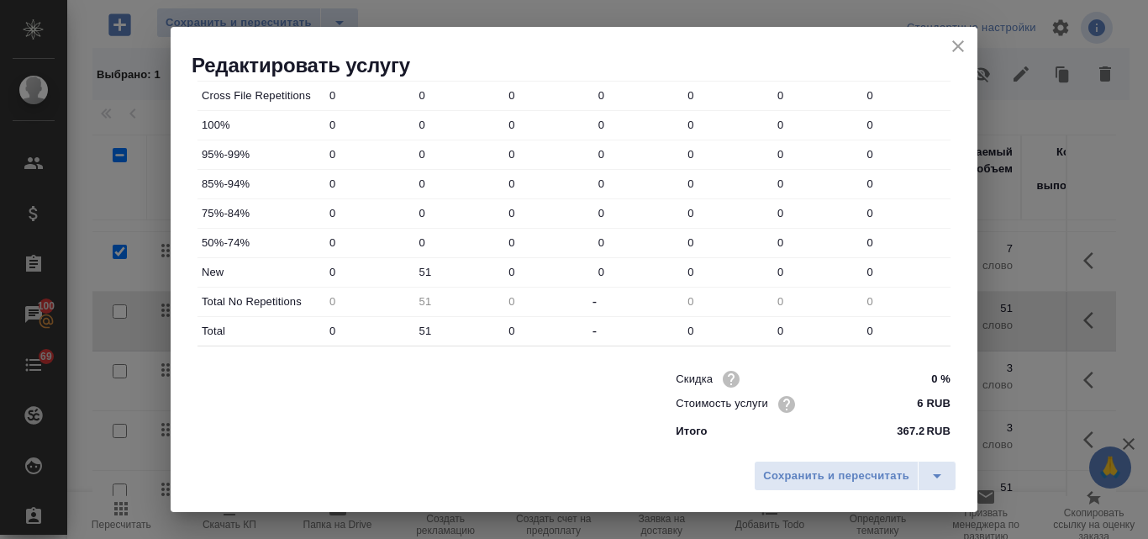
scroll to position [608, 0]
drag, startPoint x: 519, startPoint y: 270, endPoint x: 503, endPoint y: 271, distance: 16.0
click at [504, 271] on input "0" at bounding box center [548, 271] width 88 height 24
drag, startPoint x: 426, startPoint y: 268, endPoint x: 410, endPoint y: 269, distance: 16.0
click at [410, 269] on div "New 0 51 0 0 0 0 0" at bounding box center [574, 271] width 753 height 29
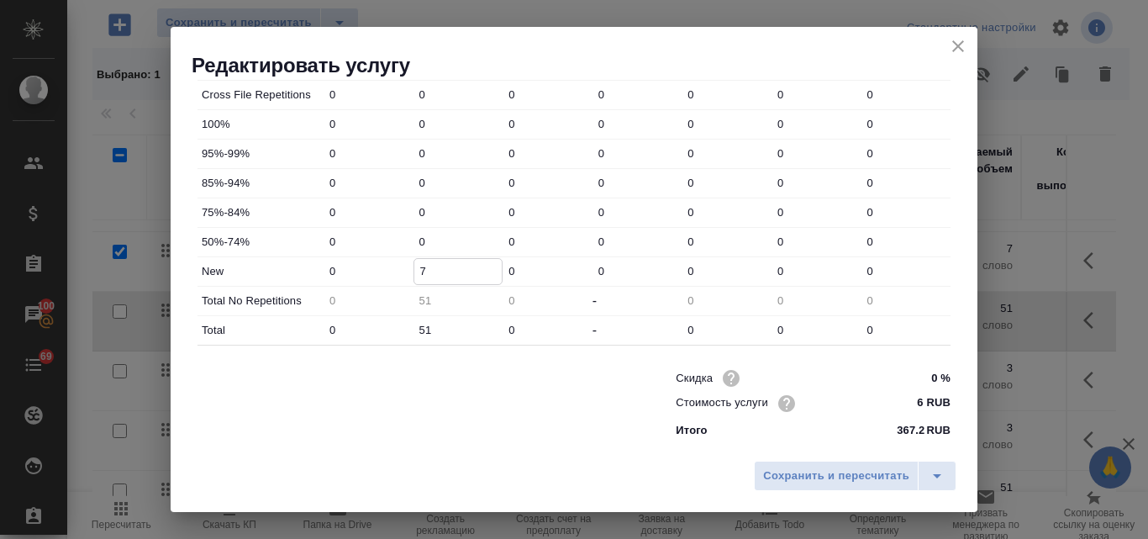
type input "7"
drag, startPoint x: 439, startPoint y: 325, endPoint x: 447, endPoint y: 322, distance: 8.8
click at [400, 323] on div "Total 0 51 0 - 0 0 0" at bounding box center [574, 330] width 753 height 29
type input "7"
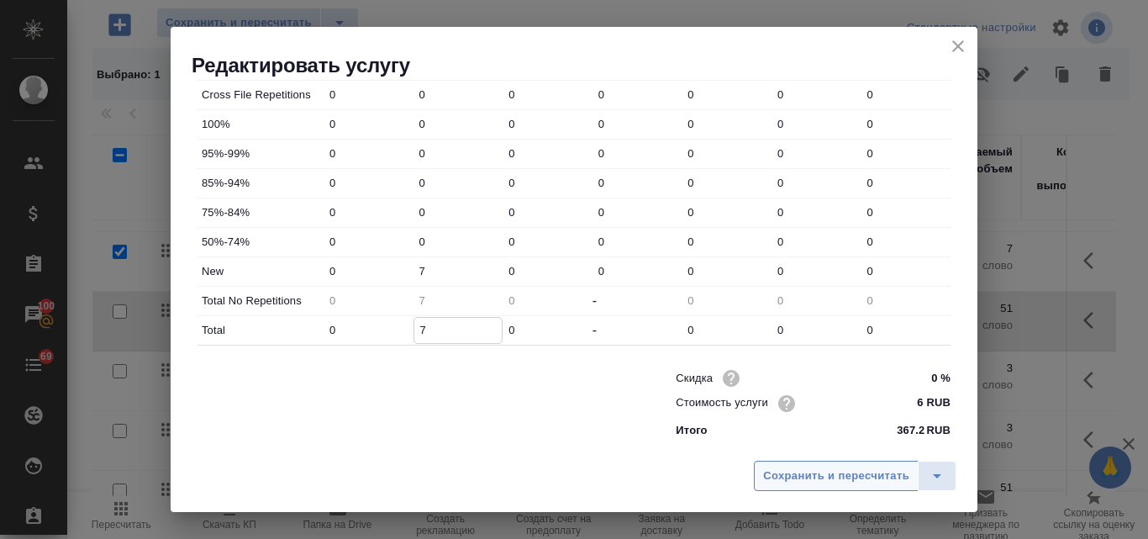
click at [780, 479] on span "Сохранить и пересчитать" at bounding box center [836, 476] width 146 height 19
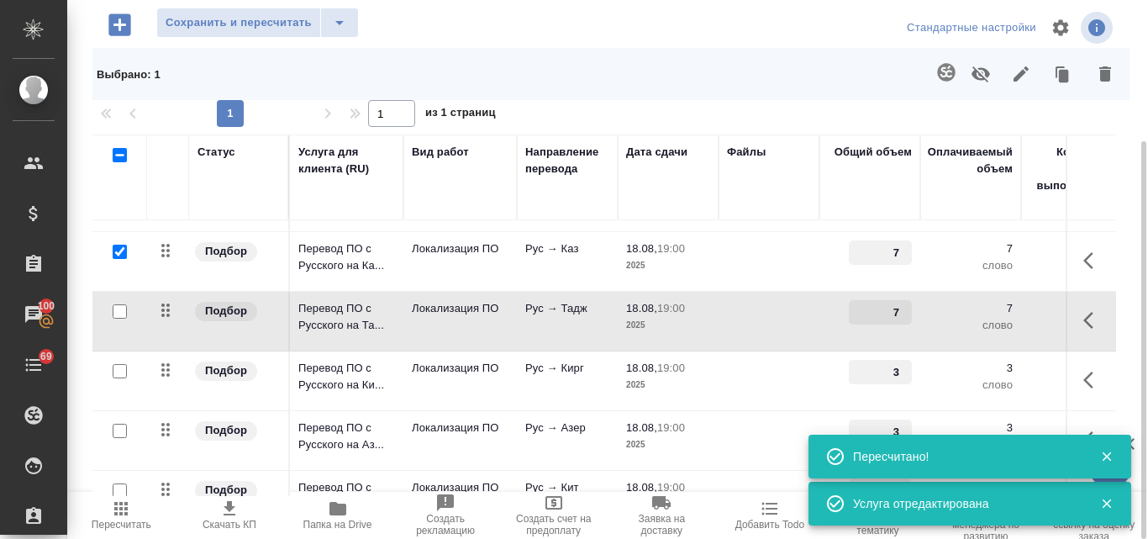
click at [671, 369] on p "19:00" at bounding box center [671, 368] width 28 height 13
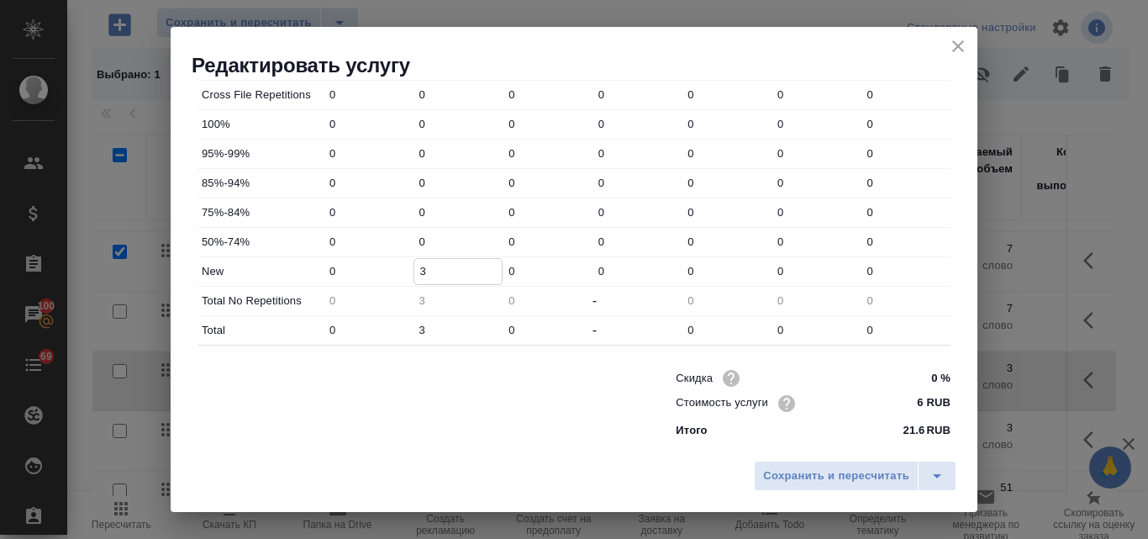
drag, startPoint x: 435, startPoint y: 274, endPoint x: 414, endPoint y: 272, distance: 21.2
click at [414, 272] on input "3" at bounding box center [458, 271] width 88 height 24
type input "7"
drag, startPoint x: 424, startPoint y: 325, endPoint x: 405, endPoint y: 320, distance: 19.0
click at [405, 320] on div "Total 0 3 0 - 0 0 0" at bounding box center [574, 330] width 753 height 29
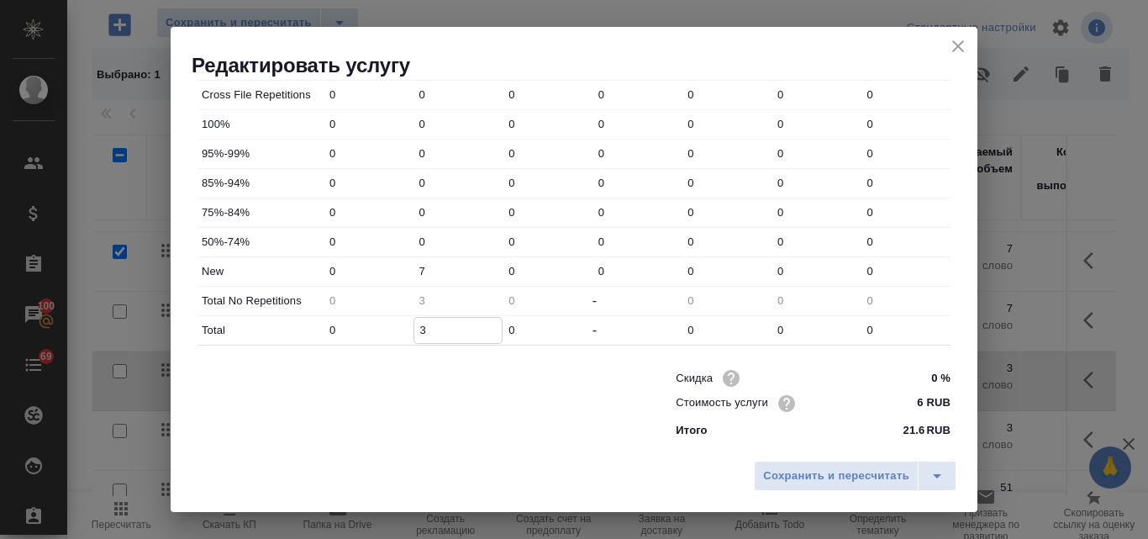
type input "7"
click at [818, 477] on span "Сохранить и пересчитать" at bounding box center [836, 476] width 146 height 19
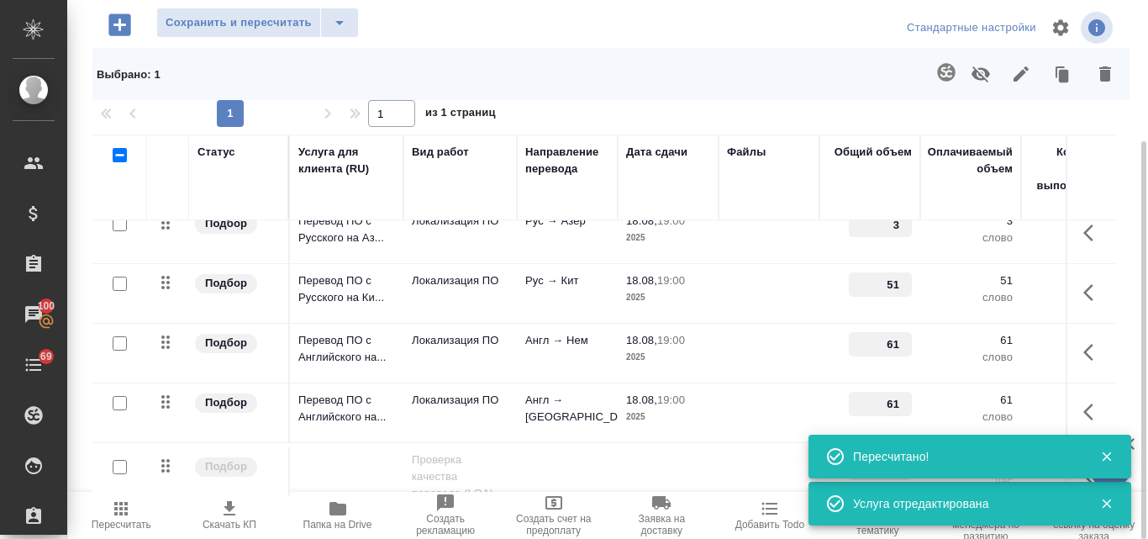
scroll to position [336, 0]
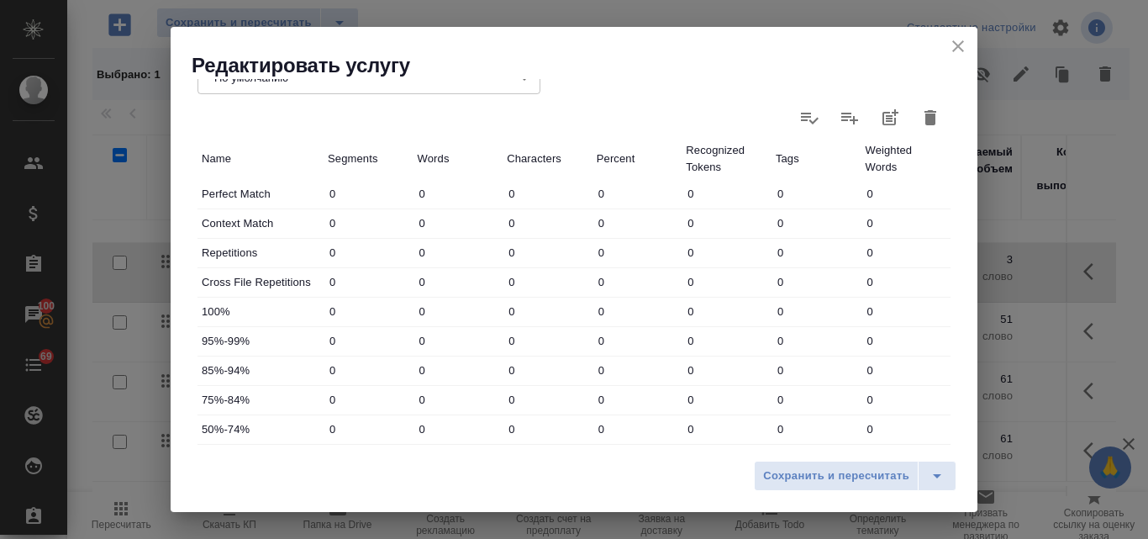
scroll to position [608, 0]
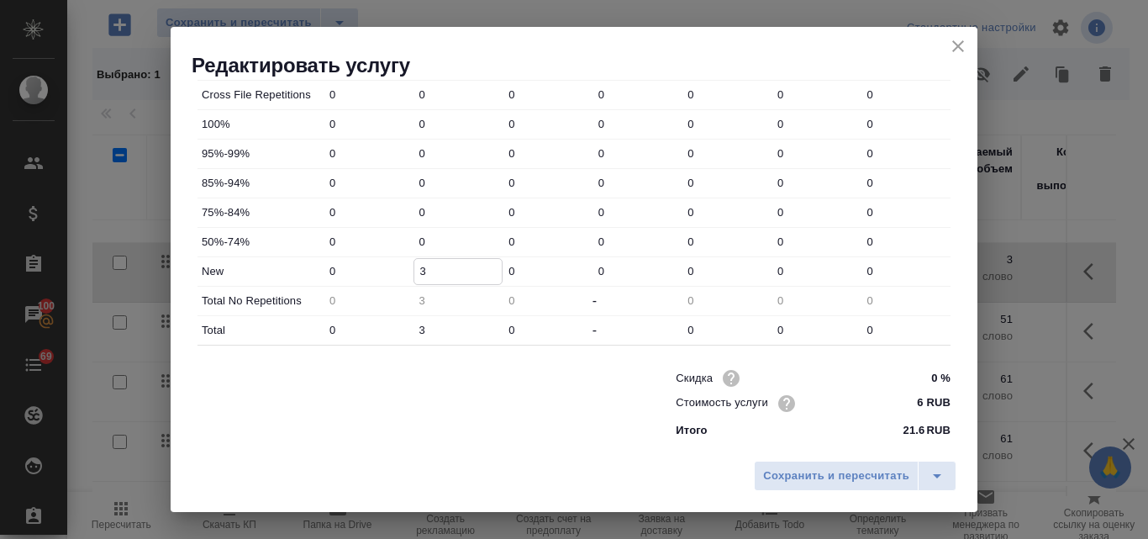
drag, startPoint x: 435, startPoint y: 272, endPoint x: 415, endPoint y: 271, distance: 19.4
click at [415, 271] on input "3" at bounding box center [458, 271] width 88 height 24
type input "7"
drag, startPoint x: 425, startPoint y: 333, endPoint x: 405, endPoint y: 326, distance: 21.3
click at [405, 326] on div "Total 0 3 0 - 0 0 0" at bounding box center [574, 330] width 753 height 29
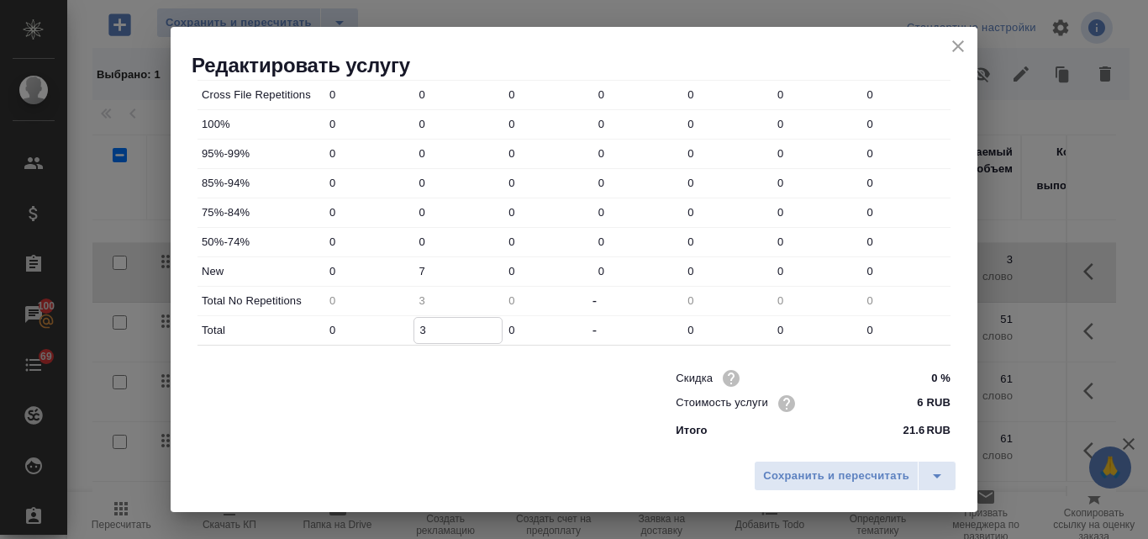
type input "7"
click at [792, 478] on span "Сохранить и пересчитать" at bounding box center [836, 476] width 146 height 19
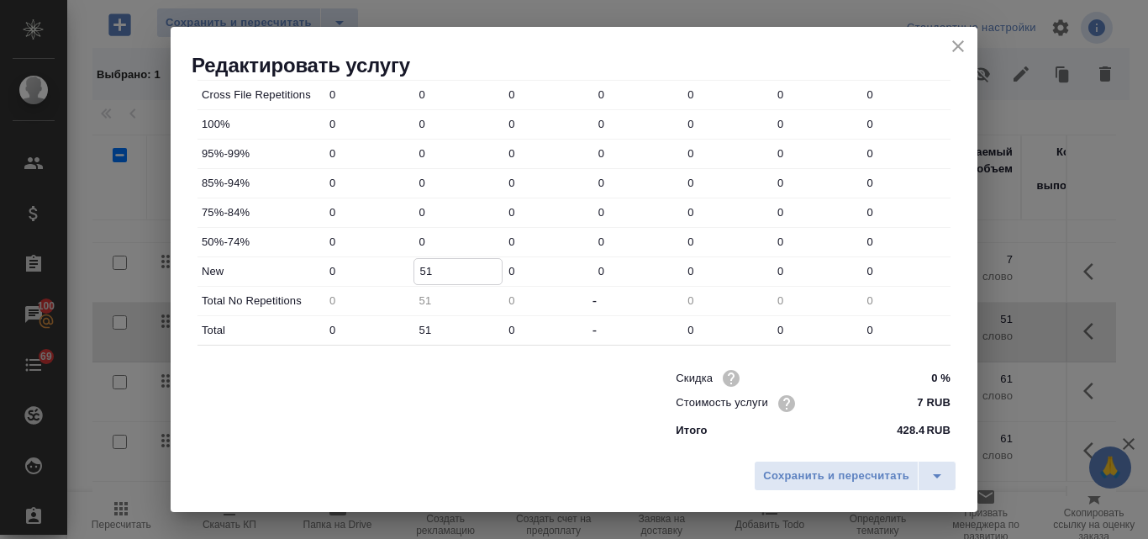
drag, startPoint x: 430, startPoint y: 272, endPoint x: 406, endPoint y: 272, distance: 24.4
click at [406, 272] on div "New 0 51 0 0 0 0 0" at bounding box center [574, 271] width 753 height 29
type input "7"
drag, startPoint x: 433, startPoint y: 325, endPoint x: 405, endPoint y: 325, distance: 27.7
click at [405, 325] on div "Total 0 51 0 - 0 0 0" at bounding box center [574, 330] width 753 height 29
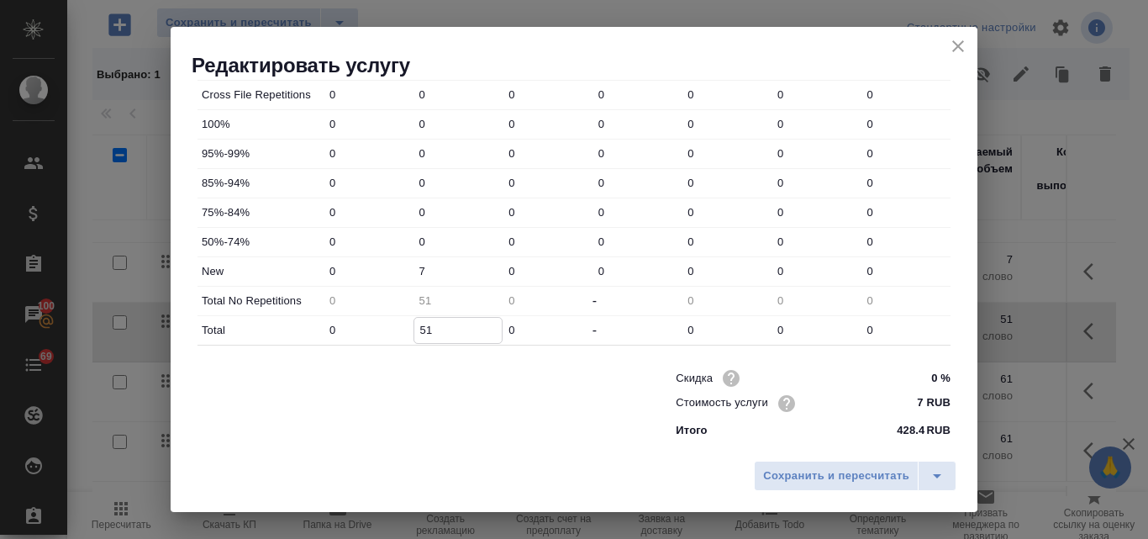
type input "7"
click at [840, 479] on span "Сохранить и пересчитать" at bounding box center [836, 476] width 146 height 19
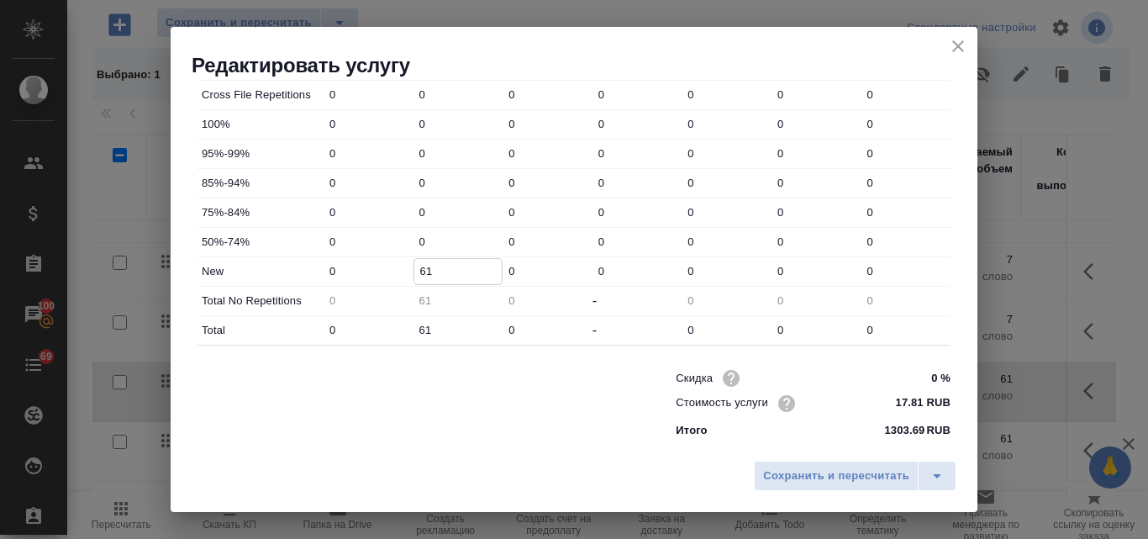
drag, startPoint x: 430, startPoint y: 273, endPoint x: 399, endPoint y: 272, distance: 32.0
click at [399, 269] on div "New 0 61 0 0 0 0 0" at bounding box center [574, 271] width 753 height 29
click at [420, 272] on input "0" at bounding box center [458, 271] width 88 height 24
type input "9"
drag, startPoint x: 428, startPoint y: 329, endPoint x: 409, endPoint y: 325, distance: 18.8
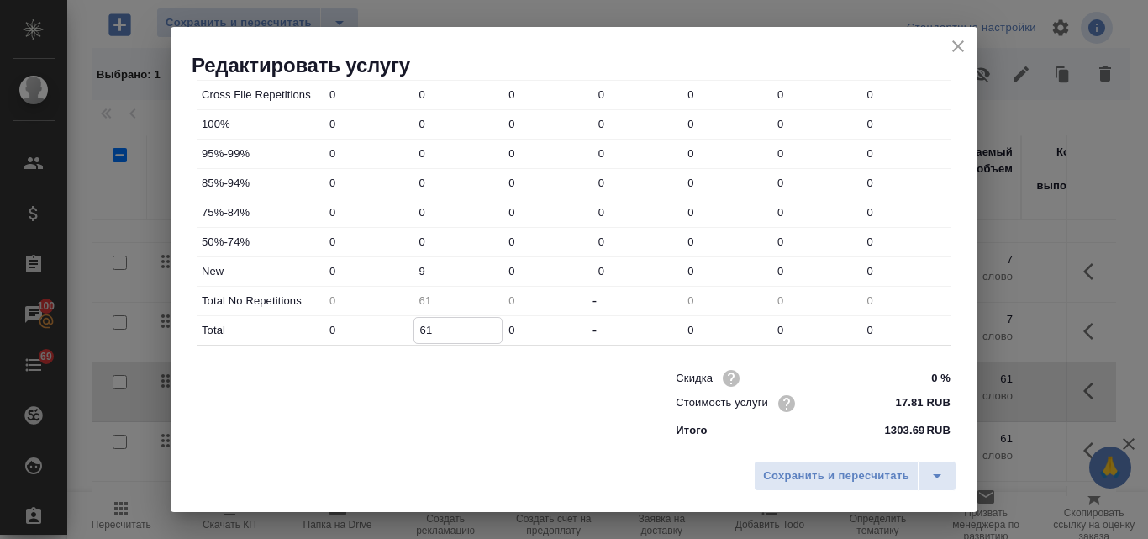
click at [409, 325] on div "Total 0 61 0 - 0 0 0" at bounding box center [574, 330] width 753 height 29
type input "9"
click at [798, 472] on span "Сохранить и пересчитать" at bounding box center [836, 476] width 146 height 19
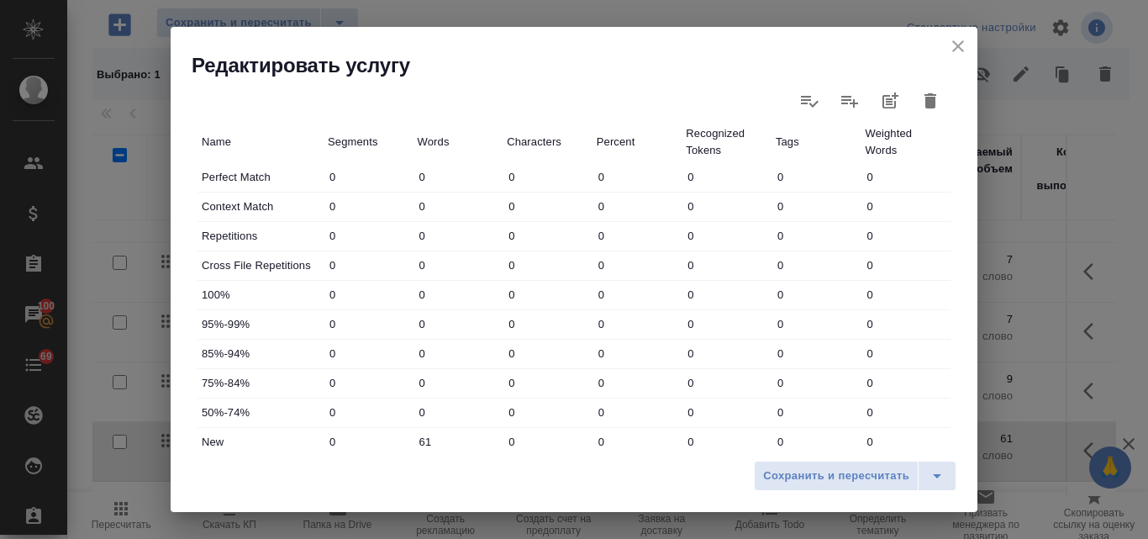
scroll to position [589, 0]
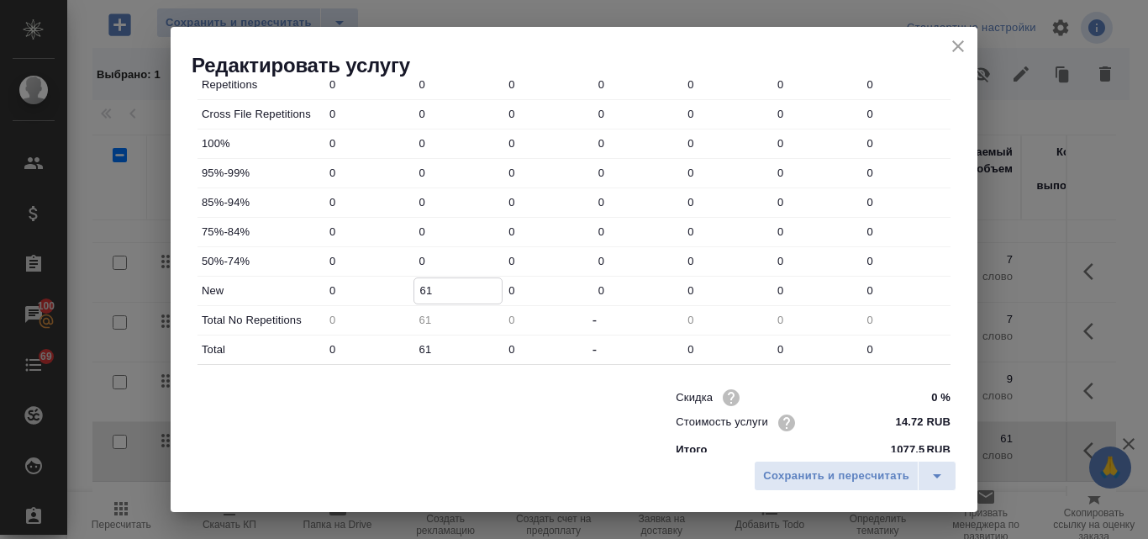
drag, startPoint x: 442, startPoint y: 290, endPoint x: 409, endPoint y: 285, distance: 33.2
click at [409, 285] on div "New 0 61 0 0 0 0 0" at bounding box center [574, 291] width 753 height 29
type input "9"
drag, startPoint x: 429, startPoint y: 347, endPoint x: 409, endPoint y: 345, distance: 20.3
click at [407, 345] on div "Total 0 61 0 - 0 0 0" at bounding box center [574, 349] width 753 height 29
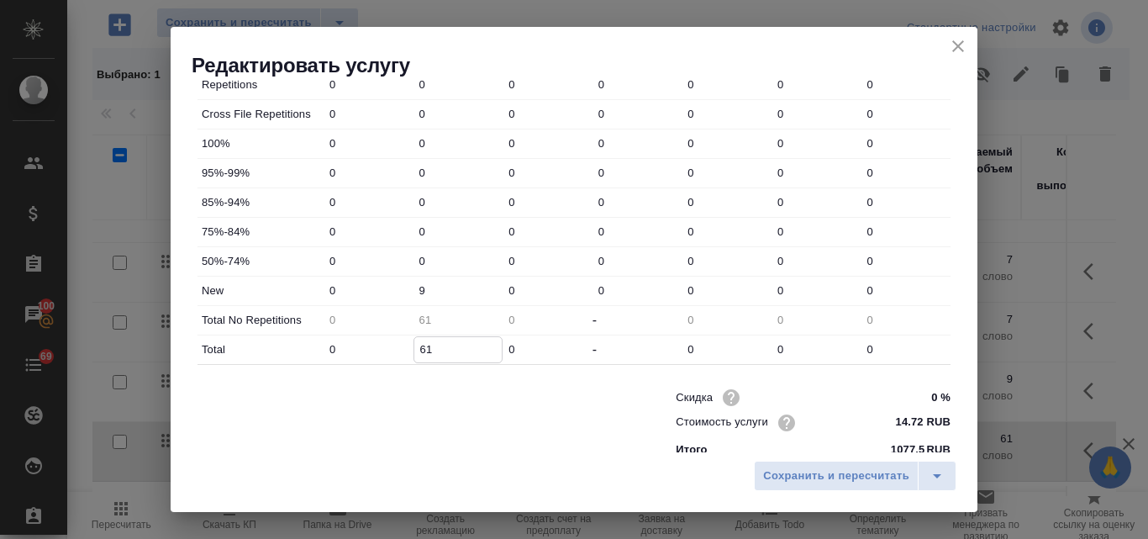
type input "9"
click at [780, 472] on span "Сохранить и пересчитать" at bounding box center [836, 476] width 146 height 19
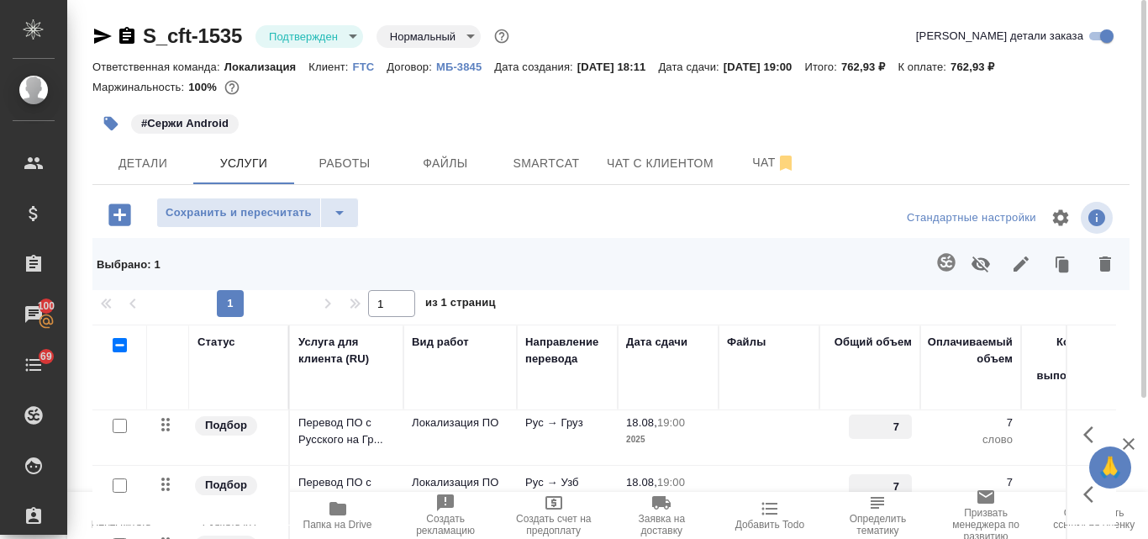
scroll to position [0, 0]
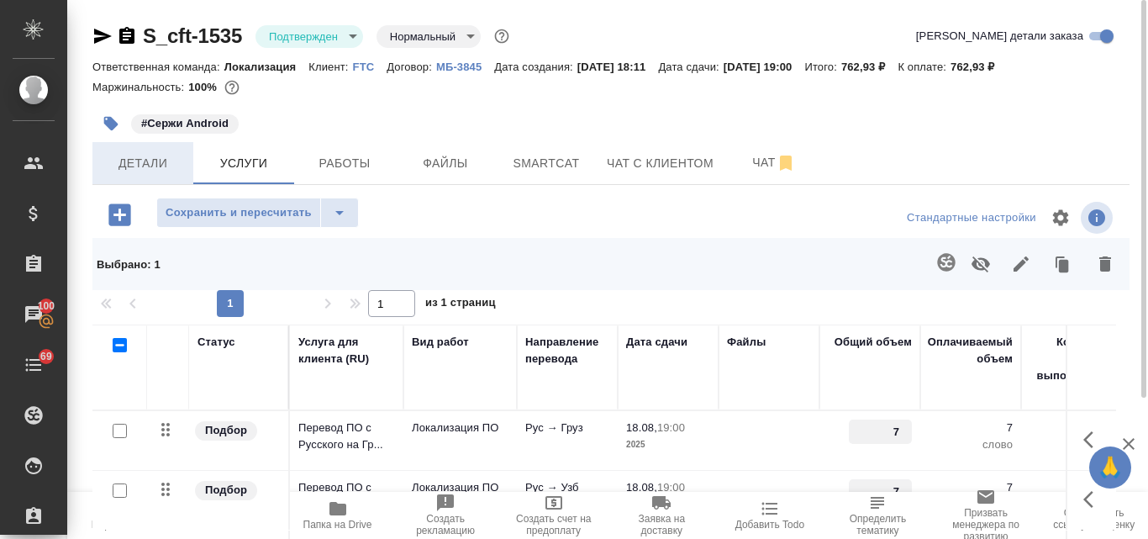
click at [148, 161] on span "Детали" at bounding box center [143, 163] width 81 height 21
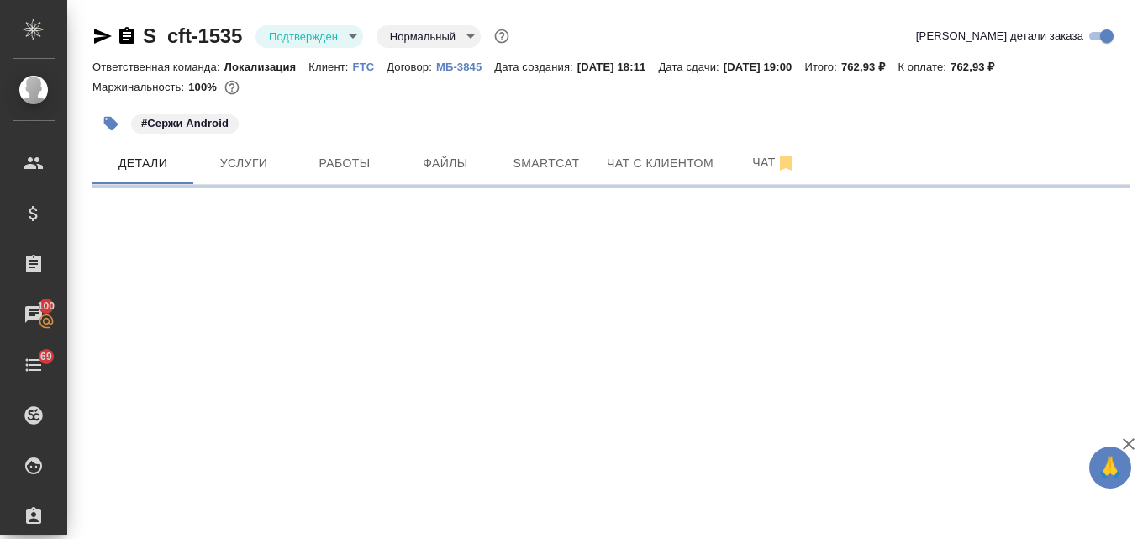
select select "RU"
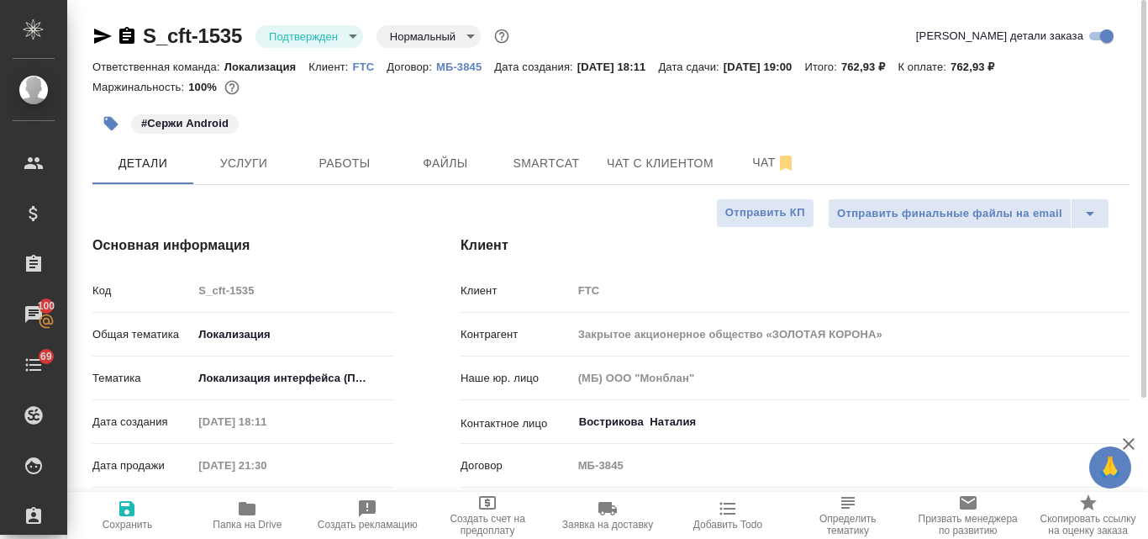
type textarea "x"
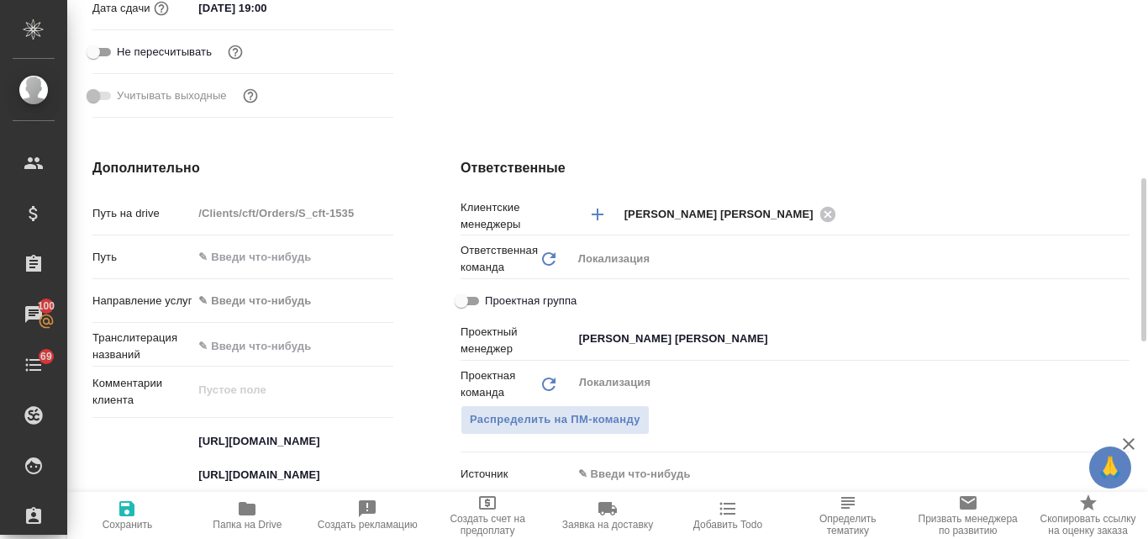
scroll to position [925, 0]
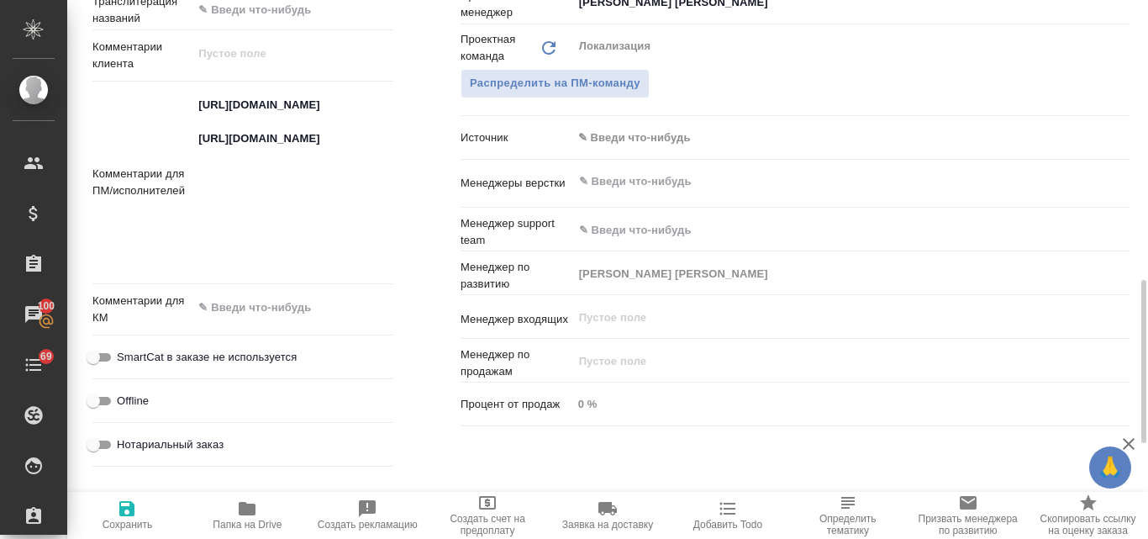
type textarea "x"
drag, startPoint x: 195, startPoint y: 106, endPoint x: 351, endPoint y: 271, distance: 226.6
click at [351, 271] on textarea "https://smartcat.com/projects/64c78566-ebcf-4faf-9644-26ca342ce695/files?target…" at bounding box center [292, 182] width 199 height 180
type textarea "x"
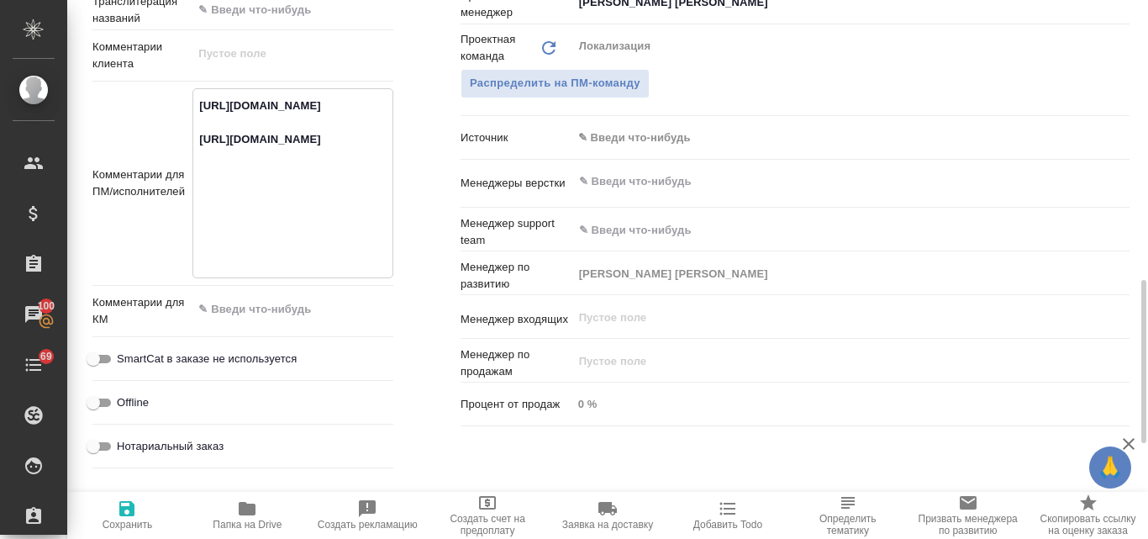
type textarea "x"
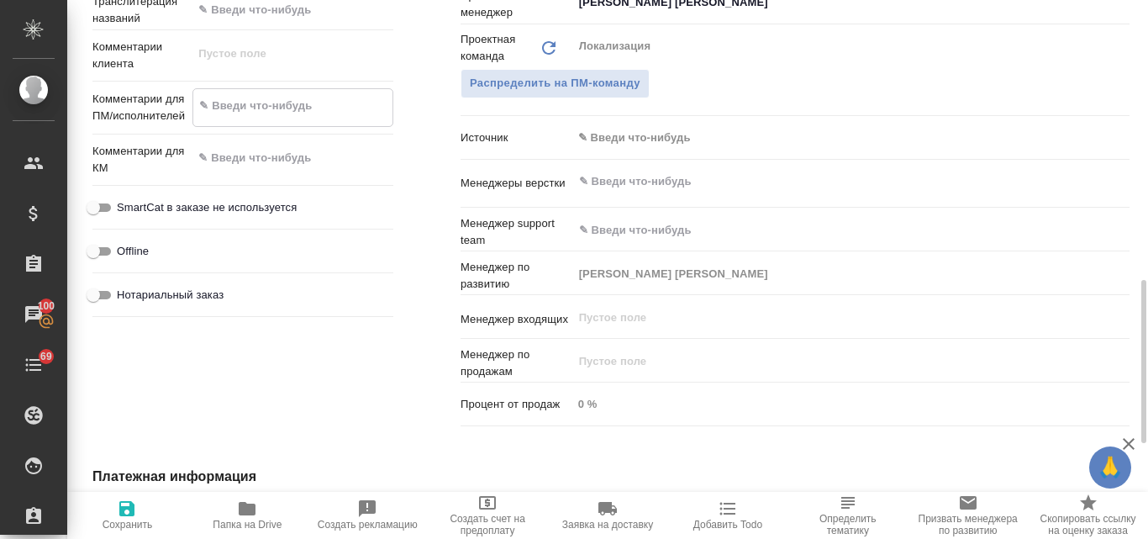
type textarea "x"
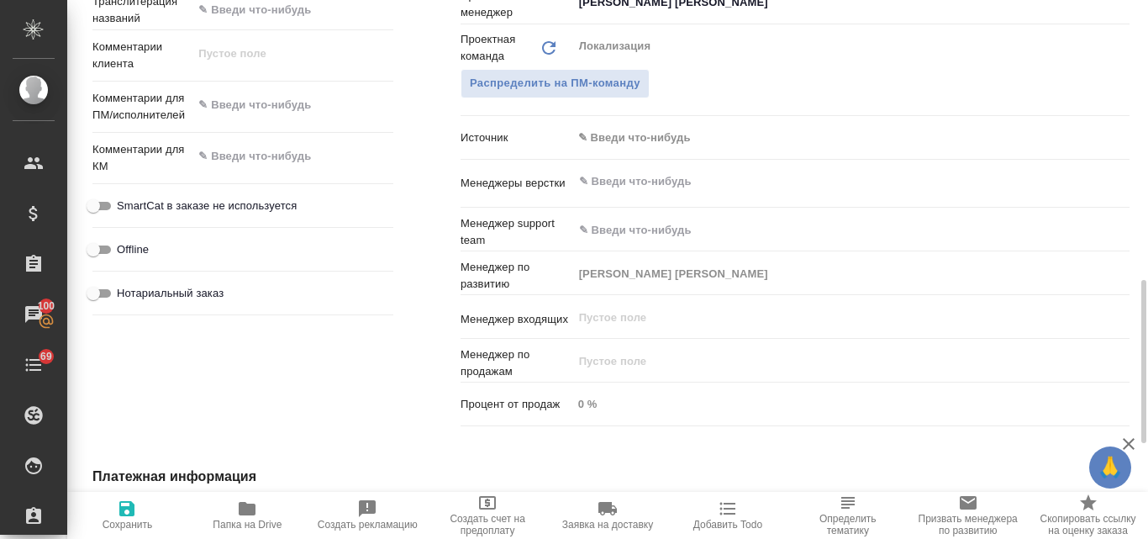
type textarea "x"
paste textarea "https://smartcat.com/projects/64c78566-ebcf-4faf-9644-26ca342ce695/files?target…"
type textarea "https://smartcat.com/projects/64c78566-ebcf-4faf-9644-26ca342ce695/files?target…"
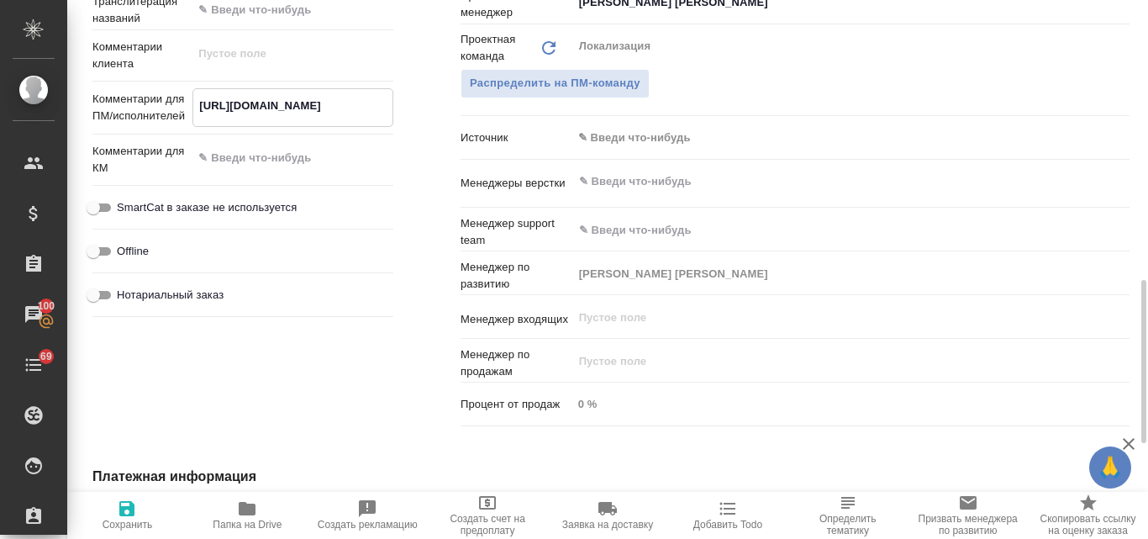
type textarea "x"
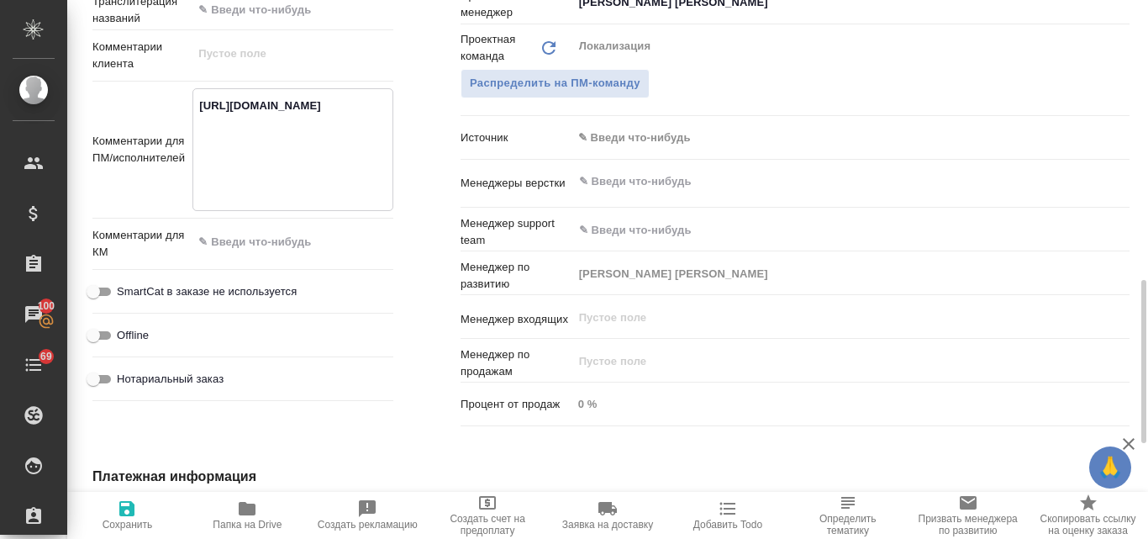
type textarea "https://smartcat.com/projects/64c78566-ebcf-4faf-9644-26ca342ce695/files?target…"
type textarea "x"
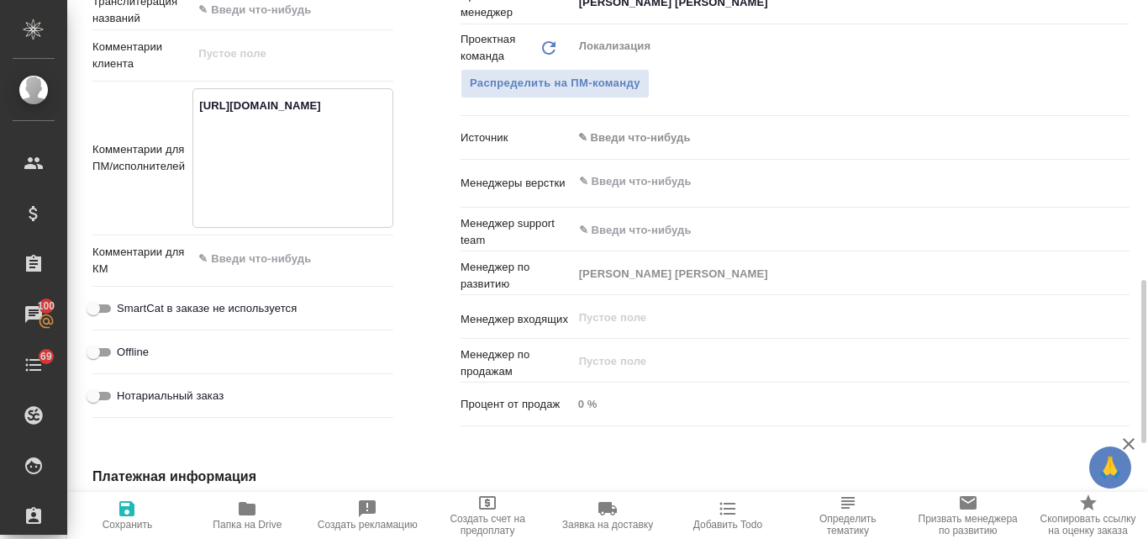
type textarea "https://smartcat.com/projects/64c78566-ebcf-4faf-9644-26ca342ce695/files?target…"
type textarea "x"
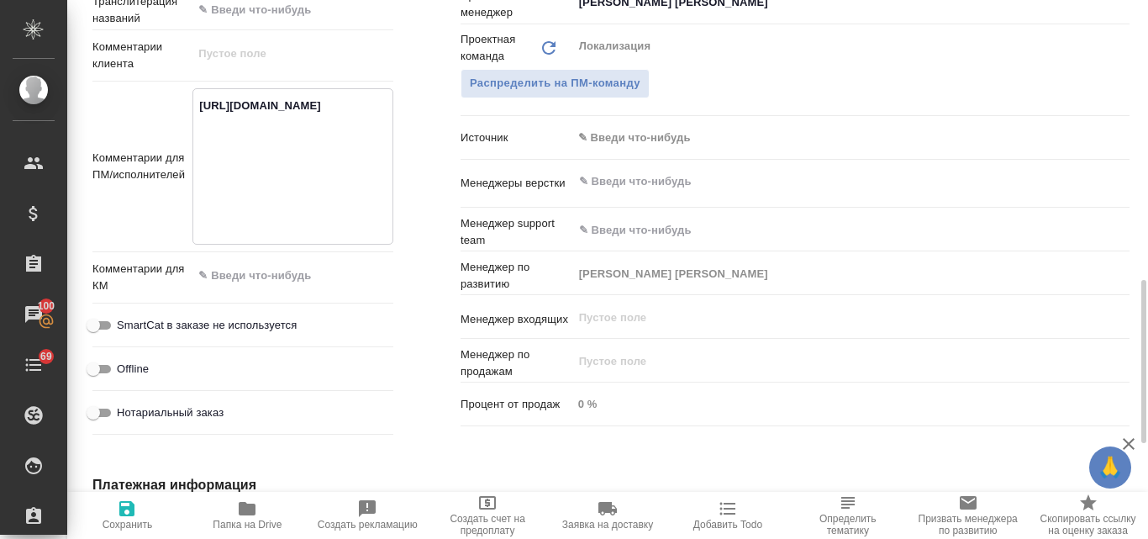
type textarea "https://smartcat.com/projects/64c78566-ebcf-4faf-9644-26ca342ce695/files?target…"
type textarea "x"
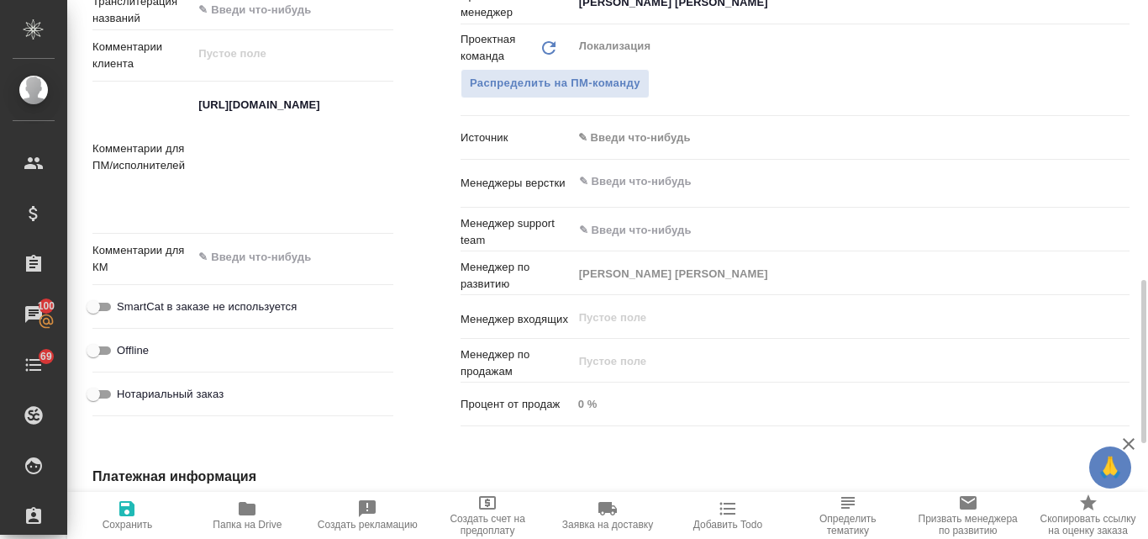
type textarea "x"
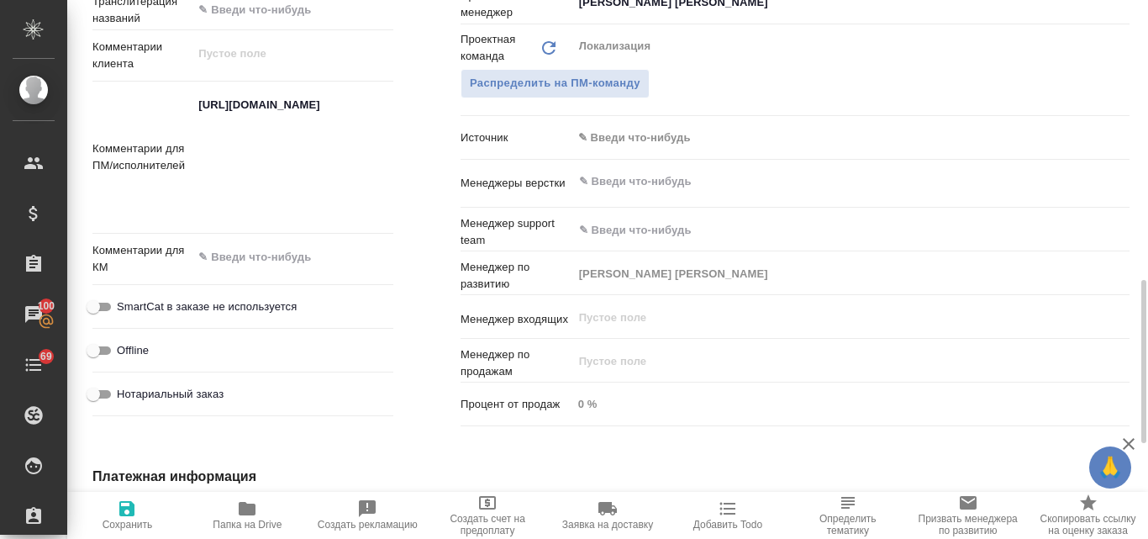
type textarea "x"
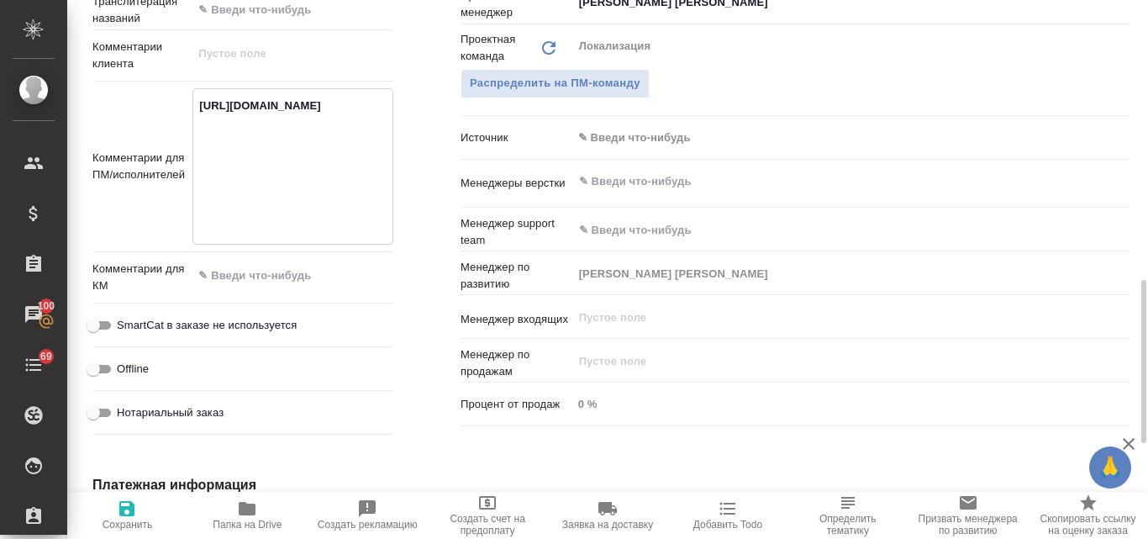
paste textarea "https://smartcat.com/projects/a3e2d400-f834-4757-8563-5d4e2db58a4b/files?target…"
type textarea "https://smartcat.com/projects/64c78566-ebcf-4faf-9644-26ca342ce695/files?target…"
type textarea "x"
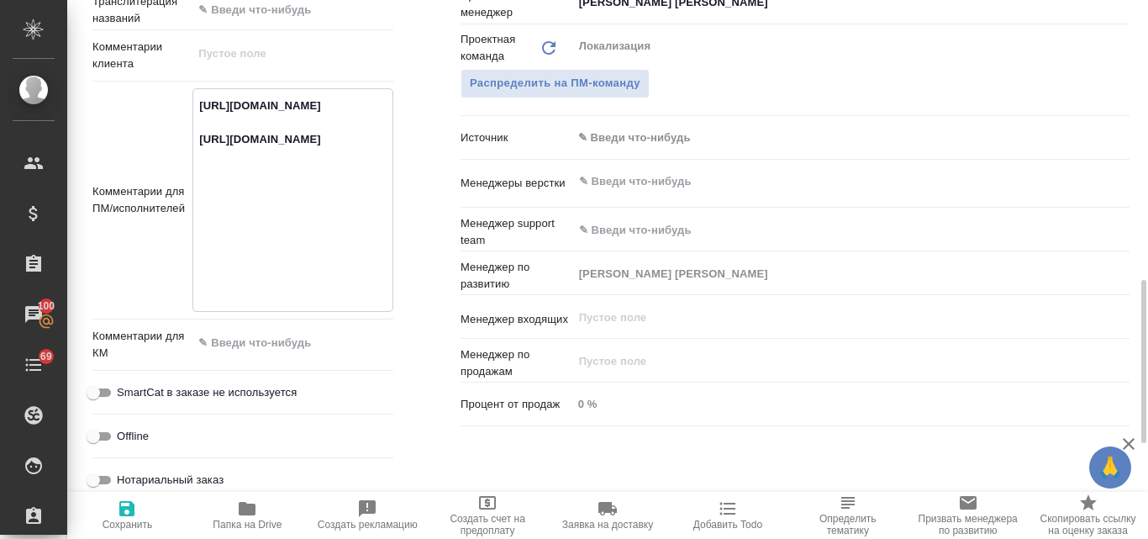
type textarea "https://smartcat.com/projects/64c78566-ebcf-4faf-9644-26ca342ce695/files?target…"
type textarea "x"
click at [129, 507] on icon "button" at bounding box center [126, 508] width 15 height 15
type textarea "x"
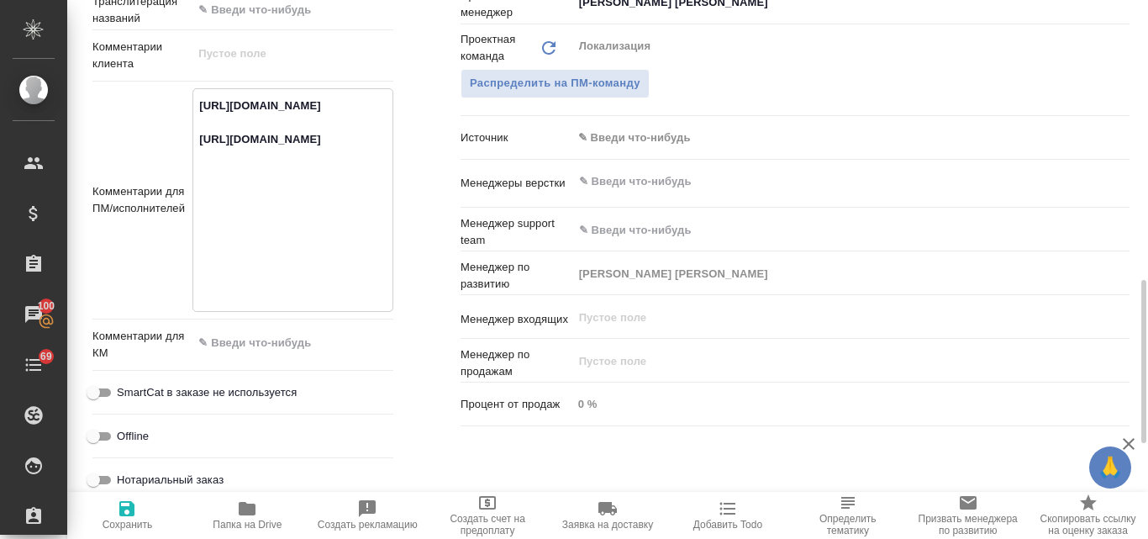
type textarea "x"
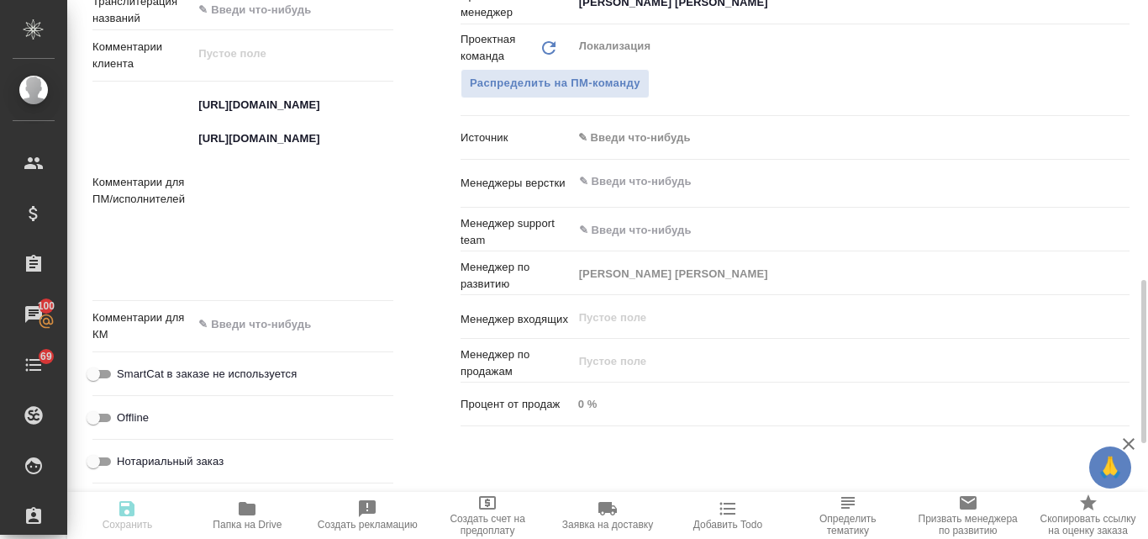
type textarea "x"
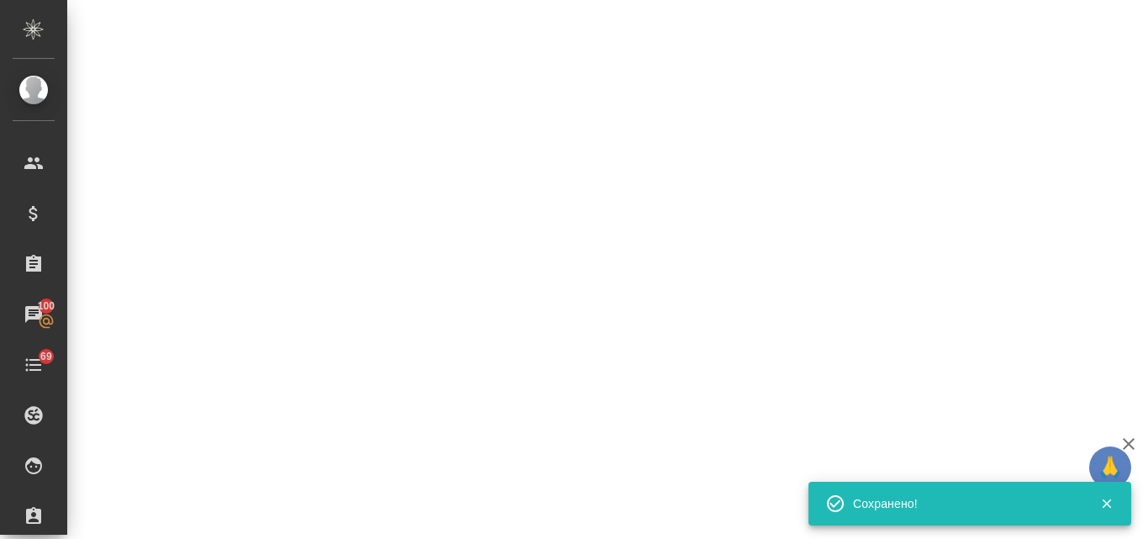
select select "RU"
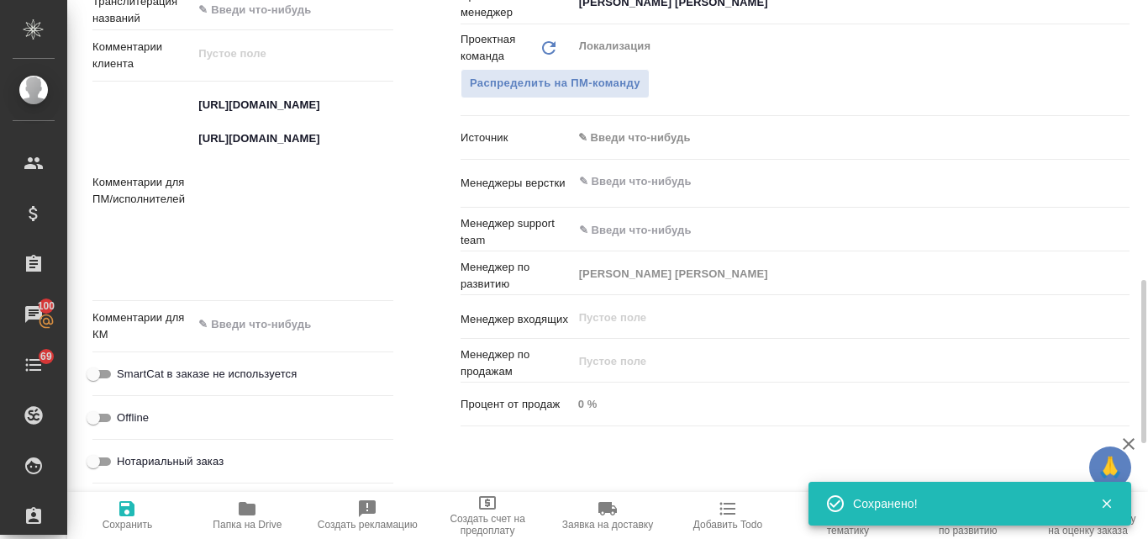
type textarea "x"
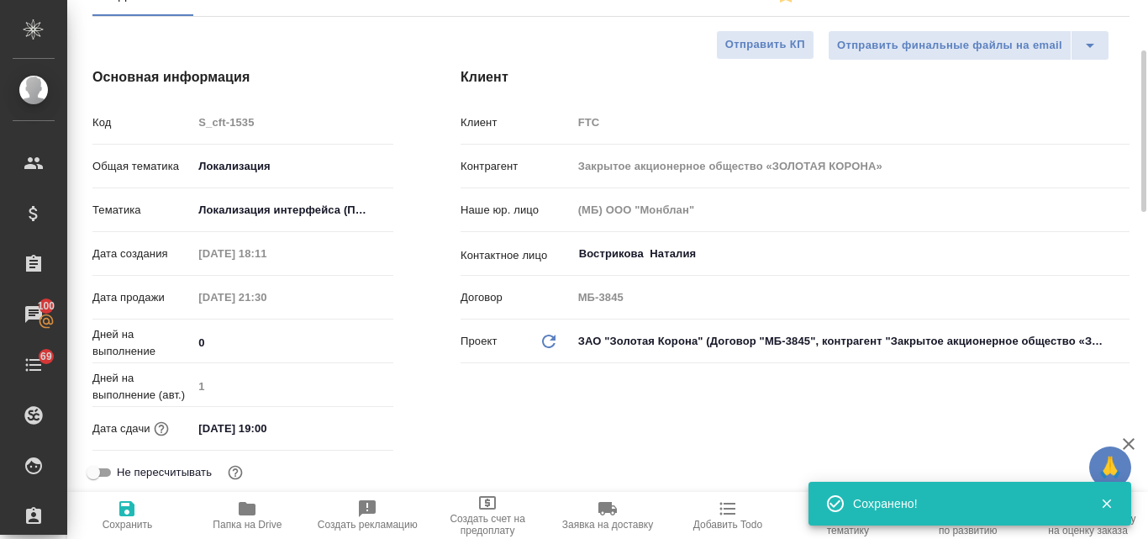
scroll to position [0, 0]
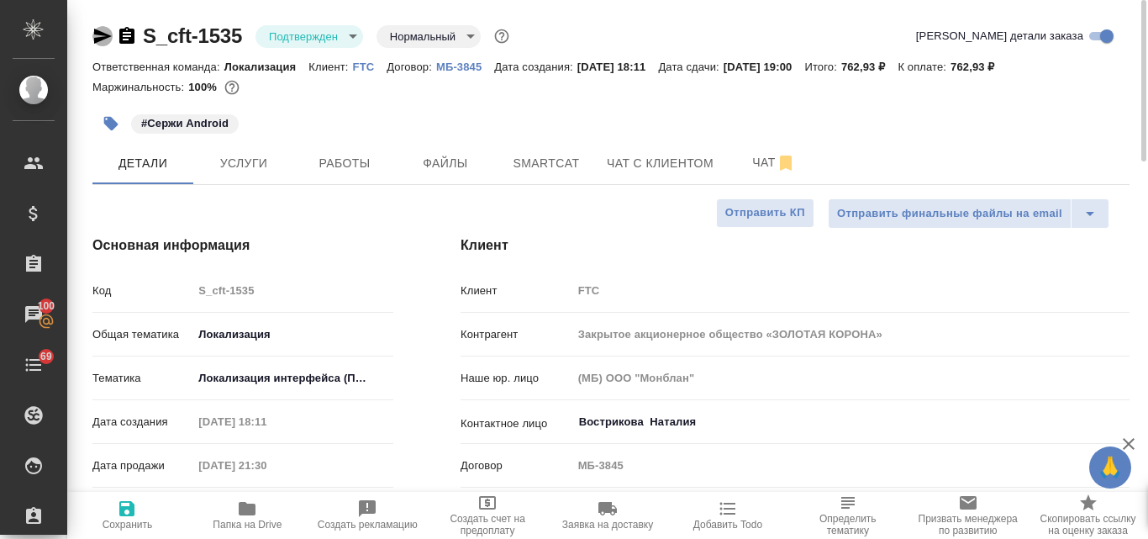
click at [97, 39] on icon "button" at bounding box center [103, 36] width 18 height 15
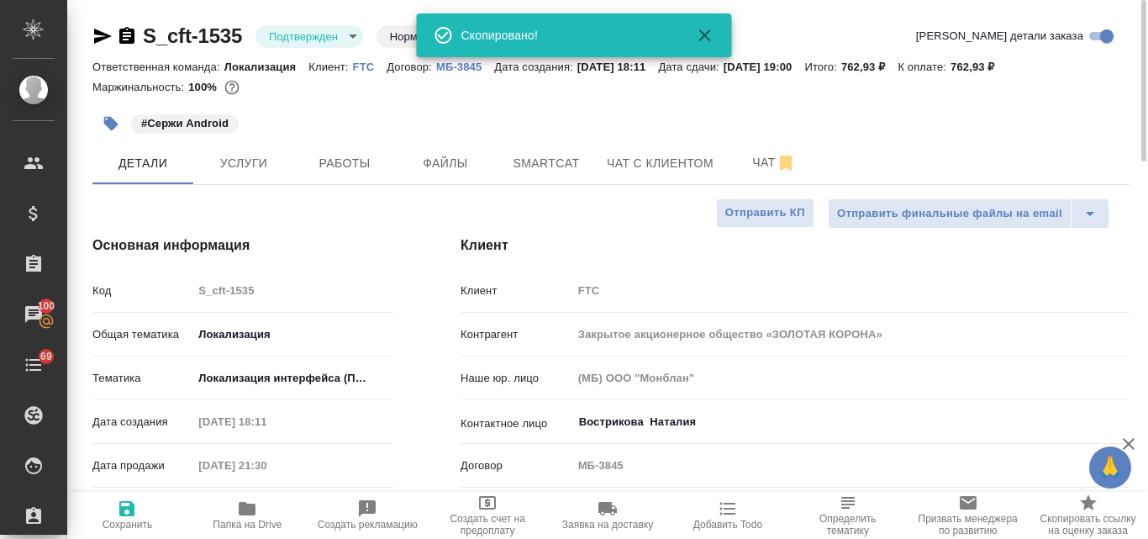
type textarea "x"
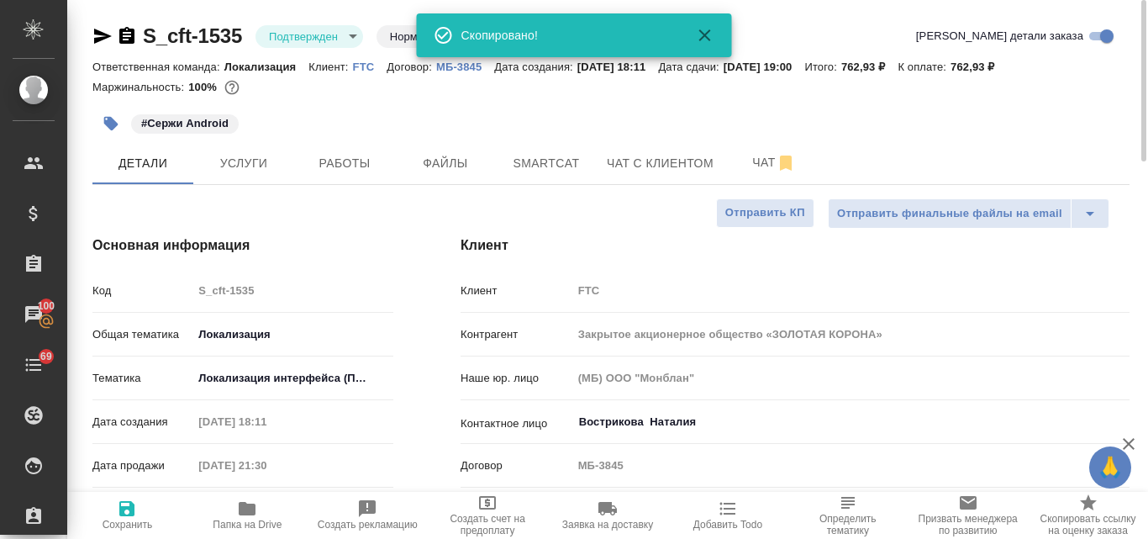
type textarea "x"
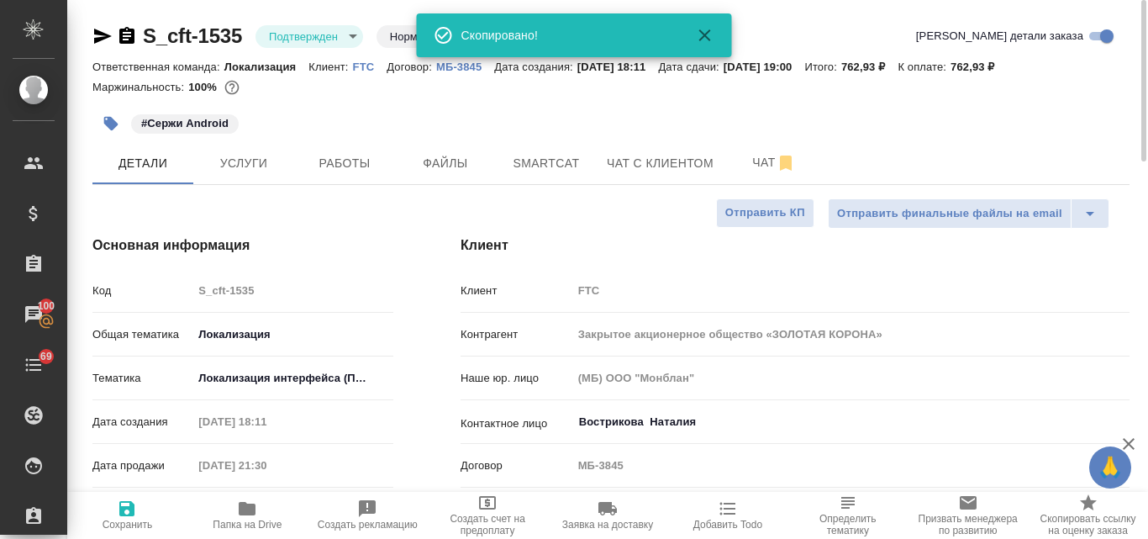
type textarea "x"
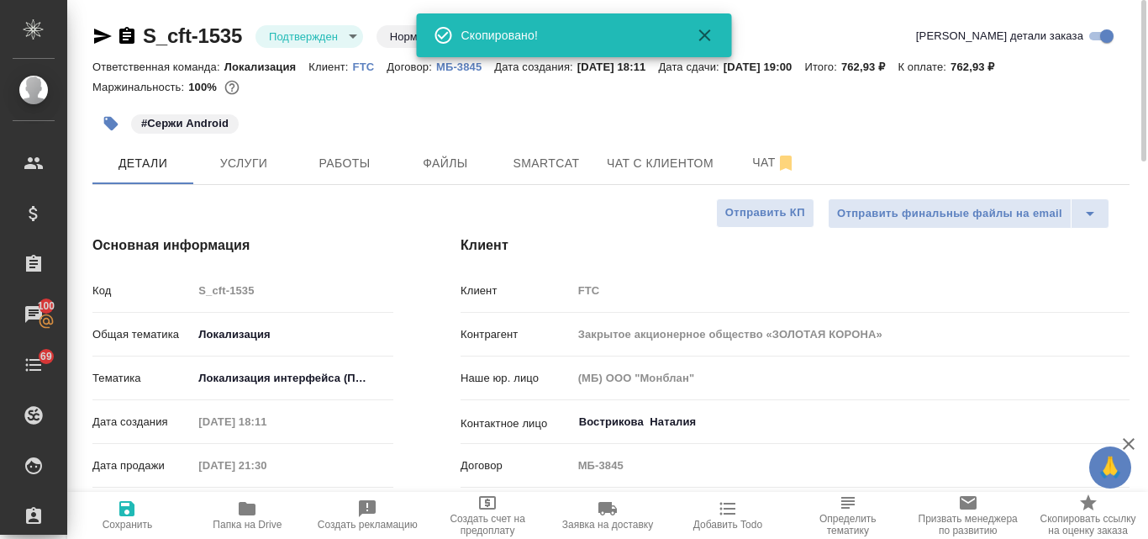
type textarea "x"
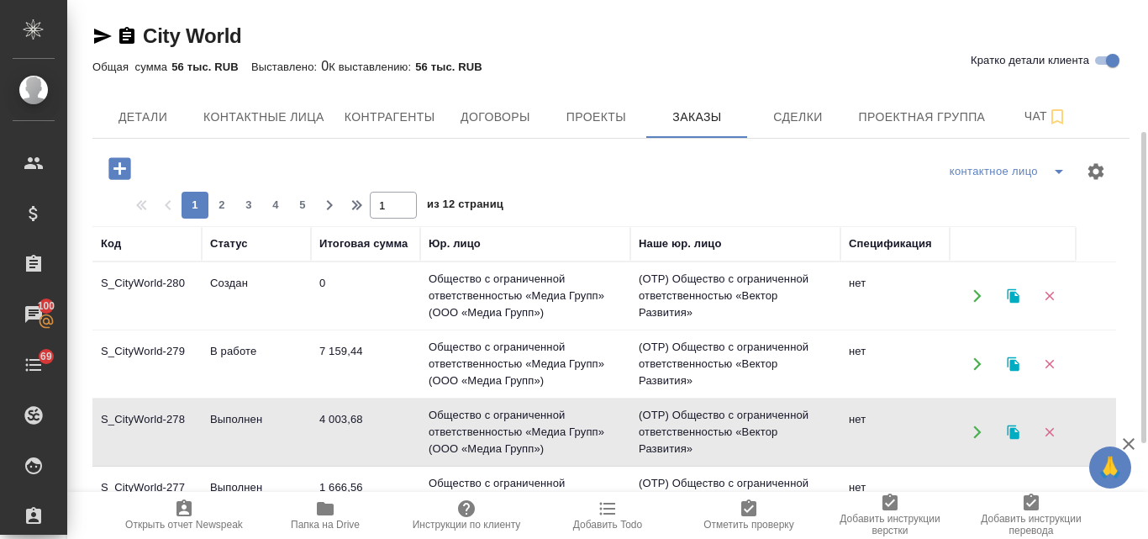
scroll to position [84, 0]
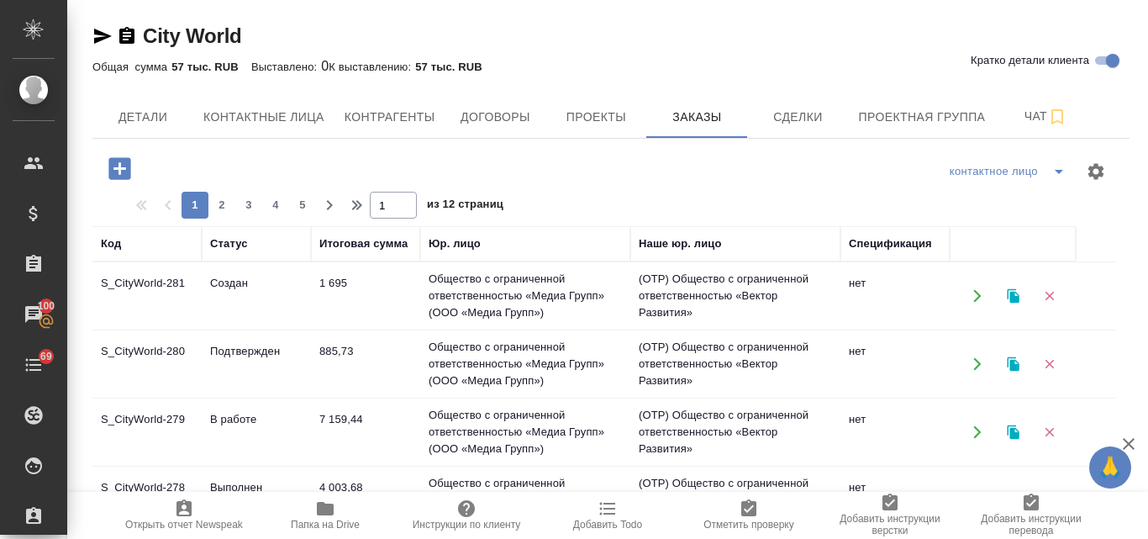
click at [208, 289] on td "Создан" at bounding box center [256, 296] width 109 height 59
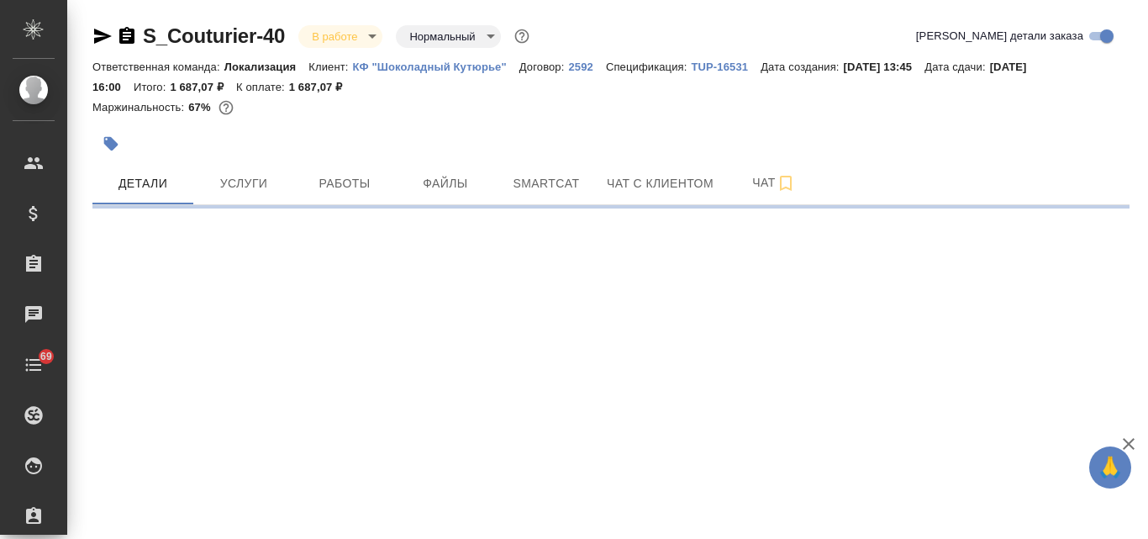
select select "RU"
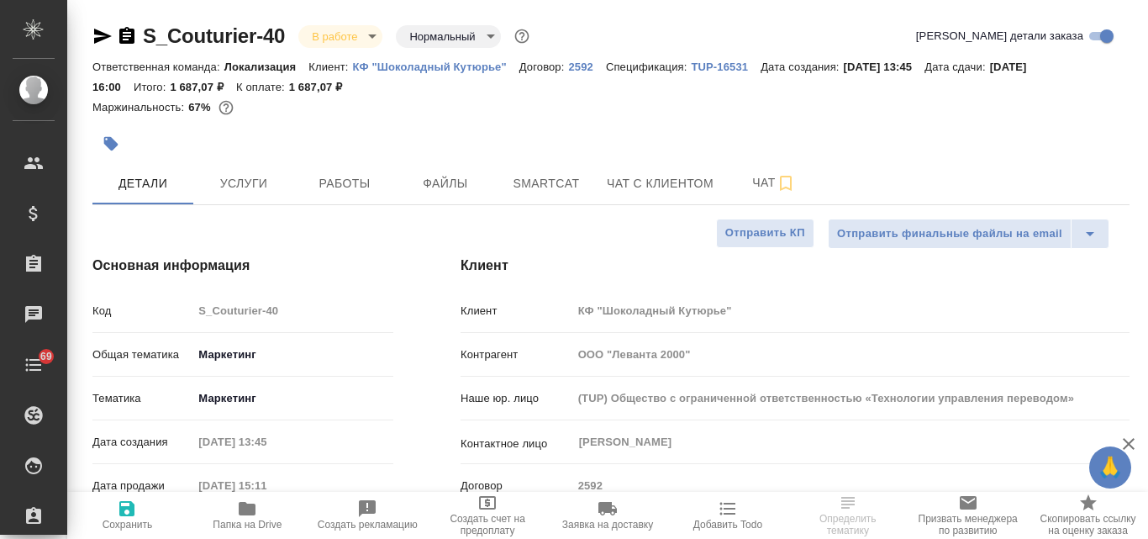
type textarea "x"
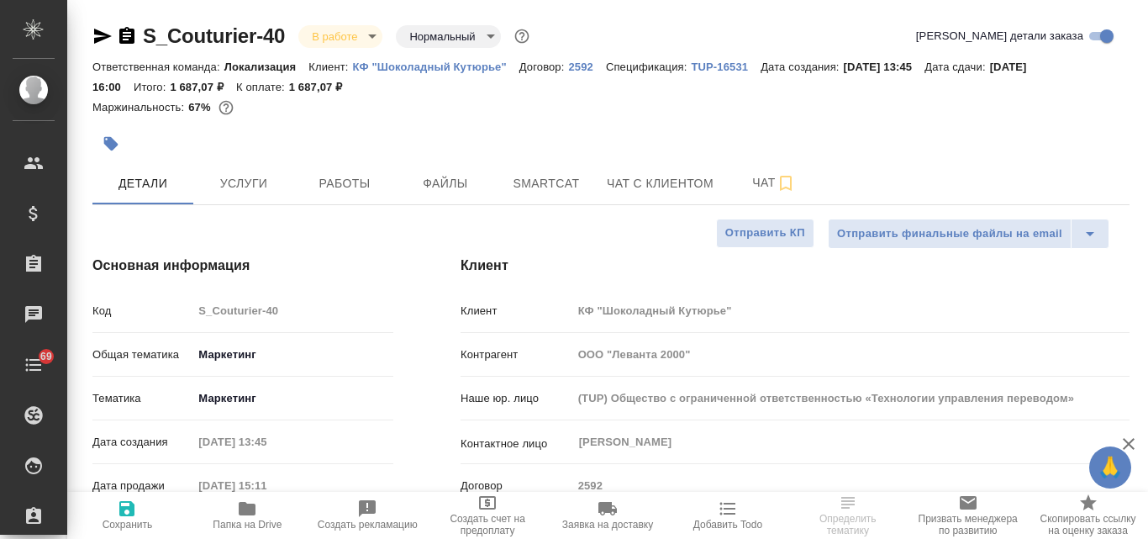
type textarea "x"
type input "[PERSON_NAME]"
click at [93, 34] on icon "button" at bounding box center [102, 36] width 20 height 20
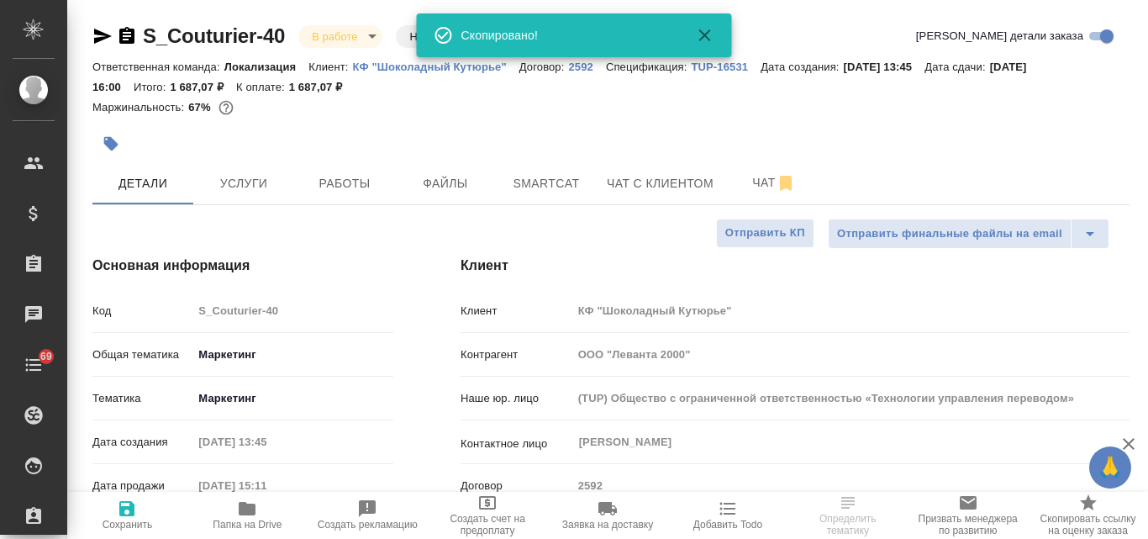
type textarea "x"
select select "RU"
type textarea "x"
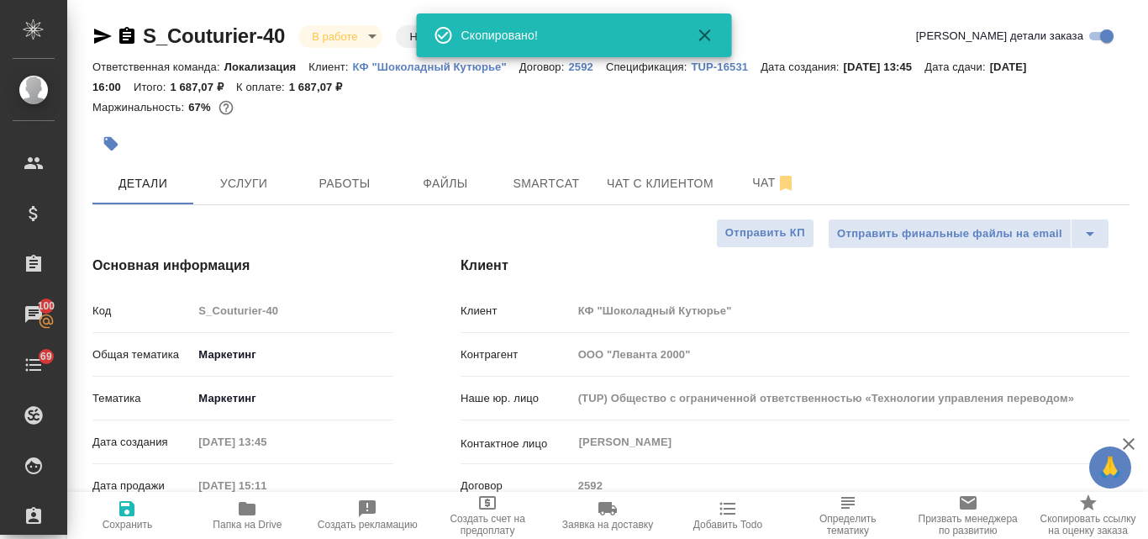
type textarea "x"
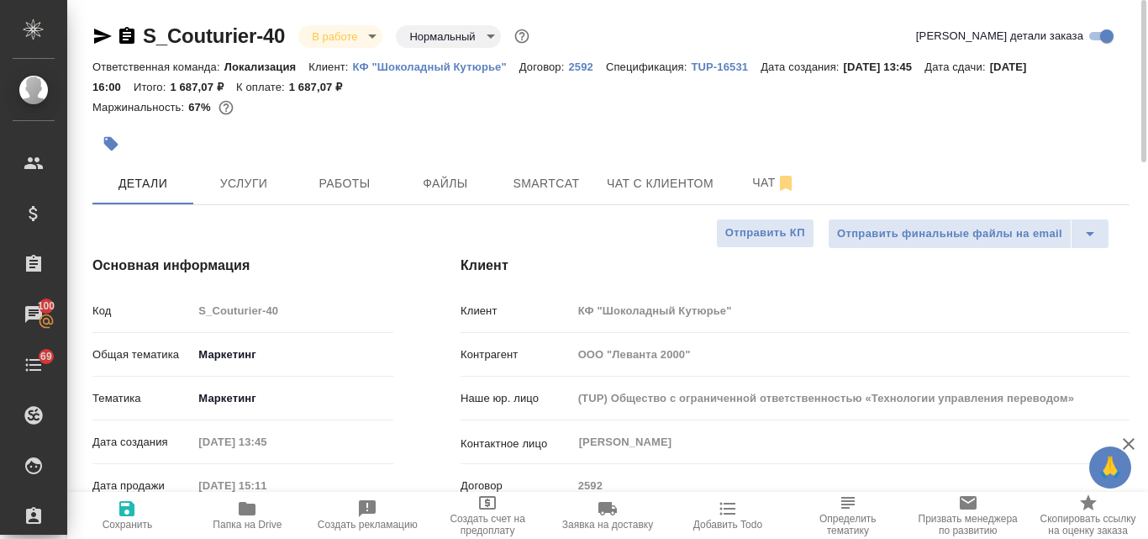
click at [424, 62] on p "КФ "Шоколадный Кутюрье"" at bounding box center [436, 67] width 166 height 13
type textarea "x"
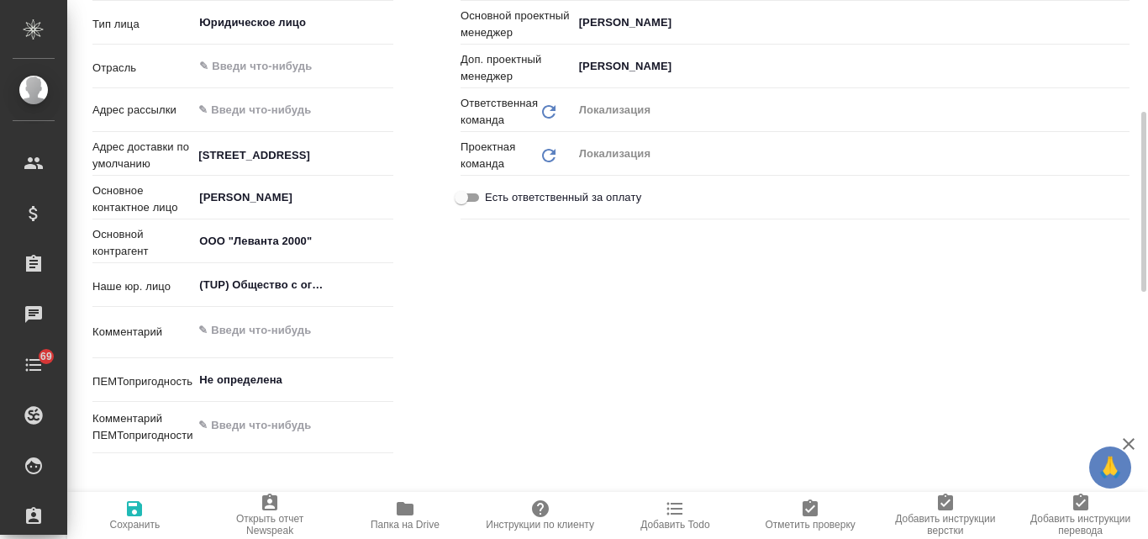
type textarea "x"
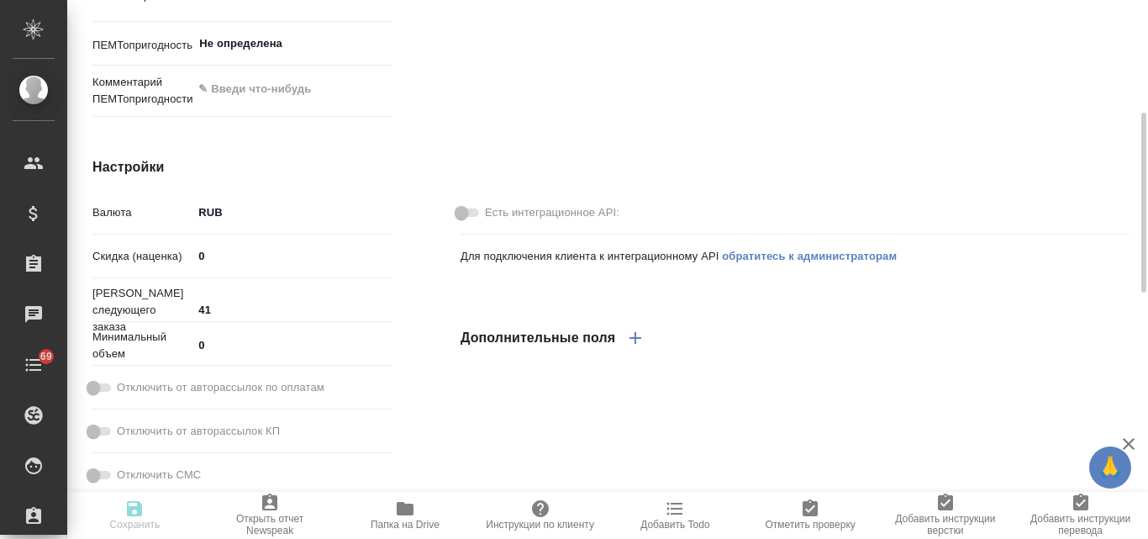
type textarea "x"
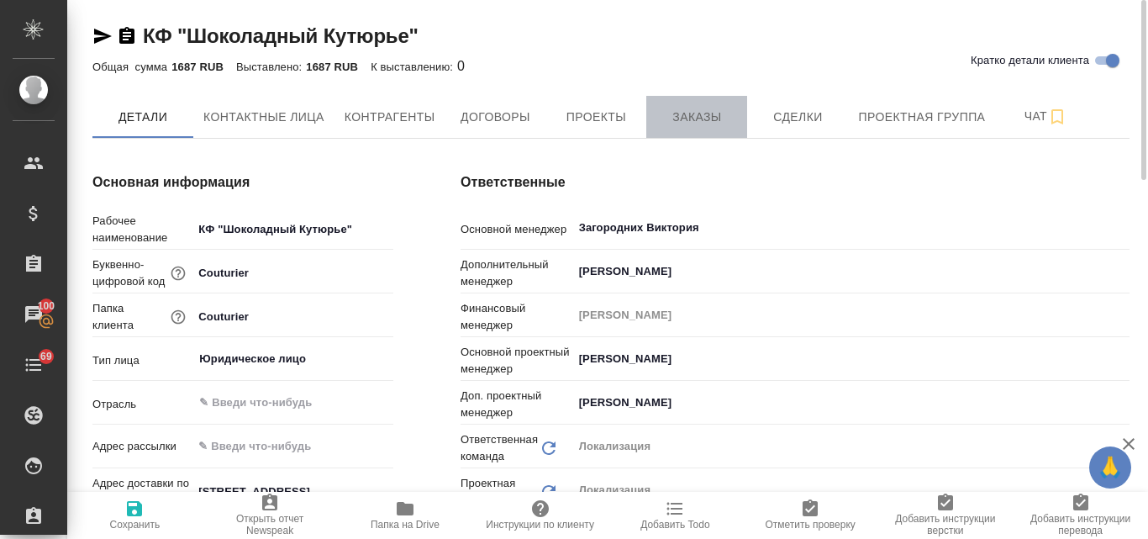
click at [690, 120] on span "Заказы" at bounding box center [697, 117] width 81 height 21
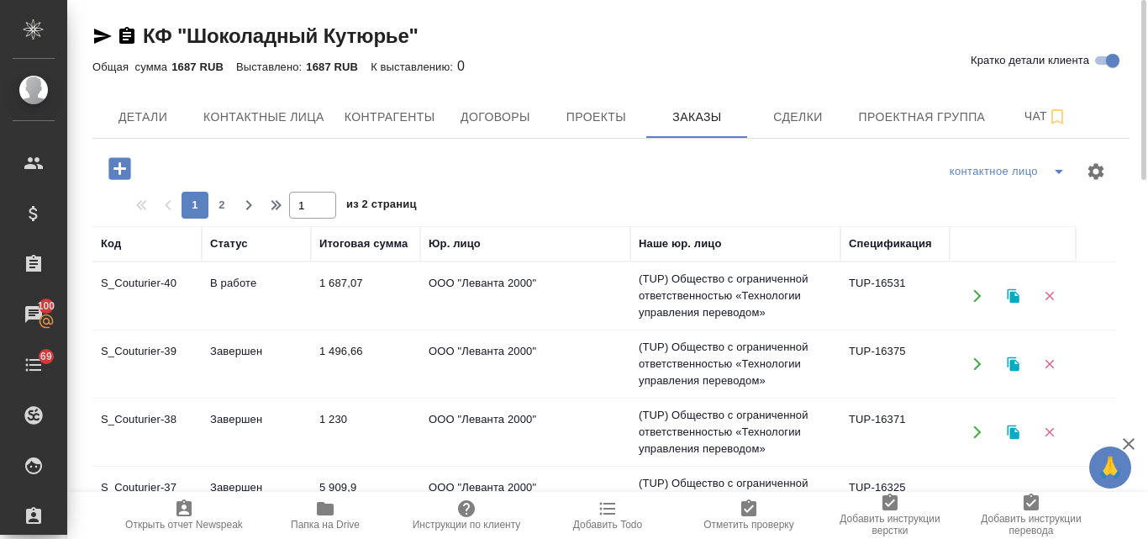
click at [232, 279] on td "В работе" at bounding box center [256, 296] width 109 height 59
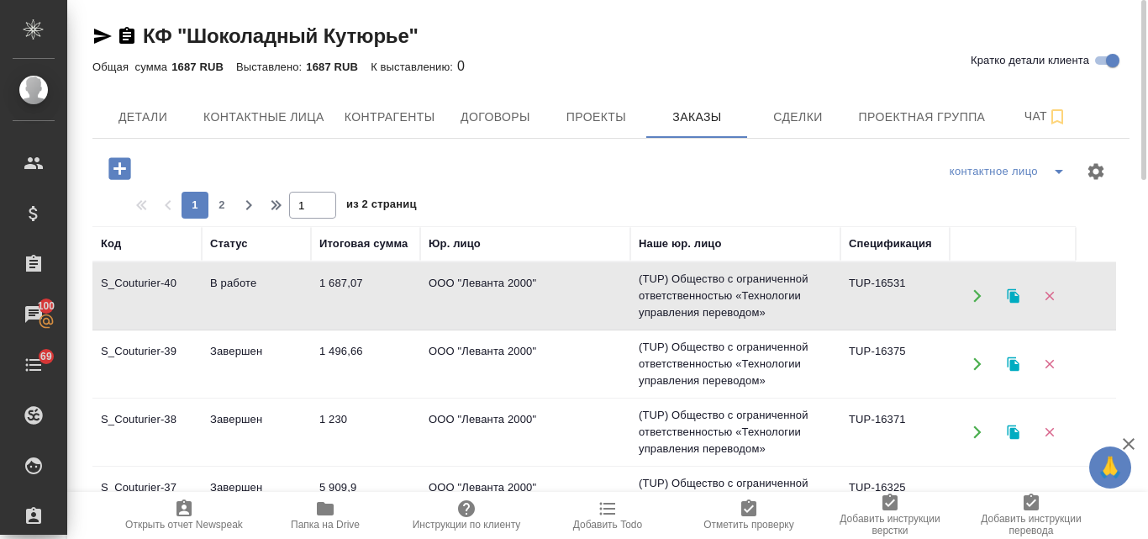
click at [232, 279] on td "В работе" at bounding box center [256, 296] width 109 height 59
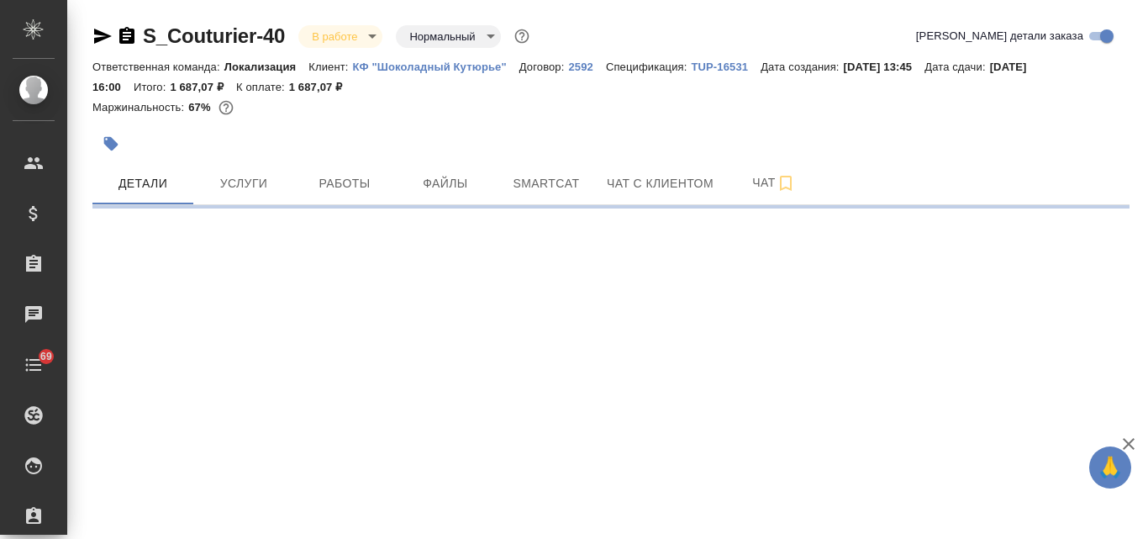
select select "RU"
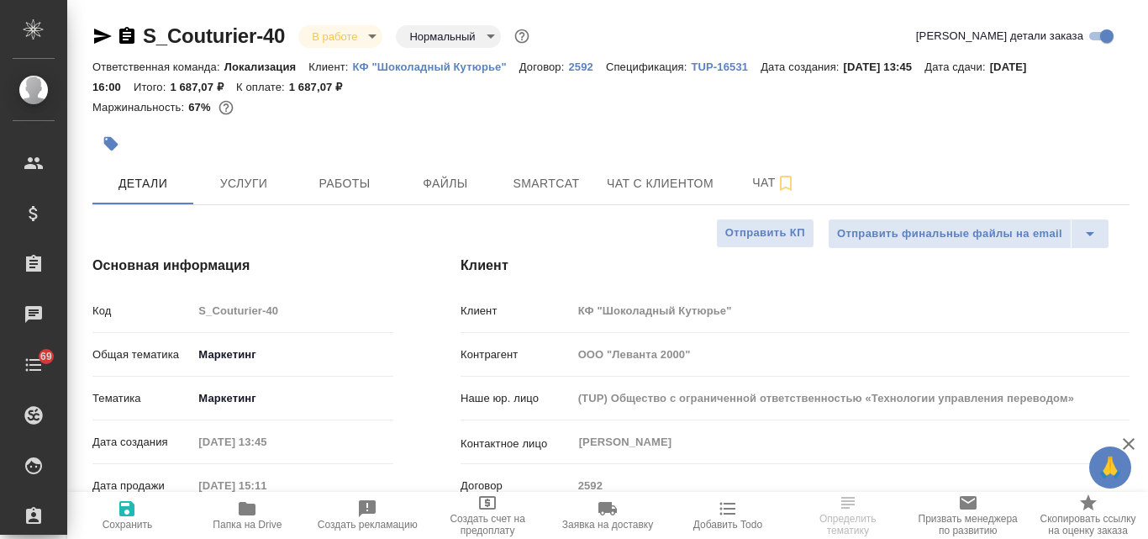
type textarea "x"
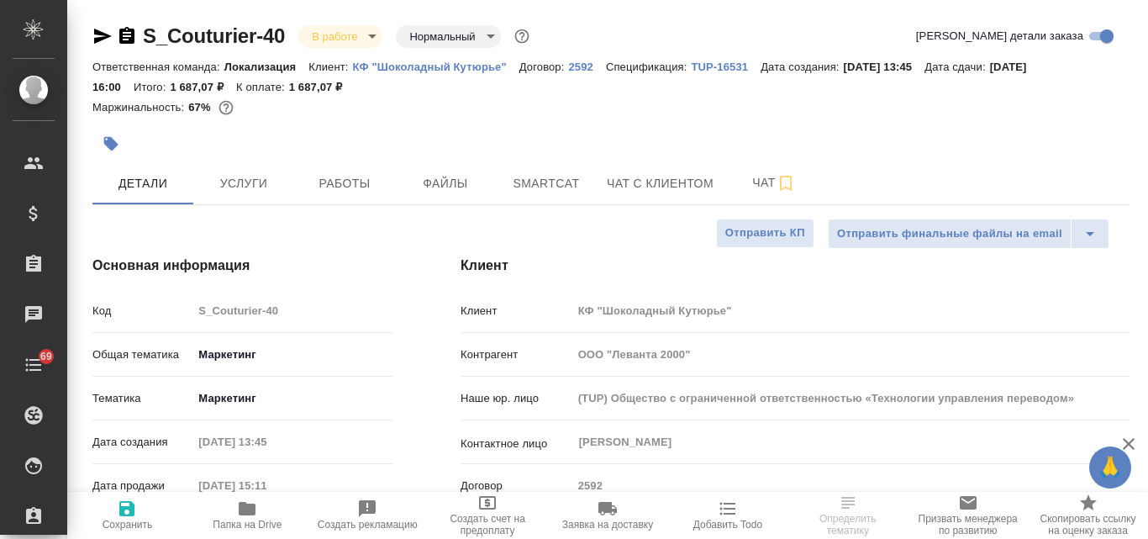
type textarea "x"
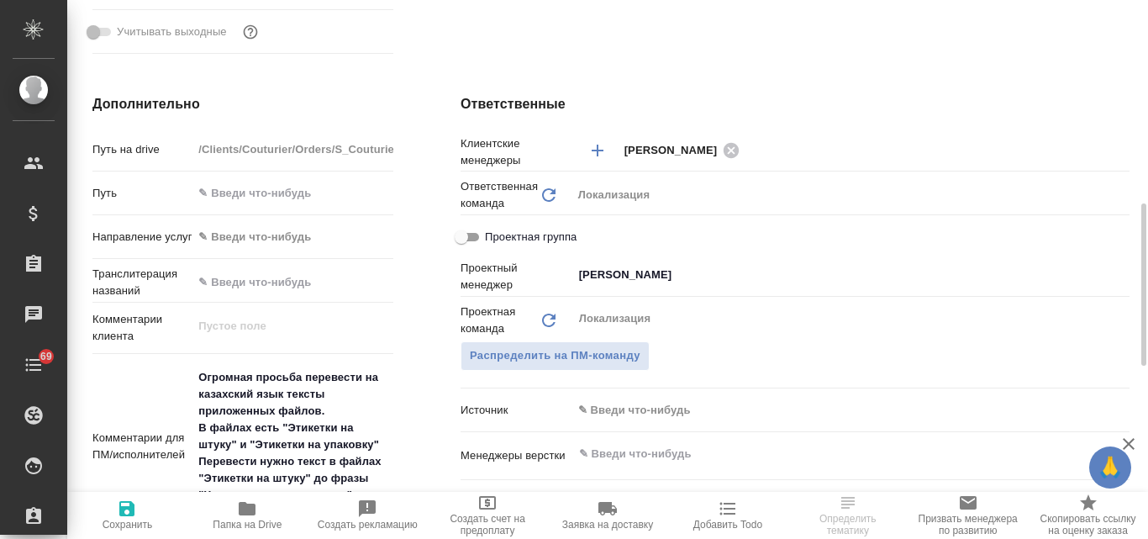
scroll to position [757, 0]
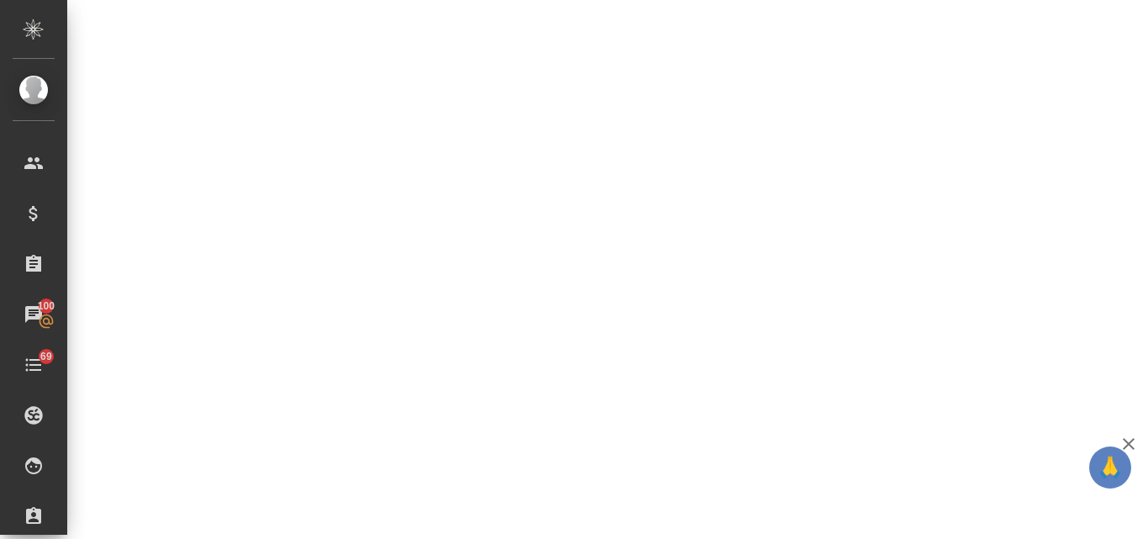
select select "RU"
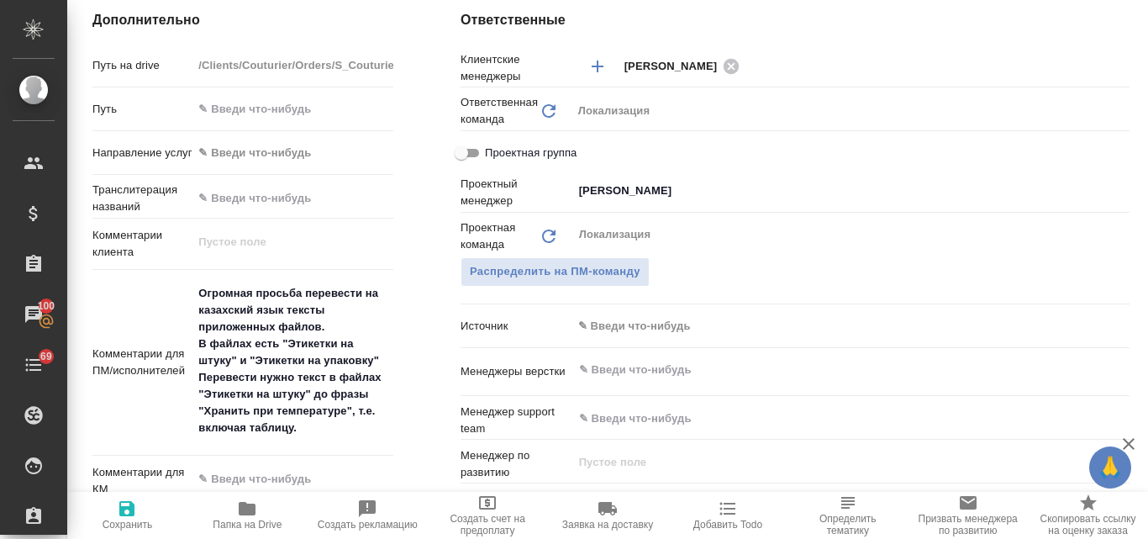
type textarea "x"
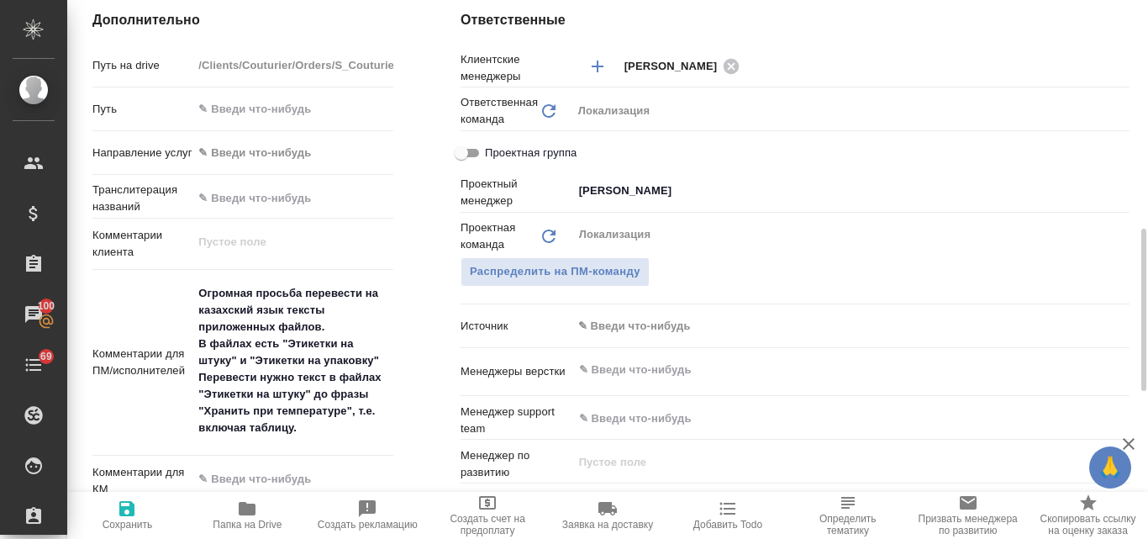
type textarea "x"
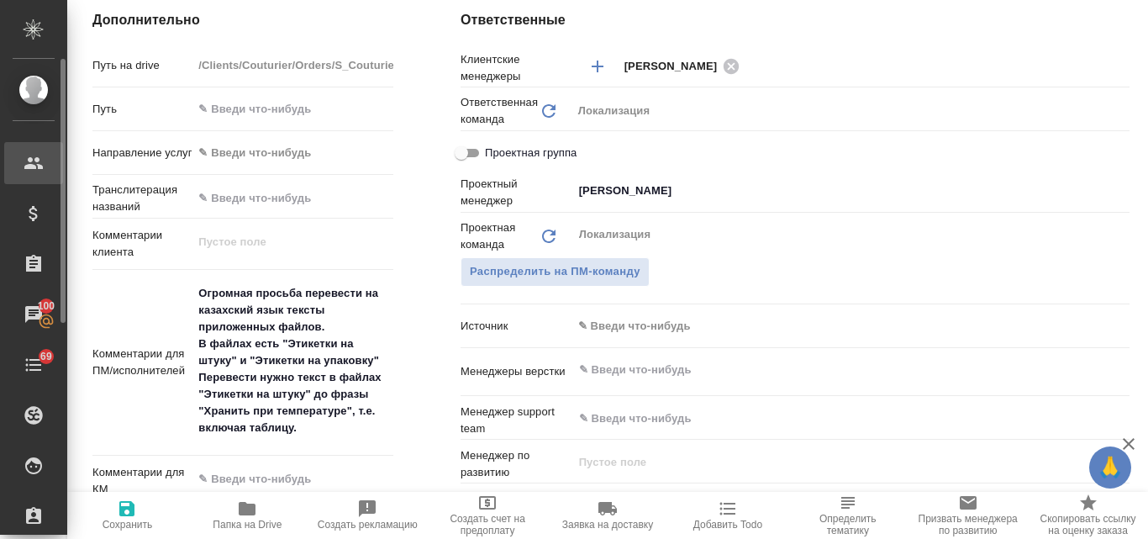
type textarea "x"
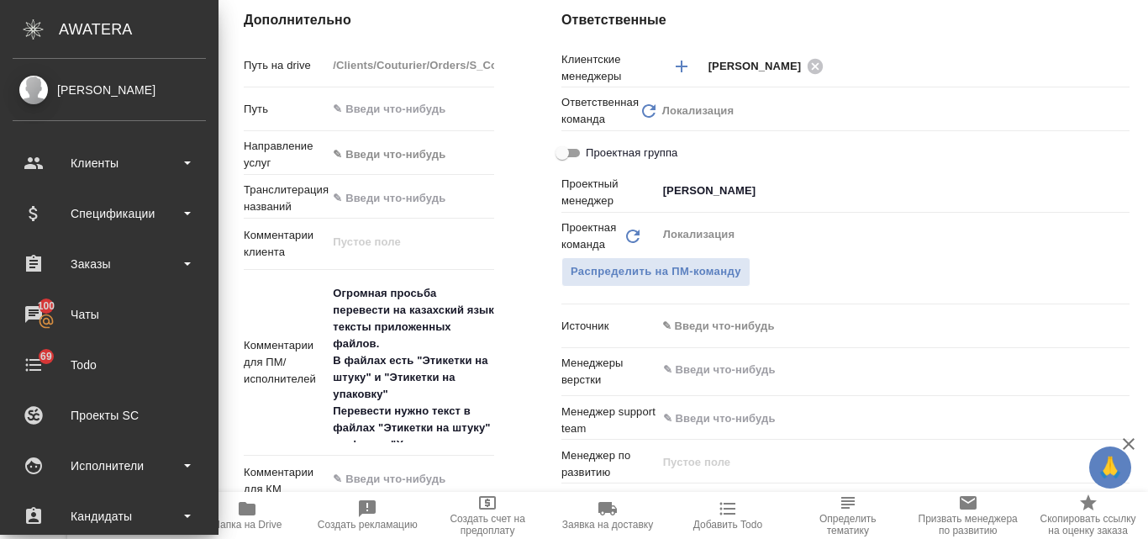
type textarea "x"
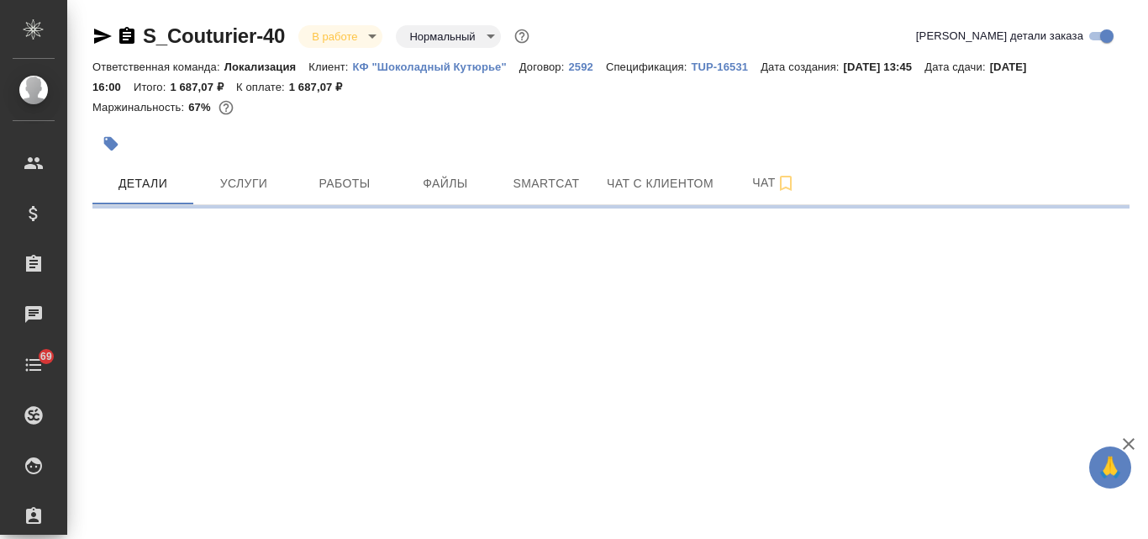
select select "RU"
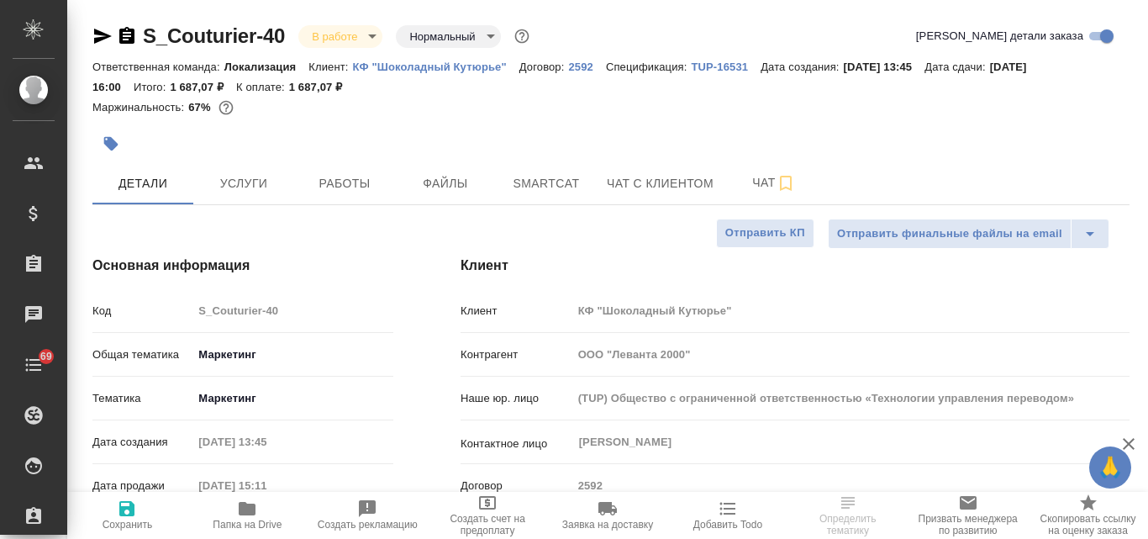
type textarea "x"
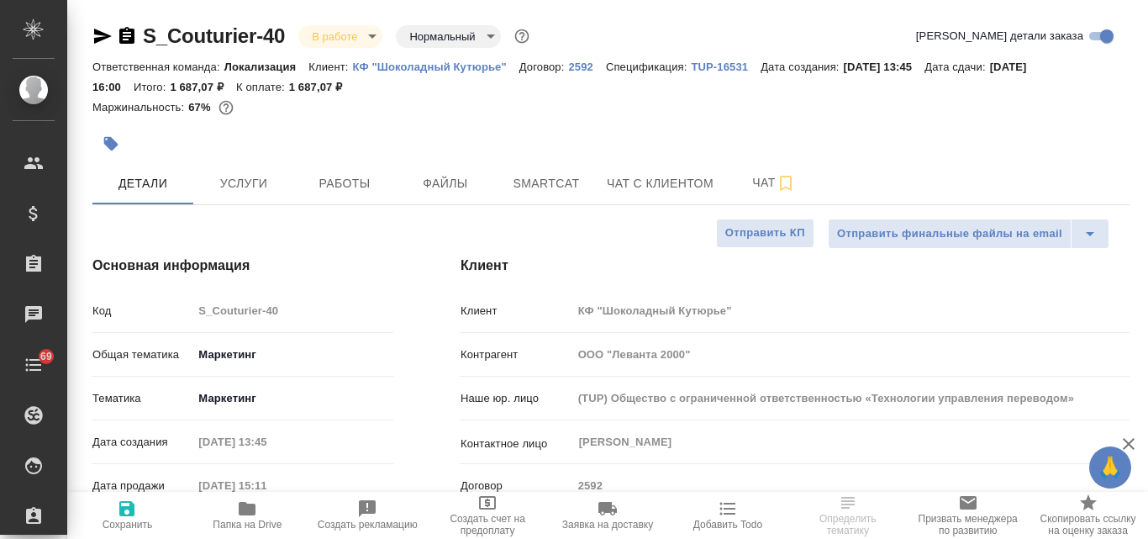
type textarea "x"
click at [240, 515] on icon "button" at bounding box center [247, 509] width 20 height 20
type textarea "x"
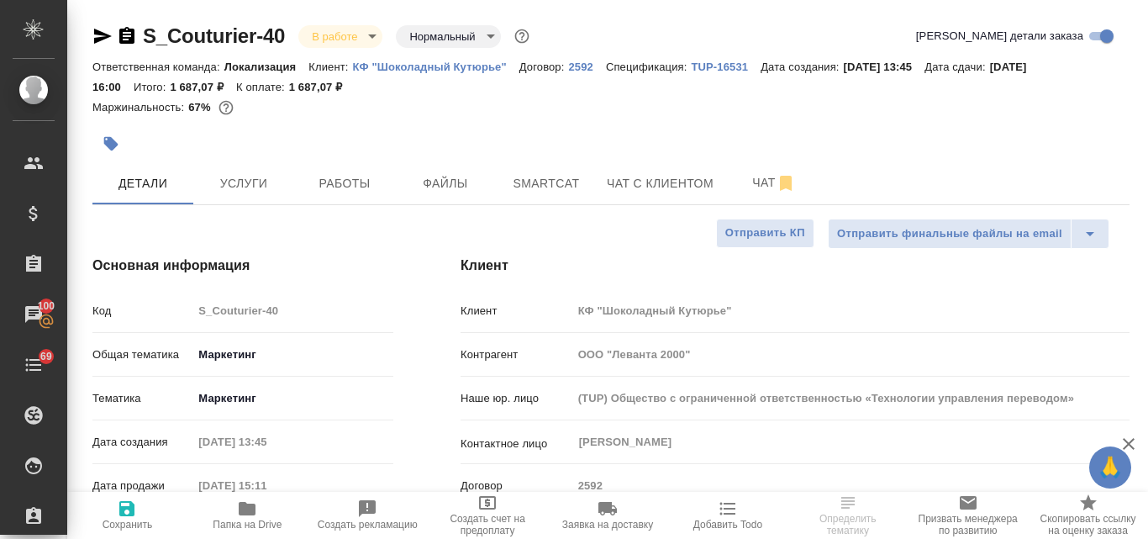
select select "RU"
type textarea "x"
click at [574, 447] on div "[PERSON_NAME] ​" at bounding box center [851, 442] width 557 height 30
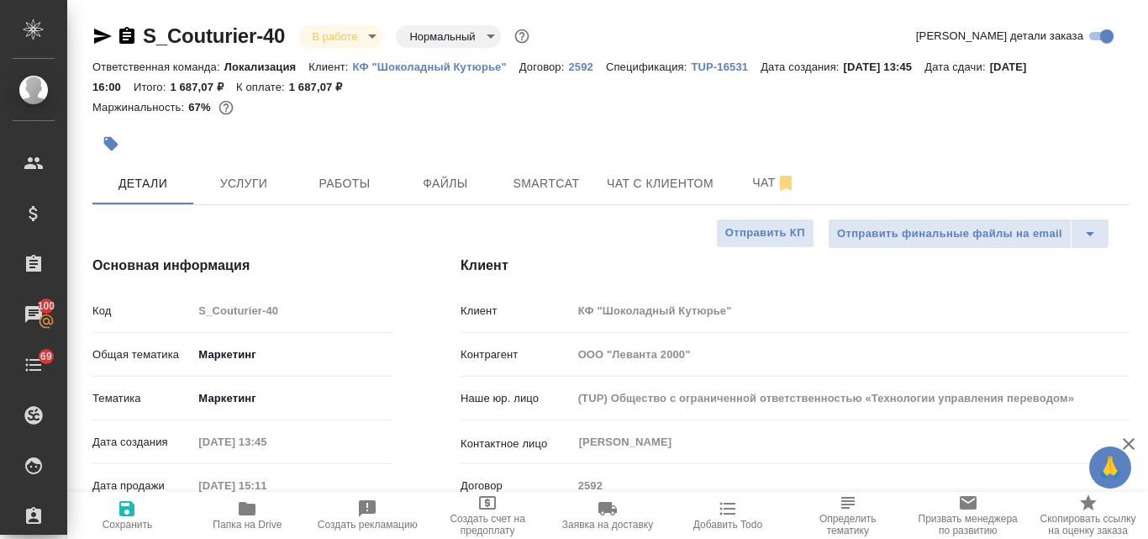
type textarea "x"
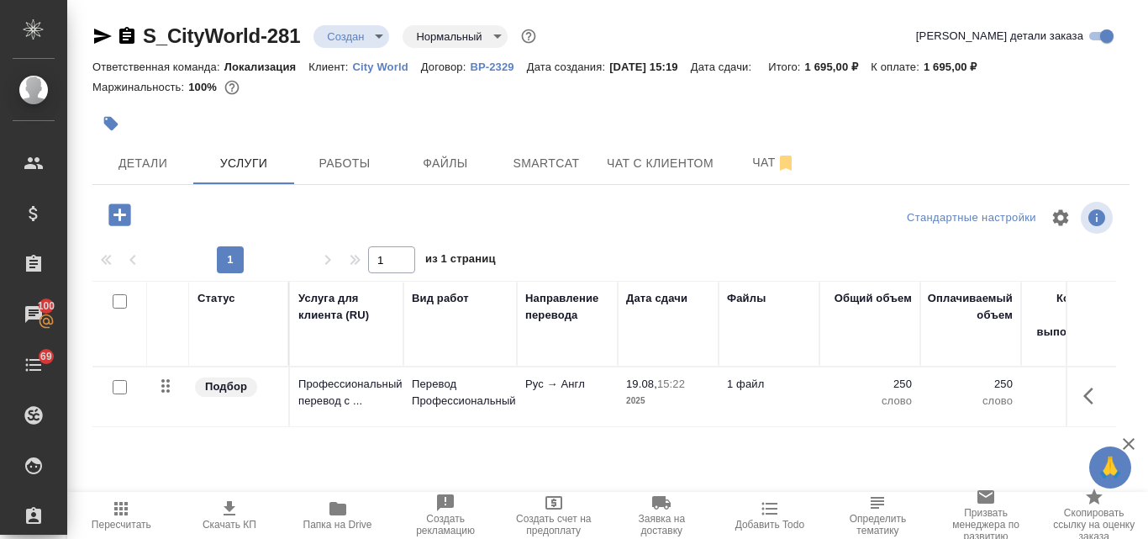
click at [137, 160] on span "Детали" at bounding box center [143, 163] width 81 height 21
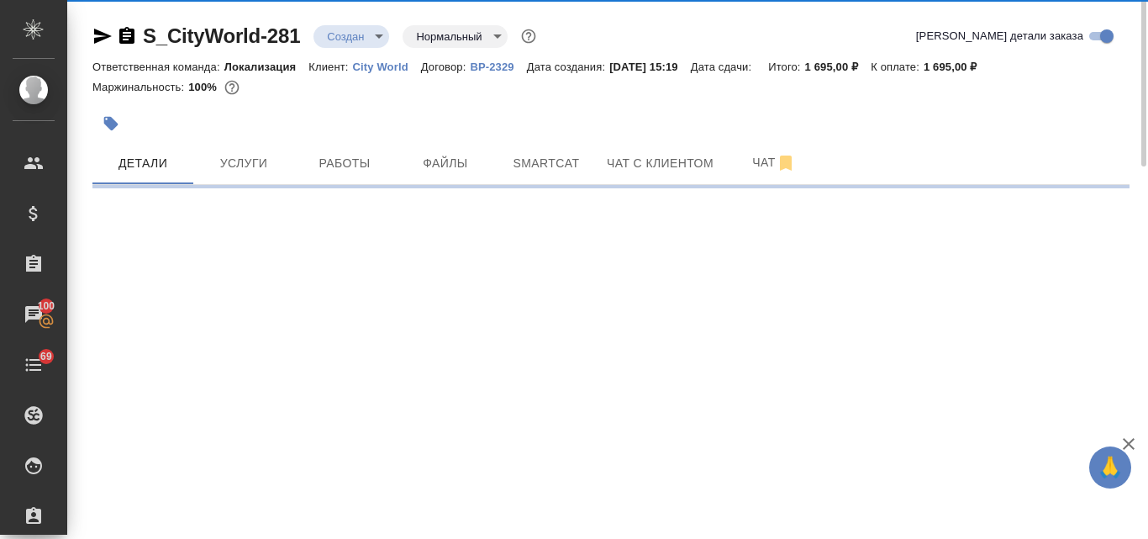
select select "RU"
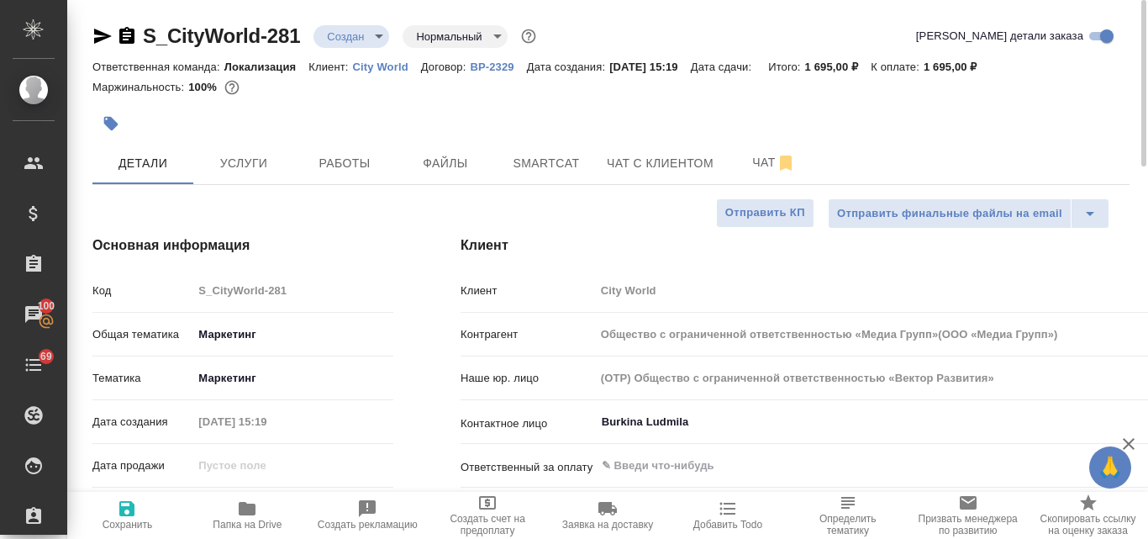
type textarea "x"
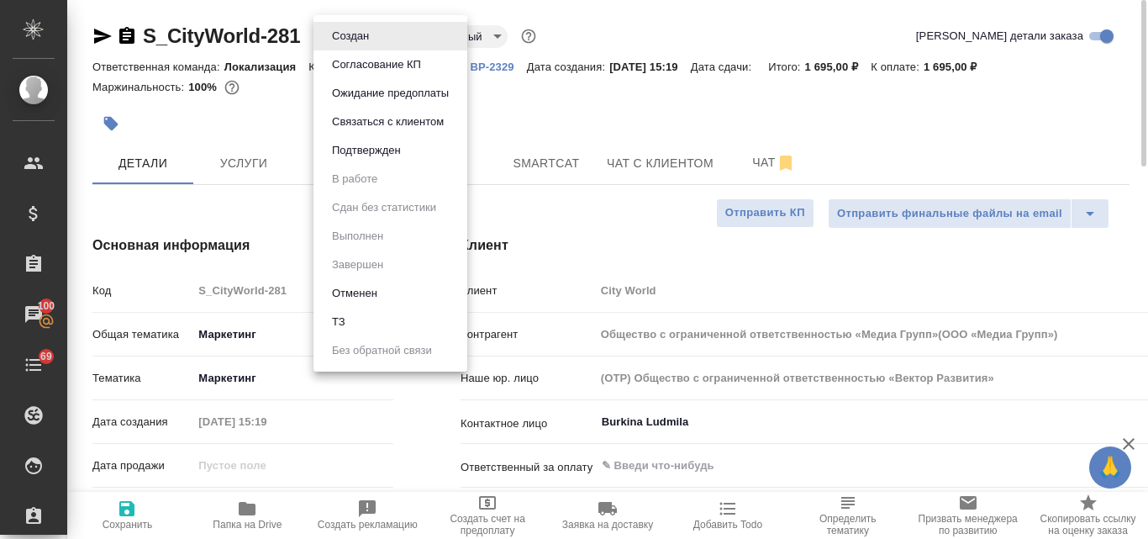
click at [379, 34] on body "🙏 .cls-1 fill:#fff; AWATERA Valyaeva [PERSON_NAME] Спецификации Заказы 100 Чаты…" at bounding box center [574, 269] width 1148 height 539
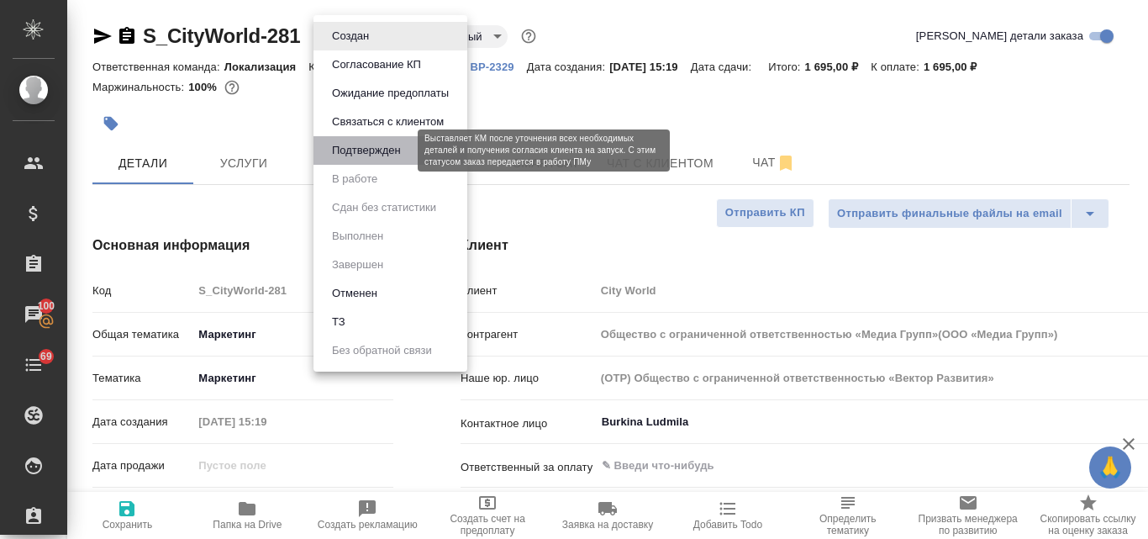
click at [375, 156] on button "Подтвержден" at bounding box center [366, 150] width 79 height 18
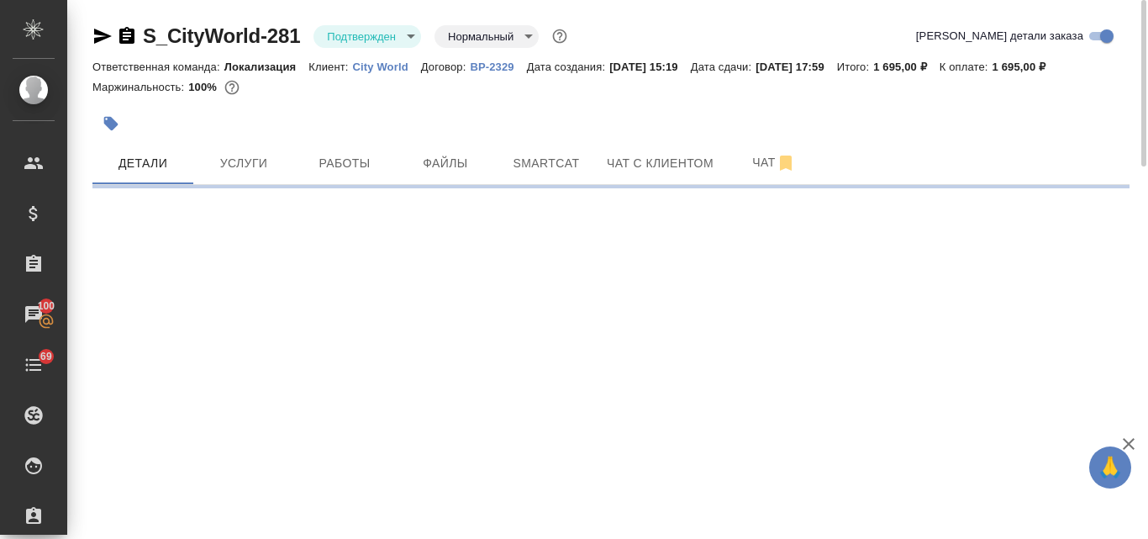
select select "RU"
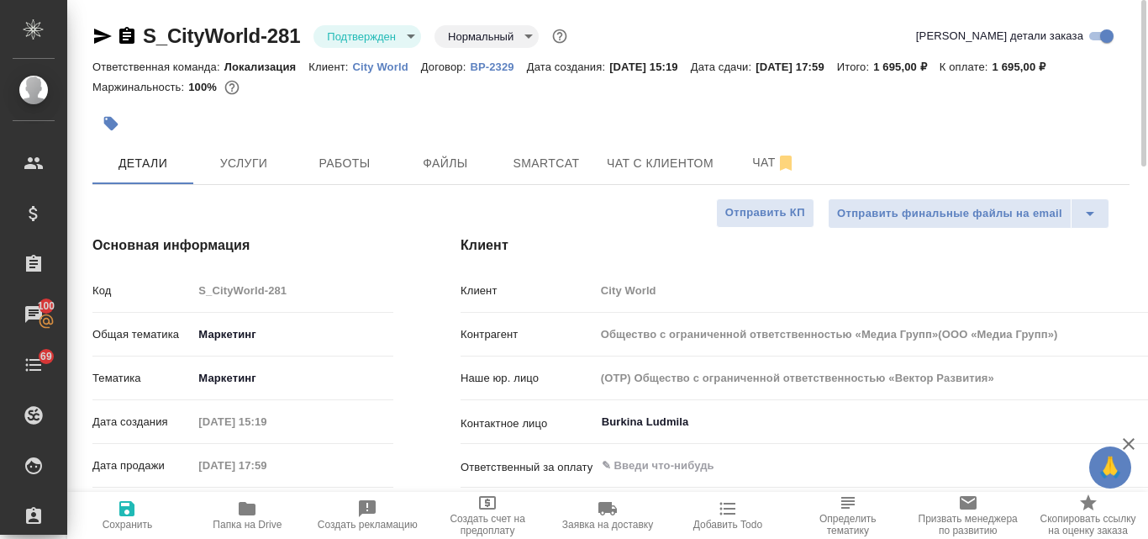
type textarea "x"
click at [93, 31] on icon "button" at bounding box center [102, 36] width 20 height 20
type input "Общество с ограниченной ответственностью «Медиа Групп»(ООО «Медиа Групп»)"
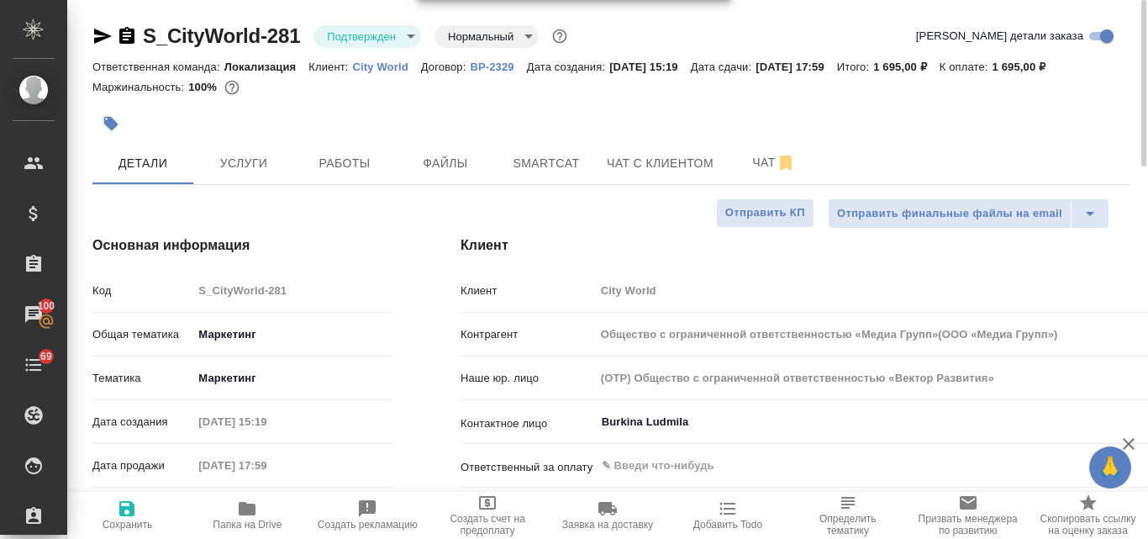
type textarea "x"
type input "Общество с ограниченной ответственностью «Медиа Групп»(ООО «Медиа Групп»)"
type textarea "x"
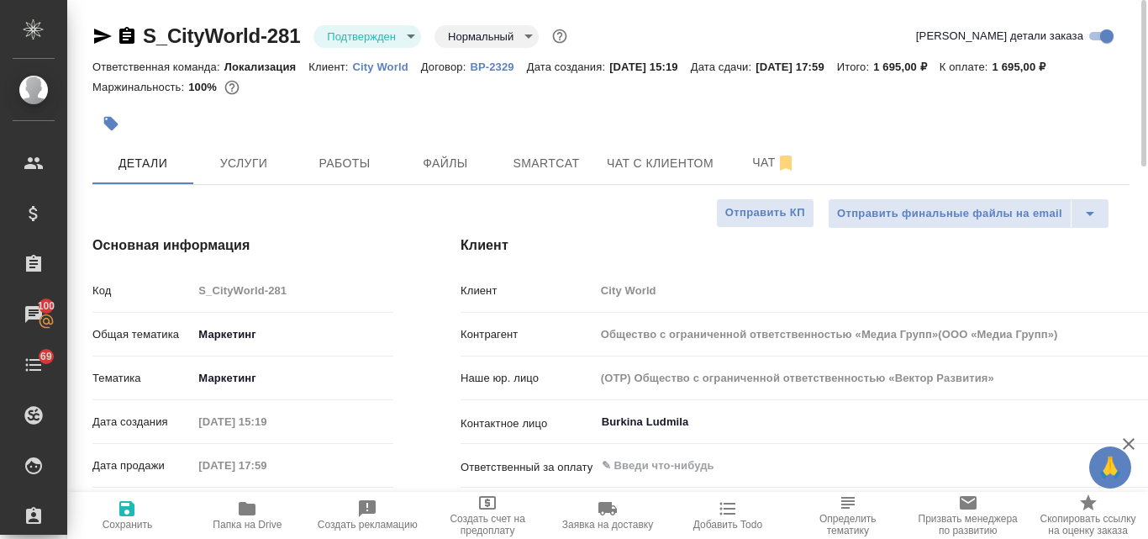
type textarea "x"
type input "Общество с ограниченной ответственностью «Медиа Групп»(ООО «Медиа Групп»)"
type textarea "x"
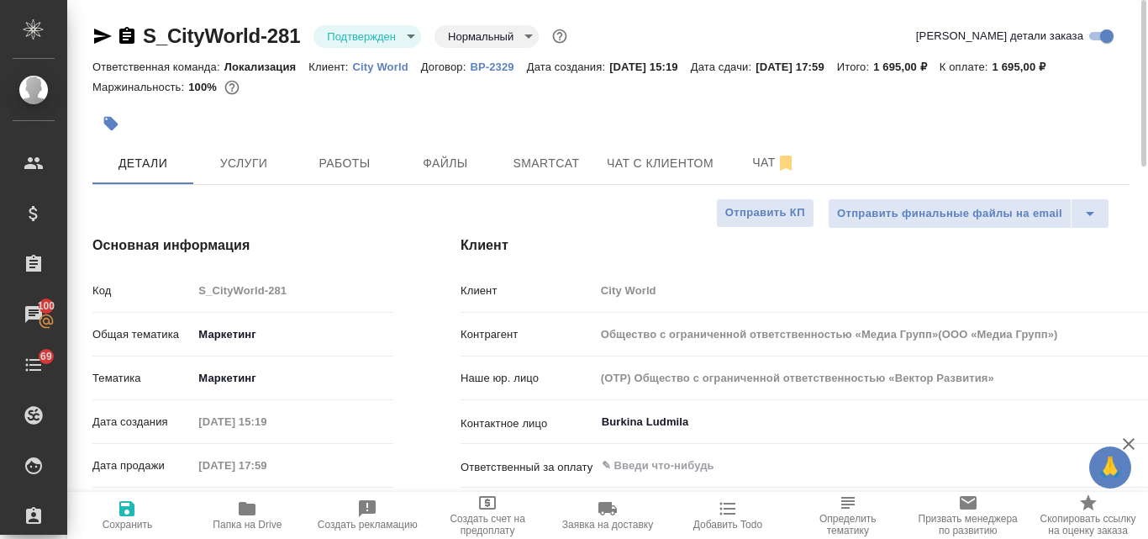
type textarea "x"
type input "Общество с ограниченной ответственностью «Медиа Групп»(ООО «Медиа Групп»)"
type textarea "x"
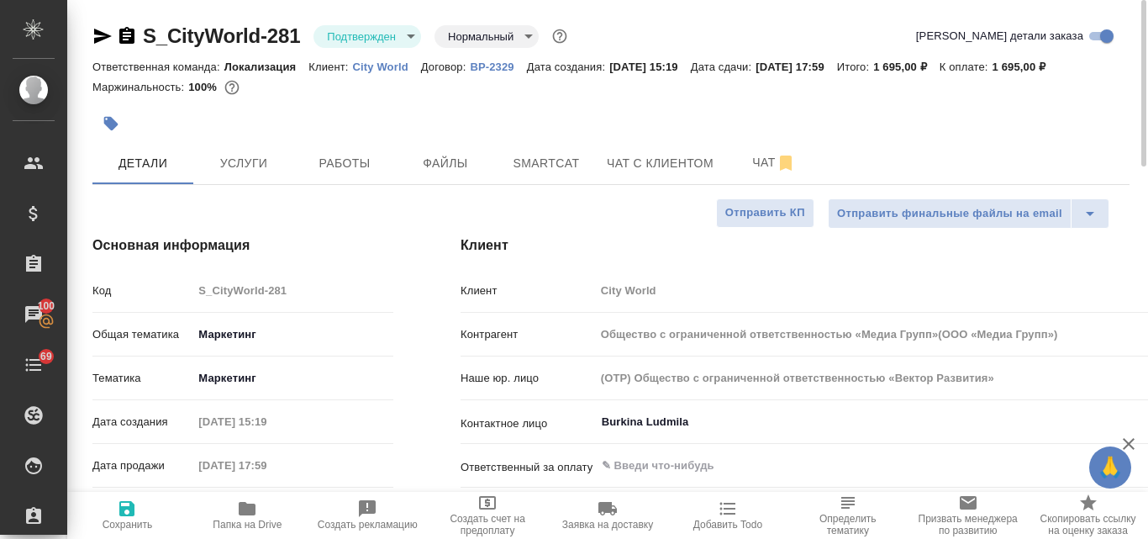
type input "Общество с ограниченной ответственностью «Медиа Групп»(ООО «Медиа Групп»)"
type textarea "x"
